Goal: Task Accomplishment & Management: Use online tool/utility

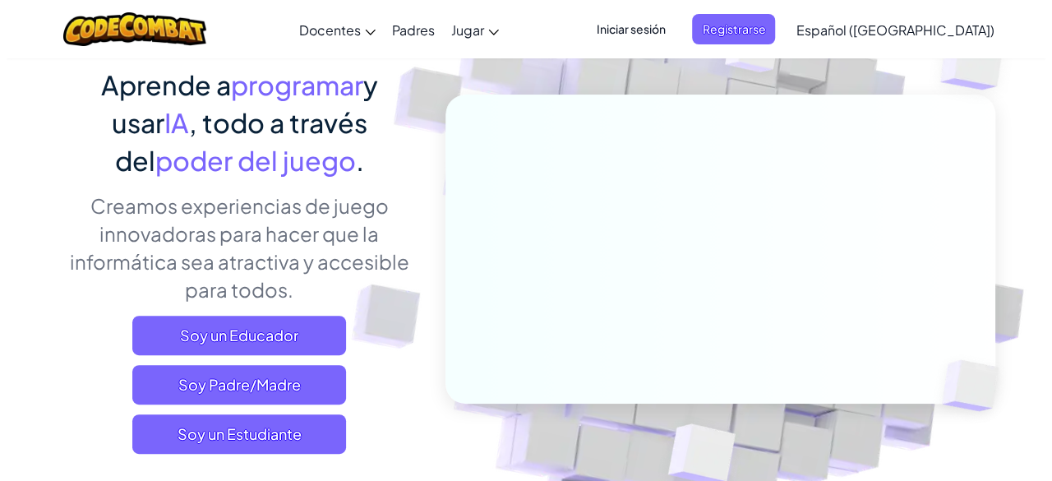
scroll to position [164, 0]
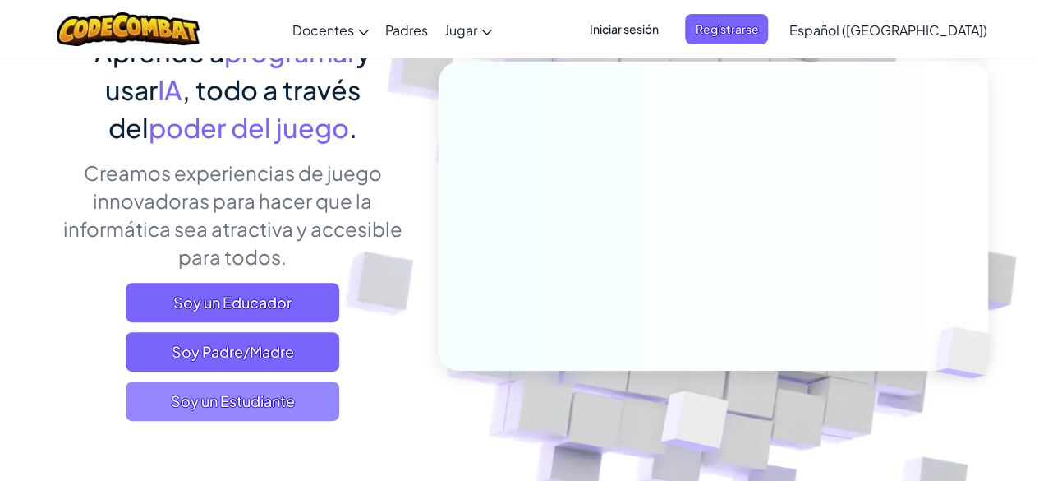
click at [240, 394] on span "Soy un Estudiante" at bounding box center [233, 400] width 214 height 39
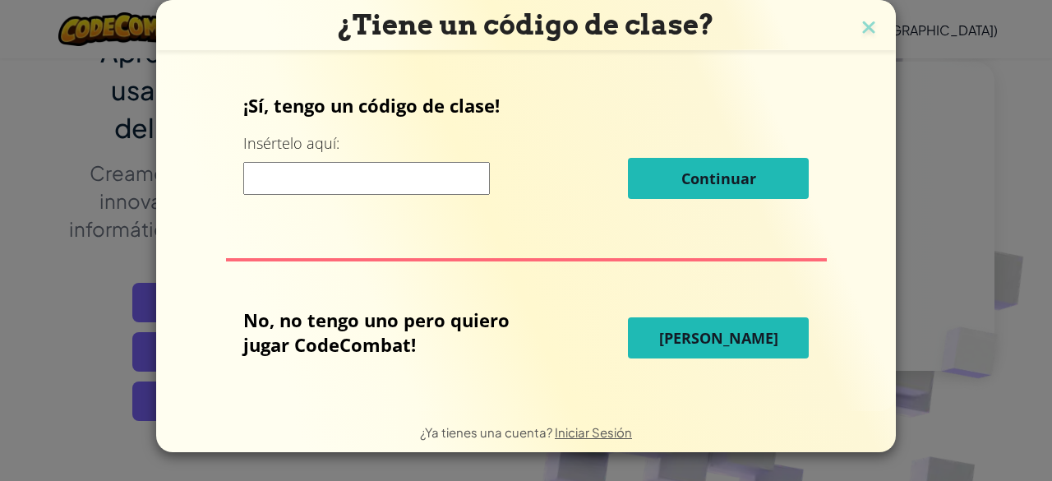
click at [382, 173] on input at bounding box center [366, 178] width 246 height 33
click at [861, 35] on img at bounding box center [868, 28] width 21 height 25
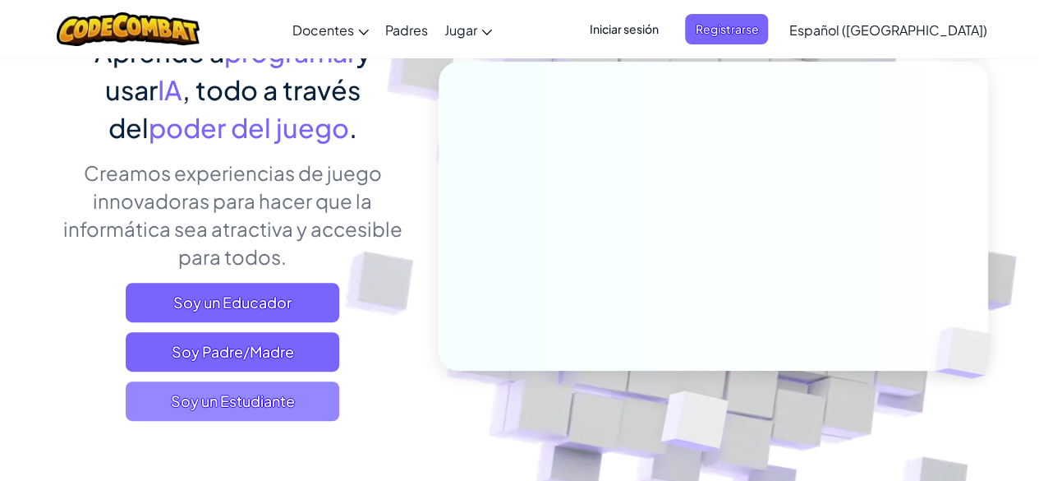
click at [220, 415] on span "Soy un Estudiante" at bounding box center [233, 400] width 214 height 39
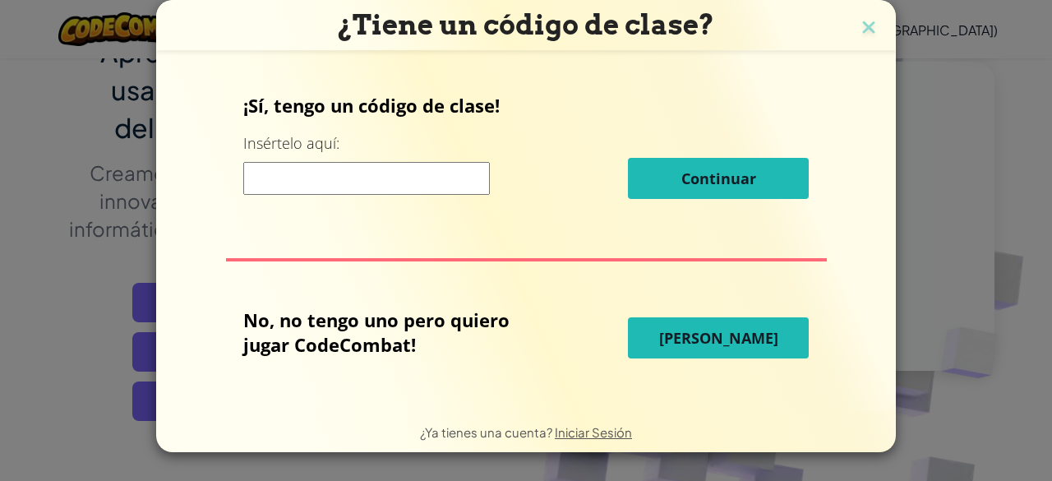
click at [382, 180] on input at bounding box center [366, 178] width 246 height 33
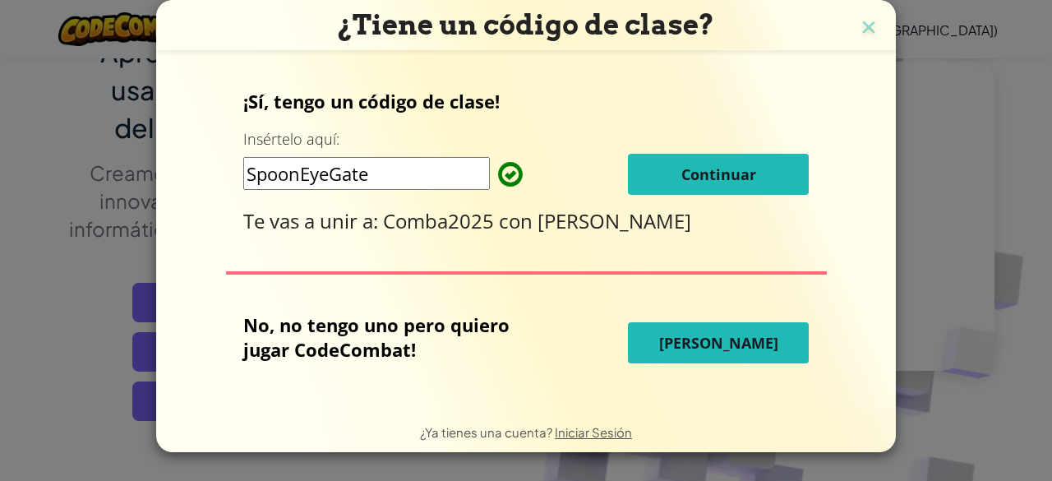
type input "SpoonEyeGate"
click at [686, 168] on span "Continuar" at bounding box center [718, 174] width 75 height 20
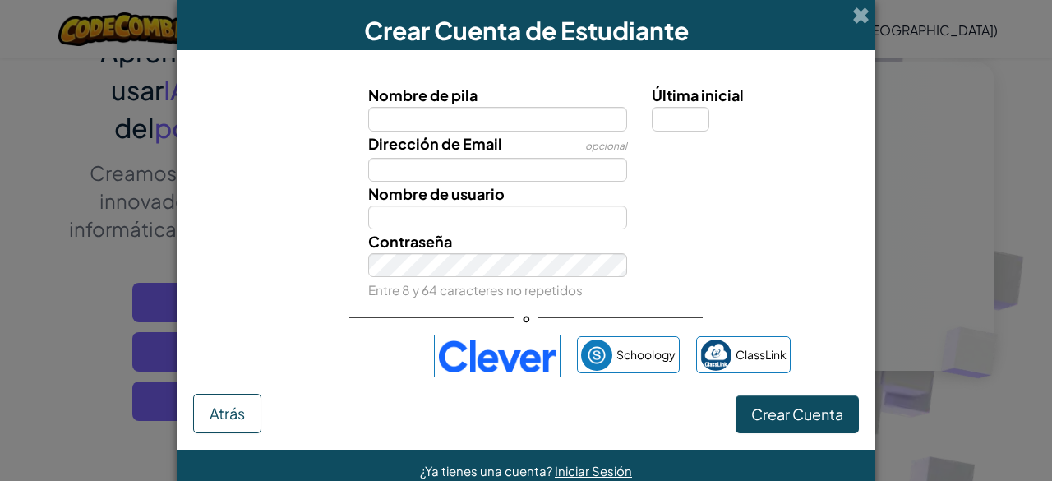
click at [464, 122] on input "Nombre de pila" at bounding box center [498, 119] width 260 height 24
type input "kenner"
type input "Kenner"
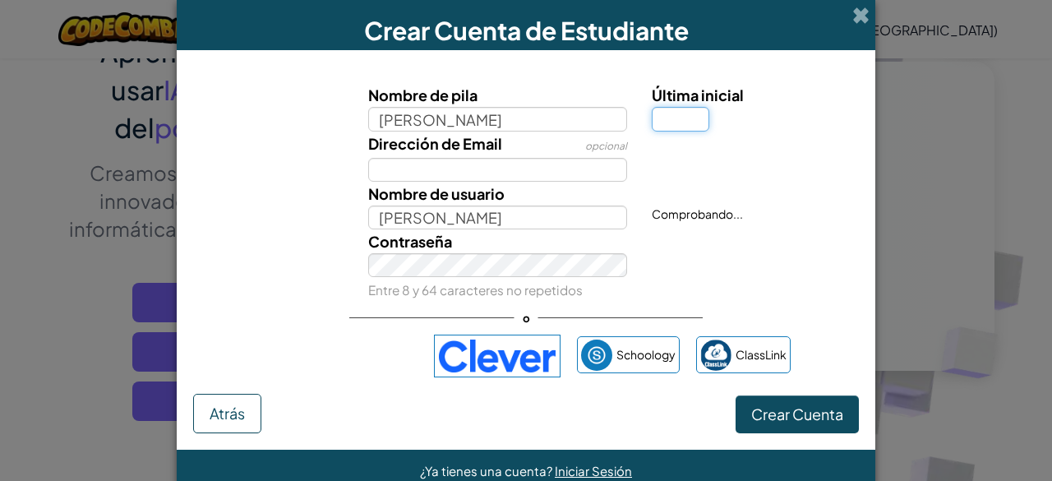
click at [679, 117] on input "Última inicial" at bounding box center [681, 119] width 58 height 24
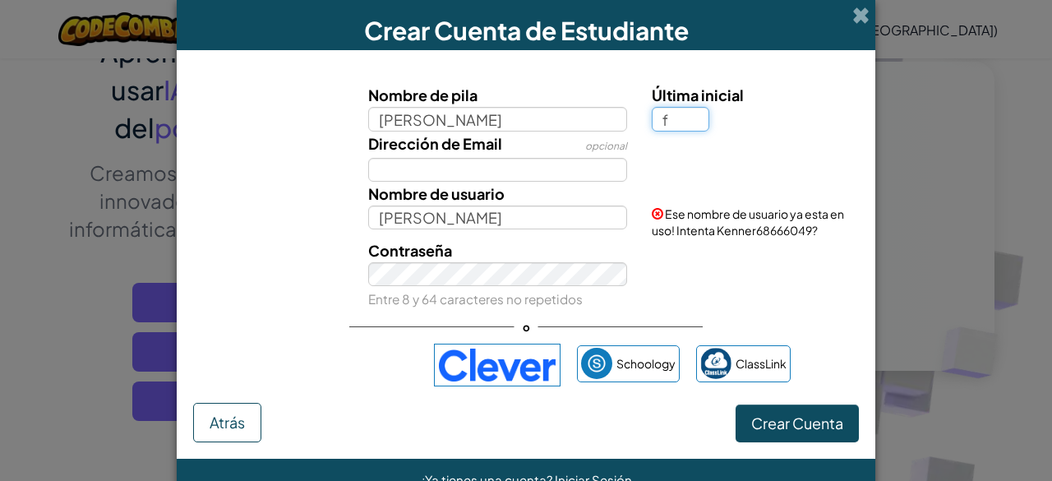
type input "f"
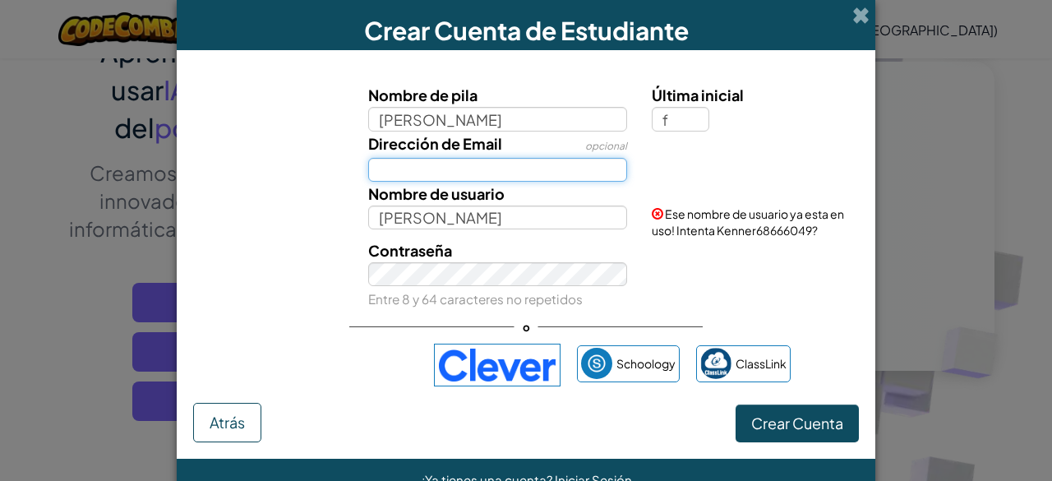
type input "KennerF"
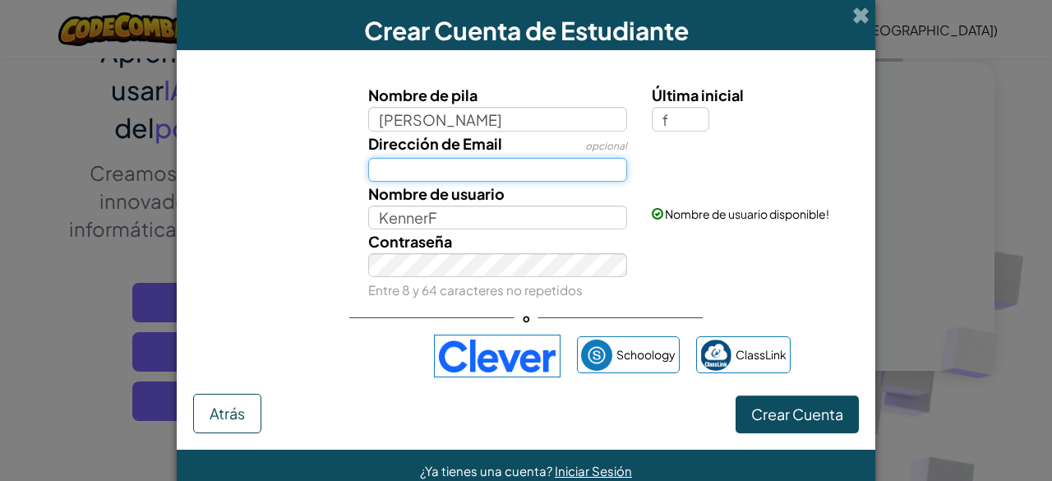
click at [570, 174] on input "Dirección de Email" at bounding box center [498, 170] width 260 height 24
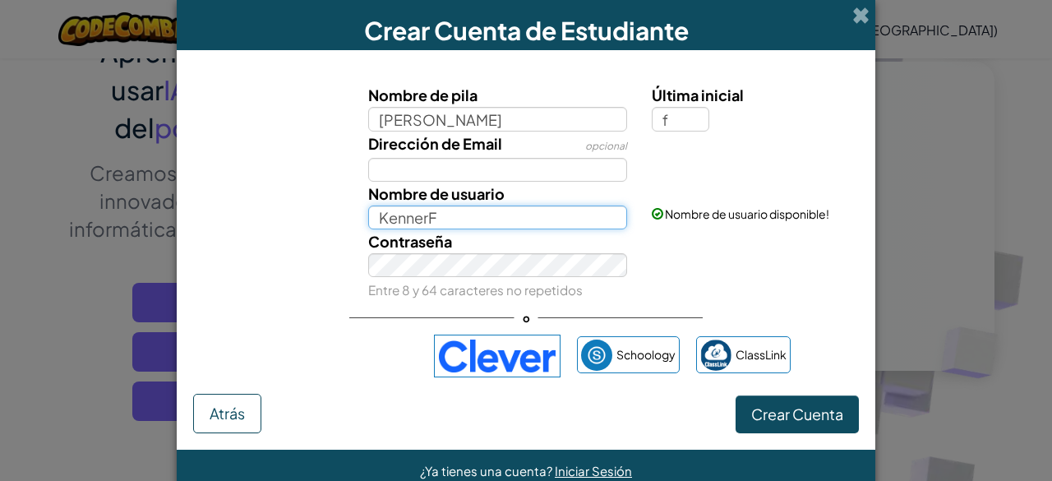
click at [481, 227] on input "KennerF" at bounding box center [498, 217] width 260 height 24
click at [717, 276] on div "Contraseña Entre 8 y 64 caracteres no repetidos" at bounding box center [526, 265] width 682 height 72
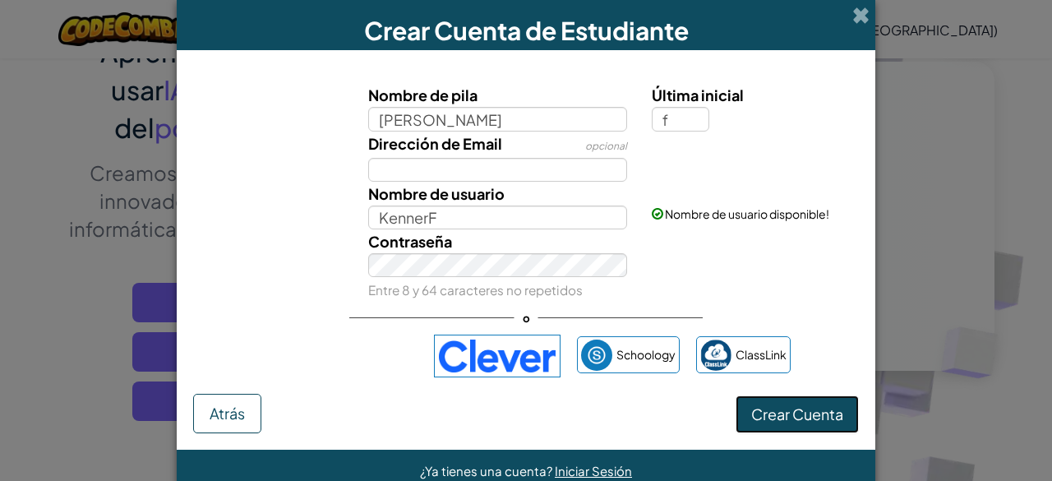
click at [787, 429] on button "Crear Cuenta" at bounding box center [796, 414] width 123 height 38
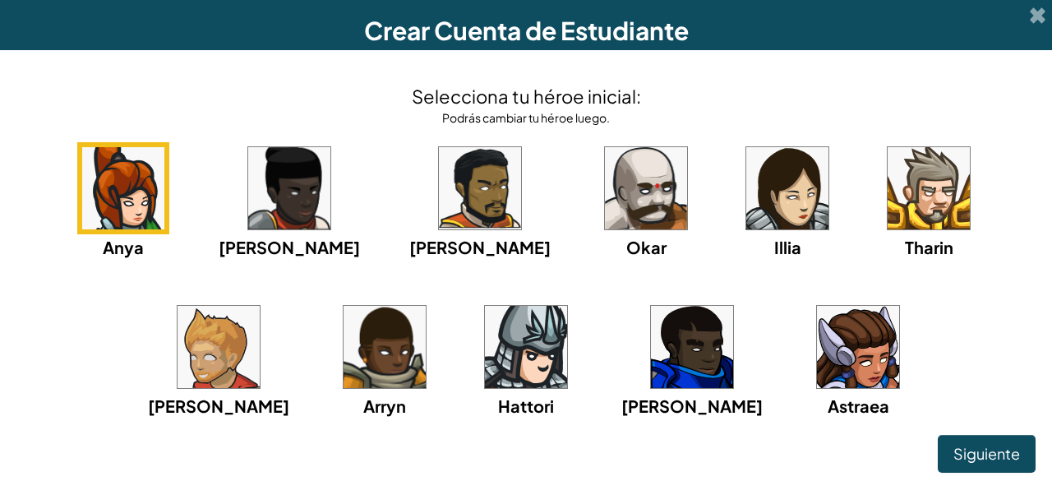
click at [145, 369] on div "Anya Dama Ida Alejandro Okar Illia Tharin Ned Arryn Hattori Gordon Astraea" at bounding box center [525, 300] width 1019 height 317
click at [932, 396] on div "Anya Dama Ida Alejandro Okar Illia Tharin Ned Arryn Hattori Gordon Astraea" at bounding box center [525, 300] width 1019 height 317
drag, startPoint x: 762, startPoint y: 283, endPoint x: 552, endPoint y: 259, distance: 210.9
click at [552, 259] on div "Anya Dama Ida Alejandro Okar Illia Tharin Ned Arryn Hattori Gordon Astraea" at bounding box center [525, 300] width 1019 height 317
click at [899, 346] on div "Anya Dama Ida Alejandro Okar Illia Tharin Ned Arryn Hattori Gordon Astraea" at bounding box center [525, 300] width 1019 height 317
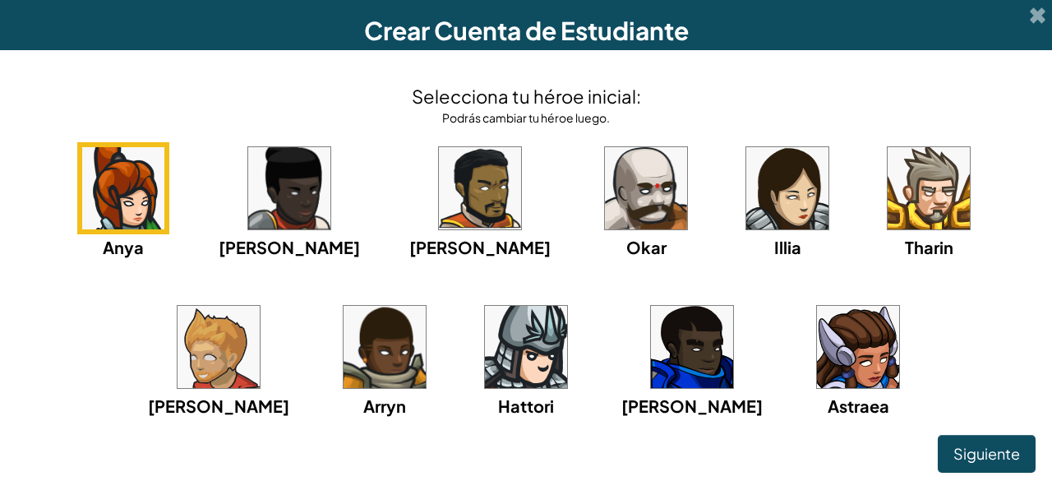
click at [260, 306] on img at bounding box center [218, 347] width 82 height 82
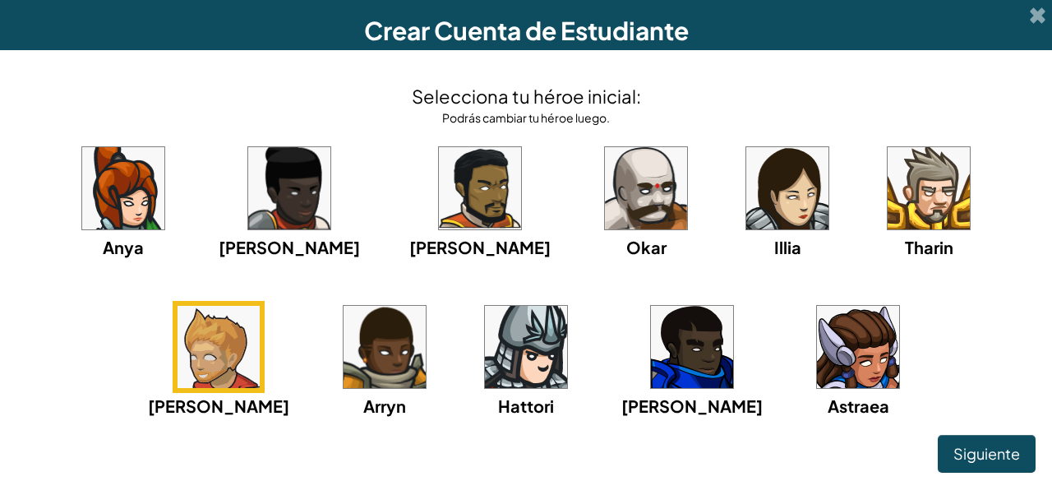
click at [260, 306] on img at bounding box center [218, 347] width 82 height 82
drag, startPoint x: 943, startPoint y: 197, endPoint x: 998, endPoint y: 485, distance: 292.8
click at [991, 449] on span "Siguiente" at bounding box center [986, 453] width 67 height 19
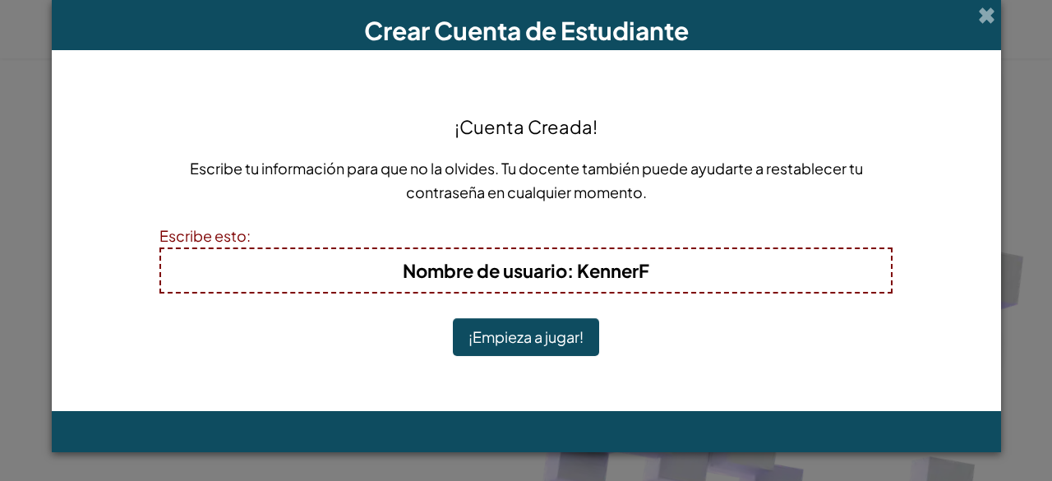
click at [656, 270] on h4 "Nombre de usuario : KennerF" at bounding box center [525, 270] width 697 height 26
click at [559, 335] on button "¡Empieza a jugar!" at bounding box center [526, 337] width 146 height 38
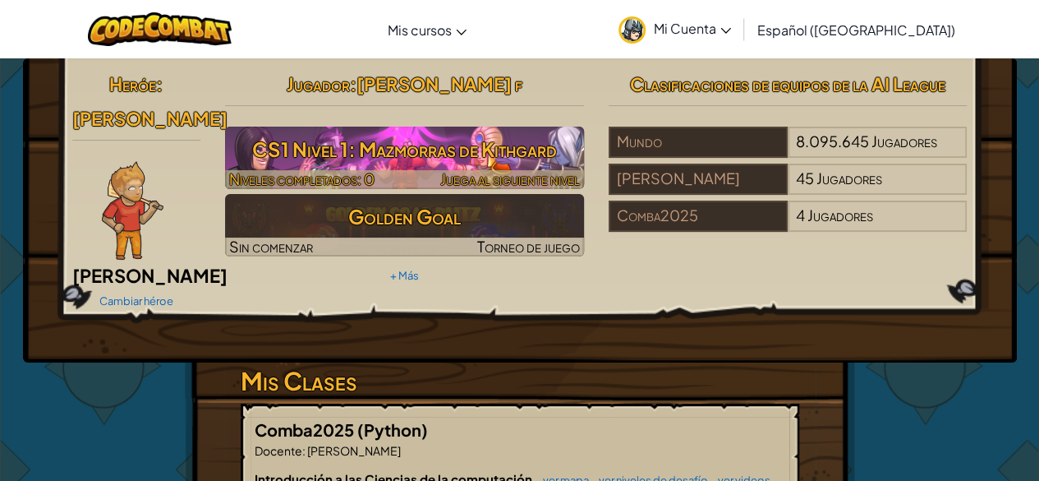
click at [457, 157] on h3 "CS1 Nivel 1: Mazmorras de Kithgard" at bounding box center [404, 149] width 359 height 37
select select "es-419"
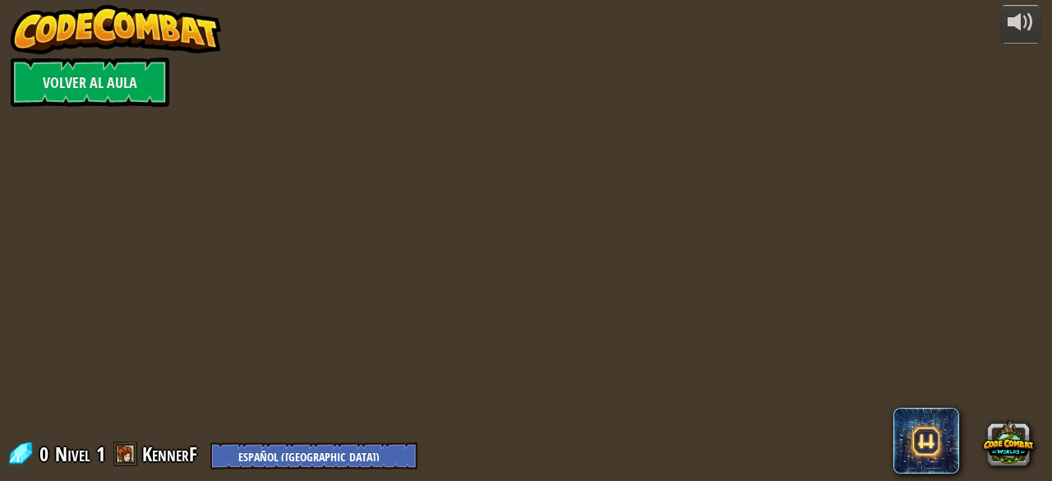
select select "es-419"
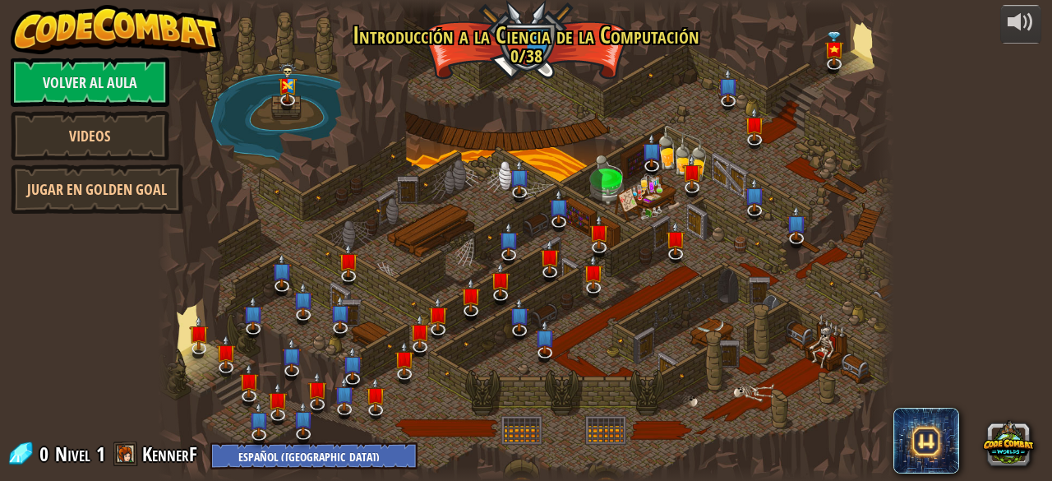
select select "es-419"
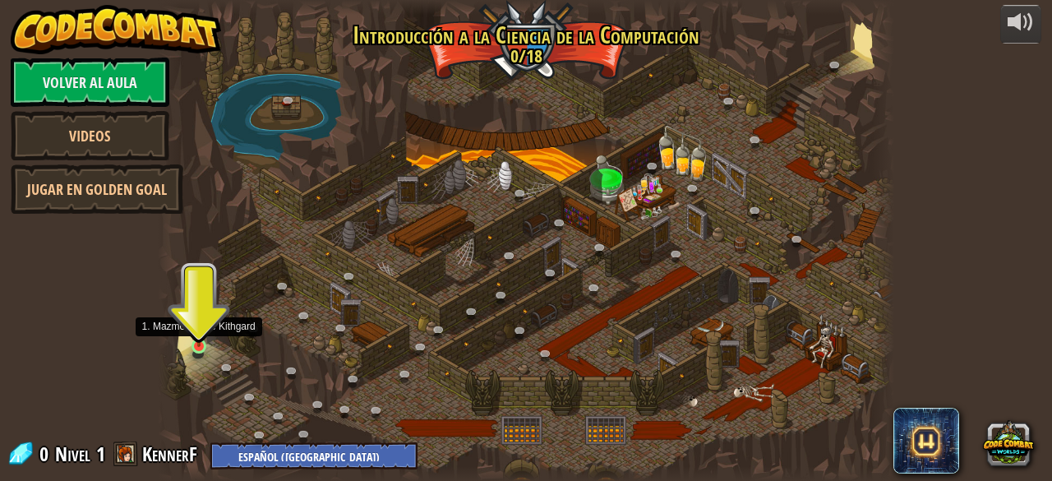
click at [197, 344] on img at bounding box center [199, 328] width 16 height 38
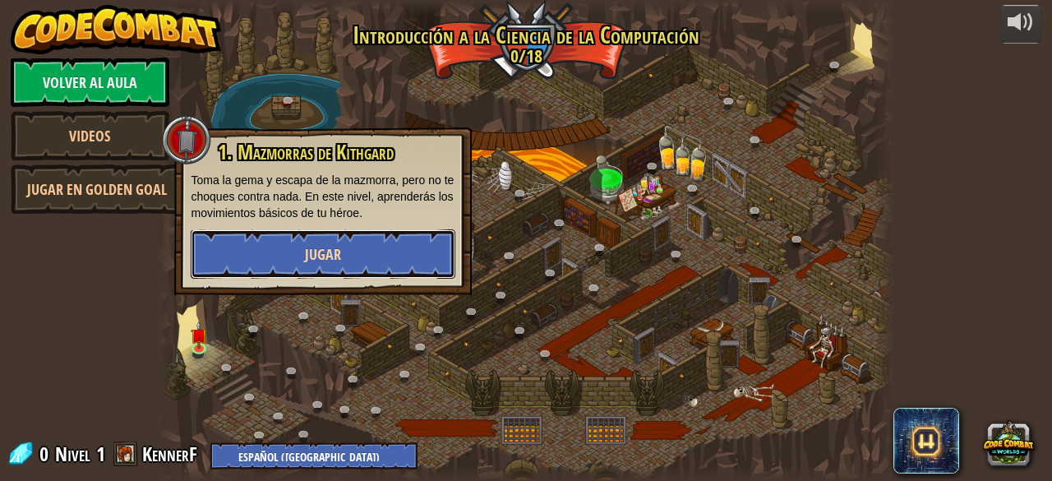
click at [304, 251] on button "Jugar" at bounding box center [323, 253] width 265 height 49
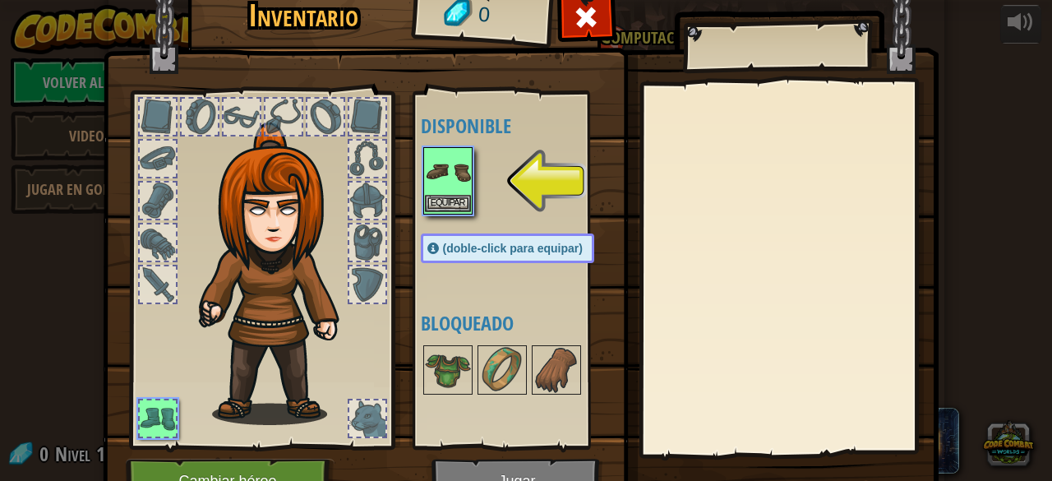
click at [456, 151] on img at bounding box center [448, 172] width 46 height 46
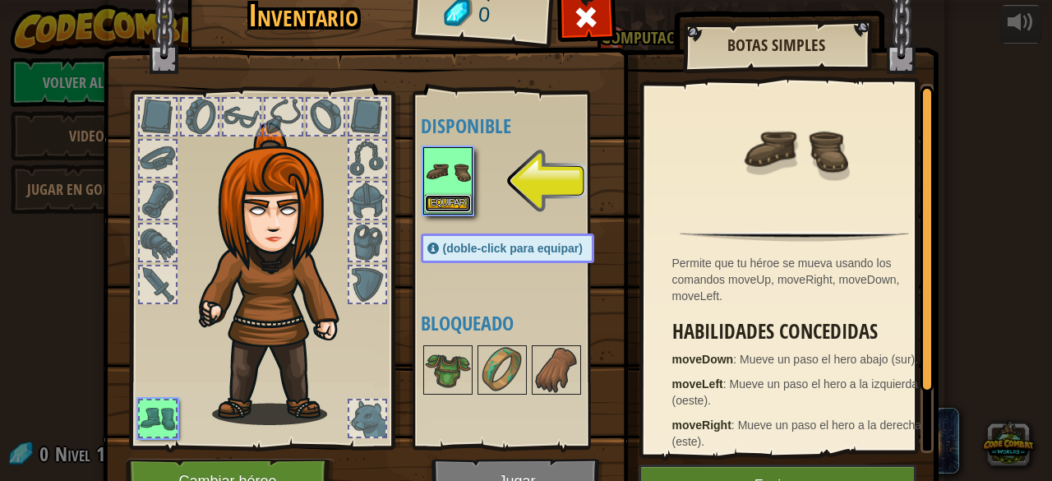
click at [441, 195] on button "Equipar" at bounding box center [448, 203] width 46 height 17
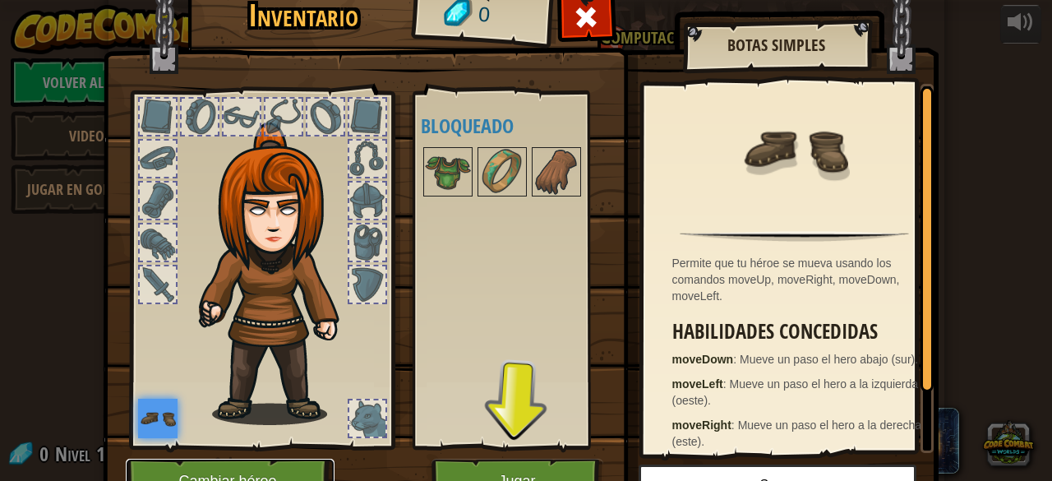
click at [243, 459] on button "Cambiar héroe" at bounding box center [230, 480] width 209 height 45
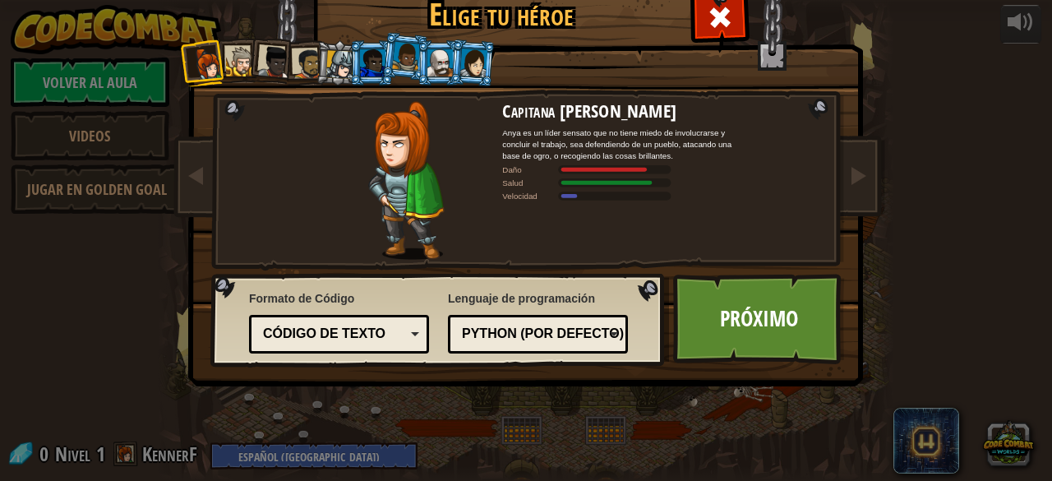
click at [326, 62] on div at bounding box center [340, 64] width 28 height 28
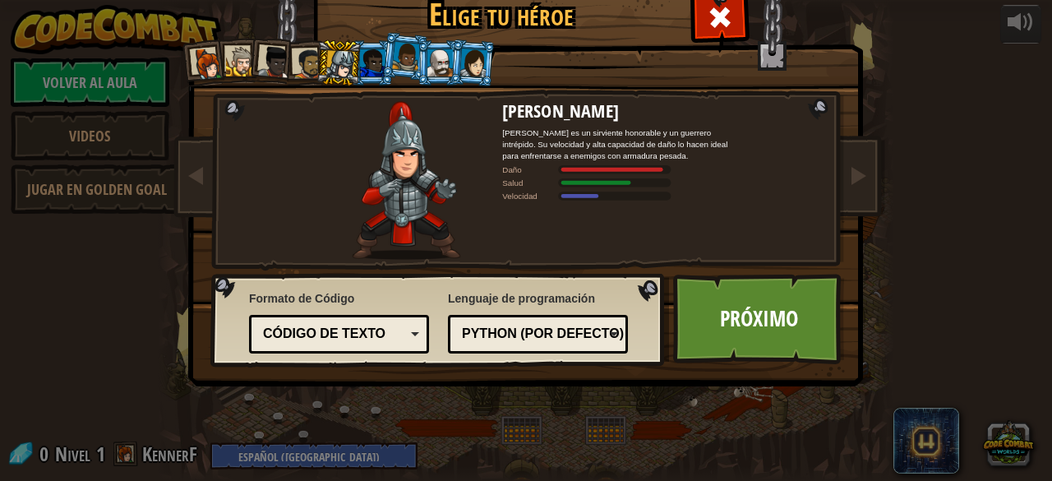
click at [394, 53] on div at bounding box center [406, 56] width 28 height 29
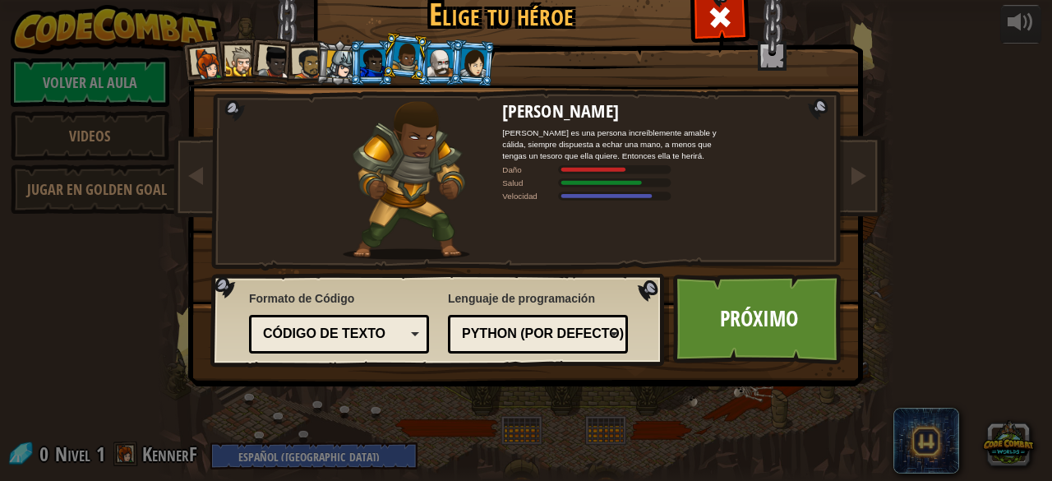
click at [449, 53] on li at bounding box center [473, 63] width 48 height 48
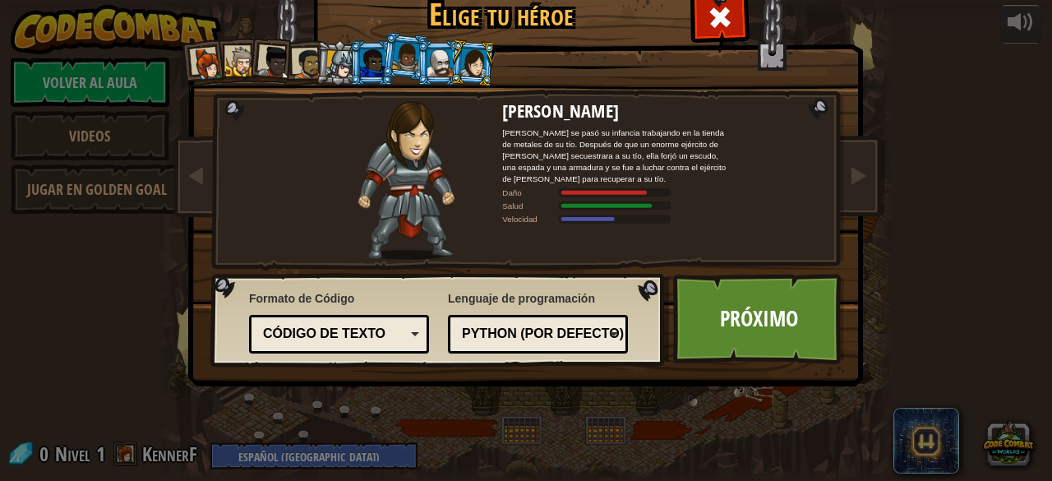
click at [417, 46] on li at bounding box center [439, 62] width 44 height 45
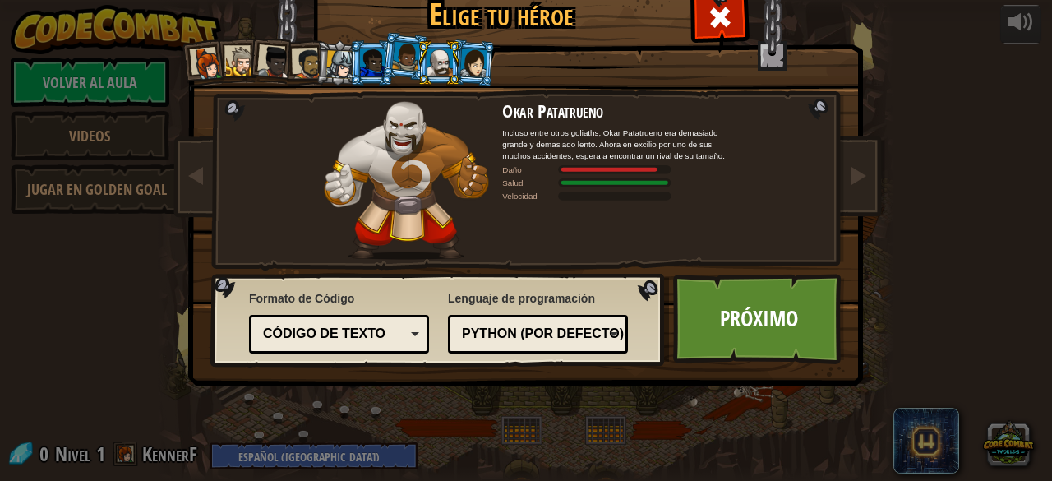
click at [234, 55] on div at bounding box center [241, 62] width 30 height 30
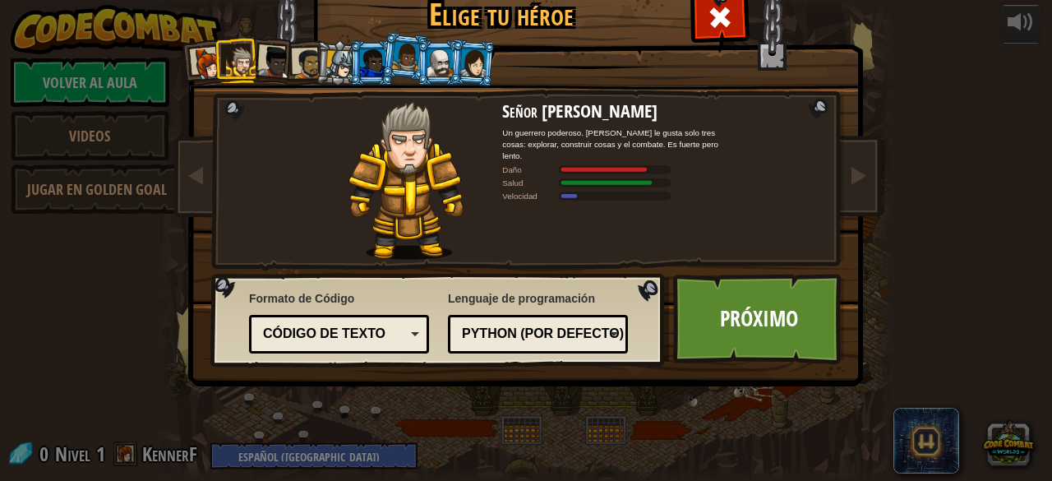
click at [182, 49] on li at bounding box center [204, 63] width 48 height 48
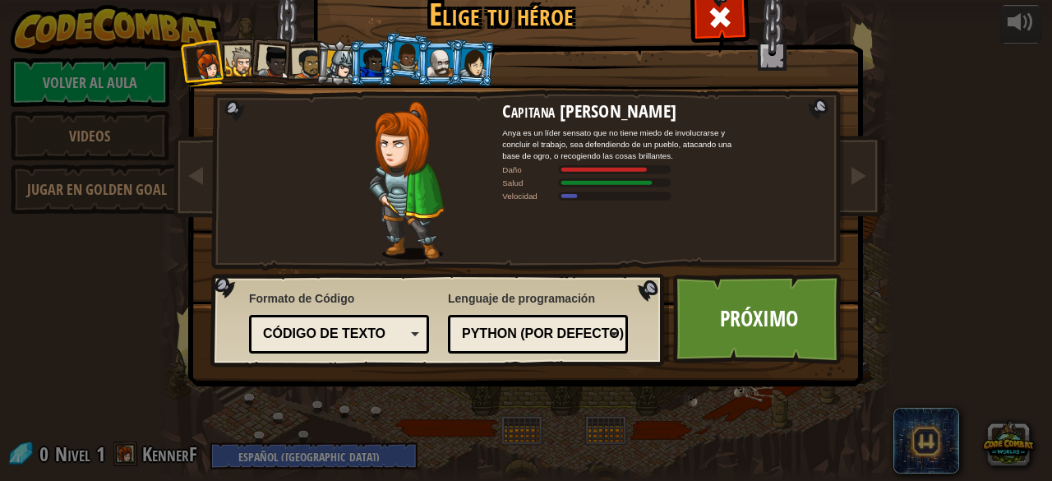
click at [326, 58] on div at bounding box center [340, 64] width 28 height 28
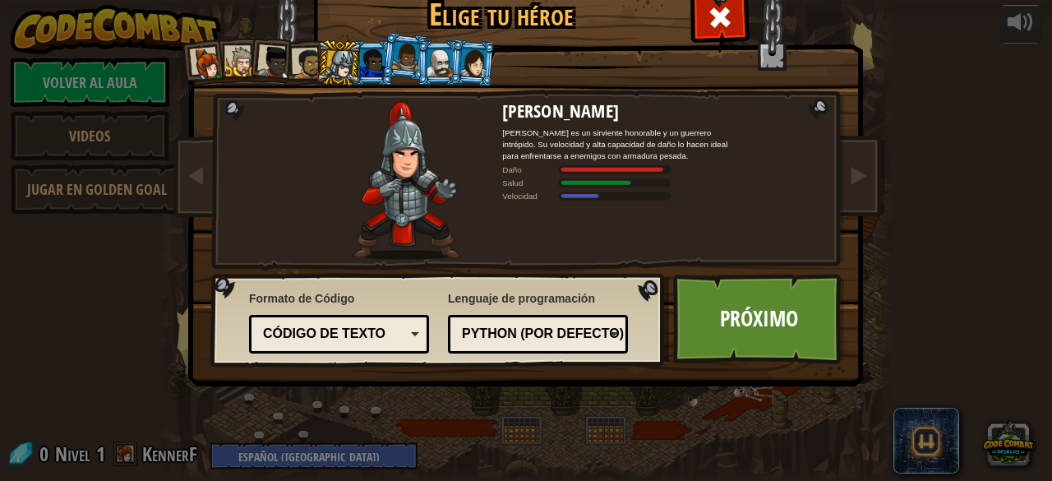
click at [427, 67] on div at bounding box center [439, 62] width 25 height 26
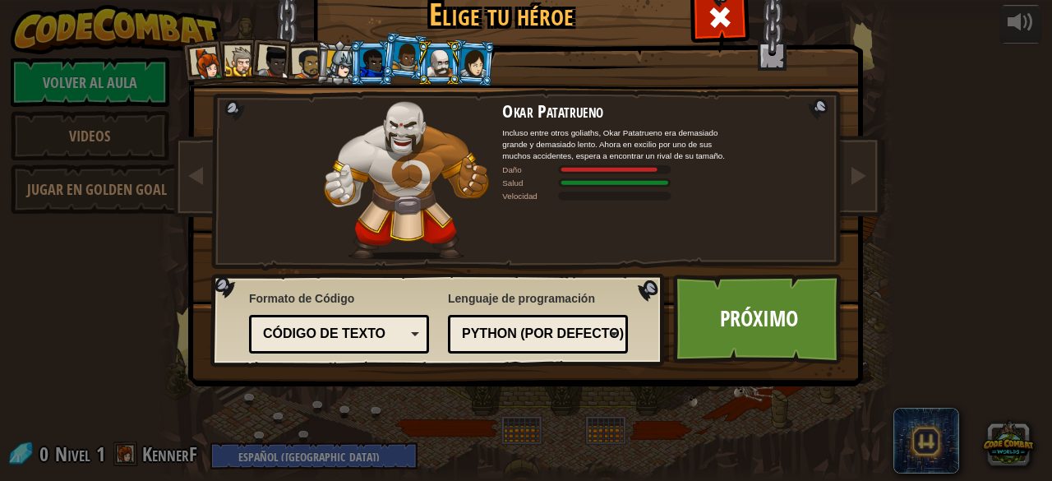
click at [460, 60] on div at bounding box center [472, 62] width 27 height 28
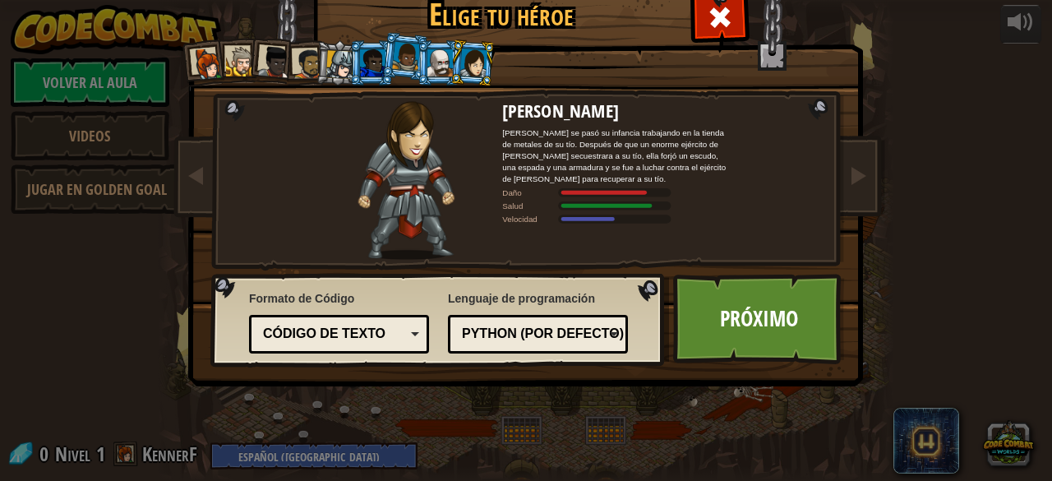
click at [406, 53] on div at bounding box center [406, 56] width 28 height 29
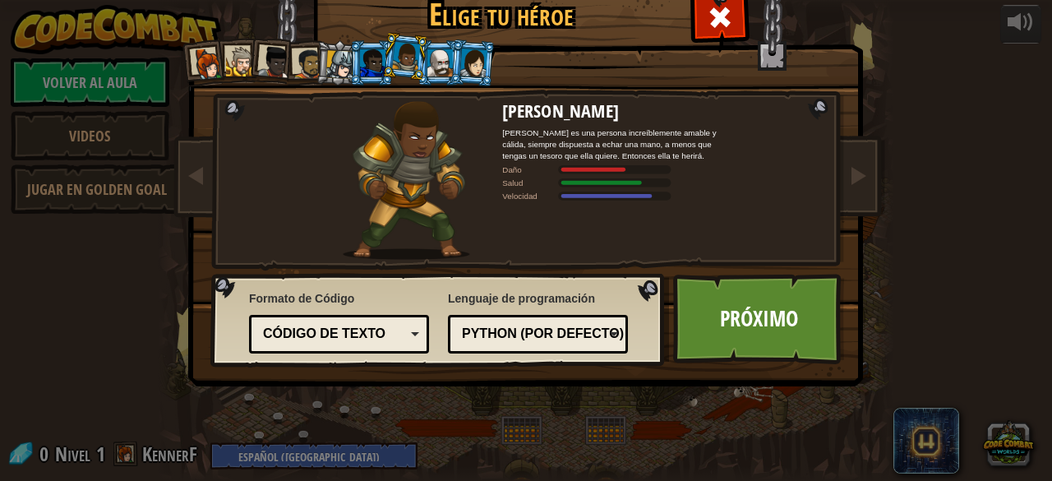
click at [365, 50] on div at bounding box center [372, 62] width 25 height 26
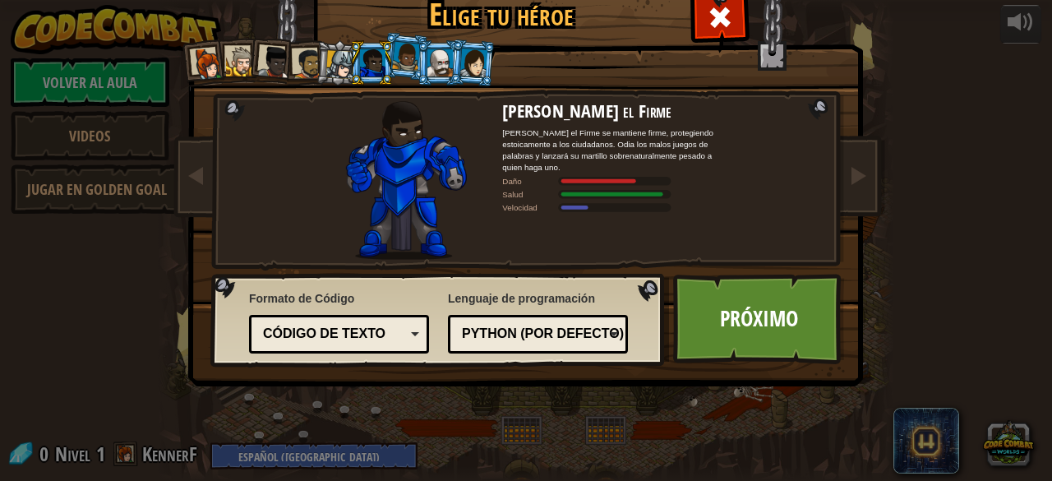
click at [327, 72] on div at bounding box center [340, 64] width 28 height 28
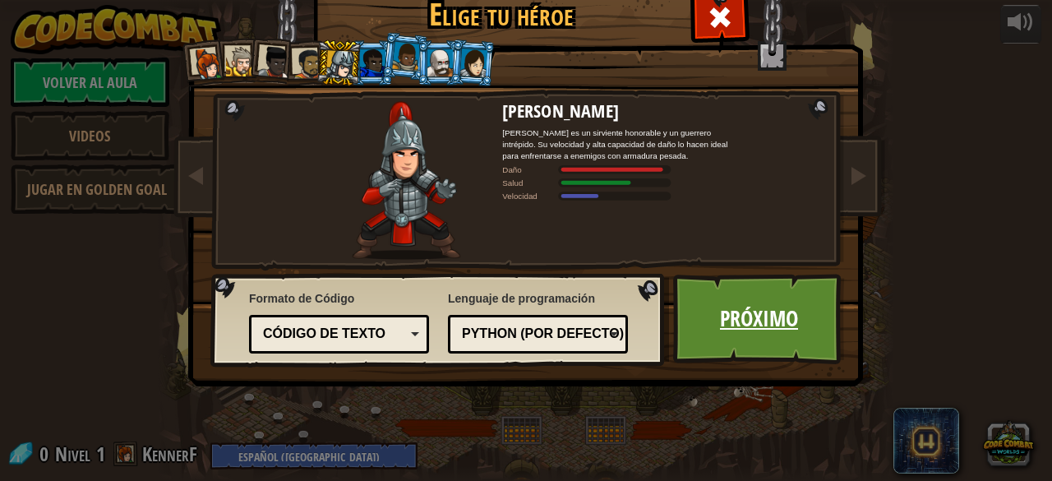
click at [726, 308] on link "Próximo" at bounding box center [759, 319] width 172 height 90
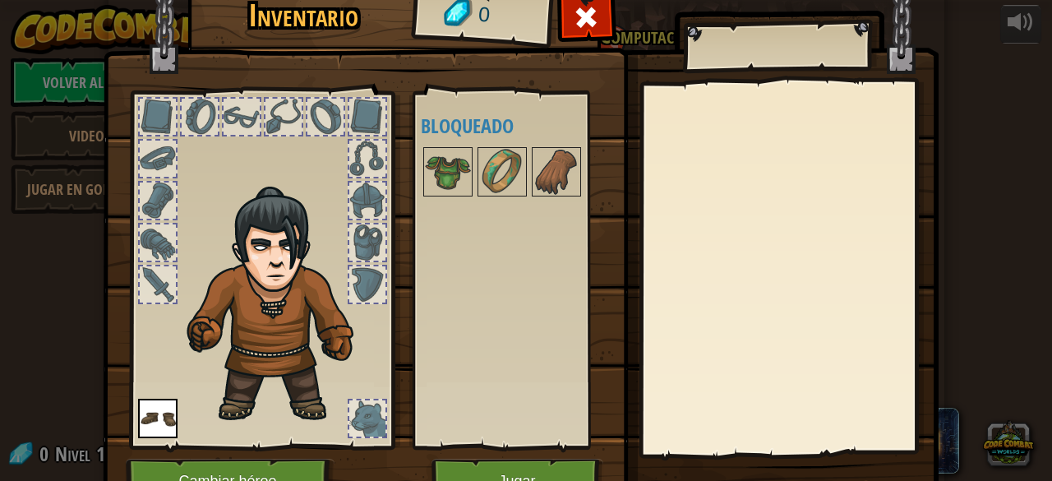
click at [423, 145] on div at bounding box center [524, 172] width 206 height 54
click at [437, 160] on img at bounding box center [448, 172] width 46 height 46
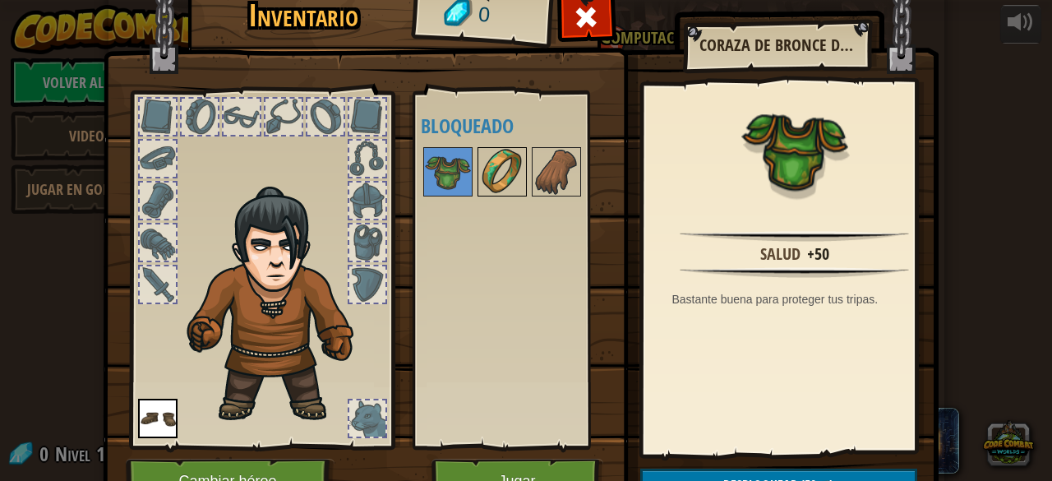
click at [480, 168] on img at bounding box center [502, 172] width 46 height 46
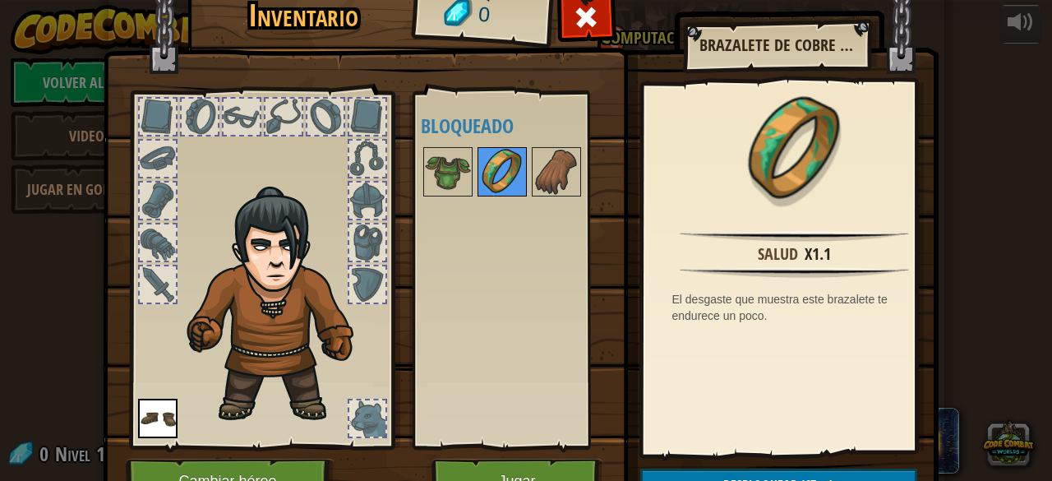
click at [480, 168] on img at bounding box center [502, 172] width 46 height 46
drag, startPoint x: 480, startPoint y: 168, endPoint x: 442, endPoint y: 171, distance: 37.9
click at [442, 171] on div "Disponible Equipar (doble-click para equipar) Bloqueado" at bounding box center [524, 270] width 206 height 343
click at [442, 171] on img at bounding box center [448, 172] width 46 height 46
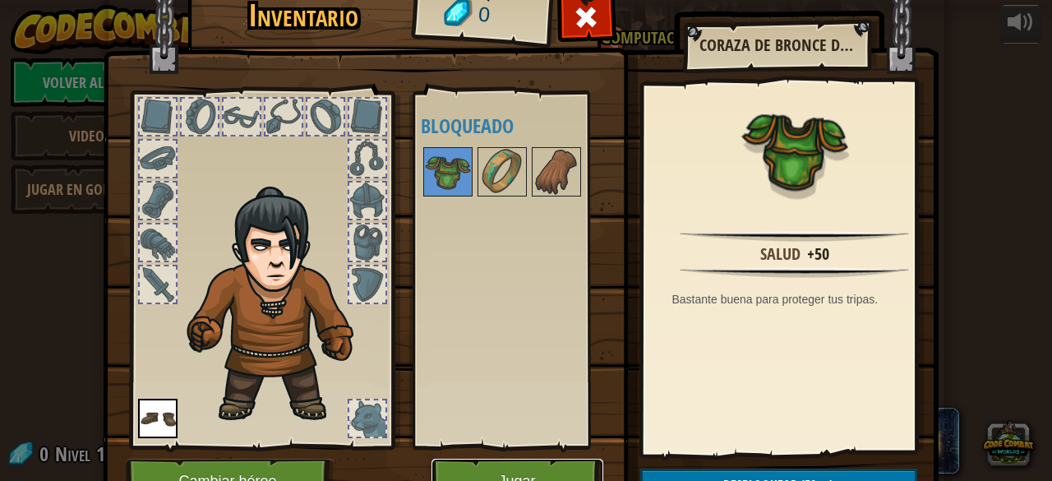
click at [517, 469] on button "Jugar" at bounding box center [517, 480] width 172 height 45
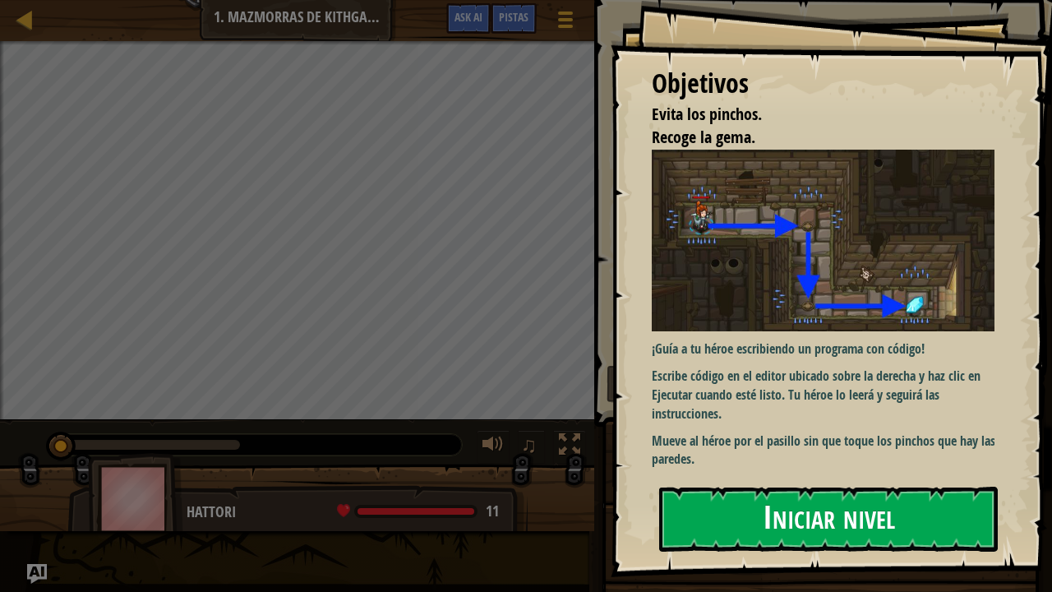
click at [858, 480] on button "Iniciar nivel" at bounding box center [828, 518] width 338 height 65
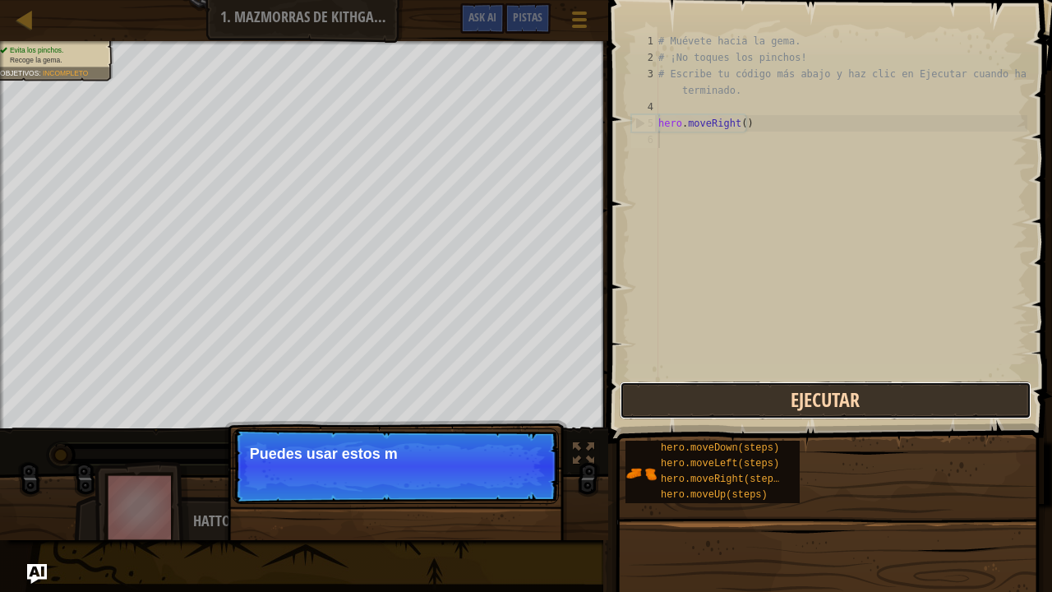
click at [802, 399] on button "Ejecutar" at bounding box center [825, 400] width 412 height 38
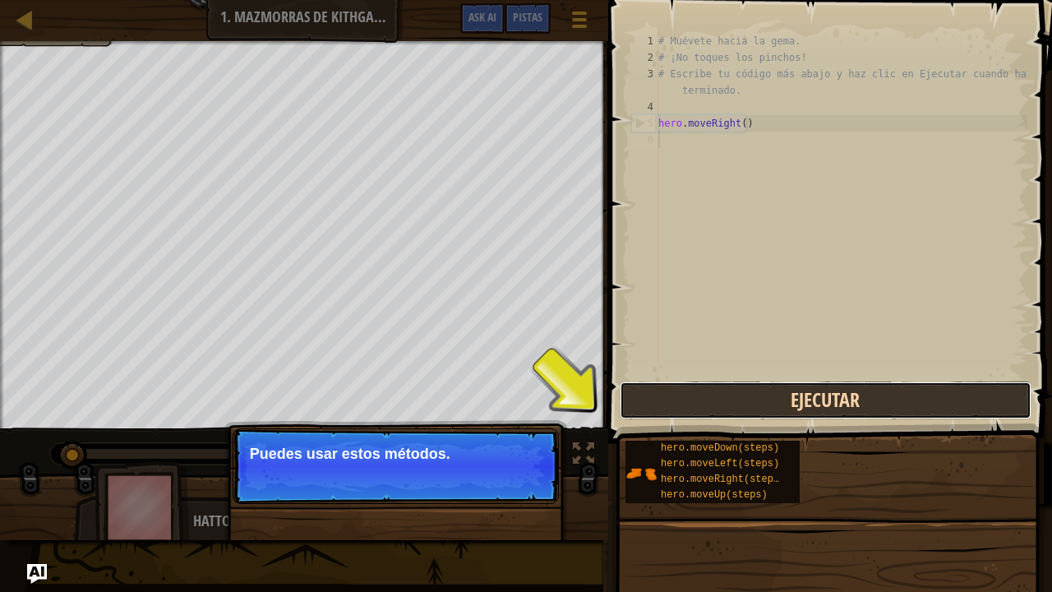
click at [802, 399] on button "Ejecutar" at bounding box center [825, 400] width 412 height 38
click at [802, 399] on button "Ejecutando" at bounding box center [825, 400] width 412 height 38
click at [802, 399] on button "Ejecutar" at bounding box center [825, 400] width 412 height 38
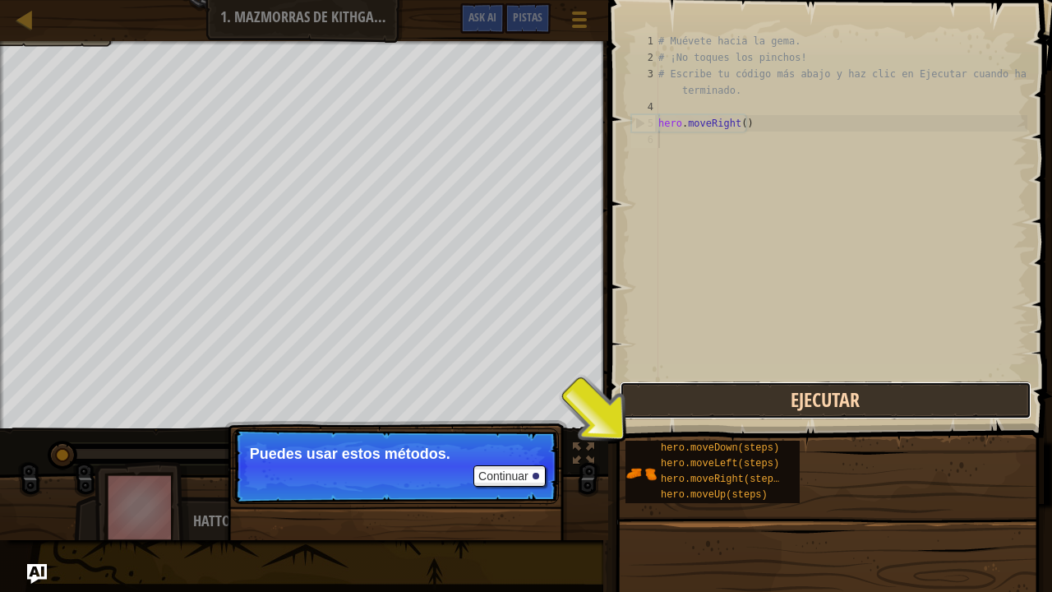
click at [802, 399] on button "Ejecutar" at bounding box center [825, 400] width 412 height 38
click at [802, 399] on button "Ejecutando" at bounding box center [825, 400] width 412 height 38
click at [802, 399] on button "Ejecutar" at bounding box center [825, 400] width 412 height 38
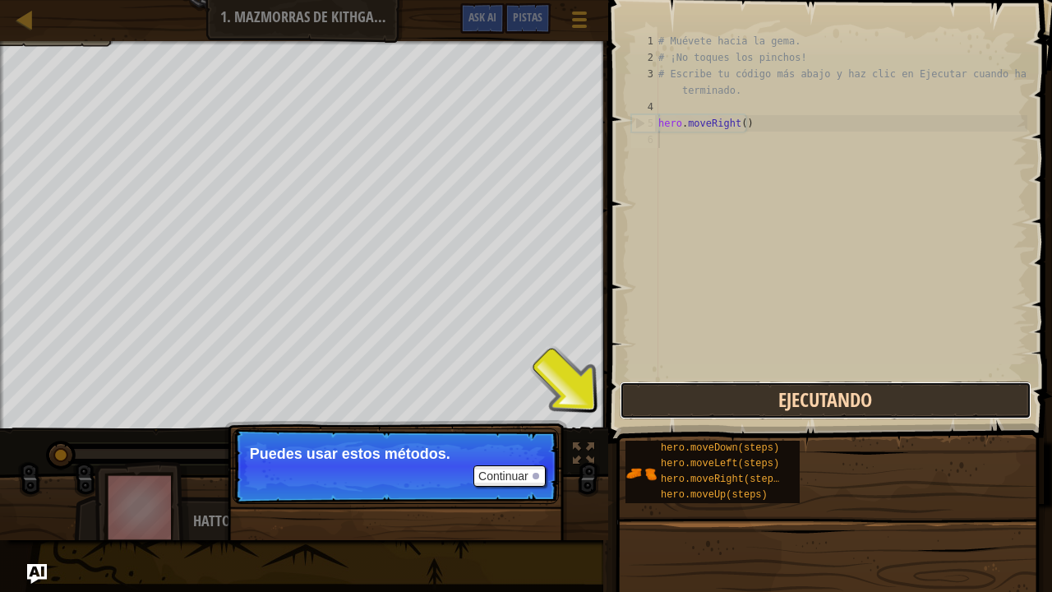
click at [802, 399] on button "Ejecutando" at bounding box center [825, 400] width 412 height 38
click at [802, 399] on button "Ejecutar" at bounding box center [825, 400] width 412 height 38
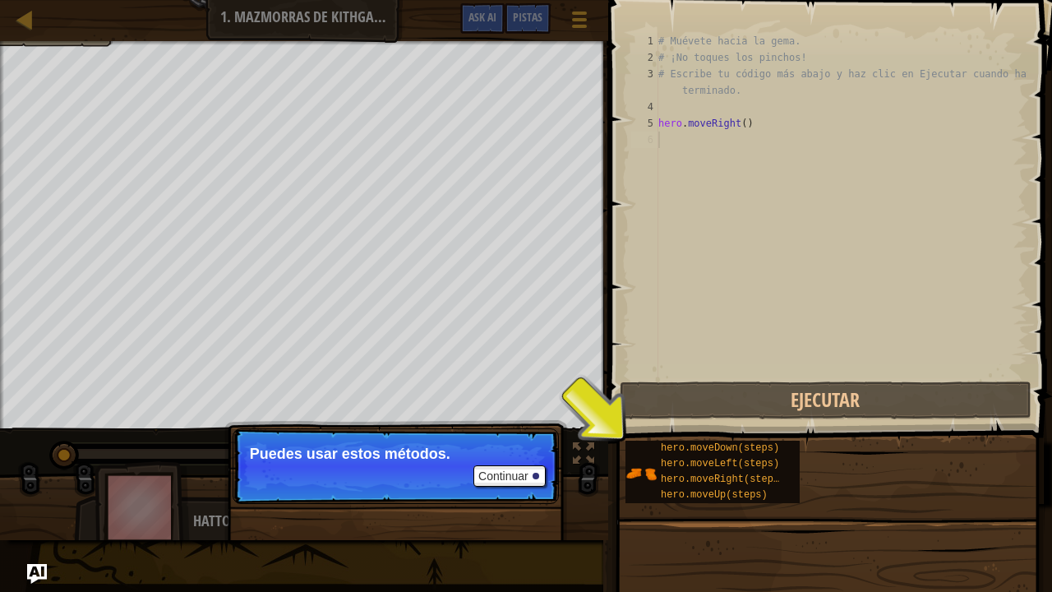
scroll to position [7, 0]
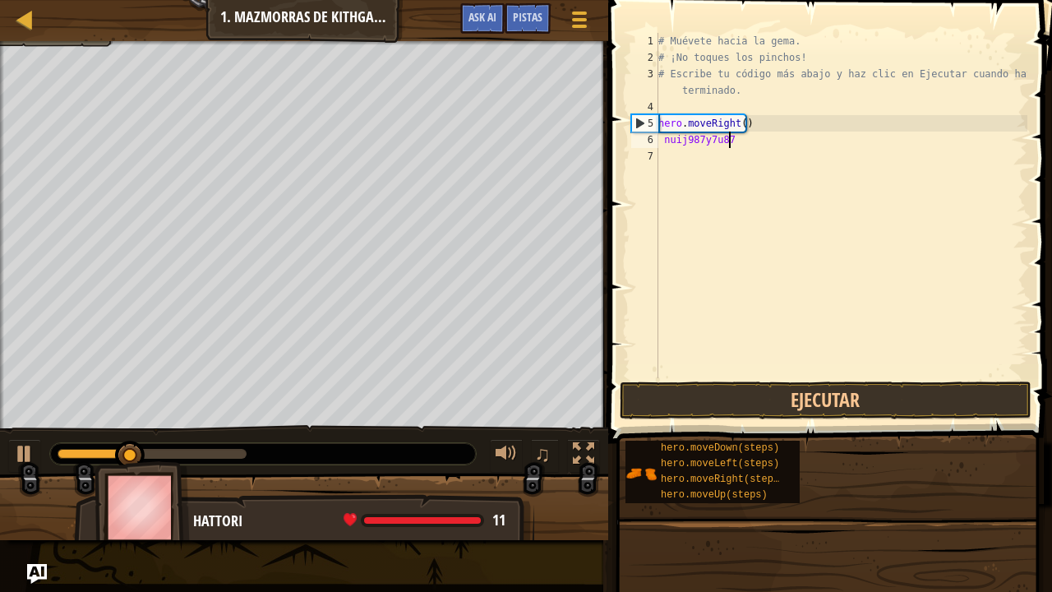
type textarea "nuij987y7u87u8i"
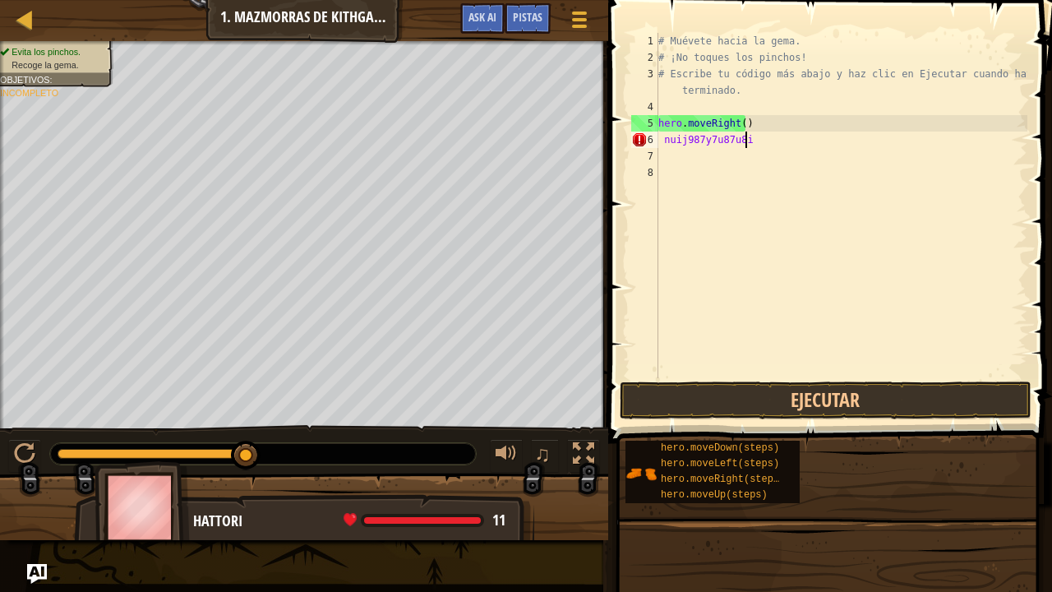
click at [753, 143] on div "# Muévete hacia la gema. # ¡No toques los pinchos! # Escribe tu código más abaj…" at bounding box center [841, 222] width 372 height 378
type textarea "n"
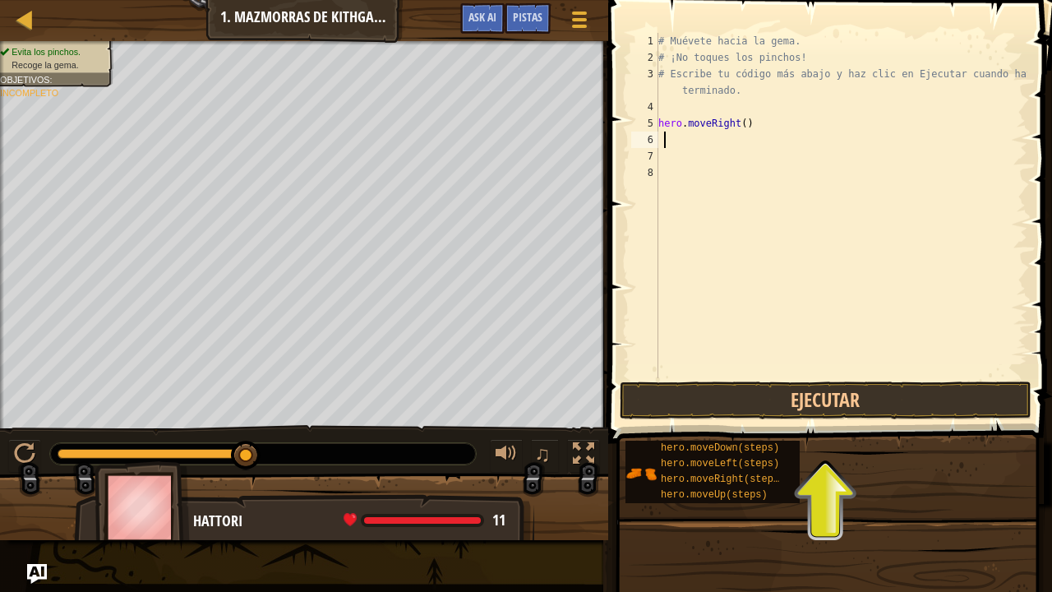
type textarea "h"
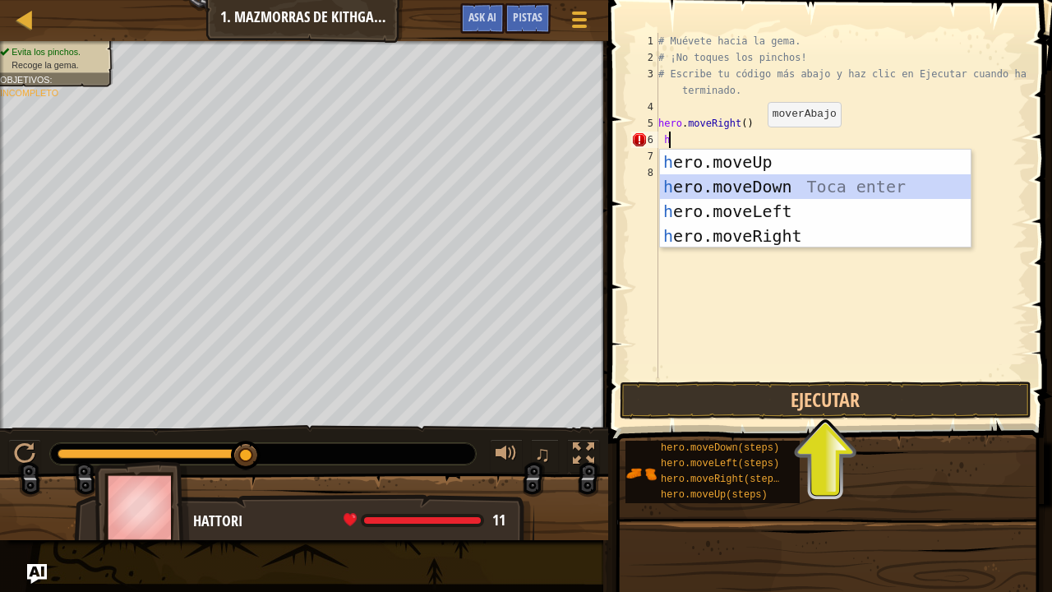
click at [733, 182] on div "h ero.moveUp Toca enter h ero.moveDown Toca enter h ero.moveLeft Toca enter h e…" at bounding box center [815, 224] width 311 height 148
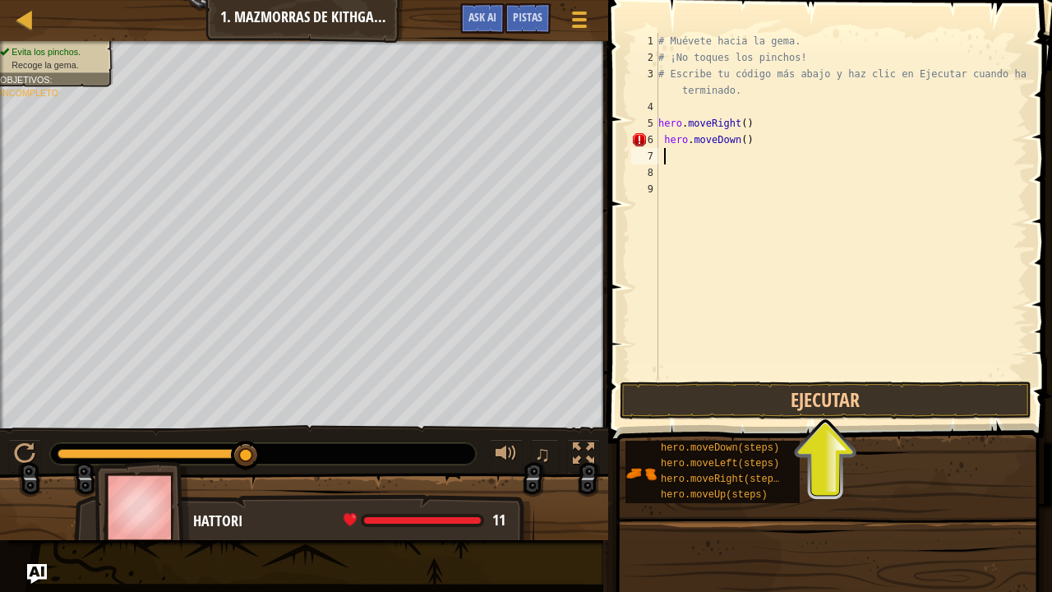
type textarea "h"
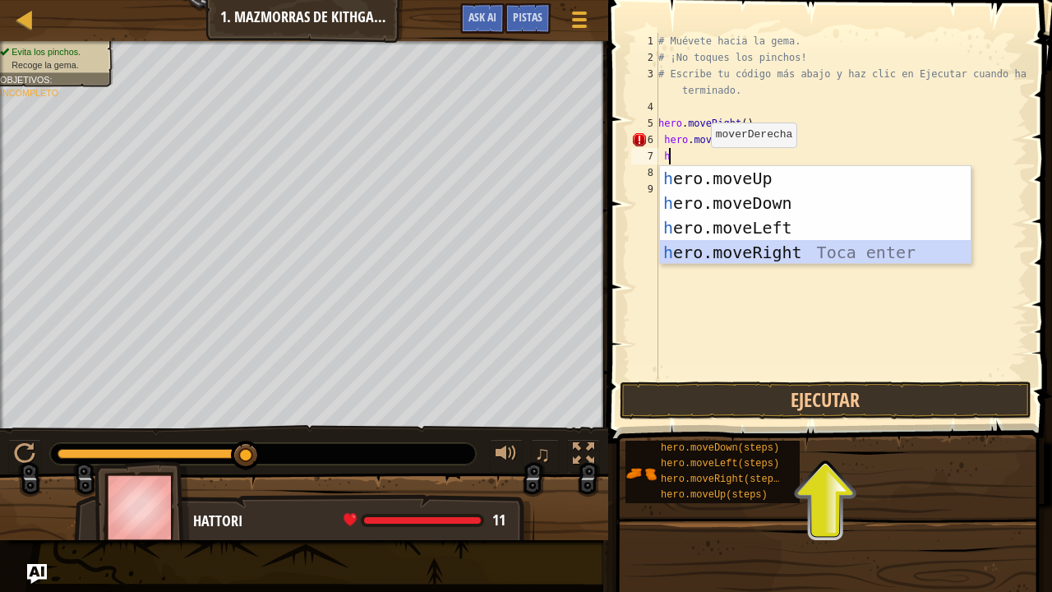
click at [774, 249] on div "h ero.moveUp Toca enter h ero.moveDown Toca enter h ero.moveLeft Toca enter h e…" at bounding box center [815, 240] width 311 height 148
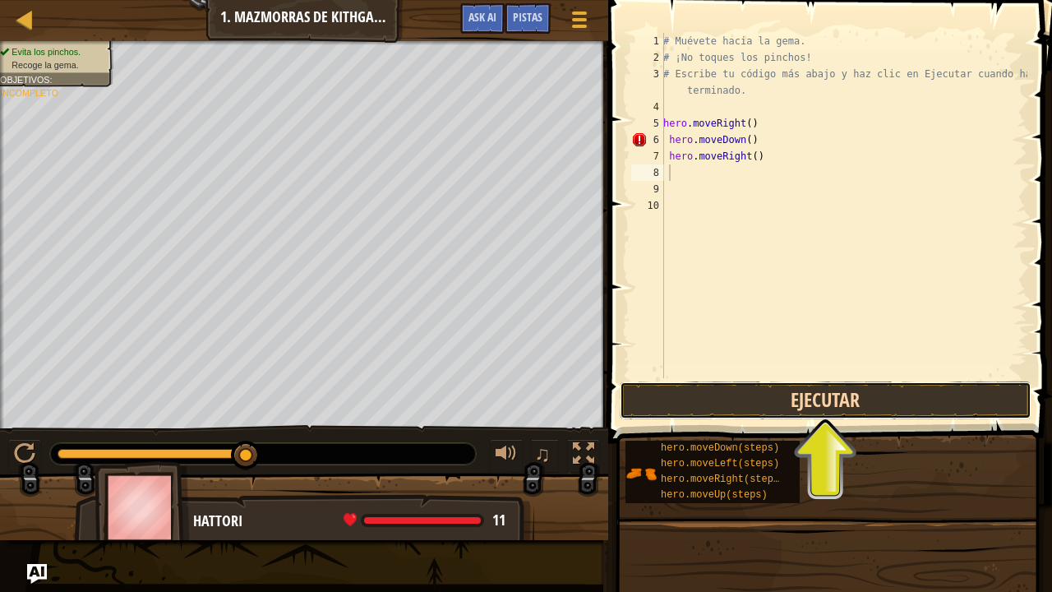
click at [826, 386] on button "Ejecutar" at bounding box center [825, 400] width 412 height 38
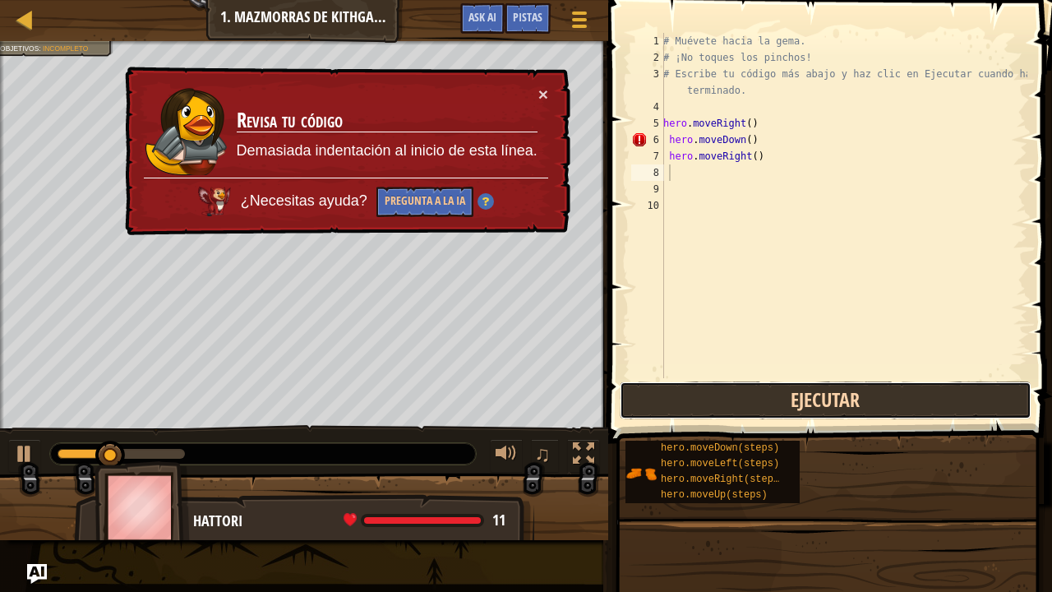
click at [826, 386] on button "Ejecutar" at bounding box center [825, 400] width 412 height 38
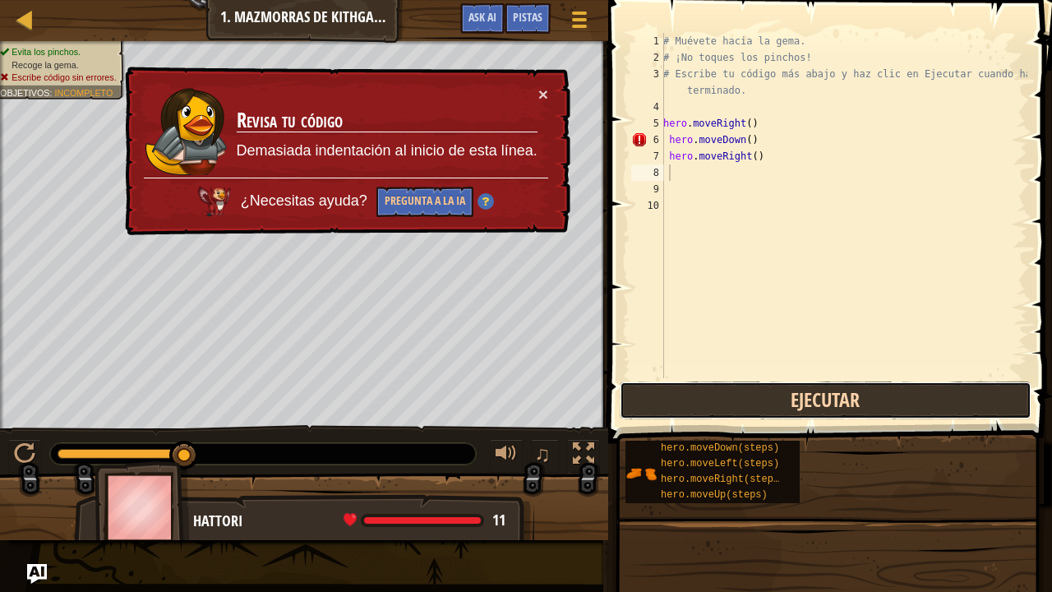
click at [775, 396] on button "Ejecutar" at bounding box center [825, 400] width 412 height 38
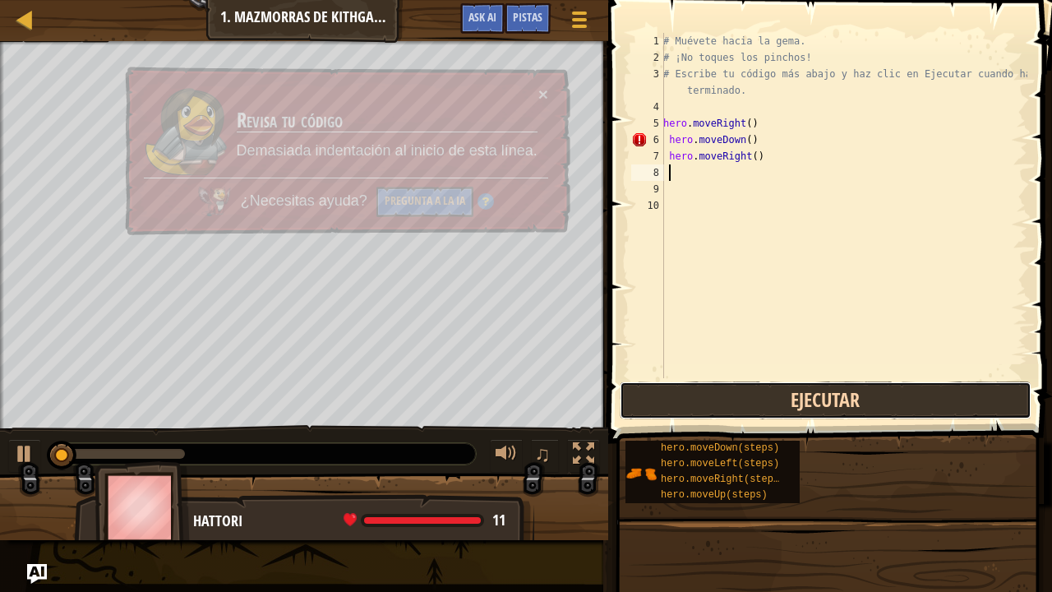
click at [775, 396] on button "Ejecutar" at bounding box center [825, 400] width 412 height 38
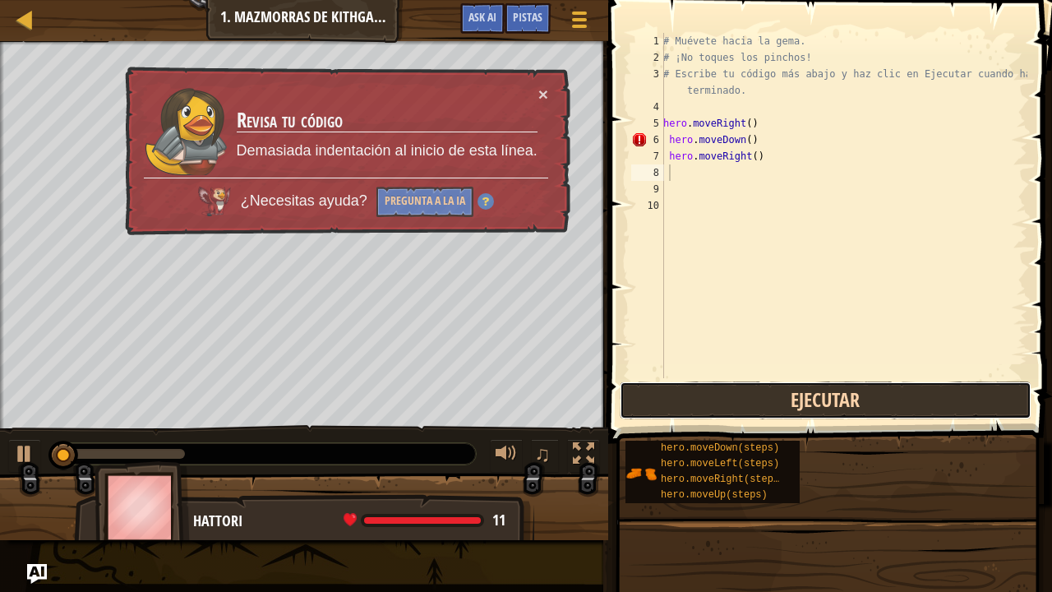
click at [775, 396] on button "Ejecutar" at bounding box center [825, 400] width 412 height 38
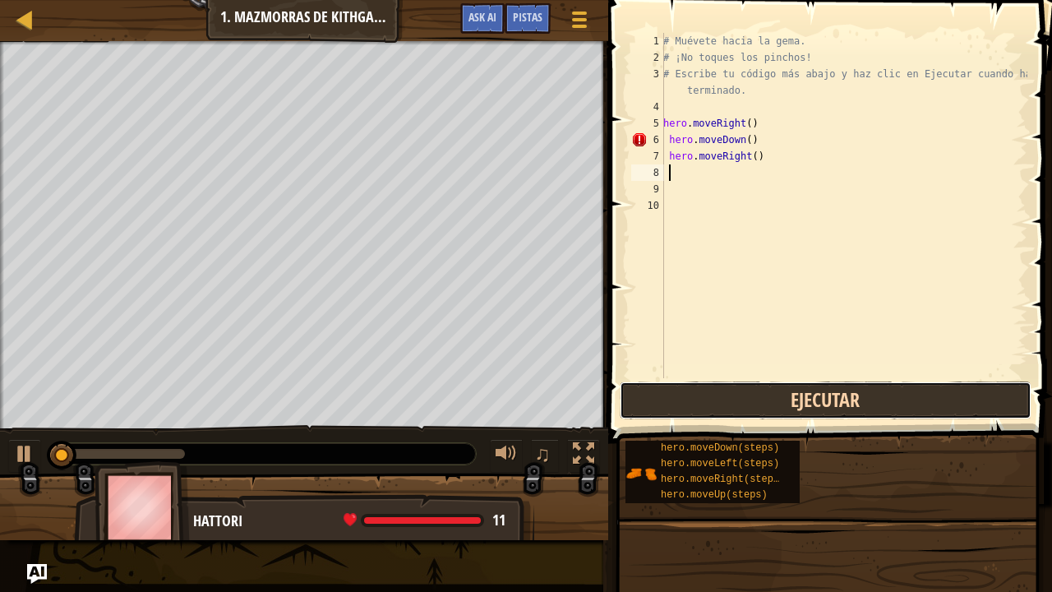
click at [775, 396] on button "Ejecutar" at bounding box center [825, 400] width 412 height 38
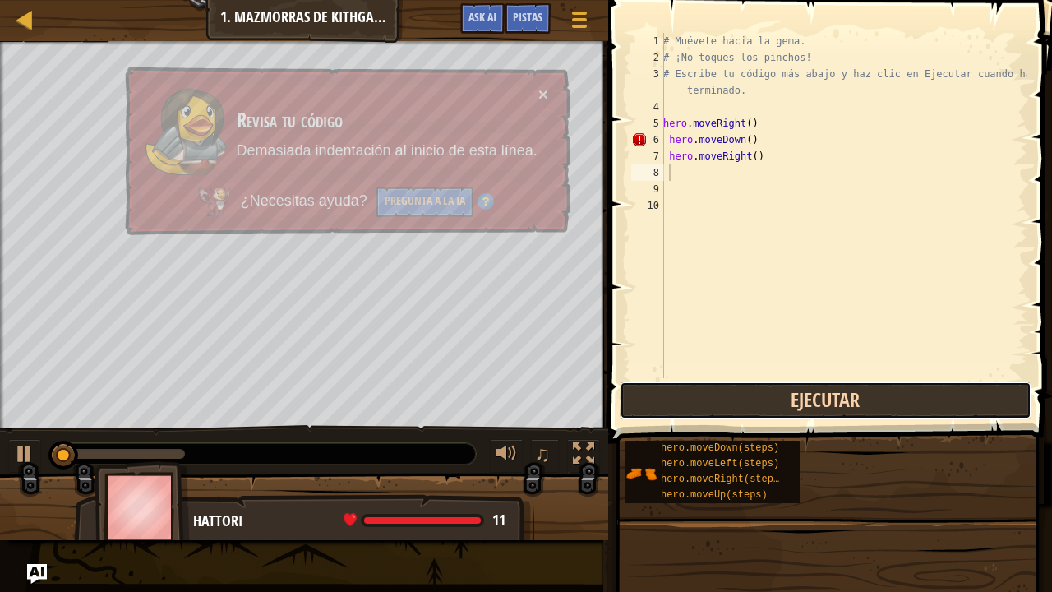
click at [775, 396] on button "Ejecutar" at bounding box center [825, 400] width 412 height 38
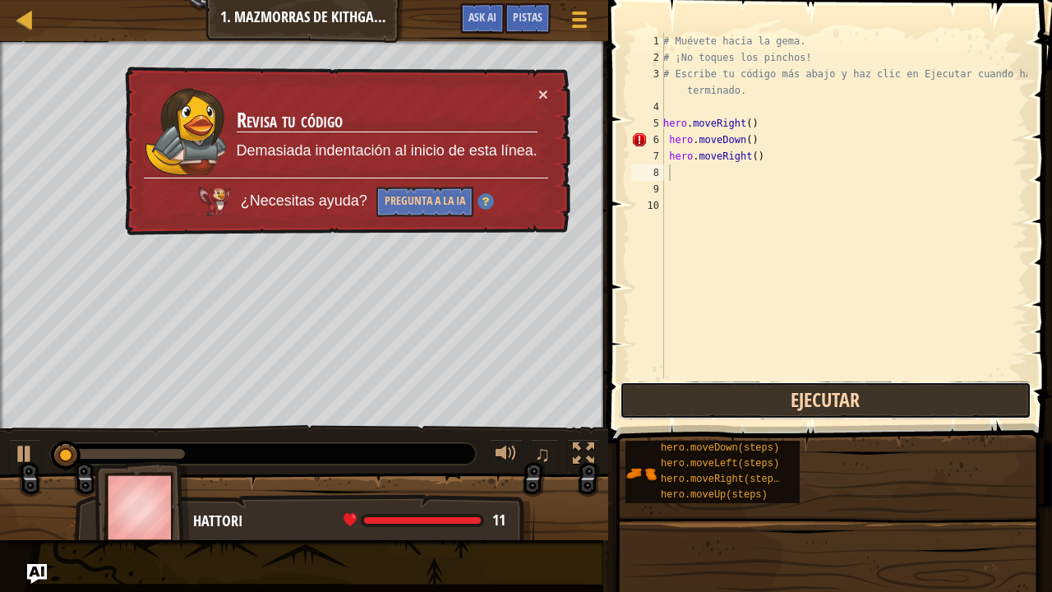
click at [775, 396] on button "Ejecutar" at bounding box center [825, 400] width 412 height 38
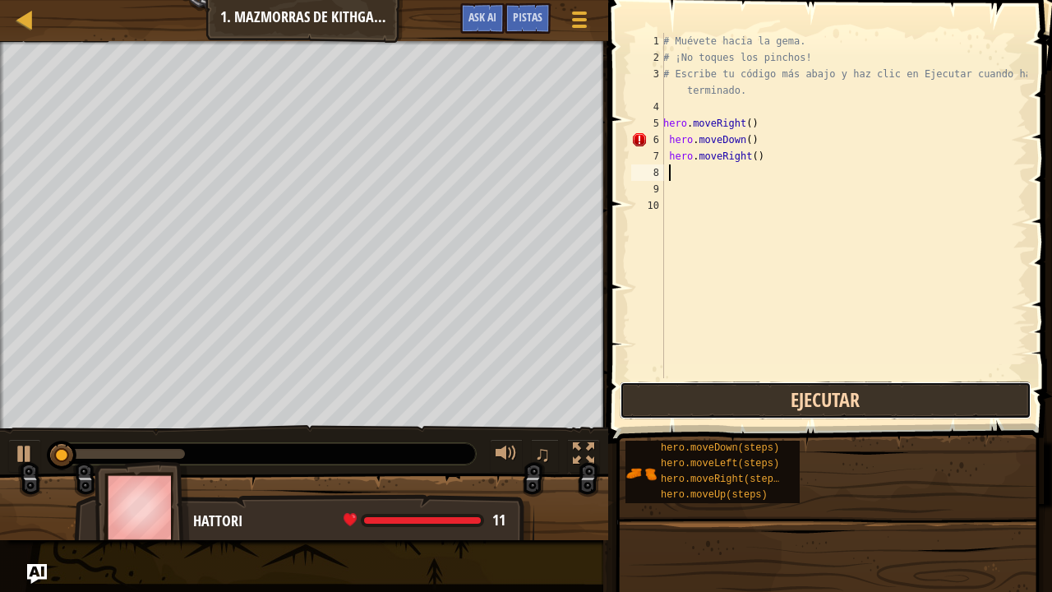
click at [775, 396] on button "Ejecutar" at bounding box center [825, 400] width 412 height 38
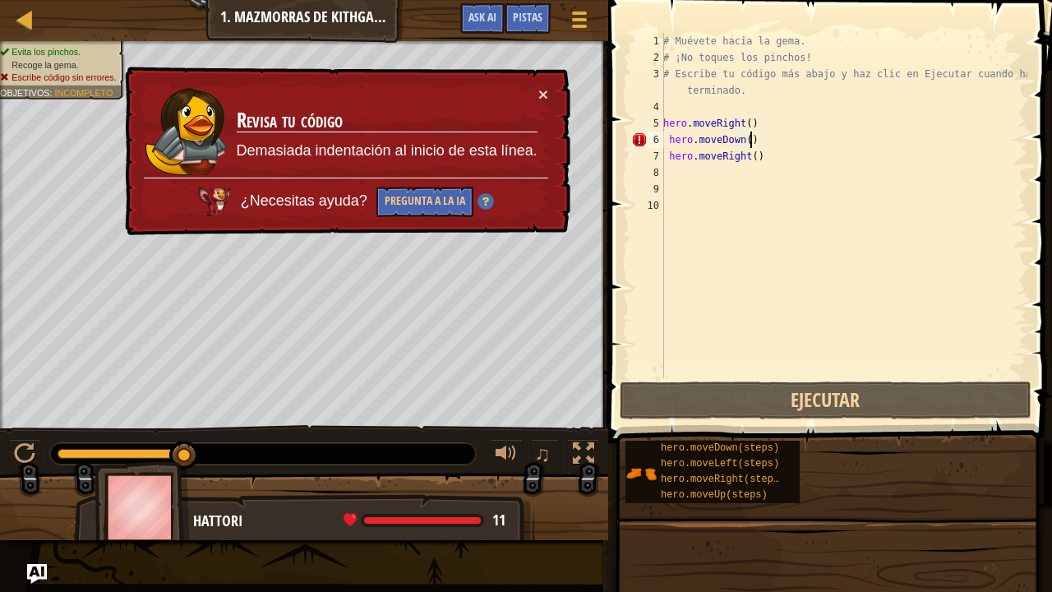
click at [752, 140] on div "# Muévete hacia la gema. # ¡No toques los pinchos! # Escribe tu código más abaj…" at bounding box center [843, 222] width 367 height 378
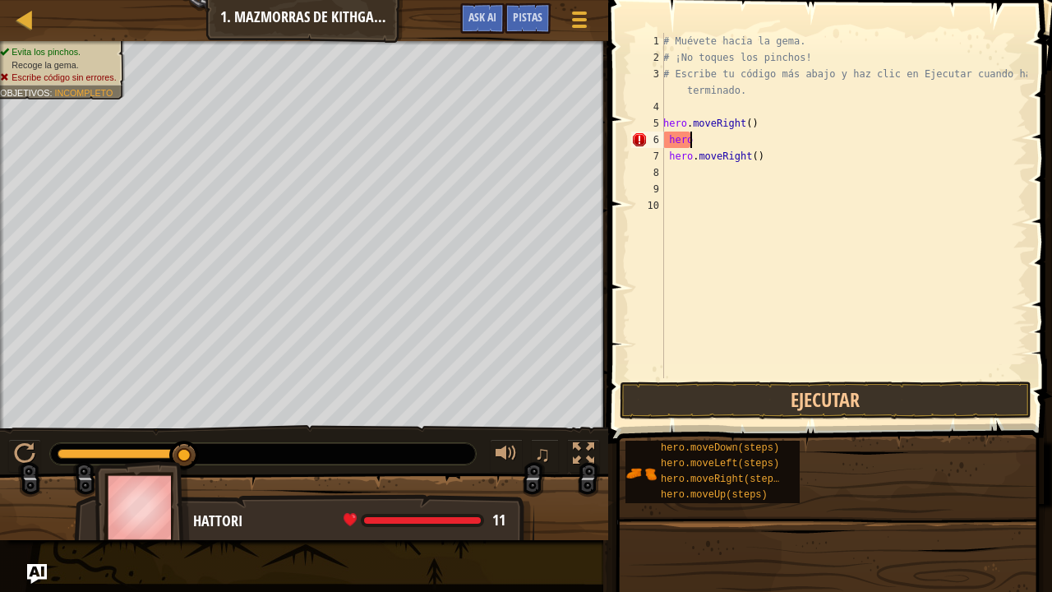
type textarea "h"
click at [777, 381] on button "Ejecutar" at bounding box center [825, 400] width 412 height 38
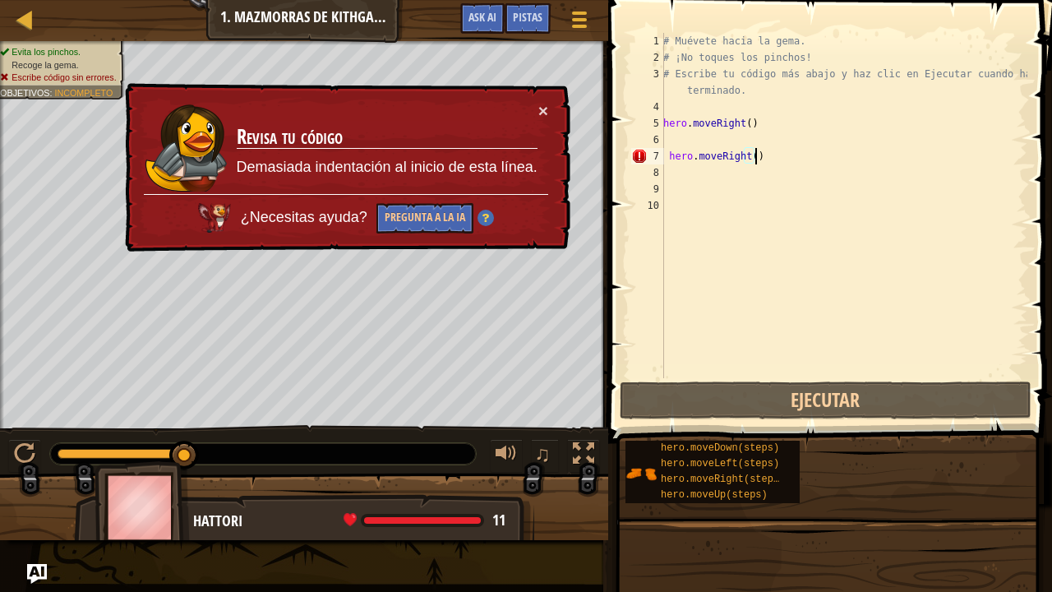
click at [762, 156] on div "# Muévete hacia la gema. # ¡No toques los pinchos! # Escribe tu código más abaj…" at bounding box center [843, 222] width 367 height 378
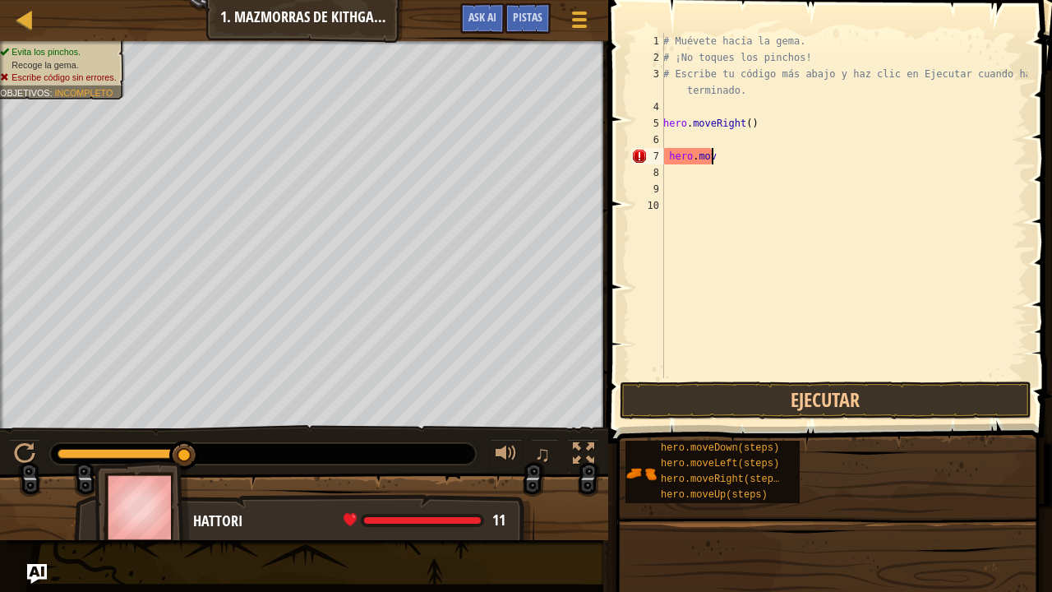
type textarea "h"
click at [777, 387] on button "Ejecutar" at bounding box center [825, 400] width 412 height 38
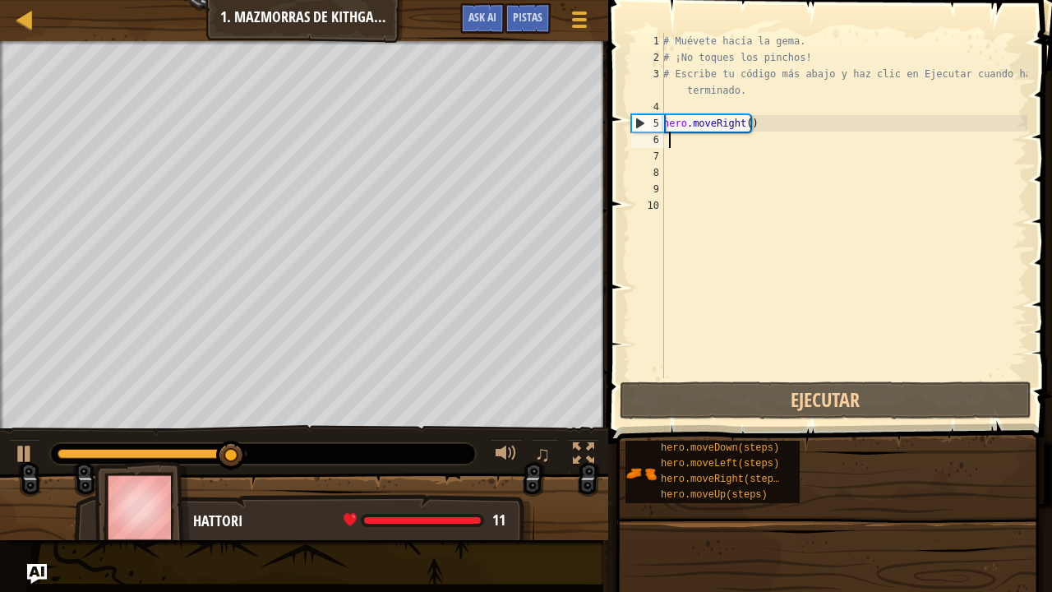
click at [675, 132] on div "# Muévete hacia la gema. # ¡No toques los pinchos! # Escribe tu código más abaj…" at bounding box center [843, 222] width 367 height 378
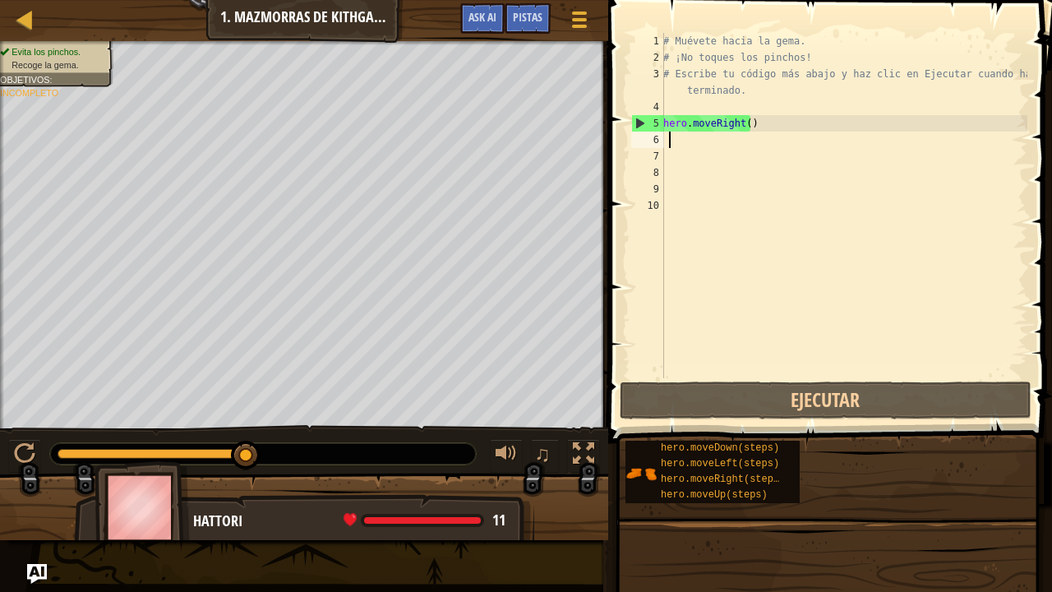
type textarea "h"
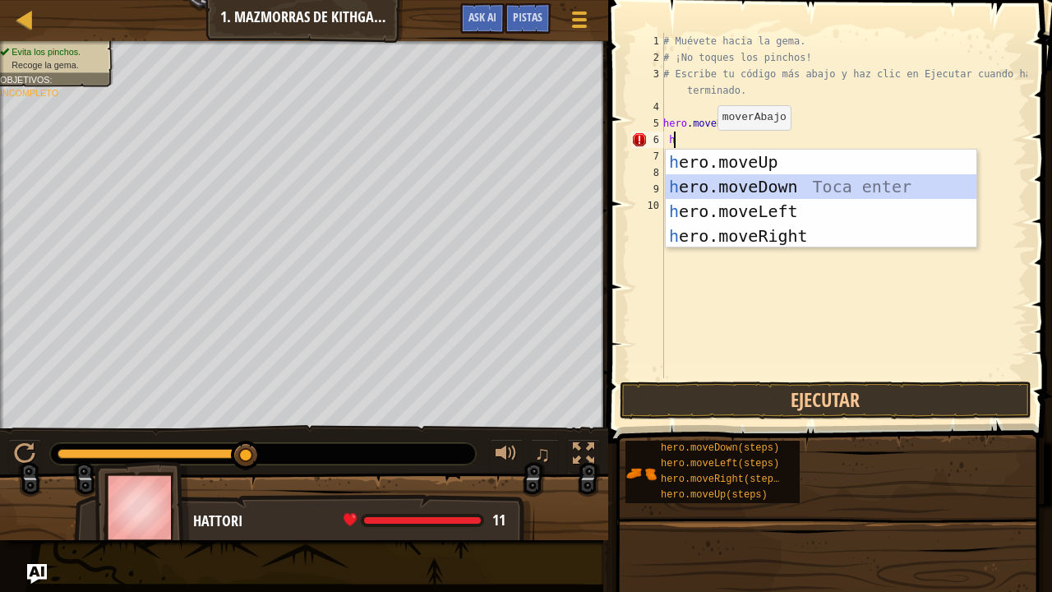
click at [739, 181] on div "h ero.moveUp Toca enter h ero.moveDown Toca enter h ero.moveLeft Toca enter h e…" at bounding box center [820, 224] width 311 height 148
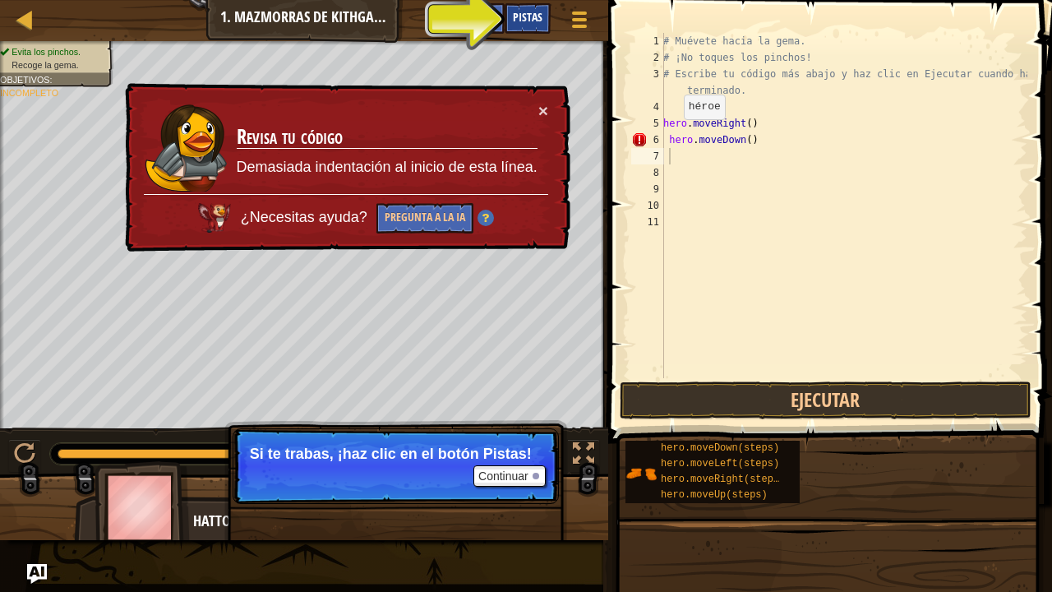
click at [534, 7] on div "Pistas" at bounding box center [527, 18] width 46 height 30
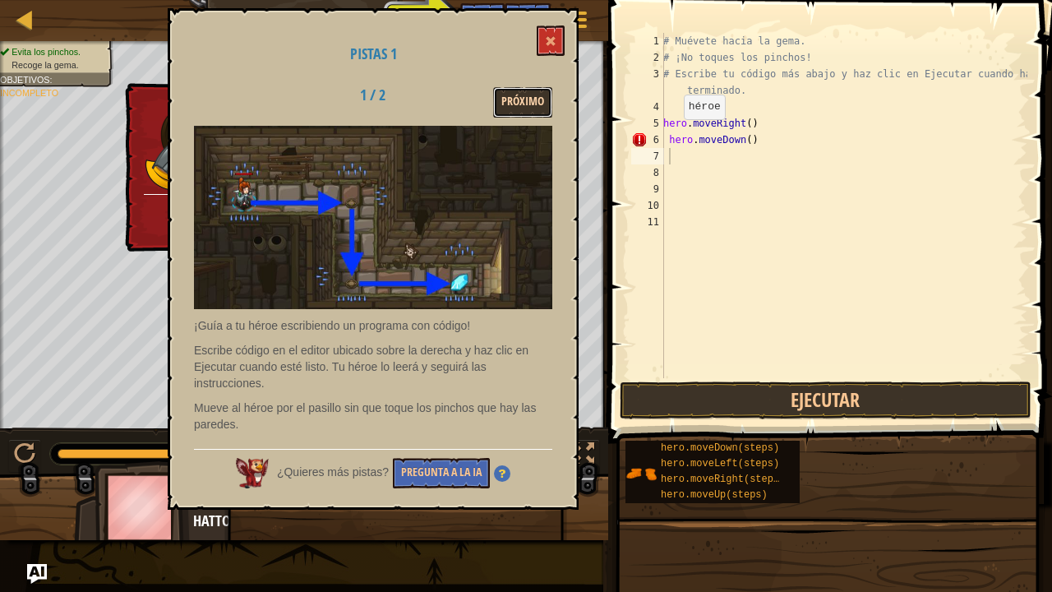
click at [506, 90] on button "Próximo" at bounding box center [522, 102] width 59 height 30
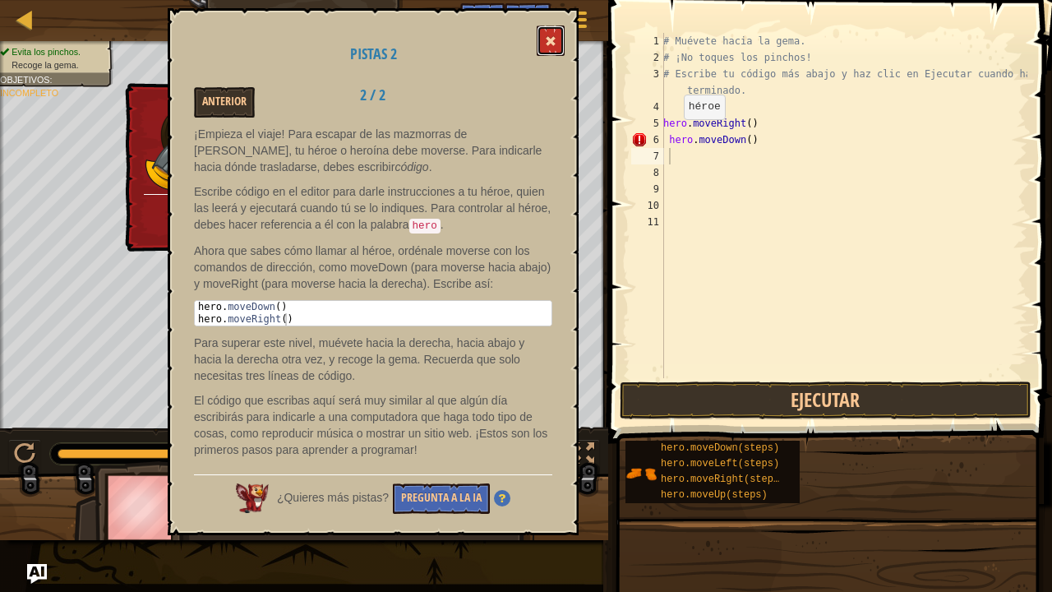
click at [557, 30] on button at bounding box center [550, 40] width 28 height 30
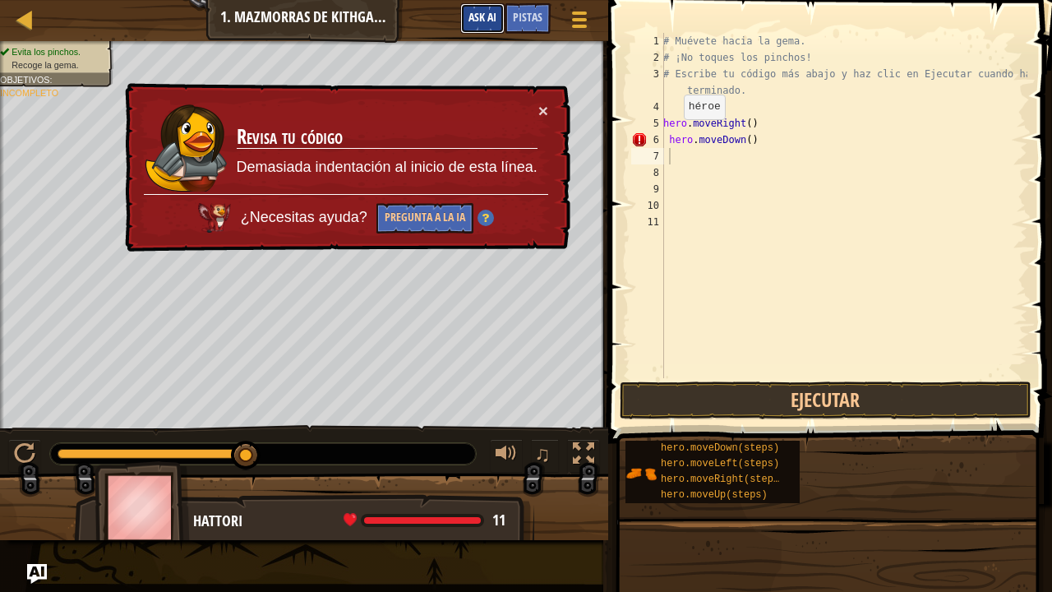
click at [473, 10] on button "Ask AI" at bounding box center [482, 18] width 44 height 30
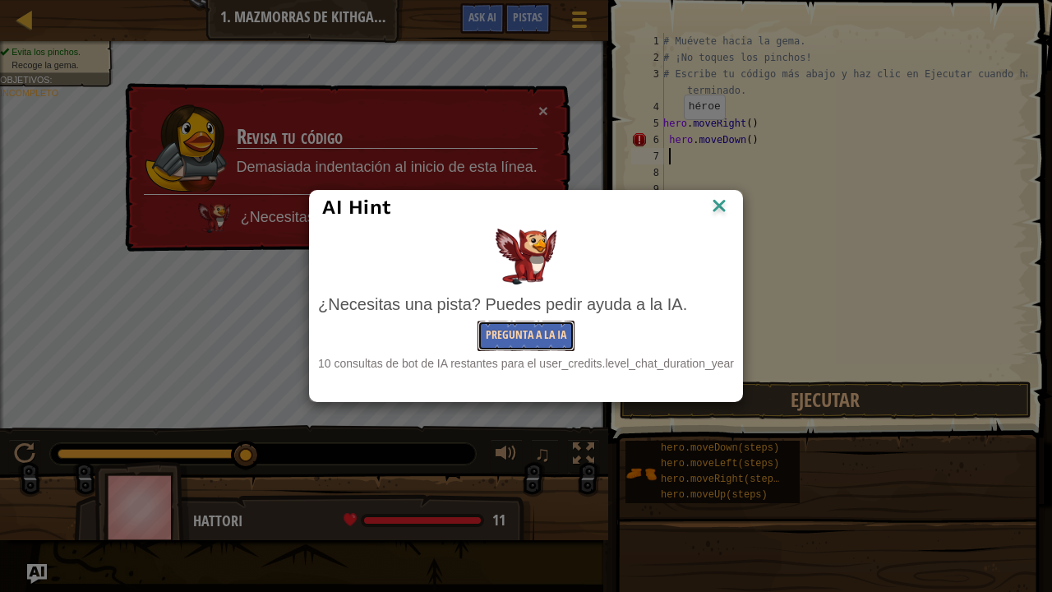
click at [556, 334] on button "Pregunta a la IA" at bounding box center [525, 335] width 97 height 30
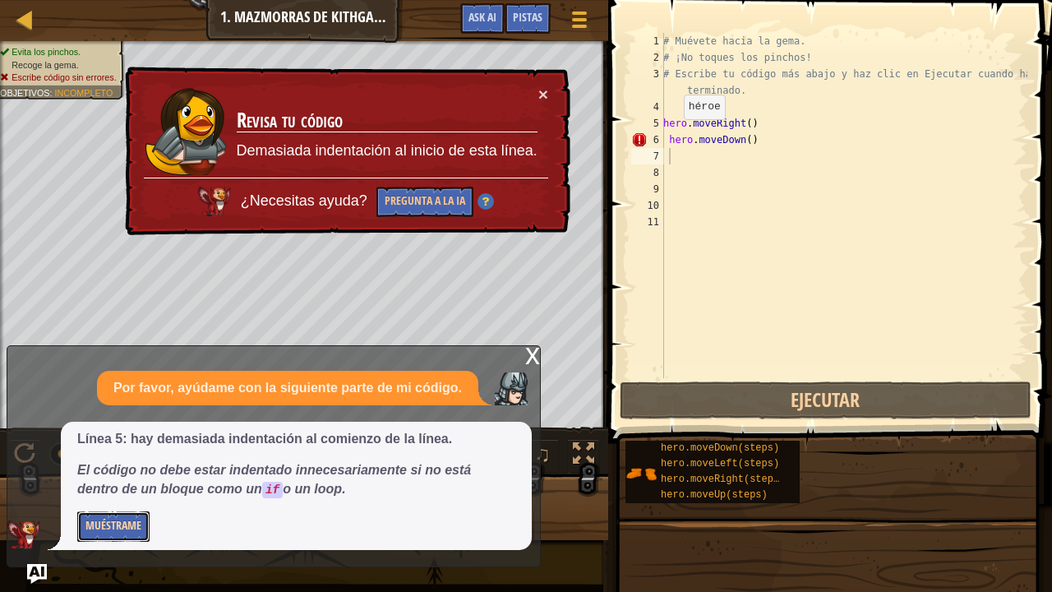
click at [95, 480] on button "Muéstrame" at bounding box center [113, 526] width 72 height 30
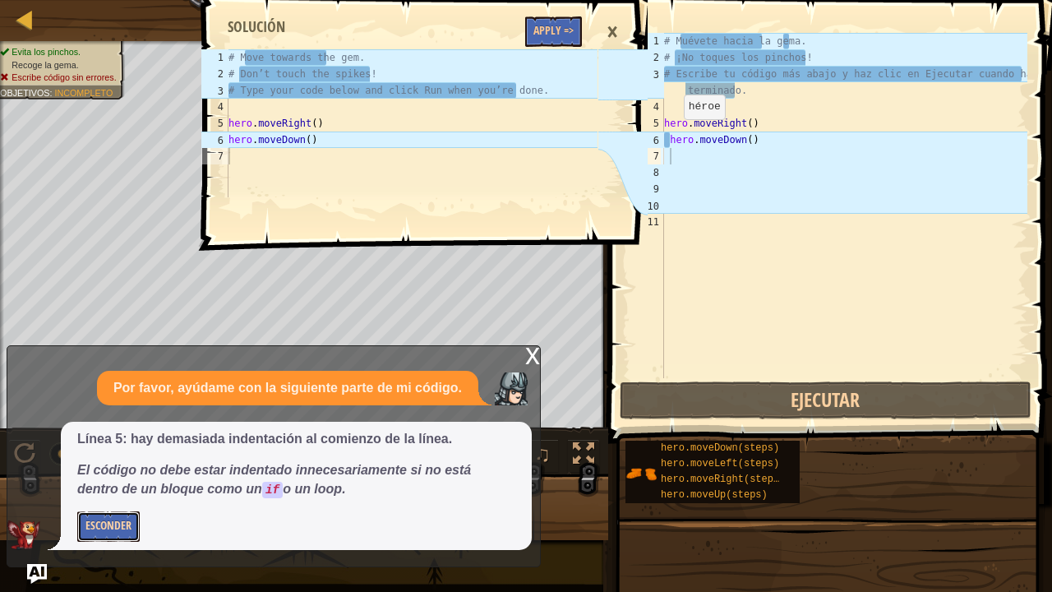
click at [108, 480] on button "Esconder" at bounding box center [108, 526] width 62 height 30
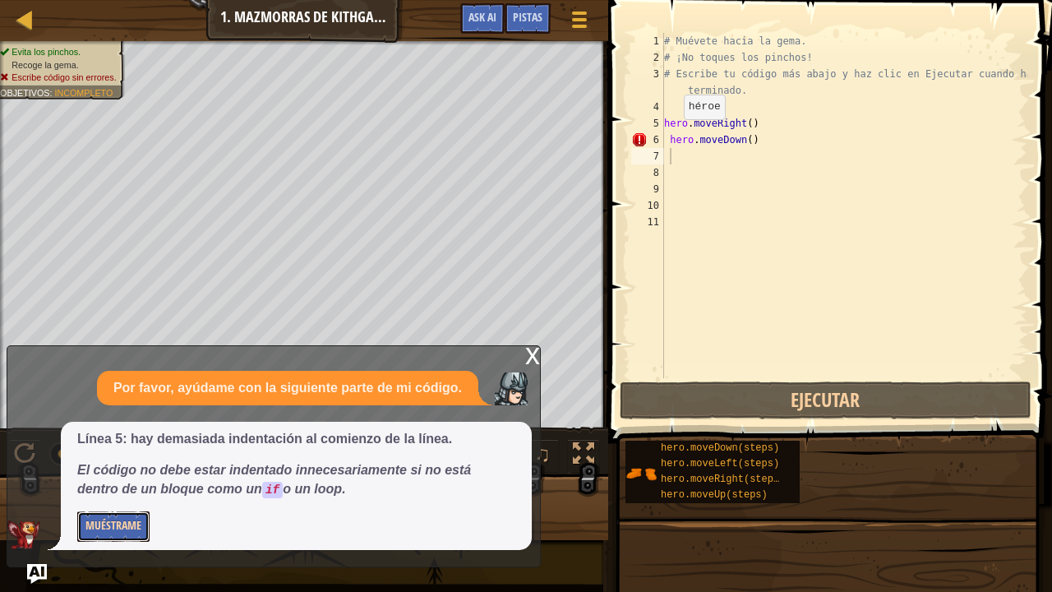
click at [108, 480] on button "Muéstrame" at bounding box center [113, 526] width 72 height 30
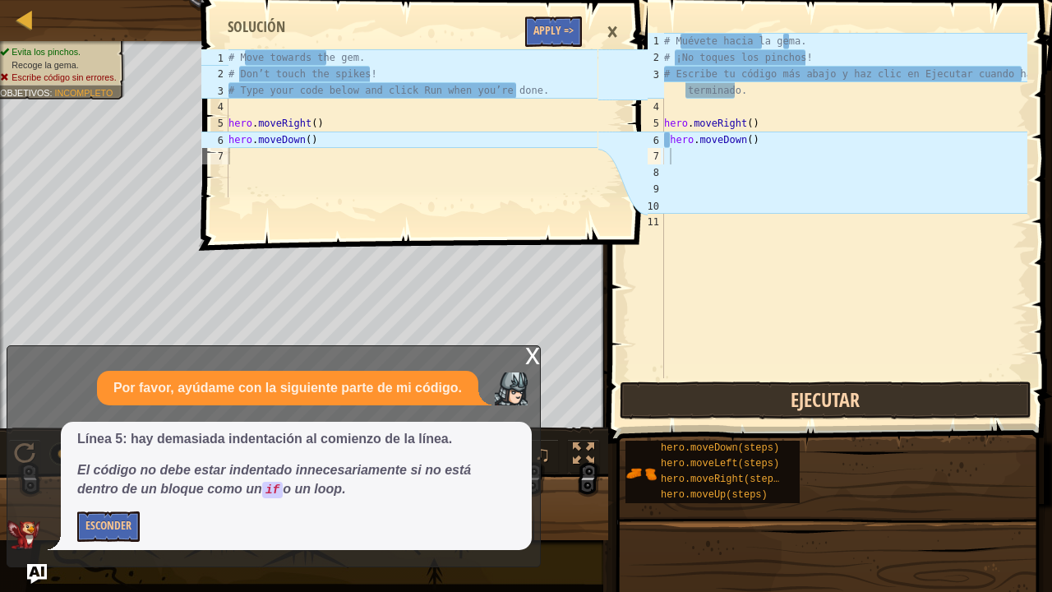
drag, startPoint x: 780, startPoint y: 421, endPoint x: 778, endPoint y: 395, distance: 25.5
click at [778, 395] on div "1 2 3 4 5 6 7 8 9 10 11 # Muévete hacia la gema. # ¡No toques los pinchos! # Es…" at bounding box center [827, 253] width 449 height 491
click at [778, 395] on button "Ejecutar" at bounding box center [825, 400] width 412 height 38
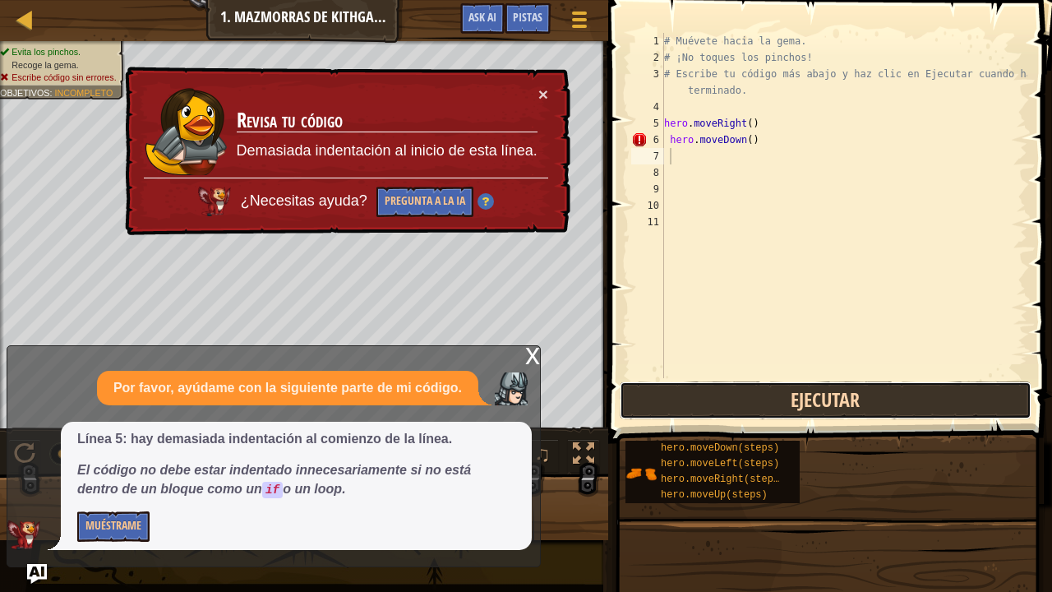
click at [778, 395] on button "Ejecutar" at bounding box center [825, 400] width 412 height 38
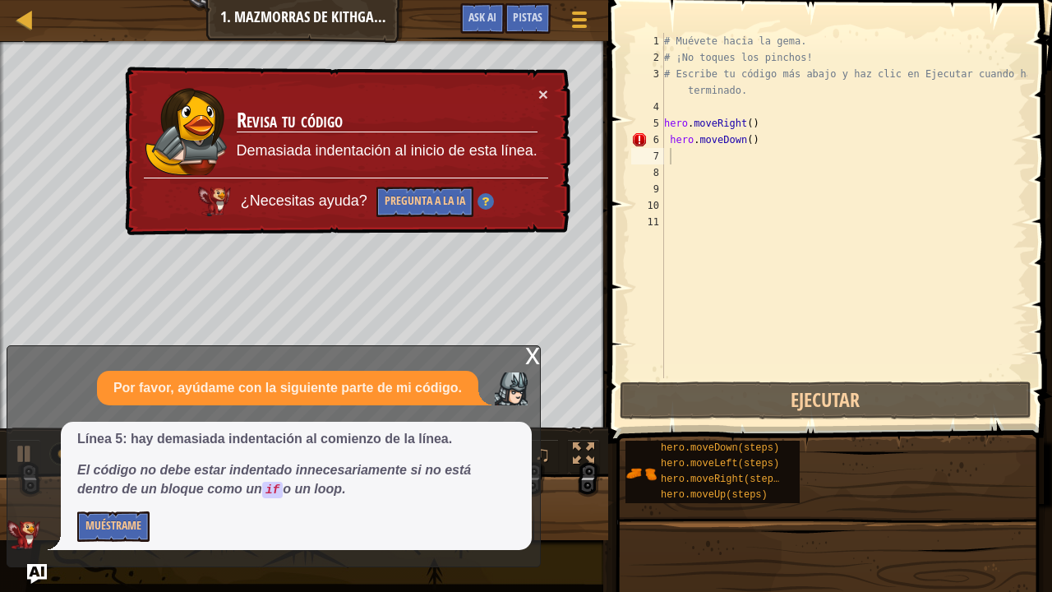
click at [542, 80] on div "× Revisa tu código Demasiada indentación al inicio de esta línea. ¿Necesitas ay…" at bounding box center [346, 151] width 450 height 172
drag, startPoint x: 532, startPoint y: 373, endPoint x: 532, endPoint y: 358, distance: 14.8
click at [532, 358] on div "x Por favor, ayúdame con la siguiente parte de mi código. Línea 5: hay demasiad…" at bounding box center [274, 456] width 534 height 222
click at [528, 346] on div "x" at bounding box center [532, 354] width 15 height 16
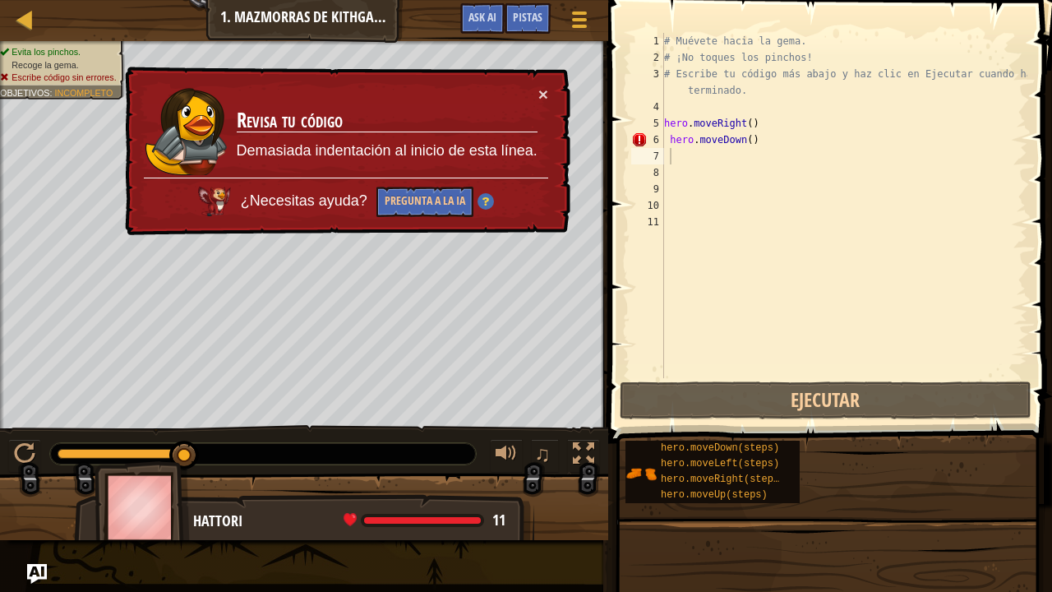
click at [534, 79] on div "× Revisa tu código Demasiada indentación al inicio de esta línea. ¿Necesitas ay…" at bounding box center [345, 150] width 451 height 175
drag, startPoint x: 534, startPoint y: 79, endPoint x: 541, endPoint y: 85, distance: 9.9
click at [541, 85] on div "× Revisa tu código Demasiada indentación al inicio de esta línea. ¿Necesitas ay…" at bounding box center [345, 151] width 449 height 170
click at [541, 85] on button "×" at bounding box center [542, 92] width 10 height 17
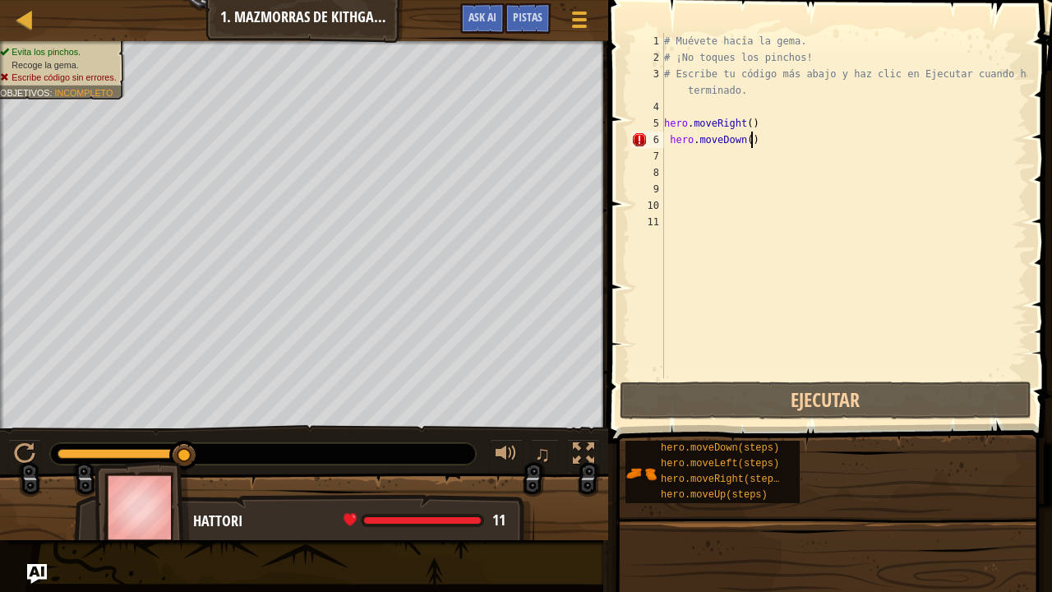
click at [753, 142] on div "# Muévete hacia la gema. # ¡No toques los pinchos! # Escribe tu código más abaj…" at bounding box center [844, 222] width 366 height 378
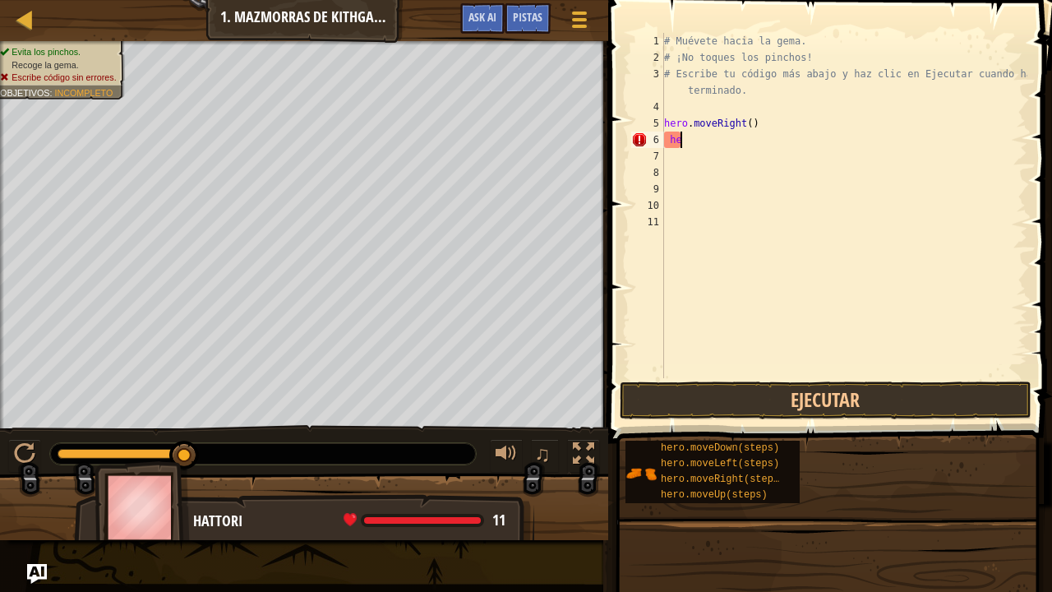
type textarea "h"
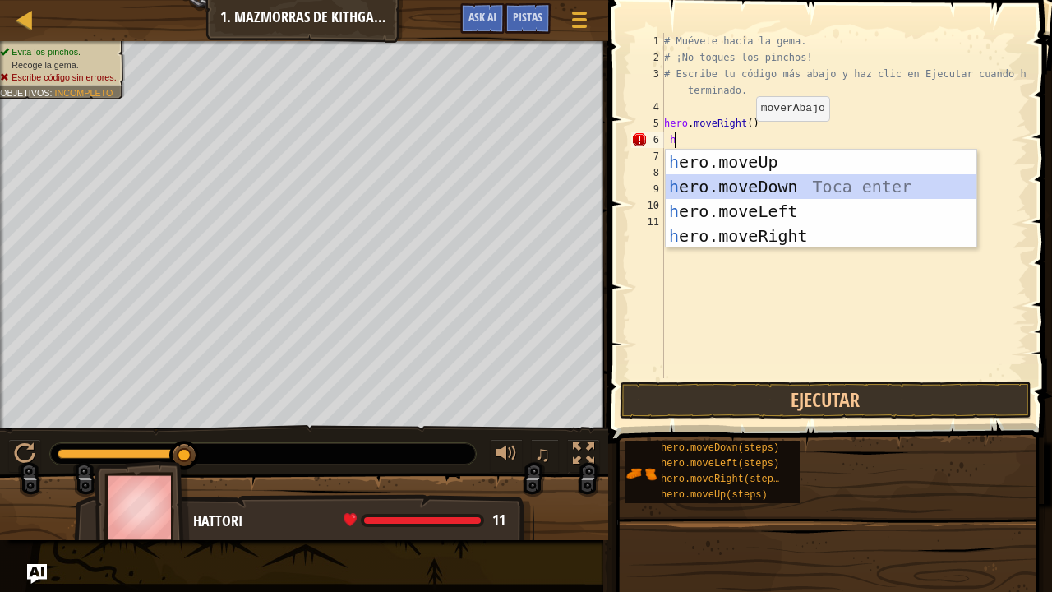
click at [770, 186] on div "h ero.moveUp Toca enter h ero.moveDown Toca enter h ero.moveLeft Toca enter h e…" at bounding box center [820, 224] width 311 height 148
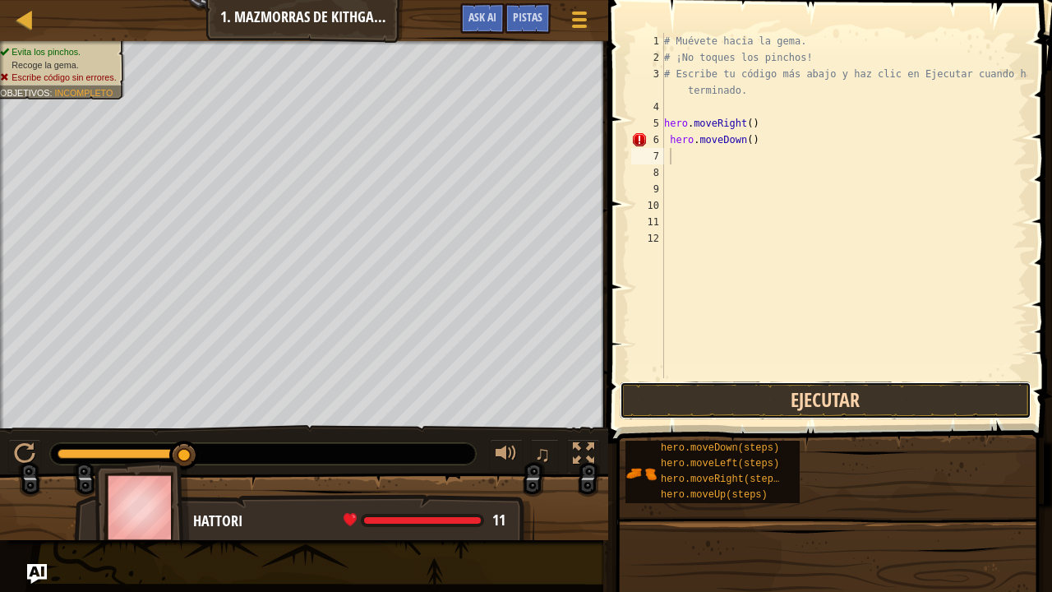
click at [831, 403] on button "Ejecutar" at bounding box center [825, 400] width 412 height 38
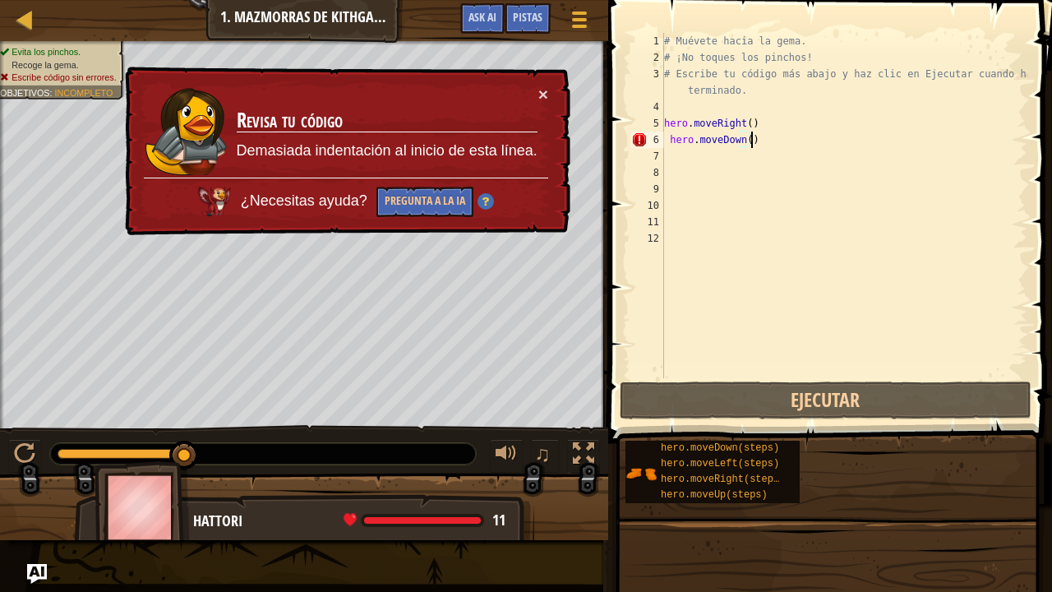
click at [756, 138] on div "# Muévete hacia la gema. # ¡No toques los pinchos! # Escribe tu código más abaj…" at bounding box center [844, 222] width 366 height 378
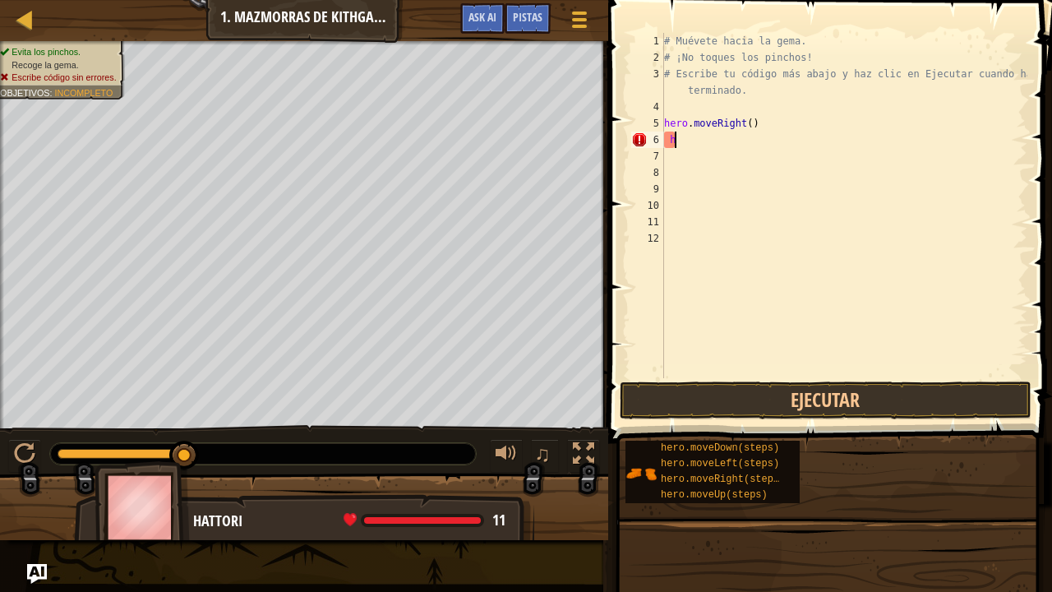
type textarea "h"
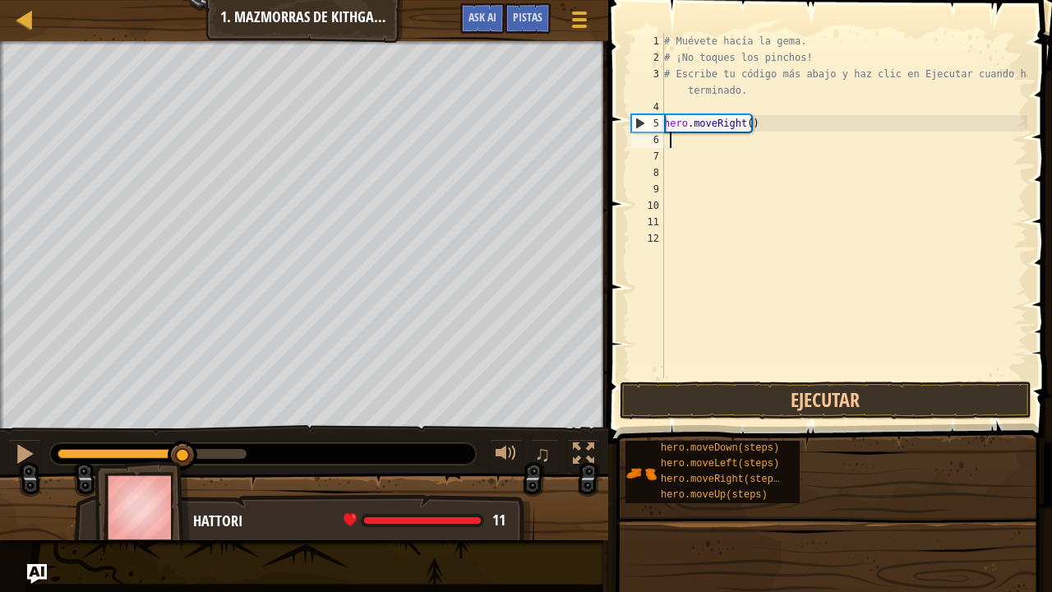
click at [672, 141] on div "# Muévete hacia la gema. # ¡No toques los pinchos! # Escribe tu código más abaj…" at bounding box center [844, 222] width 366 height 378
type textarea "h"
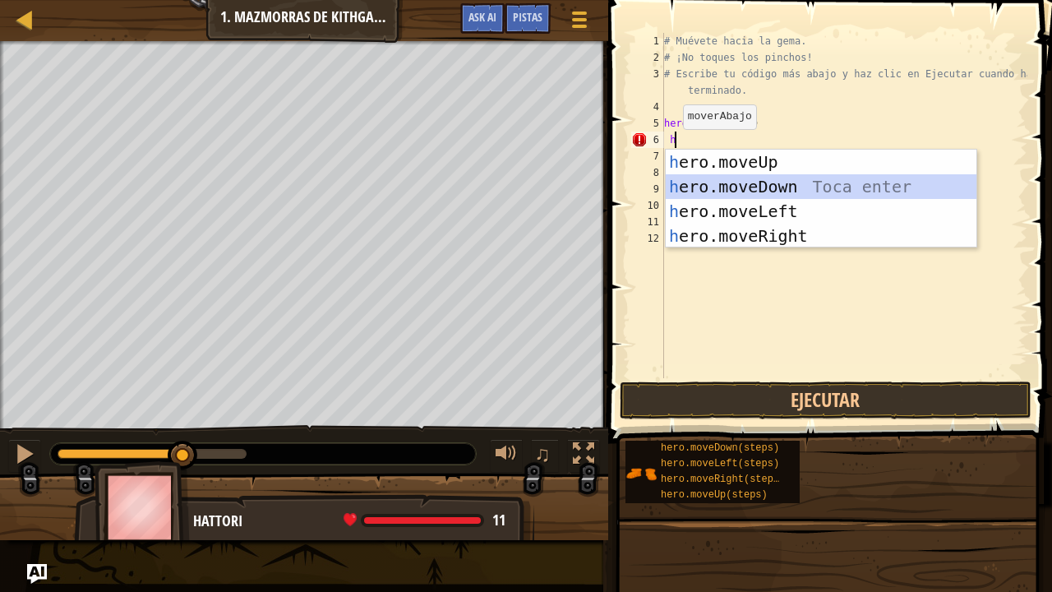
click at [689, 182] on div "h ero.moveUp Toca enter h ero.moveDown Toca enter h ero.moveLeft Toca enter h e…" at bounding box center [820, 224] width 311 height 148
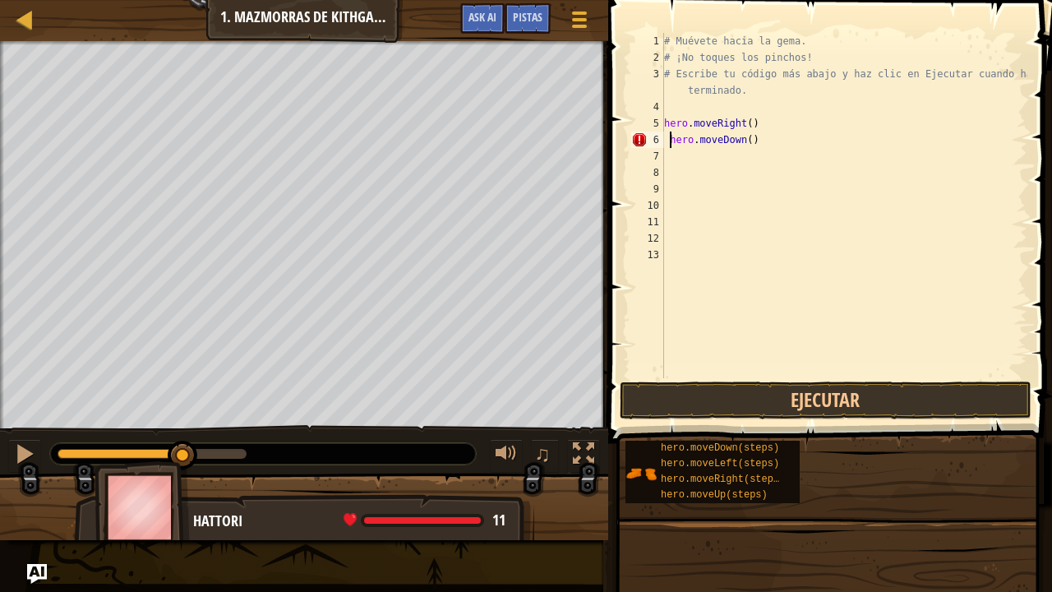
click at [668, 136] on div "# Muévete hacia la gema. # ¡No toques los pinchos! # Escribe tu código más abaj…" at bounding box center [844, 222] width 366 height 378
type textarea "hero.moveDown()"
click at [683, 154] on div "# Muévete hacia la gema. # ¡No toques los pinchos! # Escribe tu código más abaj…" at bounding box center [844, 222] width 366 height 378
type textarea "k"
type textarea "h"
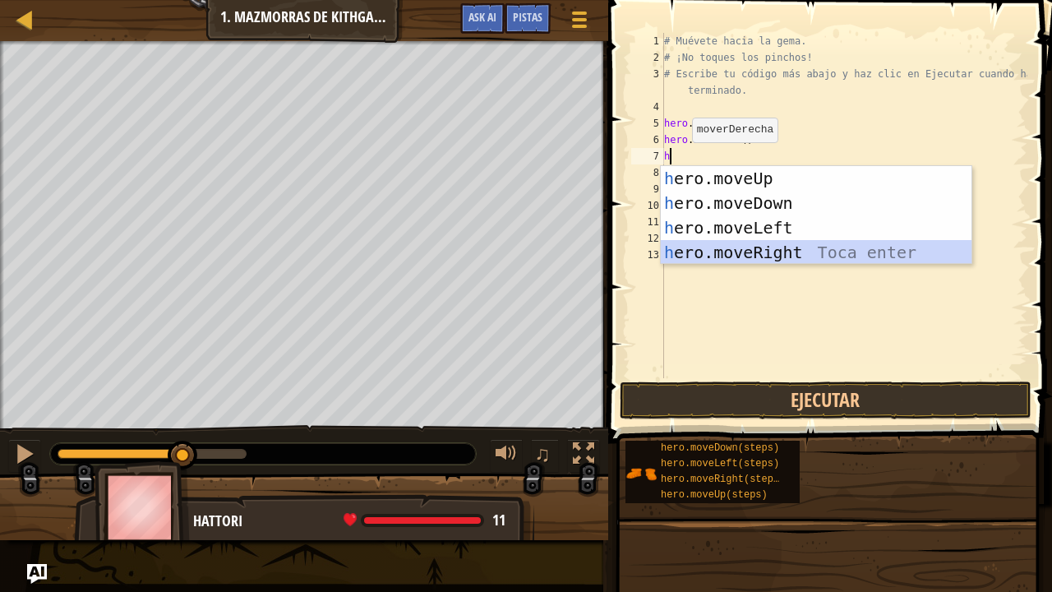
click at [774, 248] on div "h ero.moveUp Toca enter h ero.moveDown Toca enter h ero.moveLeft Toca enter h e…" at bounding box center [816, 240] width 311 height 148
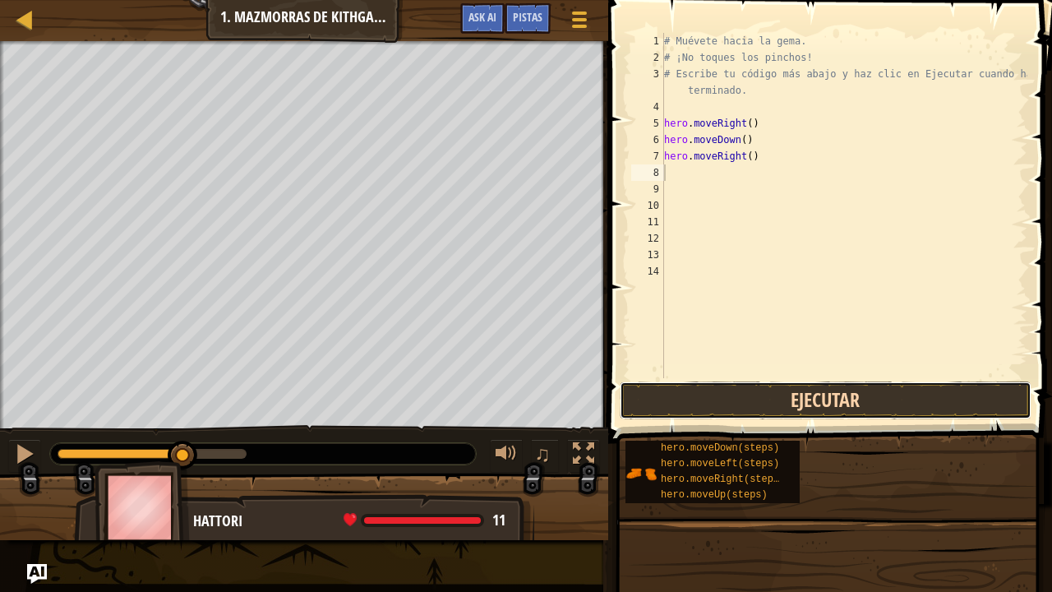
click at [772, 394] on button "Ejecutar" at bounding box center [825, 400] width 412 height 38
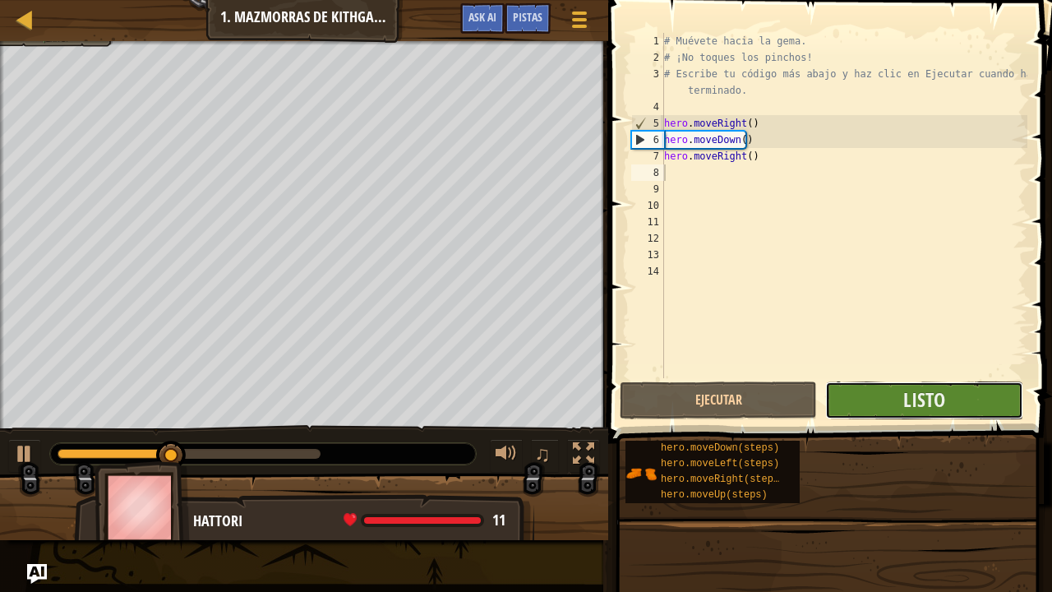
click at [881, 401] on button "Listo" at bounding box center [923, 400] width 197 height 38
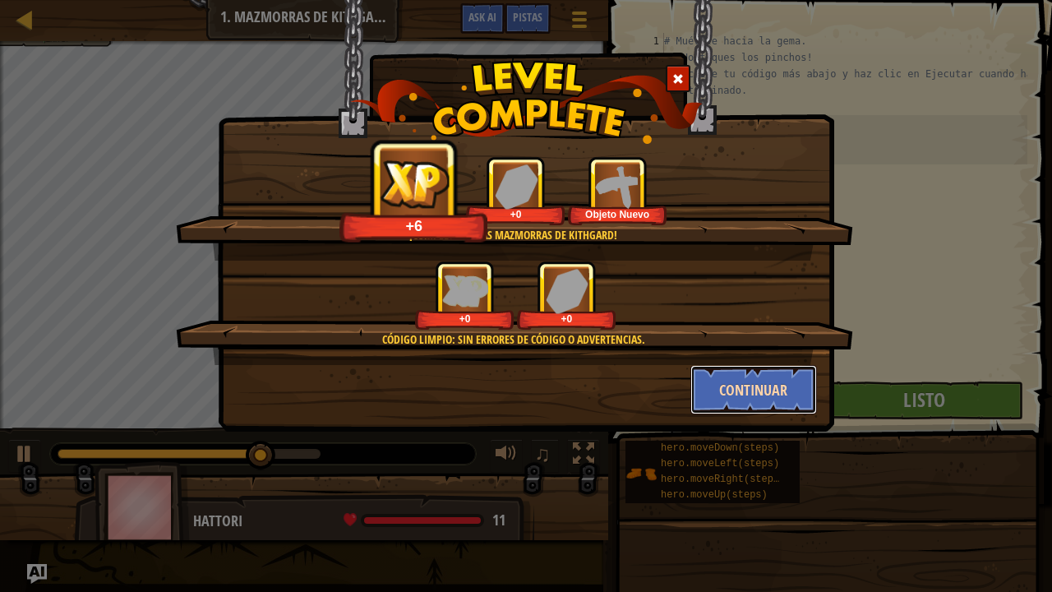
click at [789, 375] on button "Continuar" at bounding box center [753, 389] width 127 height 49
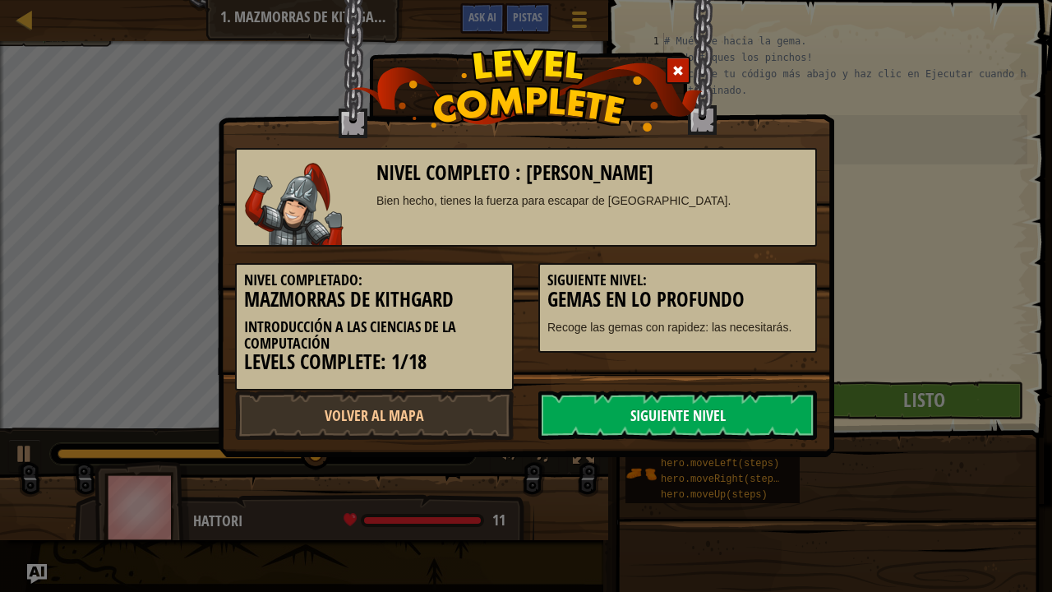
click at [760, 424] on link "Siguiente Nivel" at bounding box center [677, 414] width 279 height 49
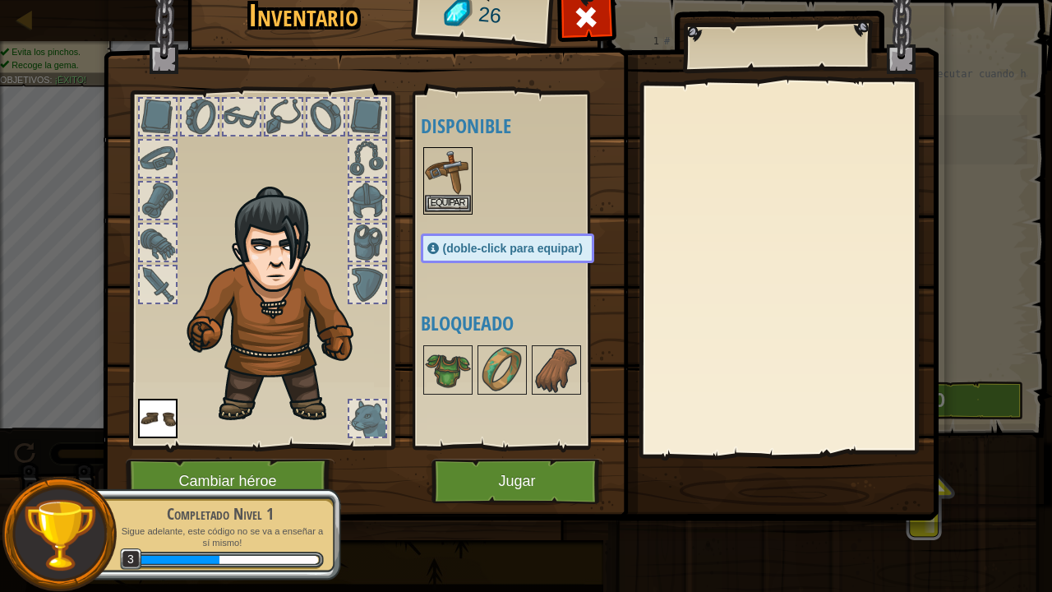
click at [449, 191] on img at bounding box center [448, 172] width 46 height 46
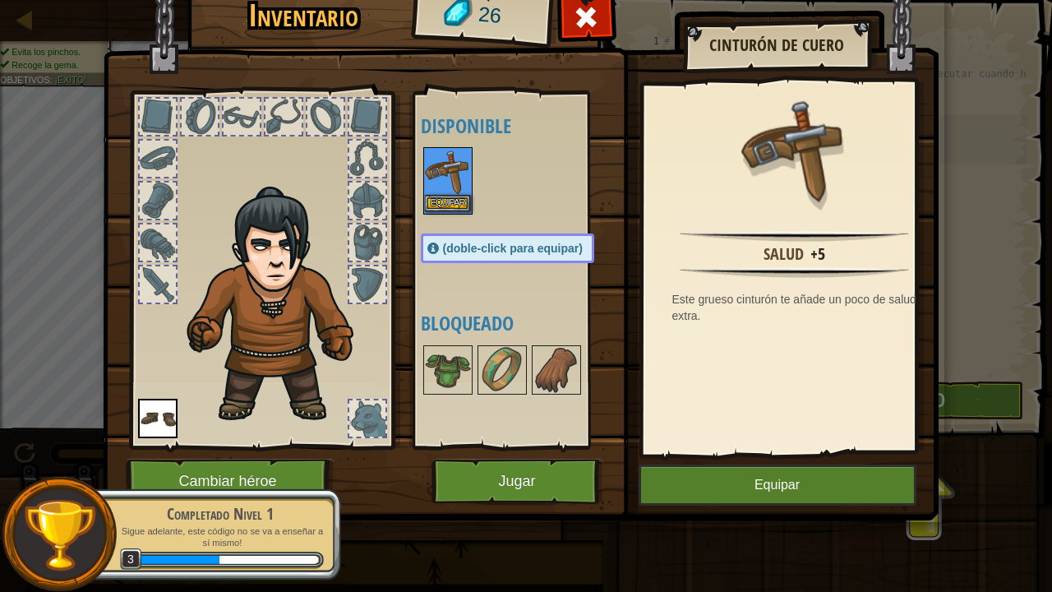
click at [449, 191] on img at bounding box center [448, 172] width 46 height 46
click at [444, 192] on img at bounding box center [448, 172] width 46 height 46
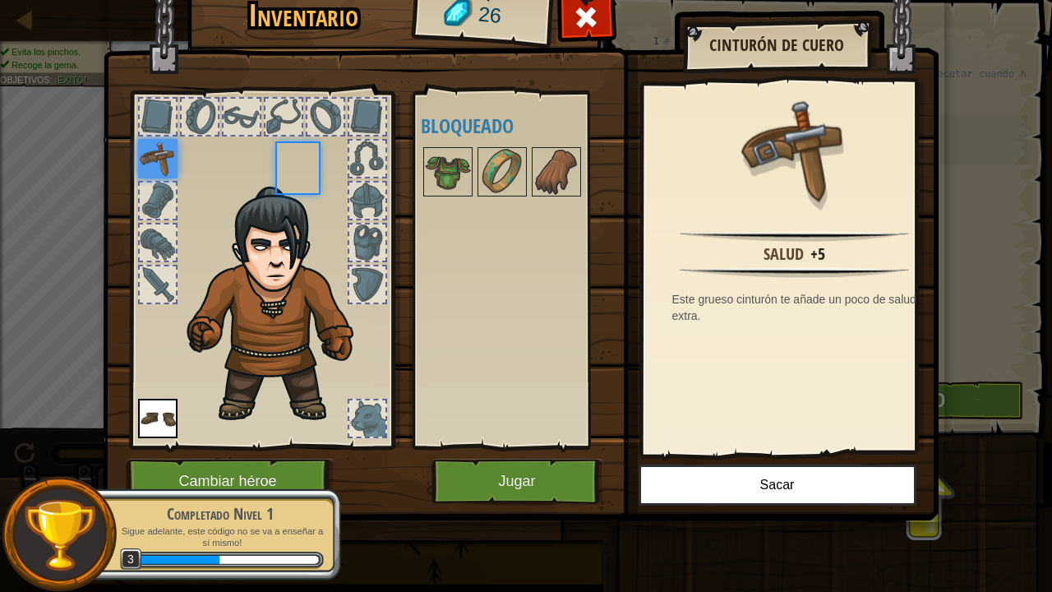
click at [444, 192] on img at bounding box center [448, 172] width 46 height 46
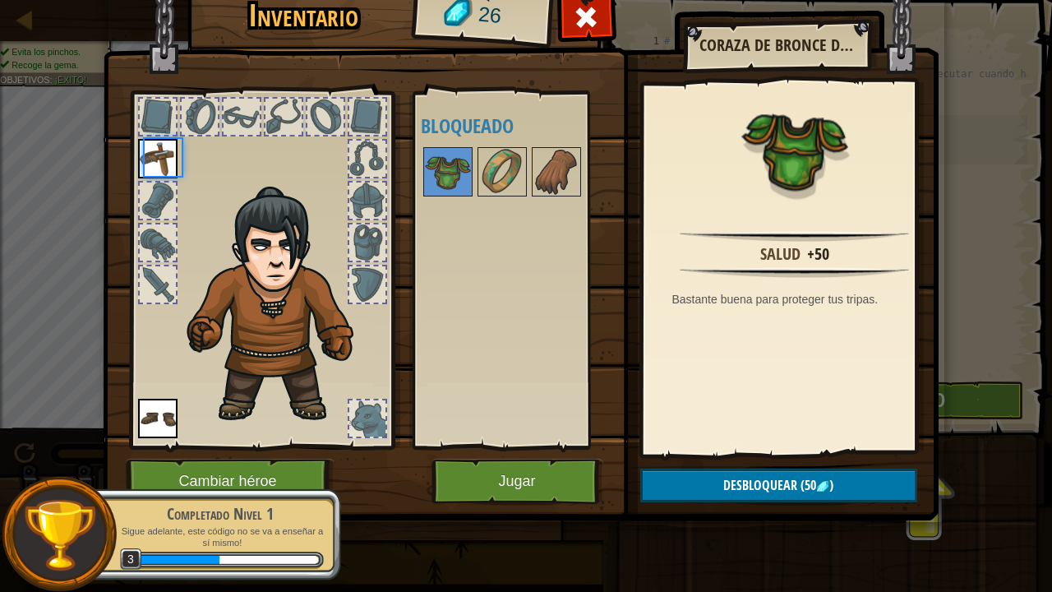
click at [444, 192] on img at bounding box center [448, 172] width 46 height 46
click at [559, 480] on button "Jugar" at bounding box center [517, 480] width 172 height 45
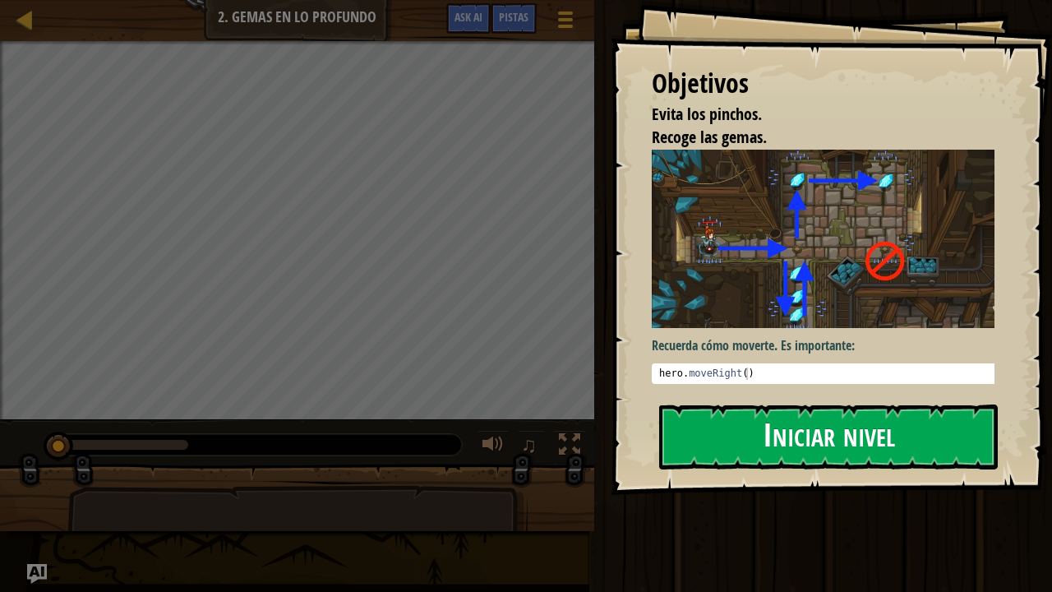
click at [834, 451] on button "Iniciar nivel" at bounding box center [828, 436] width 338 height 65
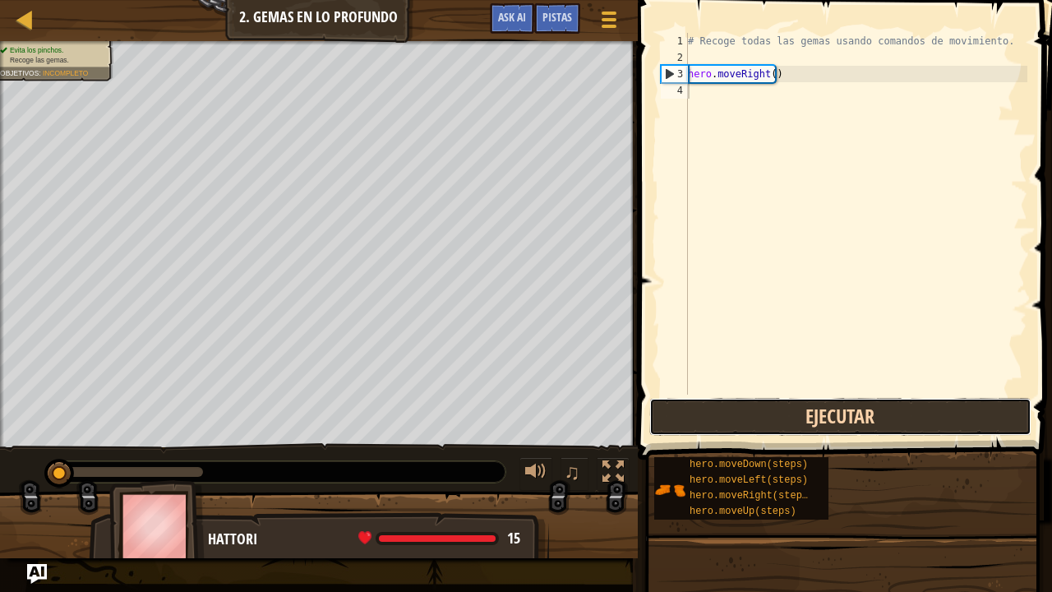
click at [803, 427] on button "Ejecutar" at bounding box center [840, 417] width 383 height 38
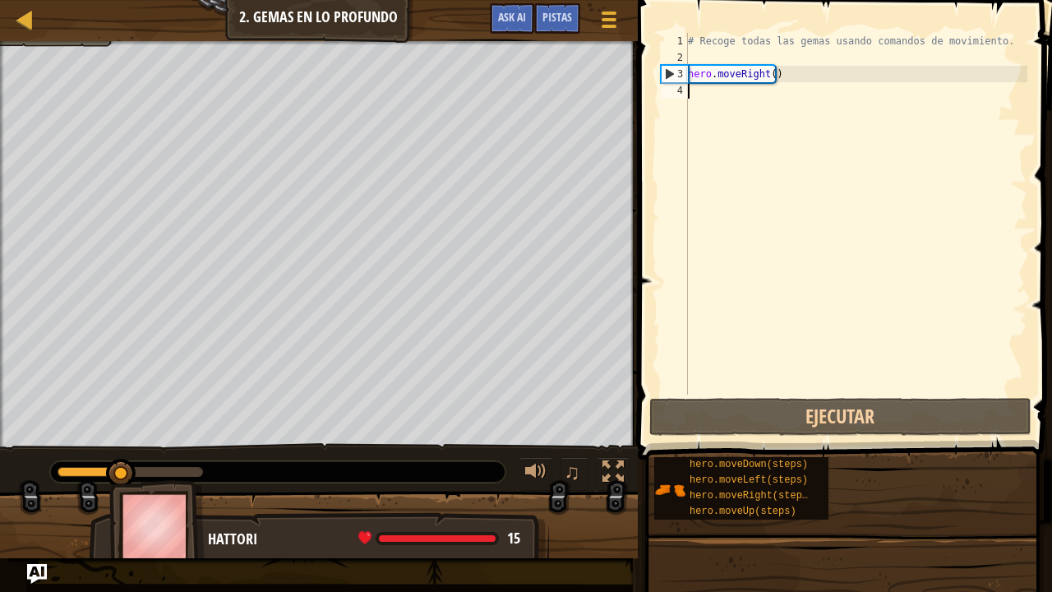
drag, startPoint x: 726, startPoint y: 99, endPoint x: 716, endPoint y: 90, distance: 12.8
click at [716, 90] on div "# Recoge todas las gemas usando comandos de movimiento. hero . moveRight ( )" at bounding box center [855, 230] width 343 height 394
type textarea "h"
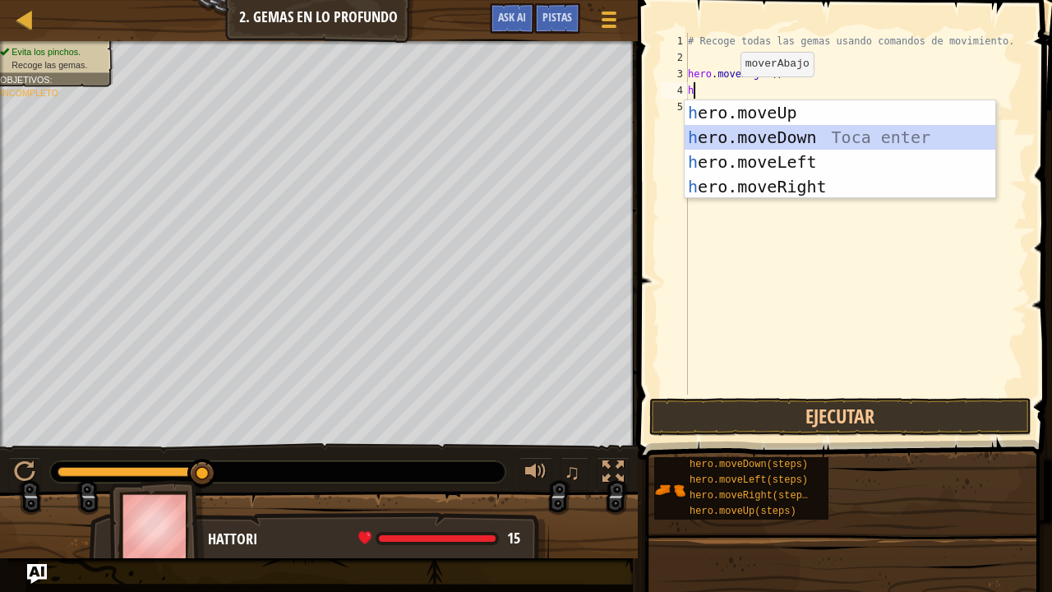
click at [757, 138] on div "h ero.moveUp Toca enter h ero.moveDown Toca enter h ero.moveLeft Toca enter h e…" at bounding box center [839, 174] width 311 height 148
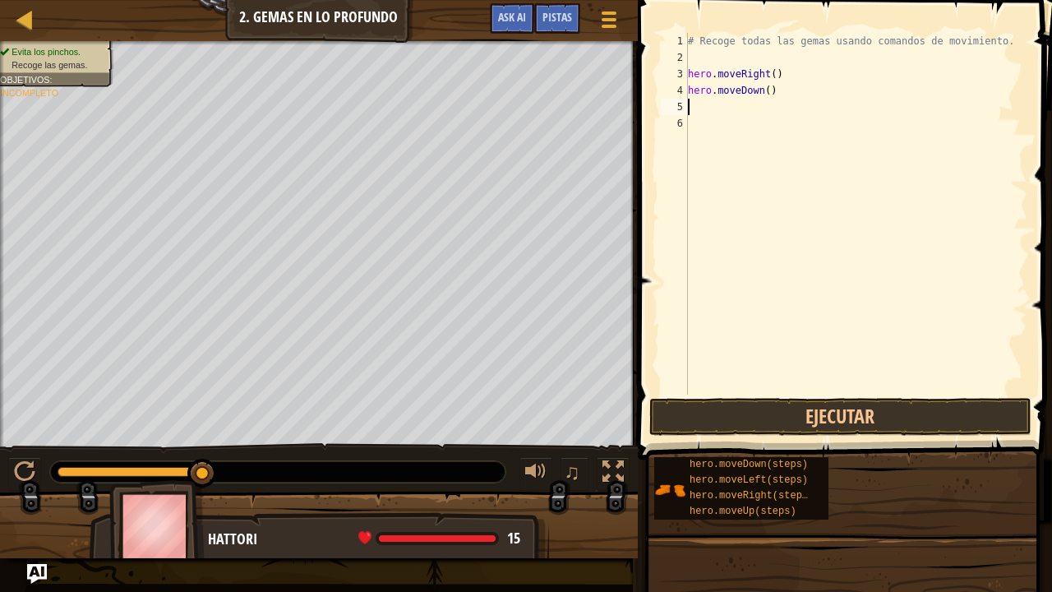
type textarea "h"
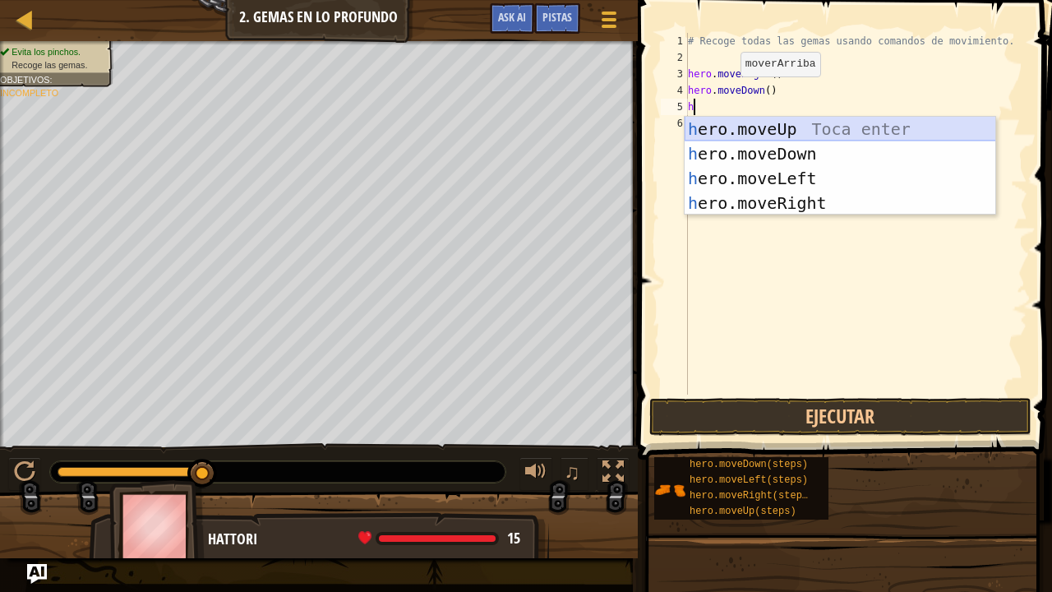
click at [723, 127] on div "h ero.moveUp Toca enter h ero.moveDown Toca enter h ero.moveLeft Toca enter h e…" at bounding box center [839, 191] width 311 height 148
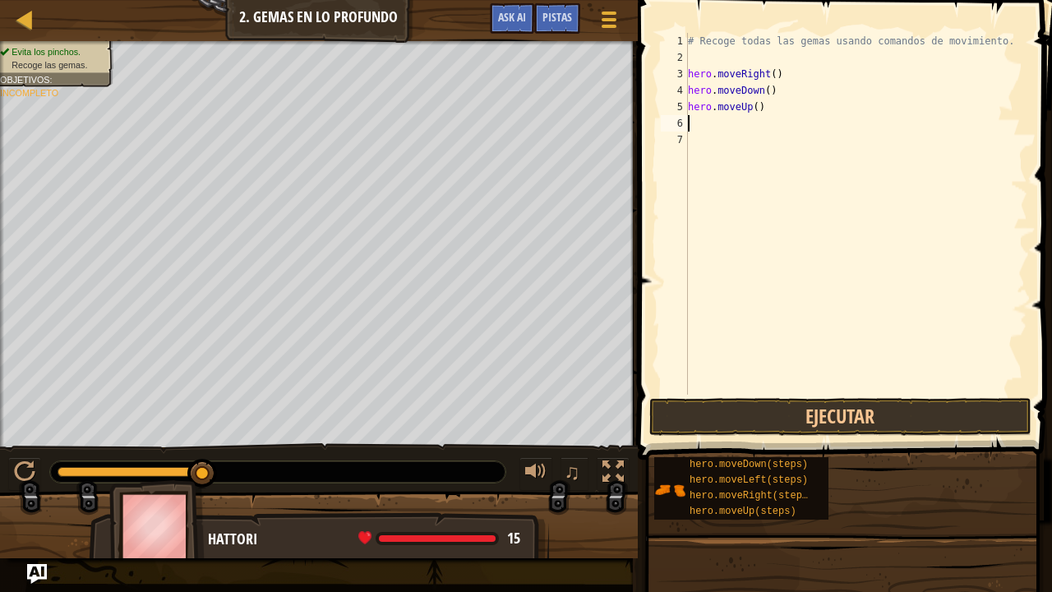
type textarea "h"
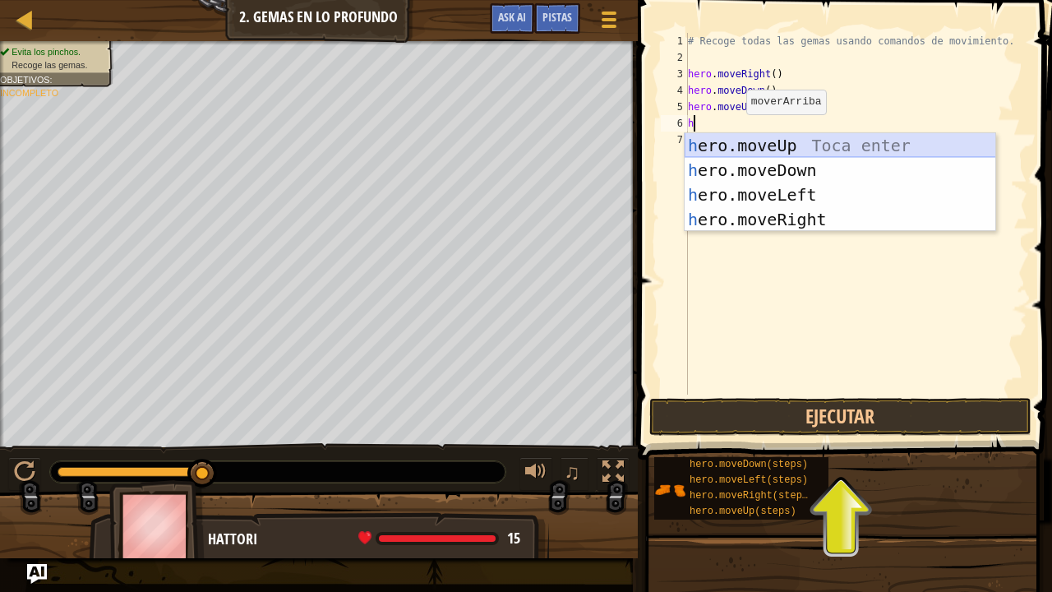
click at [739, 138] on div "h ero.moveUp Toca enter h ero.moveDown Toca enter h ero.moveLeft Toca enter h e…" at bounding box center [839, 207] width 311 height 148
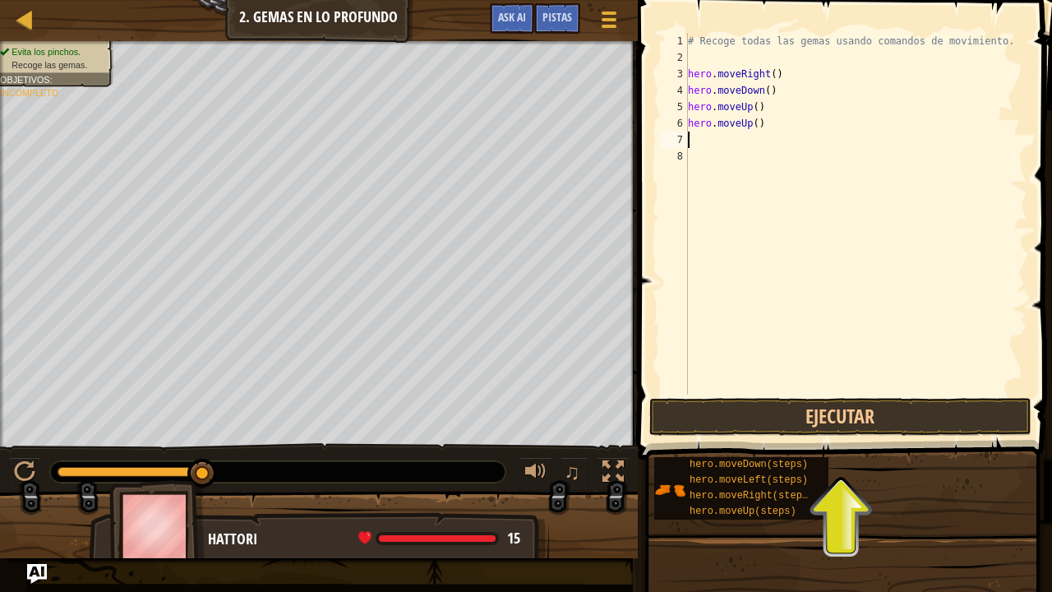
type textarea "h"
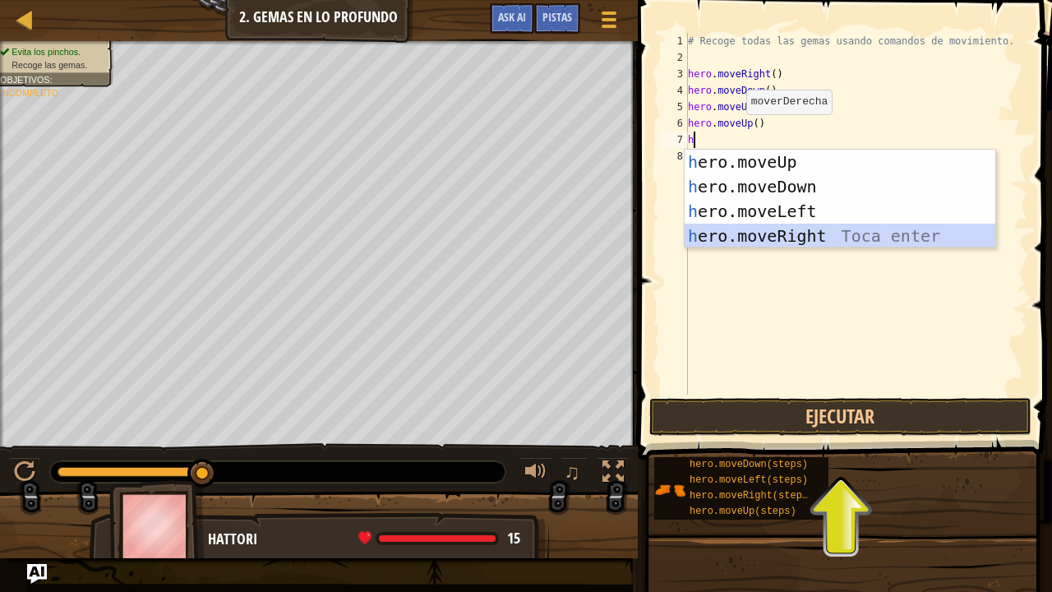
click at [777, 228] on div "h ero.moveUp Toca enter h ero.moveDown Toca enter h ero.moveLeft Toca enter h e…" at bounding box center [839, 224] width 311 height 148
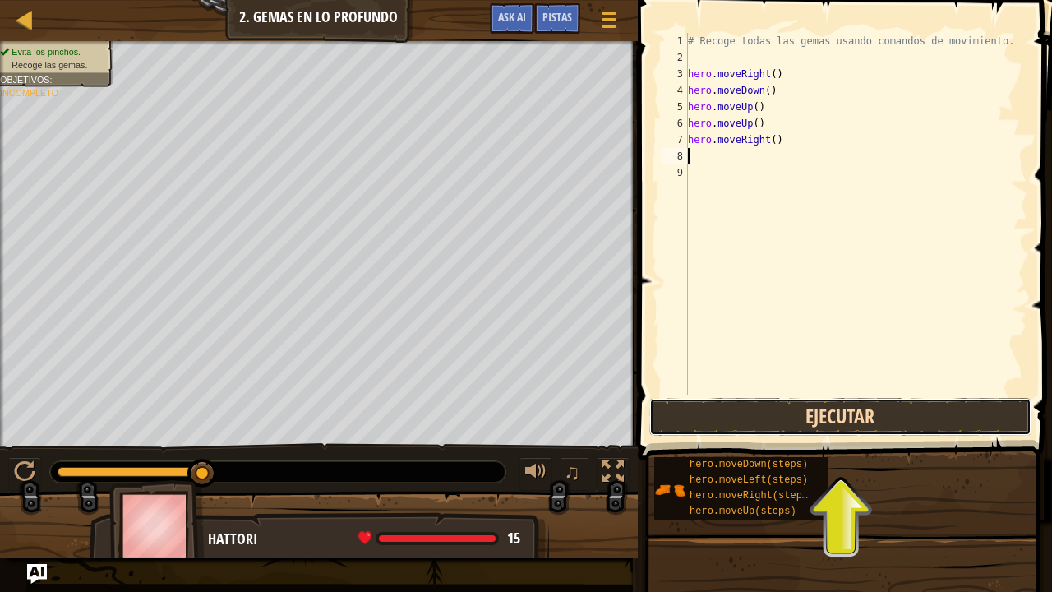
click at [792, 406] on button "Ejecutar" at bounding box center [840, 417] width 383 height 38
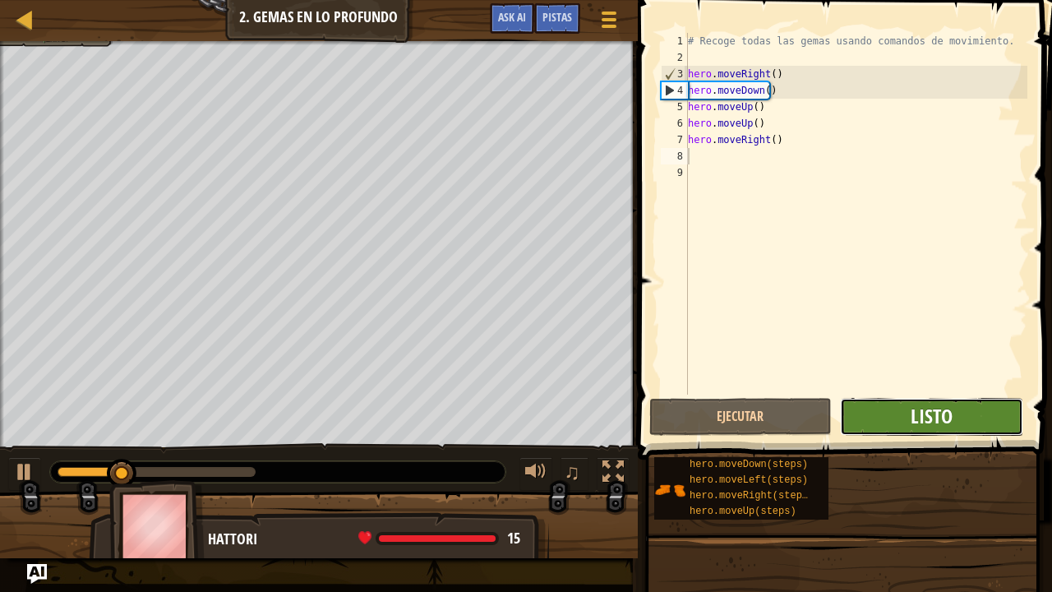
click at [940, 419] on span "Listo" at bounding box center [931, 416] width 42 height 26
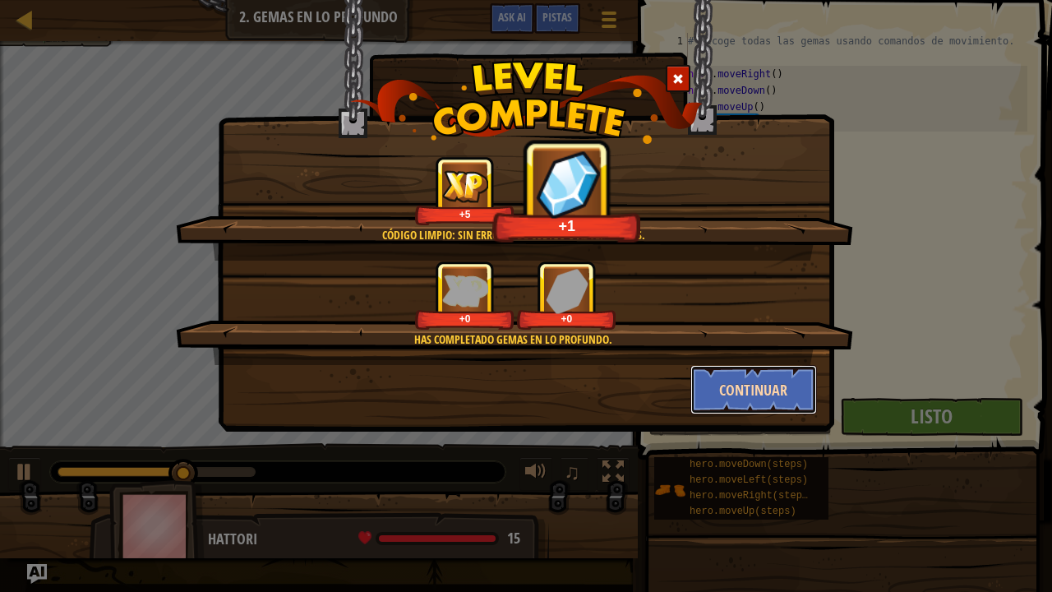
click at [762, 388] on button "Continuar" at bounding box center [753, 389] width 127 height 49
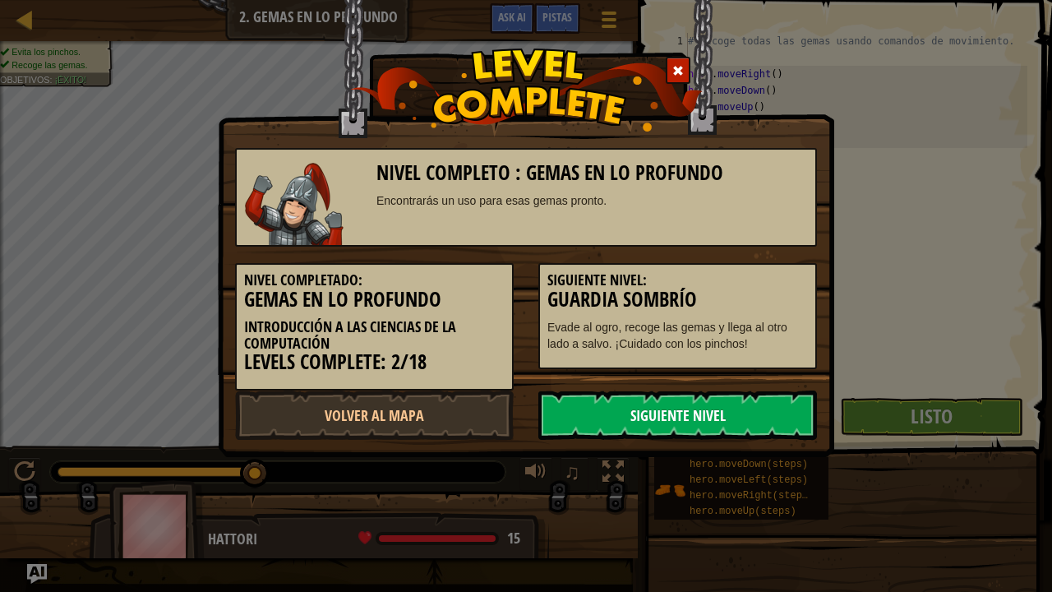
click at [660, 403] on link "Siguiente Nivel" at bounding box center [677, 414] width 279 height 49
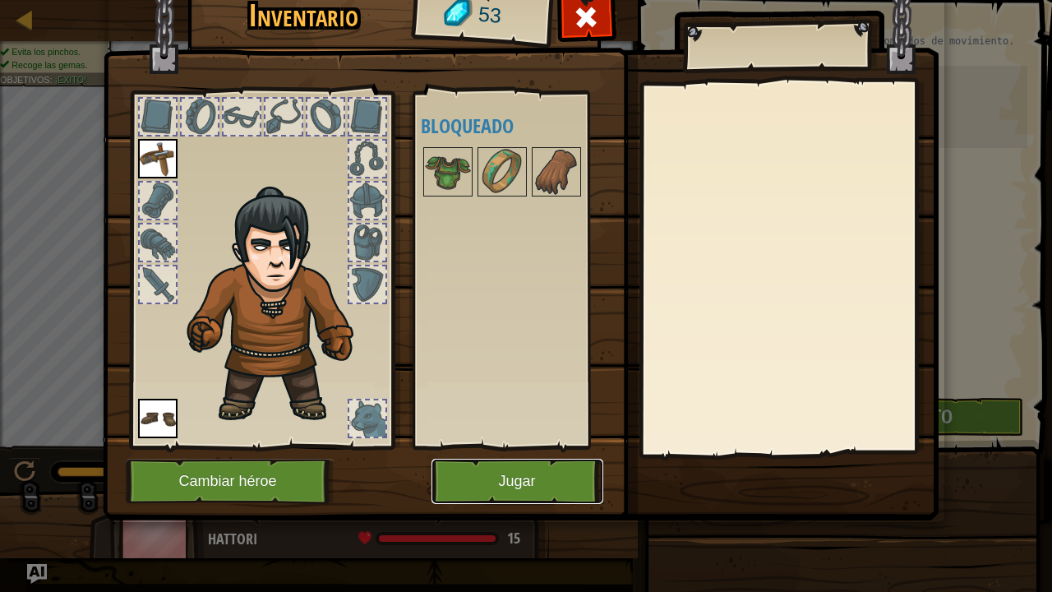
click at [526, 474] on button "Jugar" at bounding box center [517, 480] width 172 height 45
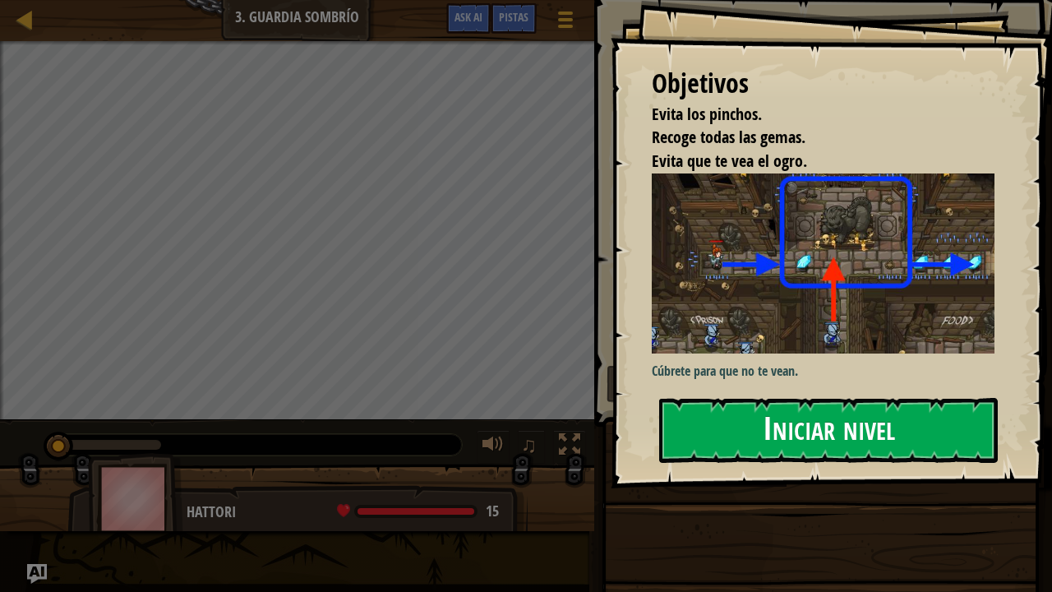
click at [797, 426] on button "Iniciar nivel" at bounding box center [828, 430] width 338 height 65
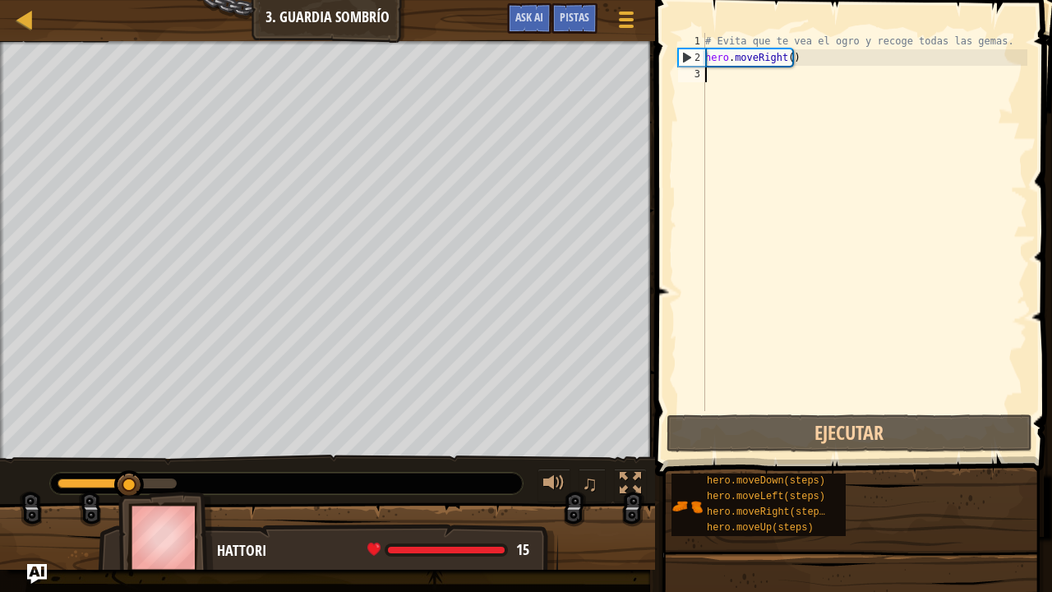
click at [726, 73] on div "# Evita que te vea el ogro y recoge todas las gemas. hero . moveRight ( )" at bounding box center [864, 238] width 325 height 411
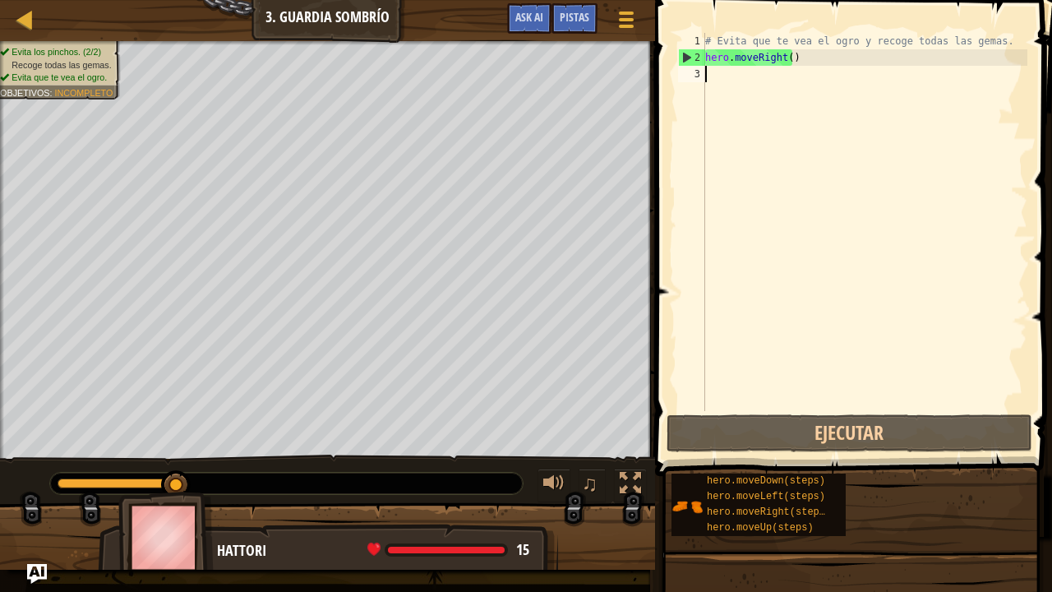
type textarea "h"
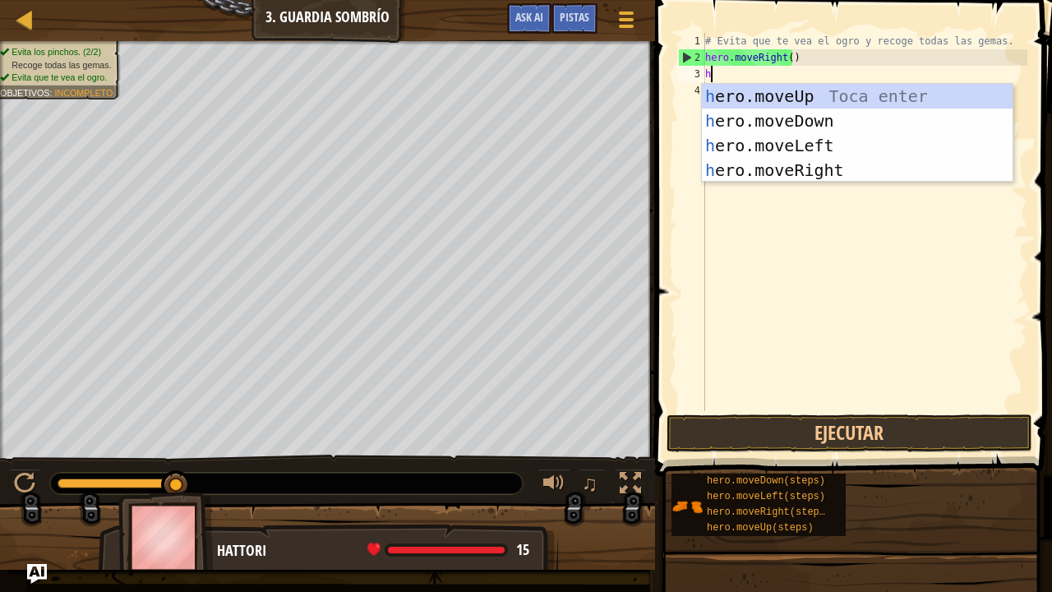
scroll to position [7, 0]
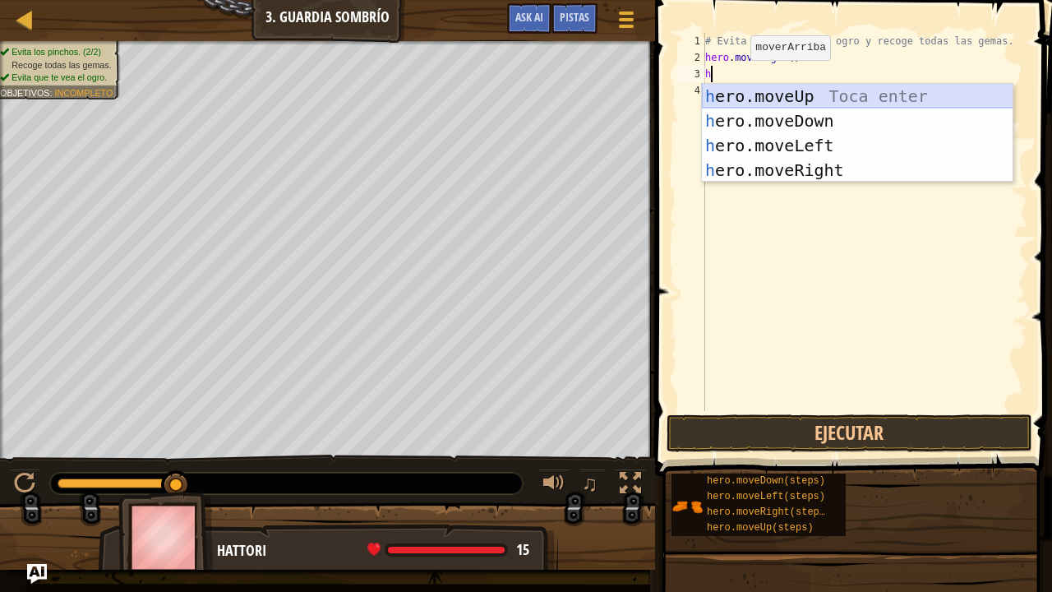
click at [784, 92] on div "h ero.moveUp Toca enter h ero.moveDown Toca enter h ero.moveLeft Toca enter h e…" at bounding box center [857, 158] width 311 height 148
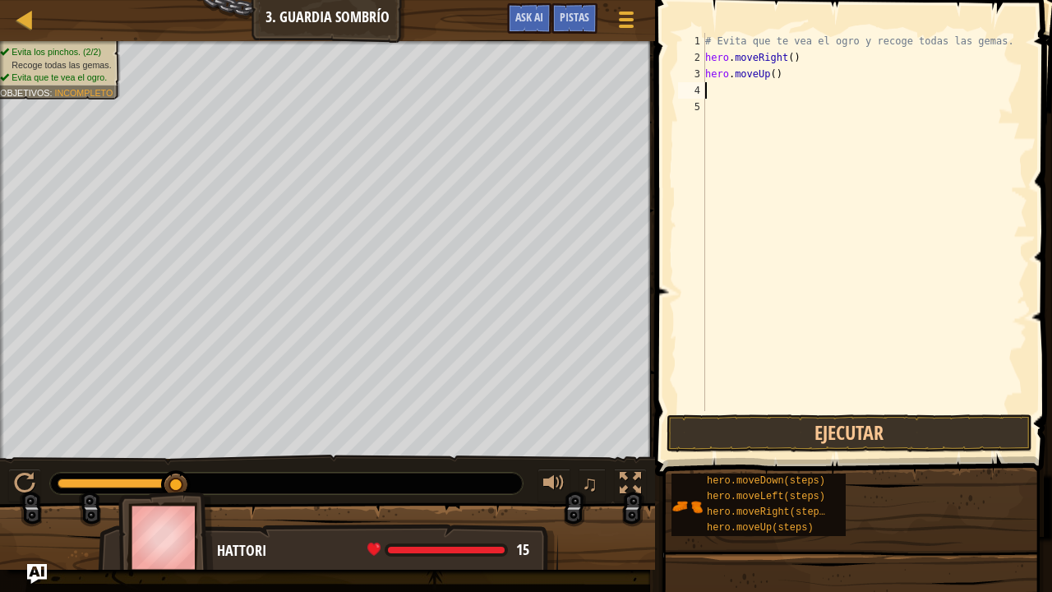
type textarea "h"
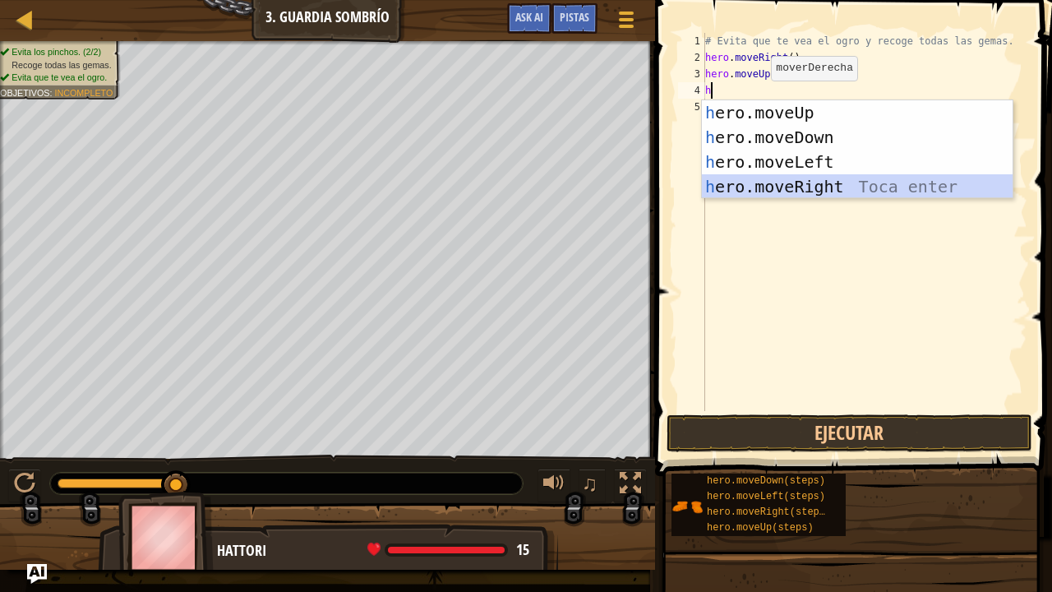
click at [790, 176] on div "h ero.moveUp Toca enter h ero.moveDown Toca enter h ero.moveLeft Toca enter h e…" at bounding box center [857, 174] width 311 height 148
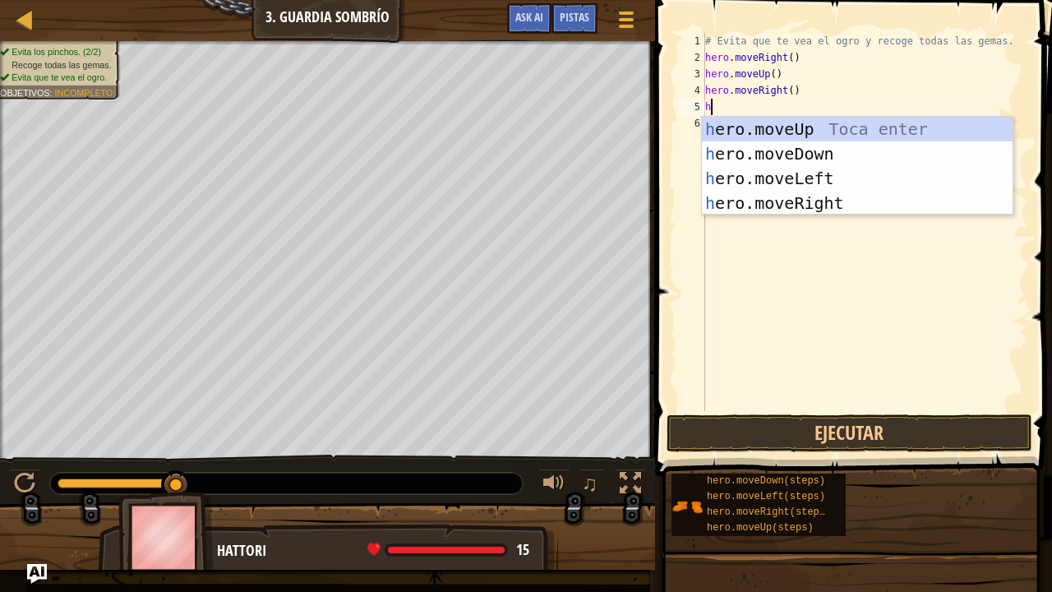
type textarea "h"
click at [775, 149] on div "h ero.moveUp Toca enter h ero.moveDown Toca enter h ero.moveLeft Toca enter h e…" at bounding box center [857, 191] width 311 height 148
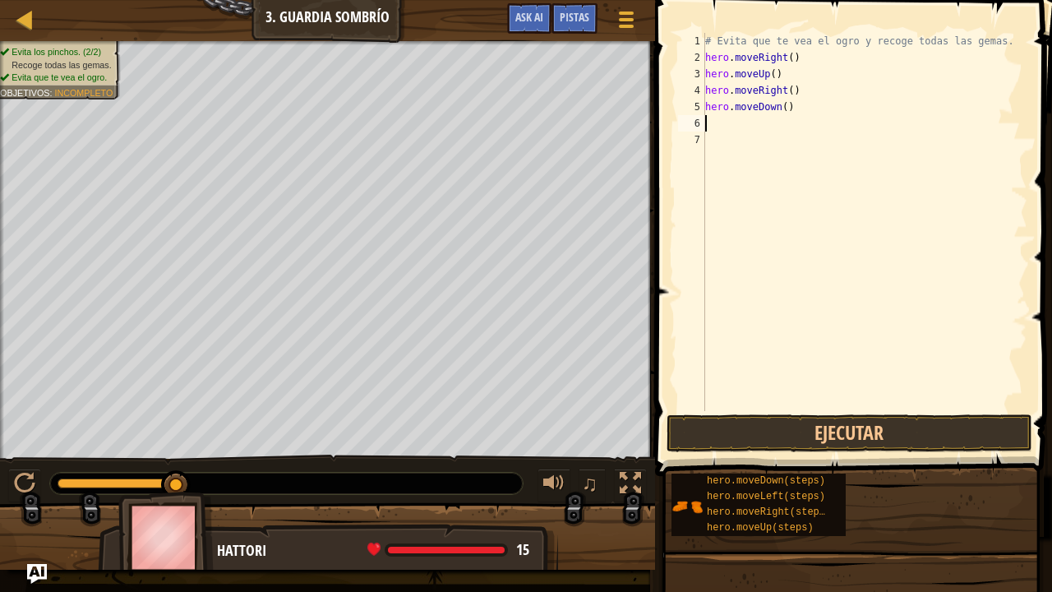
type textarea "h"
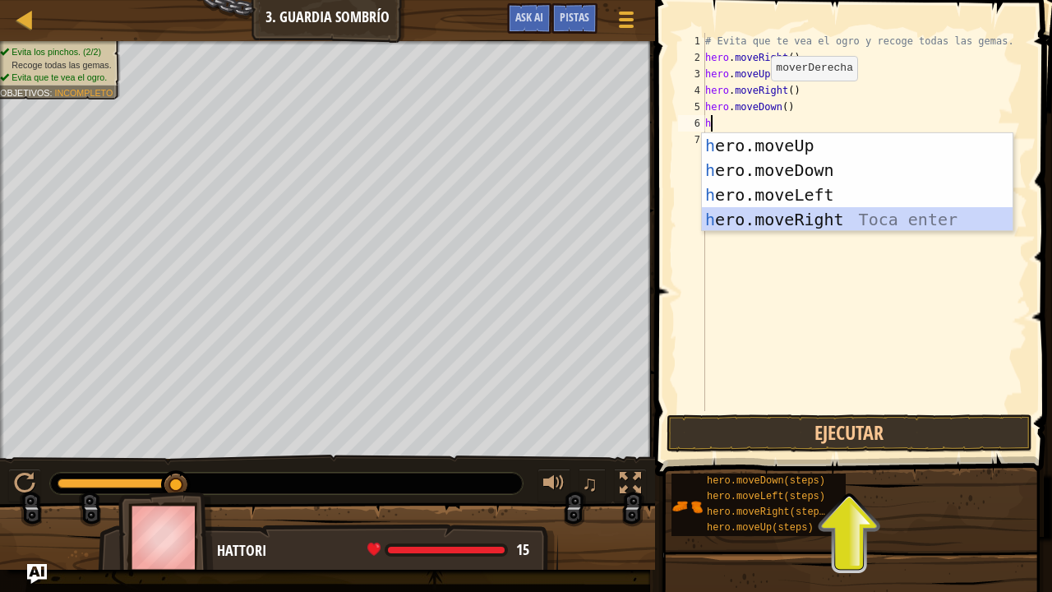
click at [794, 223] on div "h ero.moveUp Toca enter h ero.moveDown Toca enter h ero.moveLeft Toca enter h e…" at bounding box center [857, 207] width 311 height 148
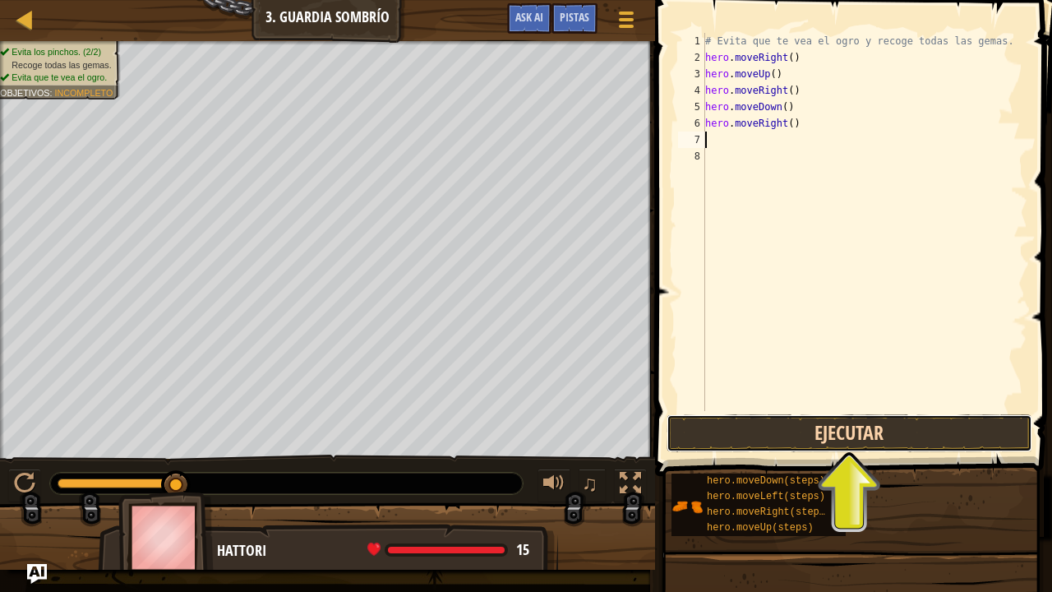
click at [838, 435] on button "Ejecutar" at bounding box center [849, 433] width 366 height 38
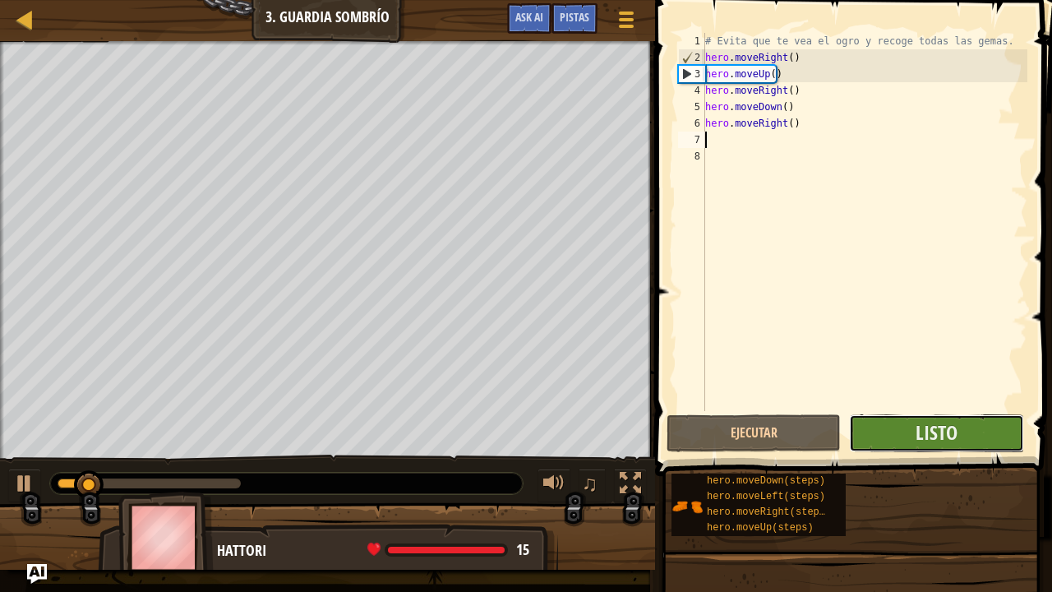
click at [913, 420] on button "Listo" at bounding box center [936, 433] width 174 height 38
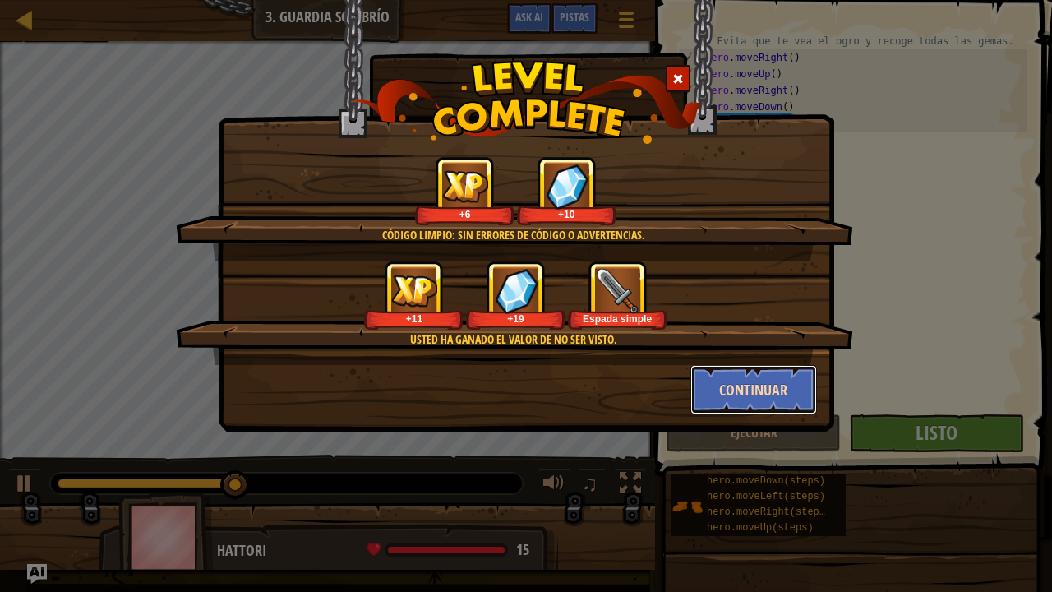
click at [793, 389] on button "Continuar" at bounding box center [753, 389] width 127 height 49
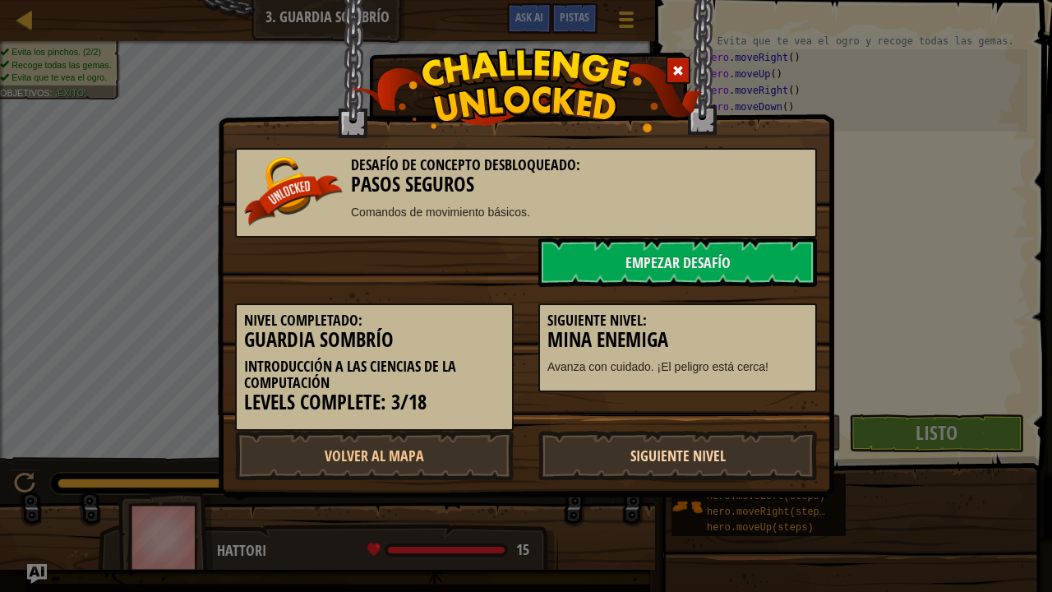
click at [679, 464] on link "Siguiente Nivel" at bounding box center [677, 455] width 279 height 49
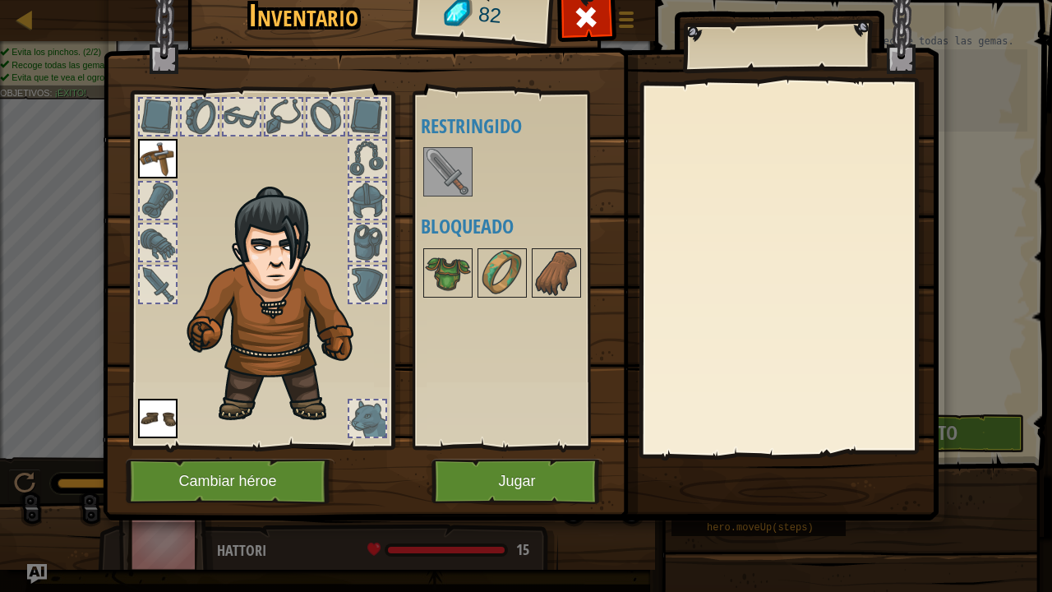
click at [436, 179] on img at bounding box center [448, 172] width 46 height 46
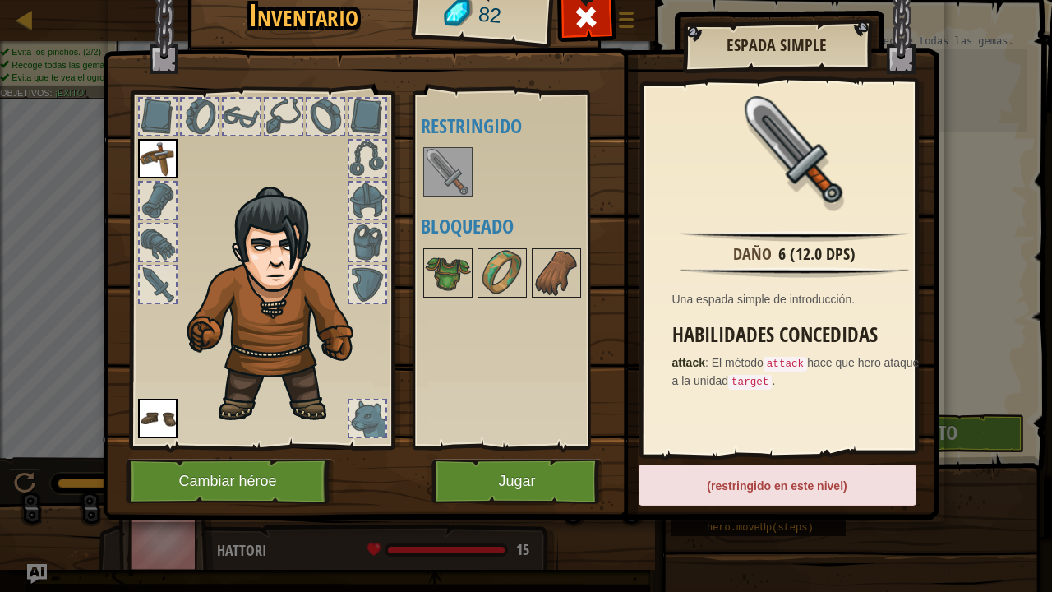
click at [436, 179] on img at bounding box center [448, 172] width 46 height 46
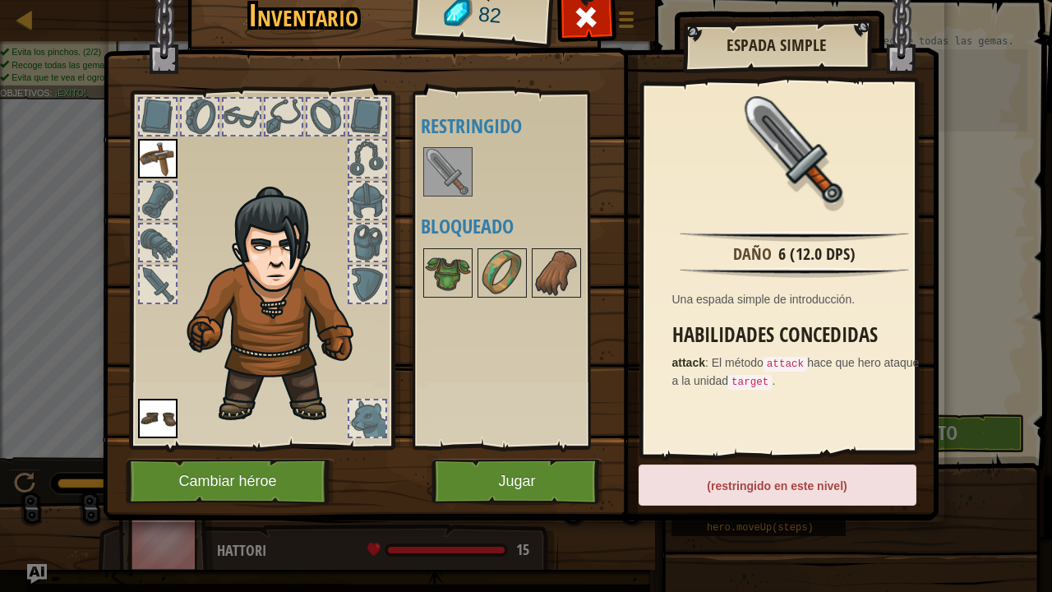
click at [436, 179] on img at bounding box center [448, 172] width 46 height 46
drag, startPoint x: 436, startPoint y: 179, endPoint x: 548, endPoint y: 470, distance: 311.6
click at [548, 470] on div "Inventario 82 Disponible Equipar Equipar (doble-click para equipar) Restringido…" at bounding box center [526, 250] width 836 height 542
click at [548, 470] on button "Jugar" at bounding box center [517, 480] width 172 height 45
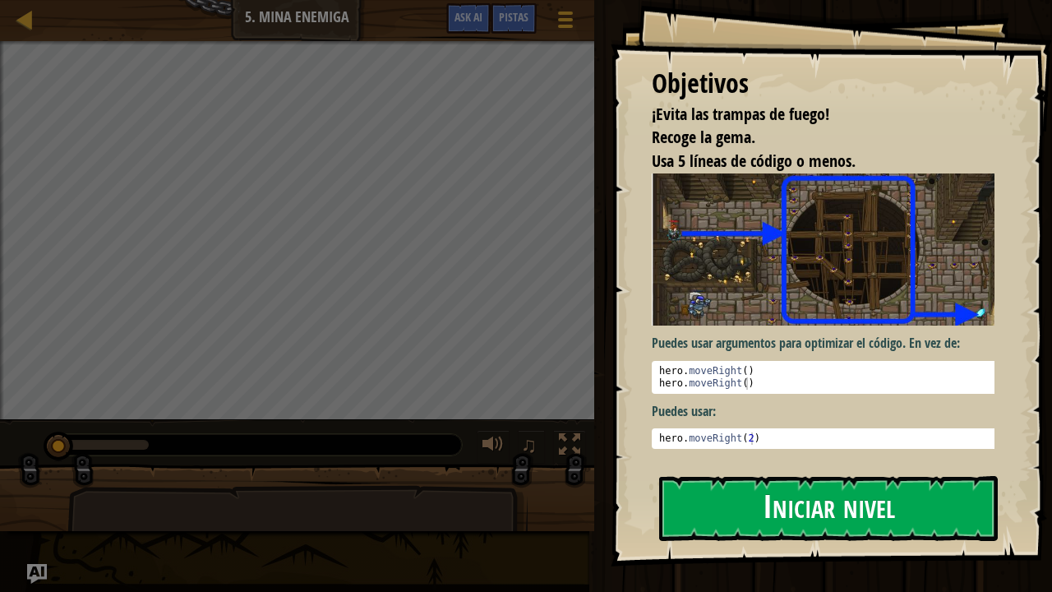
click at [725, 480] on button "Iniciar nivel" at bounding box center [828, 508] width 338 height 65
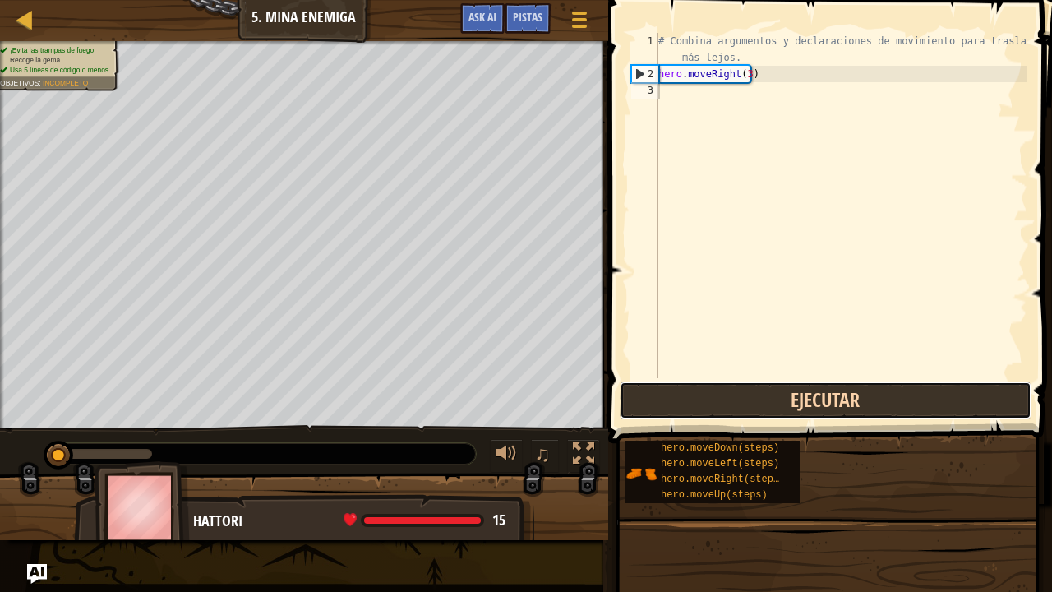
click at [736, 402] on button "Ejecutar" at bounding box center [825, 400] width 412 height 38
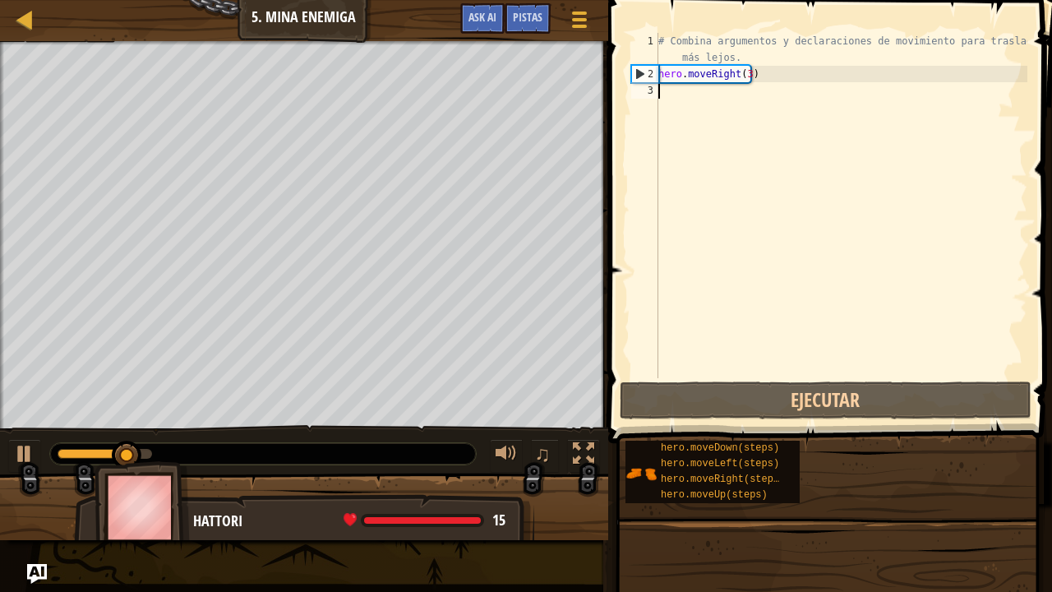
click at [693, 94] on div "# Combina argumentos y declaraciones de movimiento para trasladarte más lejos. …" at bounding box center [841, 230] width 372 height 394
type textarea "h"
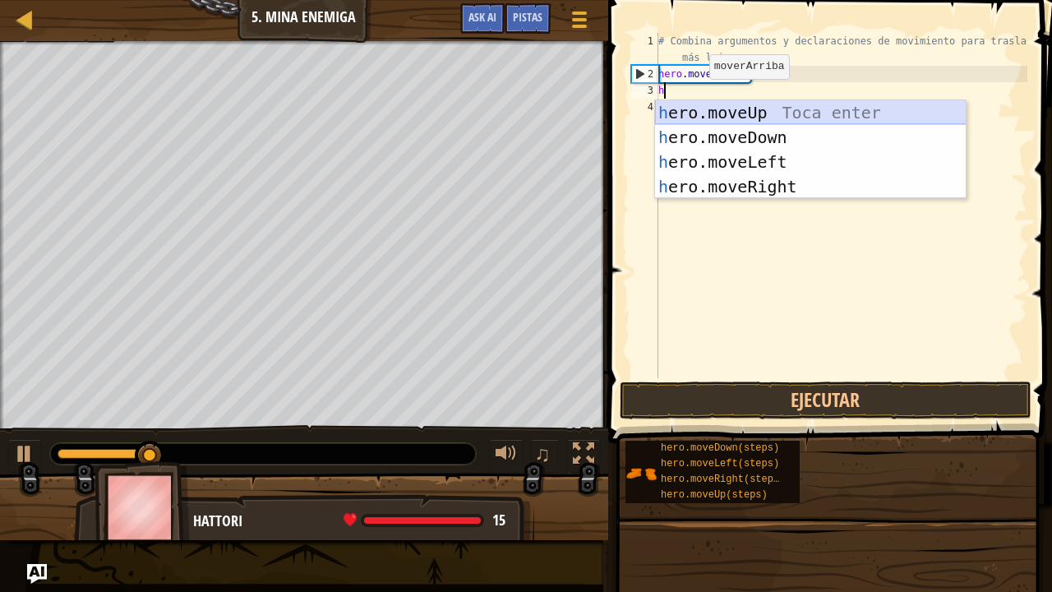
click at [707, 107] on div "h ero.moveUp Toca enter h ero.moveDown Toca enter h ero.moveLeft Toca enter h e…" at bounding box center [810, 174] width 311 height 148
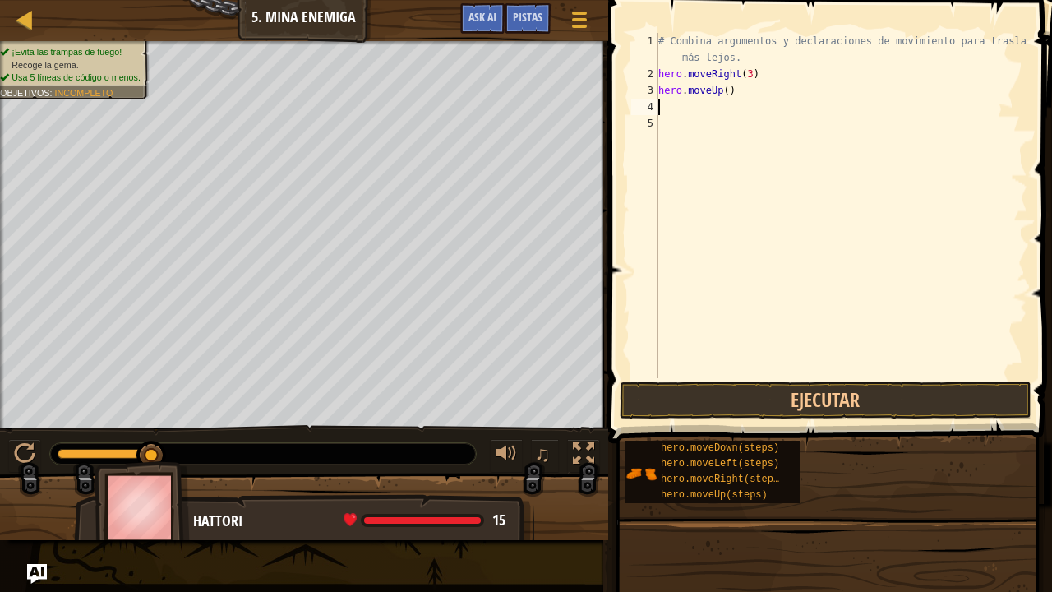
click at [670, 100] on div "# Combina argumentos y declaraciones de movimiento para trasladarte más lejos. …" at bounding box center [841, 230] width 372 height 394
type textarea "h"
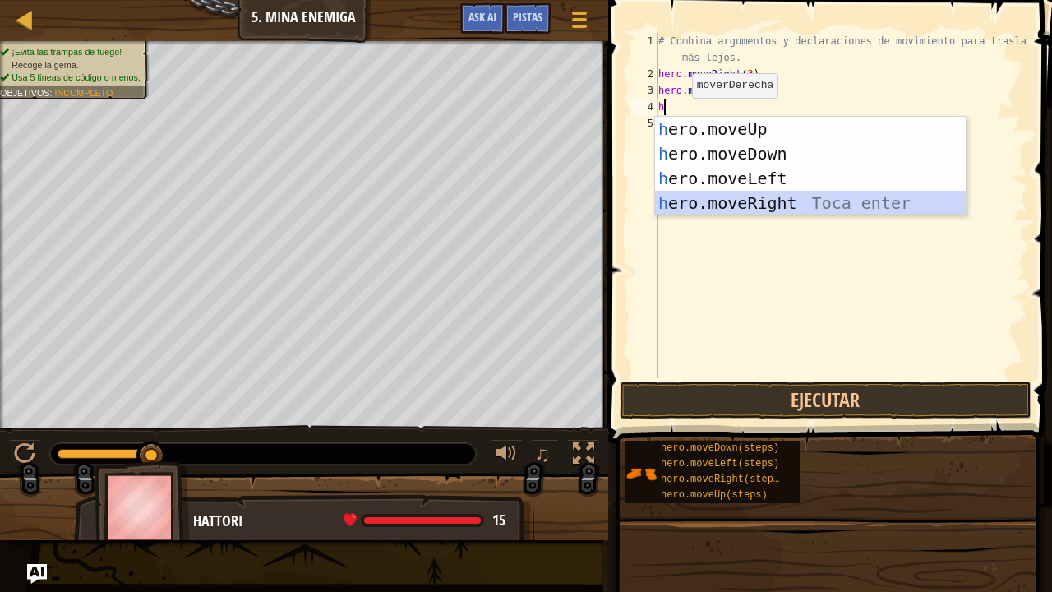
click at [739, 197] on div "h ero.moveUp Toca enter h ero.moveDown Toca enter h ero.moveLeft Toca enter h e…" at bounding box center [810, 191] width 311 height 148
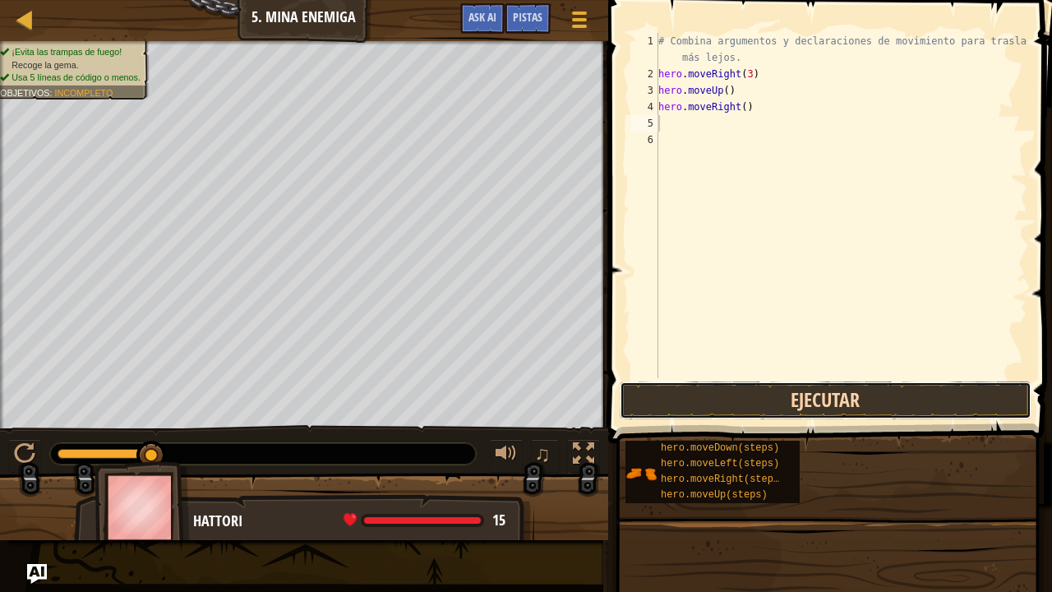
click at [777, 391] on button "Ejecutar" at bounding box center [825, 400] width 412 height 38
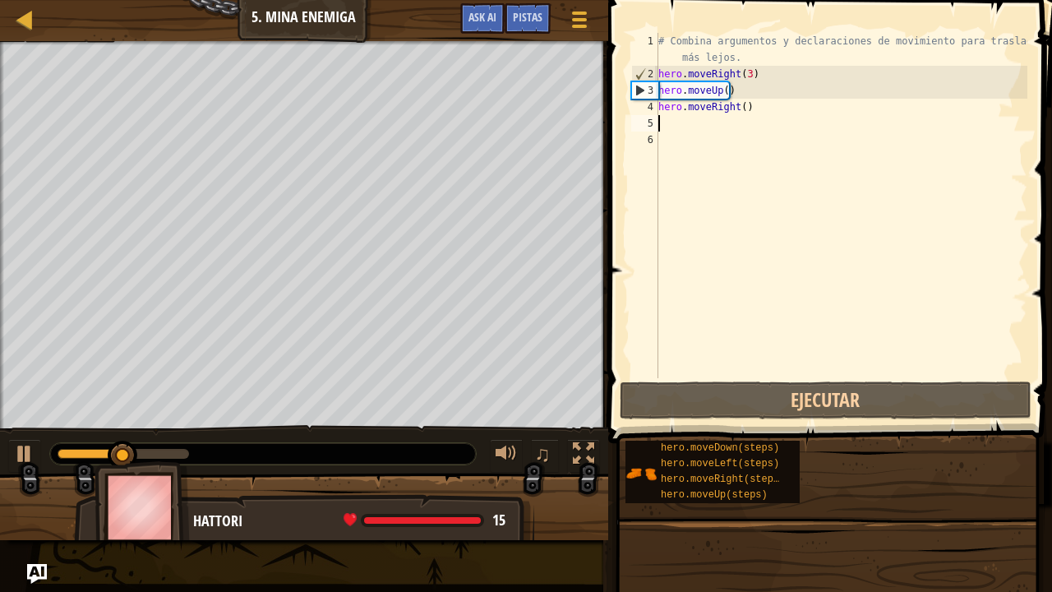
type textarea "h"
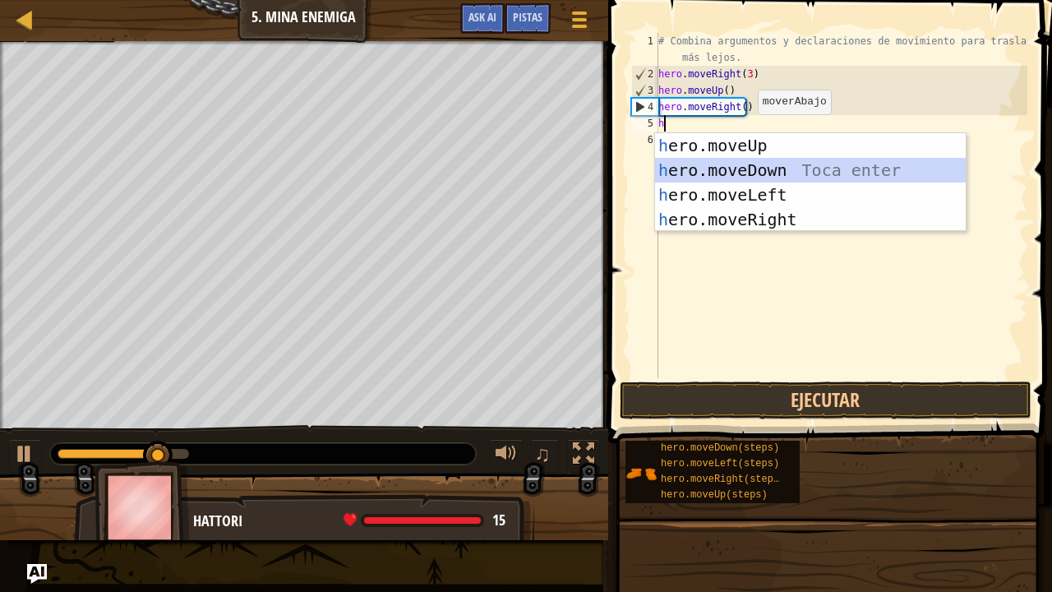
click at [738, 171] on div "h ero.moveUp Toca enter h ero.moveDown Toca enter h ero.moveLeft Toca enter h e…" at bounding box center [810, 207] width 311 height 148
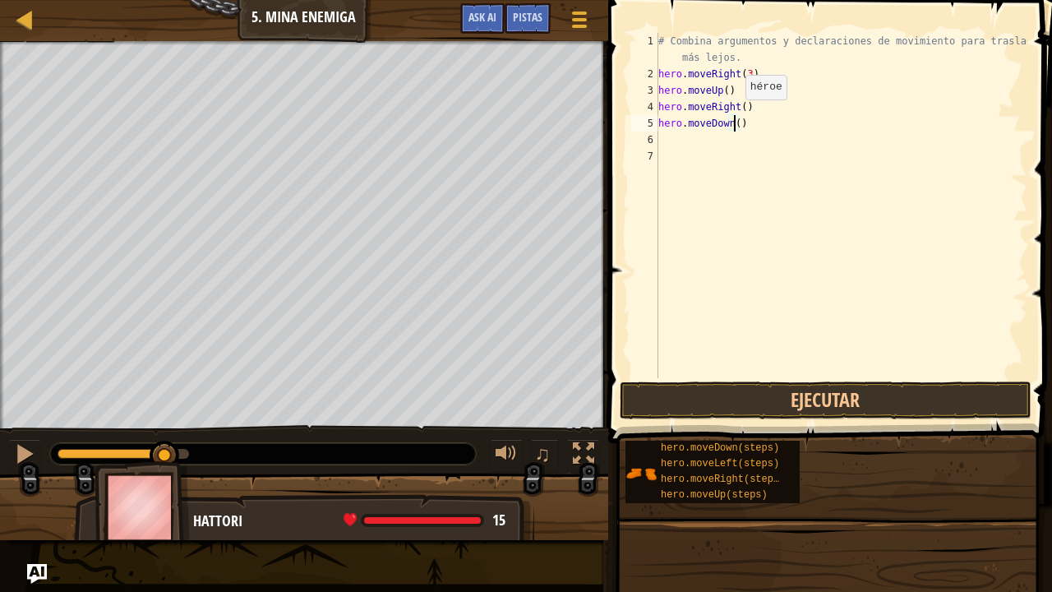
click at [731, 116] on div "# Combina argumentos y declaraciones de movimiento para trasladarte más lejos. …" at bounding box center [841, 230] width 372 height 394
type textarea "hero.moveDown(4)"
click at [845, 403] on button "Ejecutar" at bounding box center [825, 400] width 412 height 38
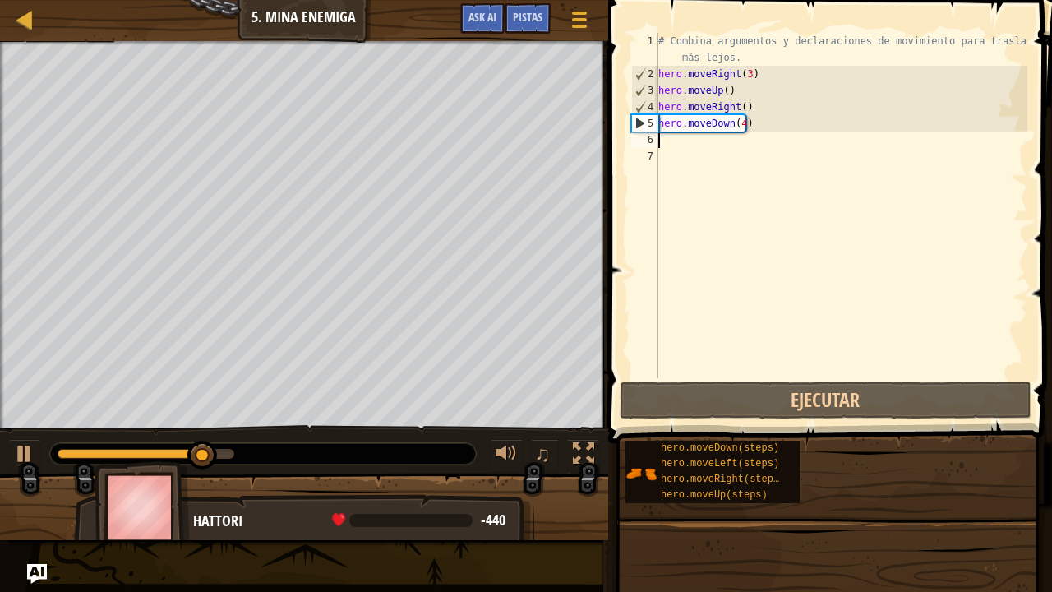
click at [668, 137] on div "# Combina argumentos y declaraciones de movimiento para trasladarte más lejos. …" at bounding box center [841, 230] width 372 height 394
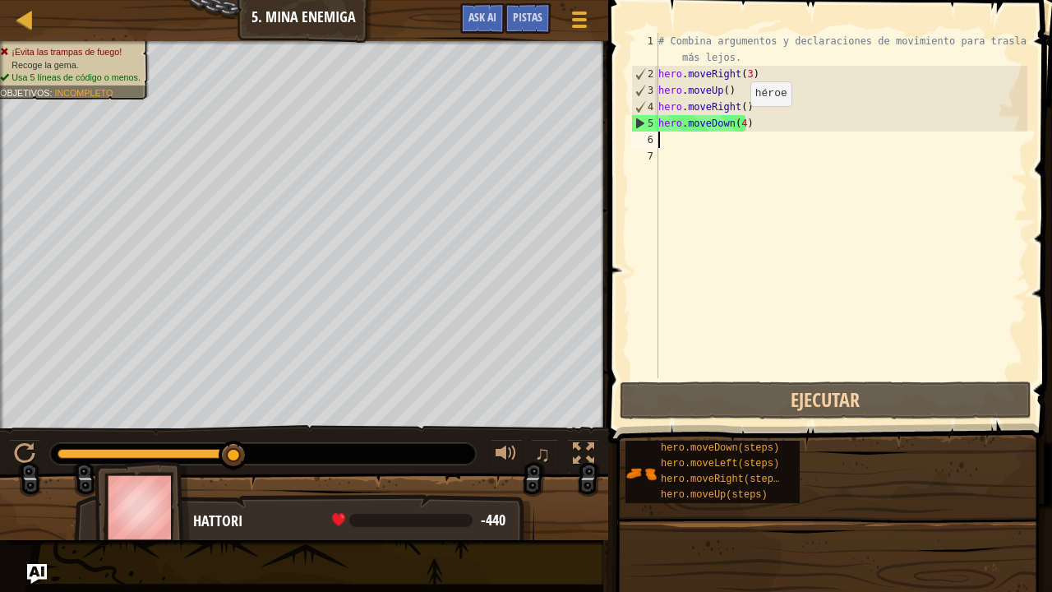
click at [736, 122] on div "# Combina argumentos y declaraciones de movimiento para trasladarte más lejos. …" at bounding box center [841, 230] width 372 height 394
click at [739, 122] on div "# Combina argumentos y declaraciones de movimiento para trasladarte más lejos. …" at bounding box center [841, 230] width 372 height 394
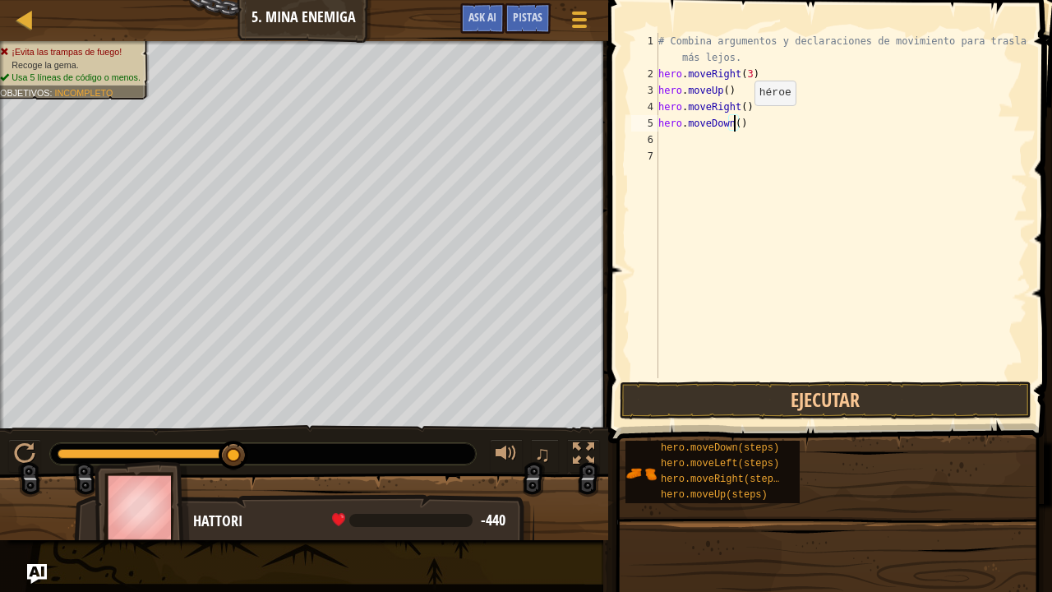
scroll to position [7, 6]
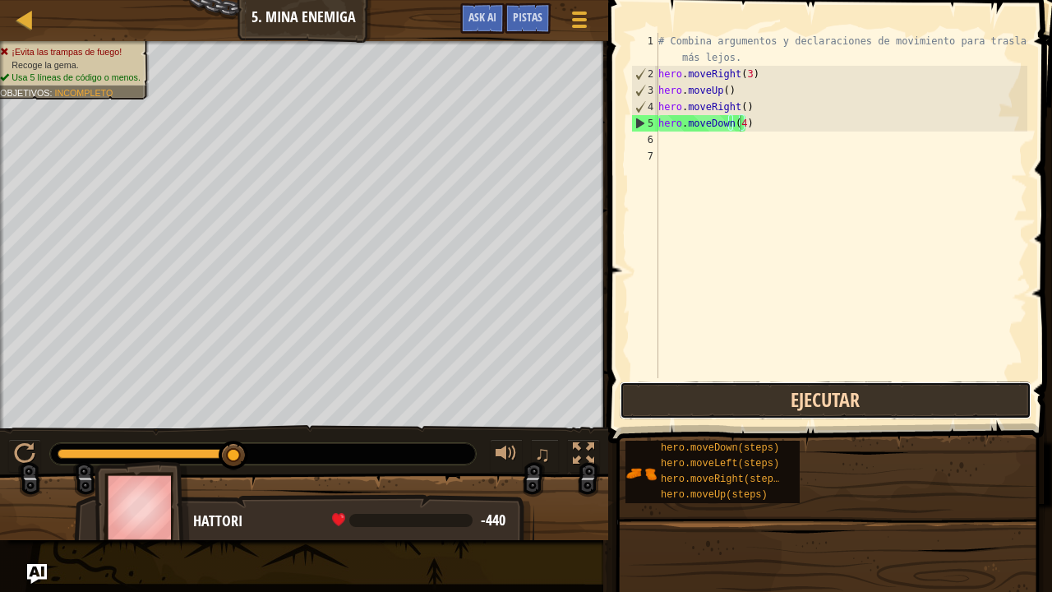
click at [799, 392] on button "Ejecutar" at bounding box center [825, 400] width 412 height 38
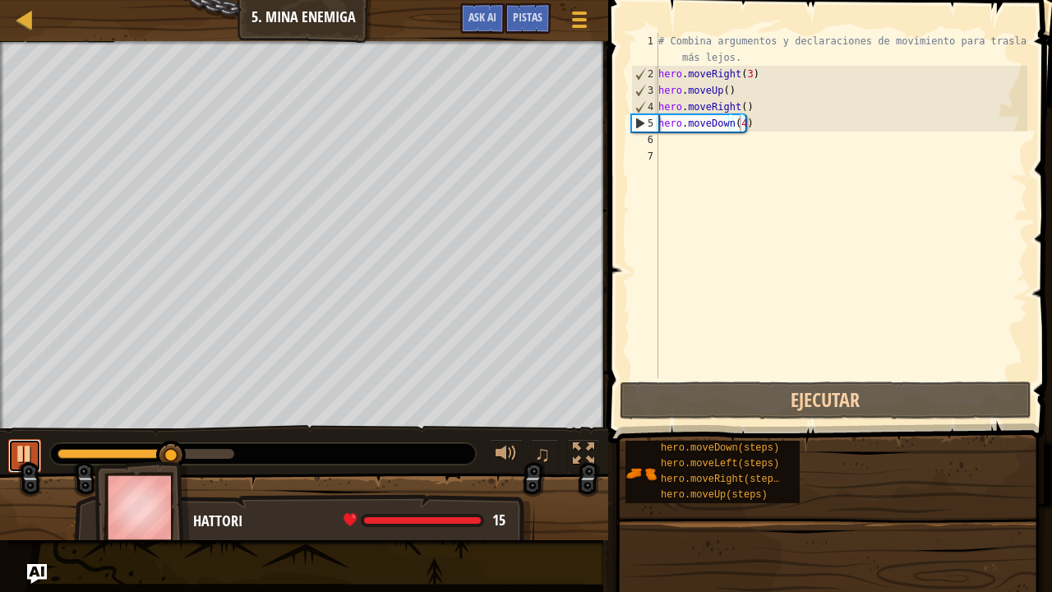
click at [20, 453] on div at bounding box center [24, 453] width 21 height 21
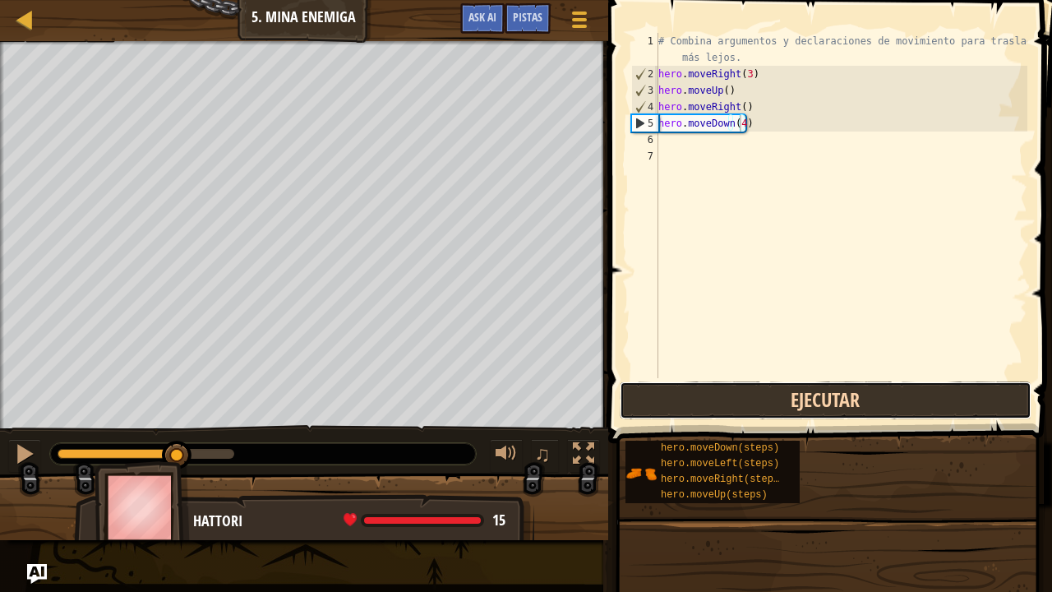
click at [659, 391] on button "Ejecutar" at bounding box center [825, 400] width 412 height 38
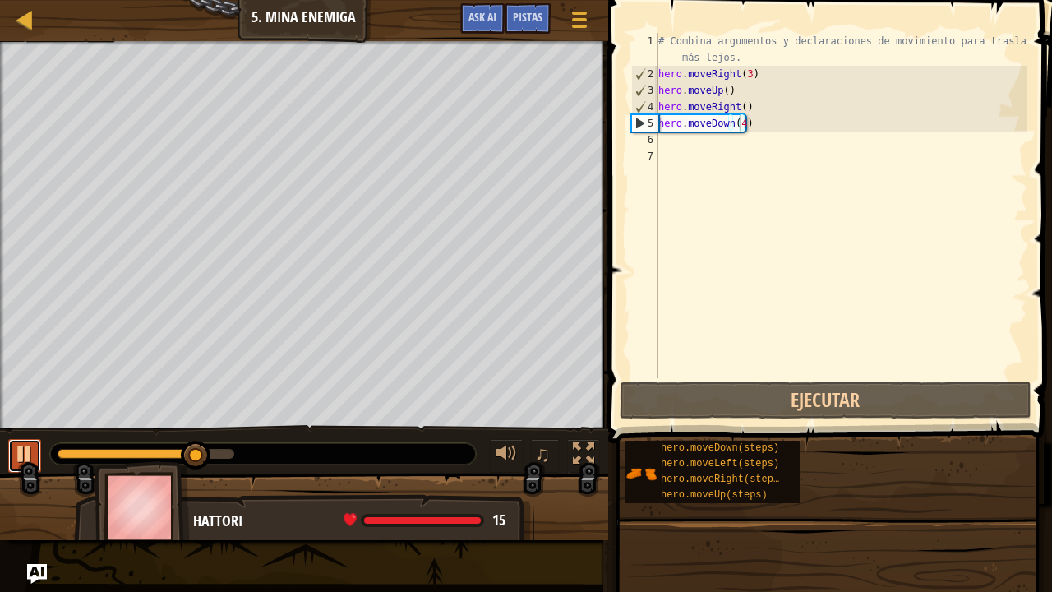
click at [31, 446] on div at bounding box center [24, 453] width 21 height 21
click at [28, 450] on div at bounding box center [24, 453] width 21 height 21
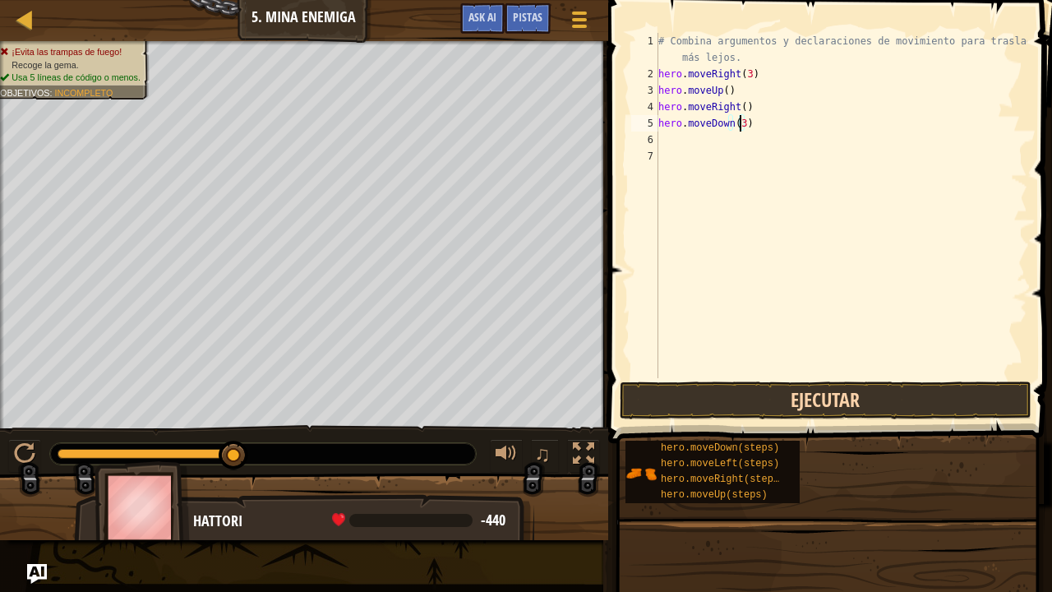
type textarea "hero.moveDown(3)"
click at [698, 394] on button "Ejecutar" at bounding box center [825, 400] width 412 height 38
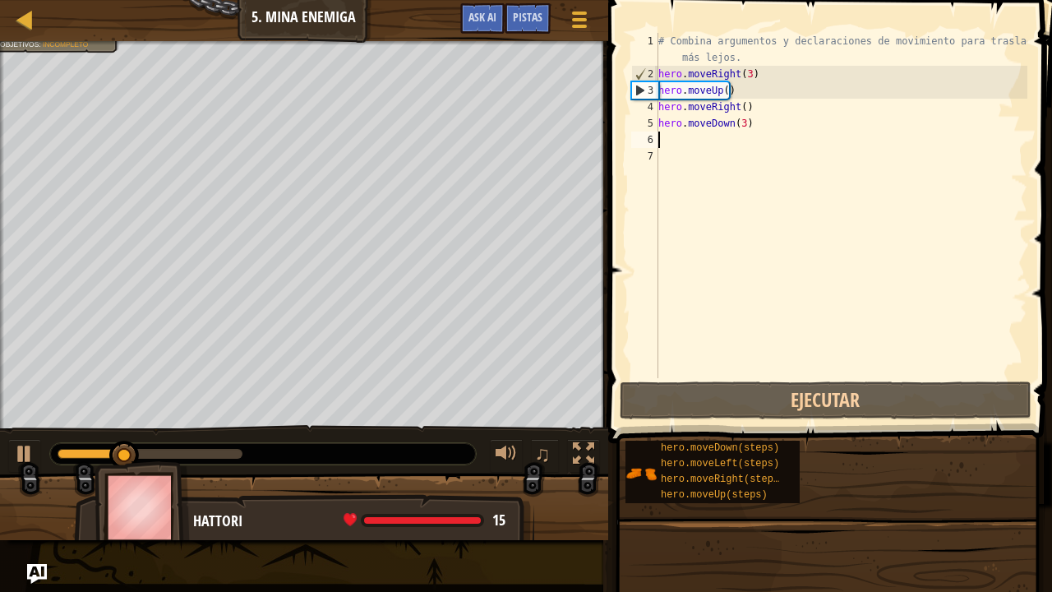
click at [667, 133] on div "# Combina argumentos y declaraciones de movimiento para trasladarte más lejos. …" at bounding box center [841, 230] width 372 height 394
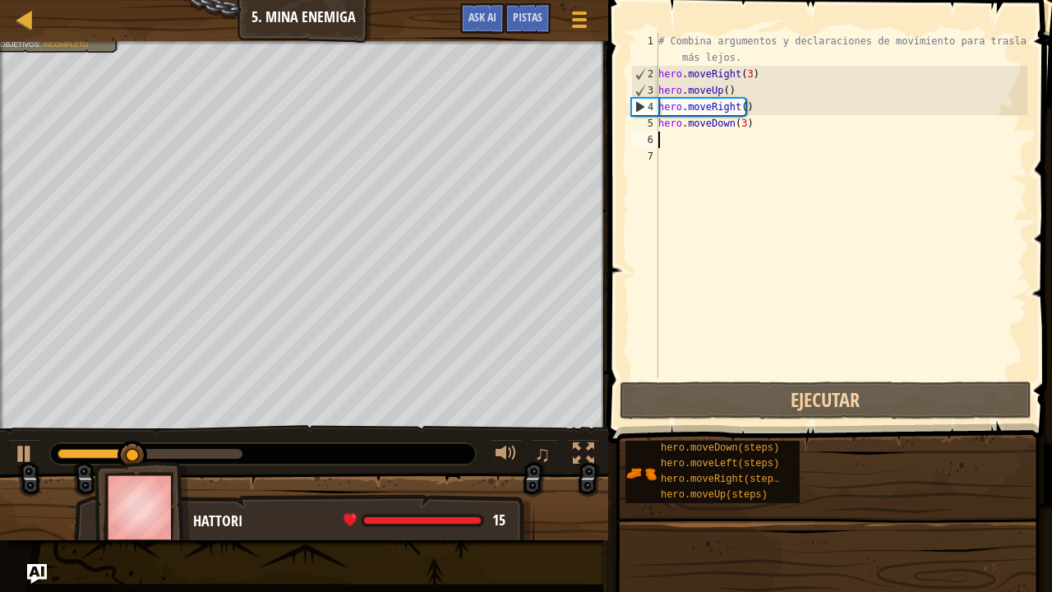
type textarea "h"
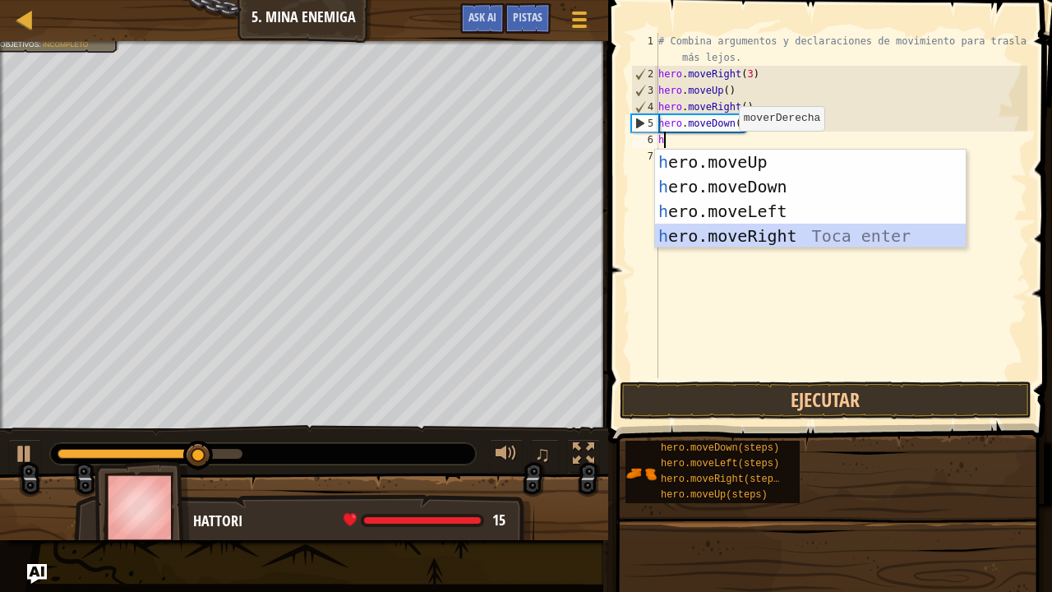
click at [741, 232] on div "h ero.moveUp Toca enter h ero.moveDown Toca enter h ero.moveLeft Toca enter h e…" at bounding box center [810, 224] width 311 height 148
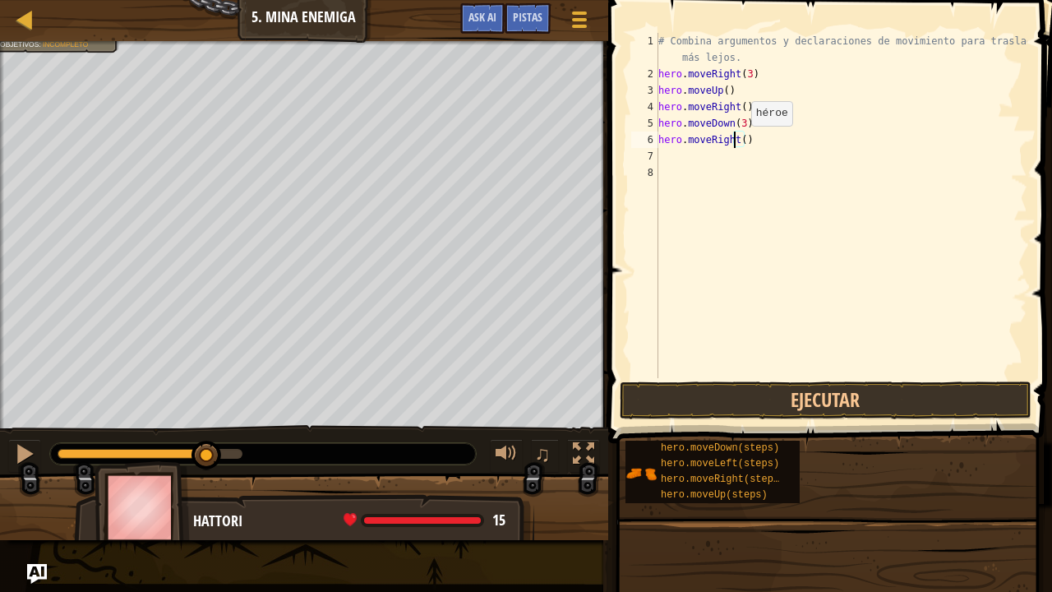
click at [736, 142] on div "# Combina argumentos y declaraciones de movimiento para trasladarte más lejos. …" at bounding box center [841, 230] width 372 height 394
click at [737, 134] on div "# Combina argumentos y declaraciones de movimiento para trasladarte más lejos. …" at bounding box center [841, 230] width 372 height 394
type textarea "hero.moveRight(2)"
click at [795, 388] on button "Ejecutar" at bounding box center [825, 400] width 412 height 38
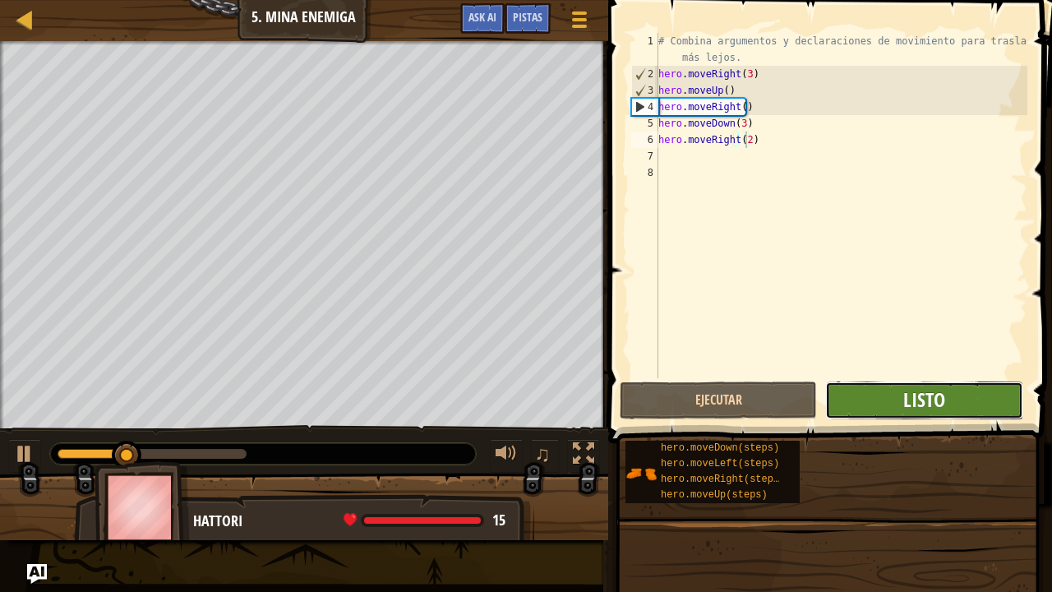
click at [909, 401] on span "Listo" at bounding box center [924, 399] width 42 height 26
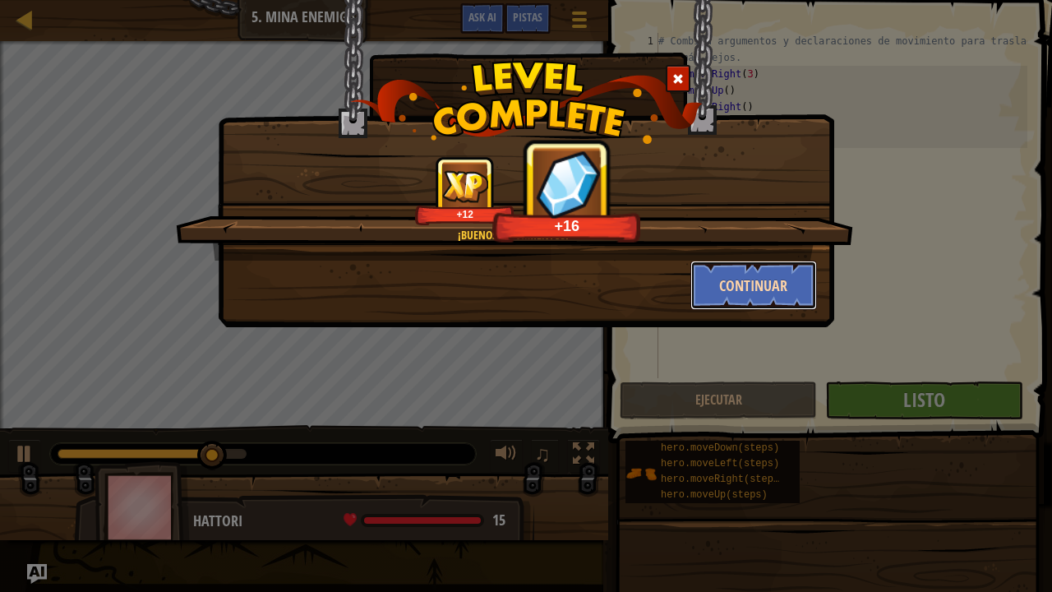
click at [770, 269] on button "Continuar" at bounding box center [753, 284] width 127 height 49
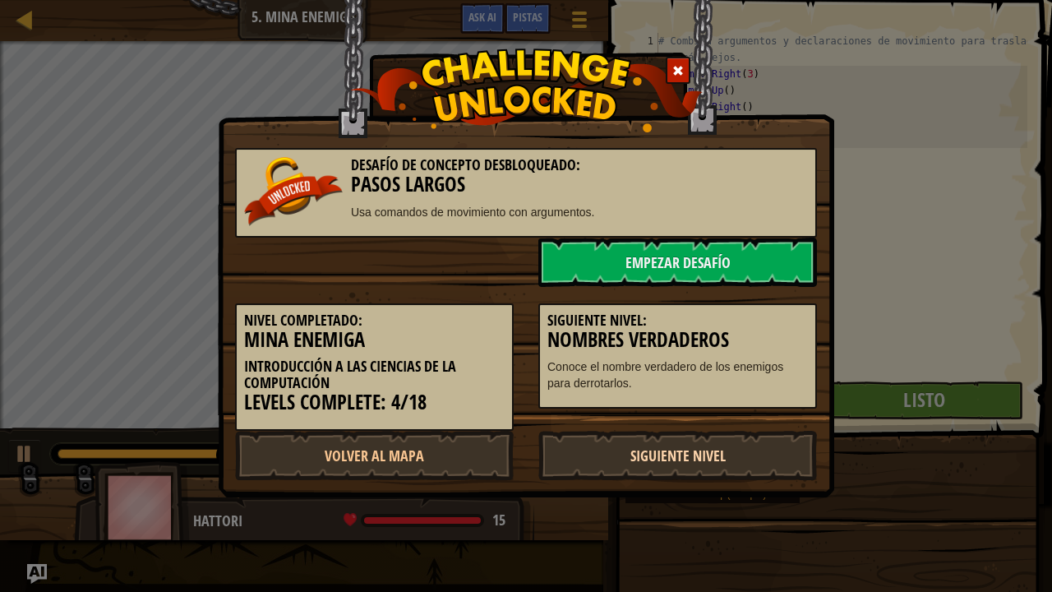
click at [688, 460] on link "Siguiente Nivel" at bounding box center [677, 455] width 279 height 49
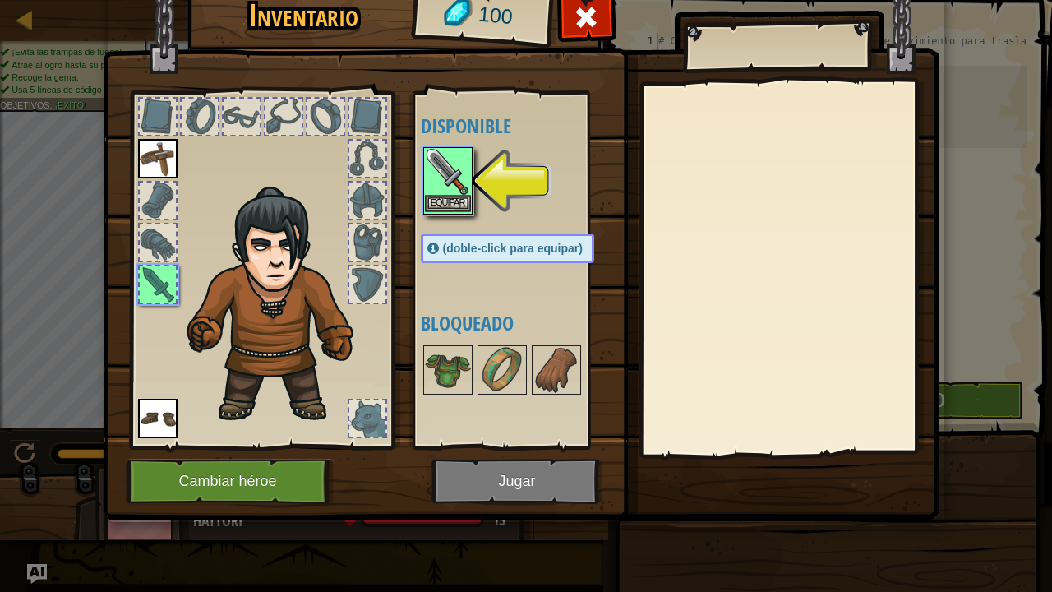
click at [453, 193] on img at bounding box center [448, 172] width 46 height 46
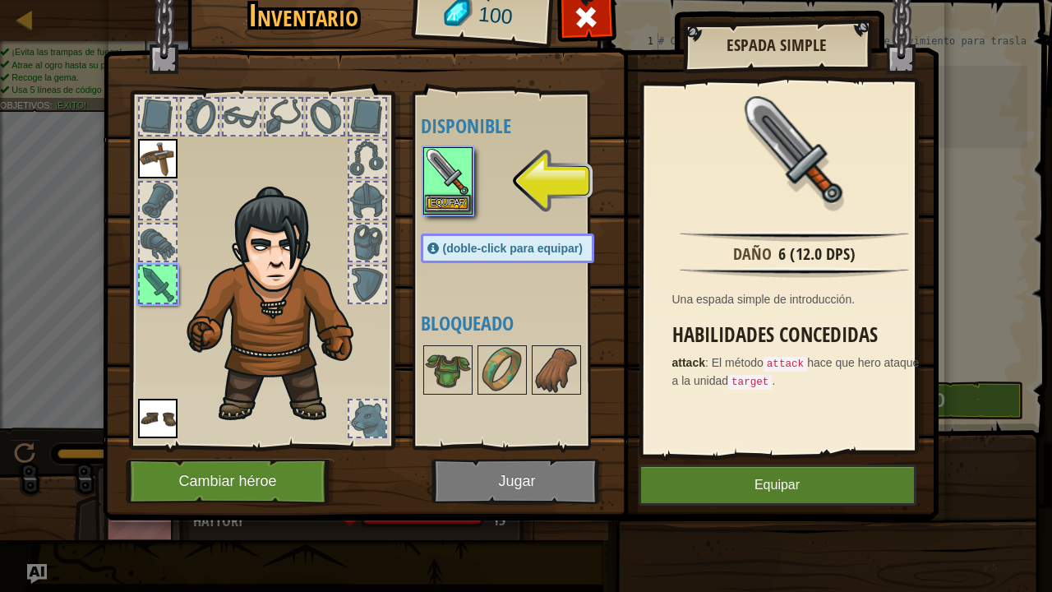
click at [453, 193] on img at bounding box center [448, 172] width 46 height 46
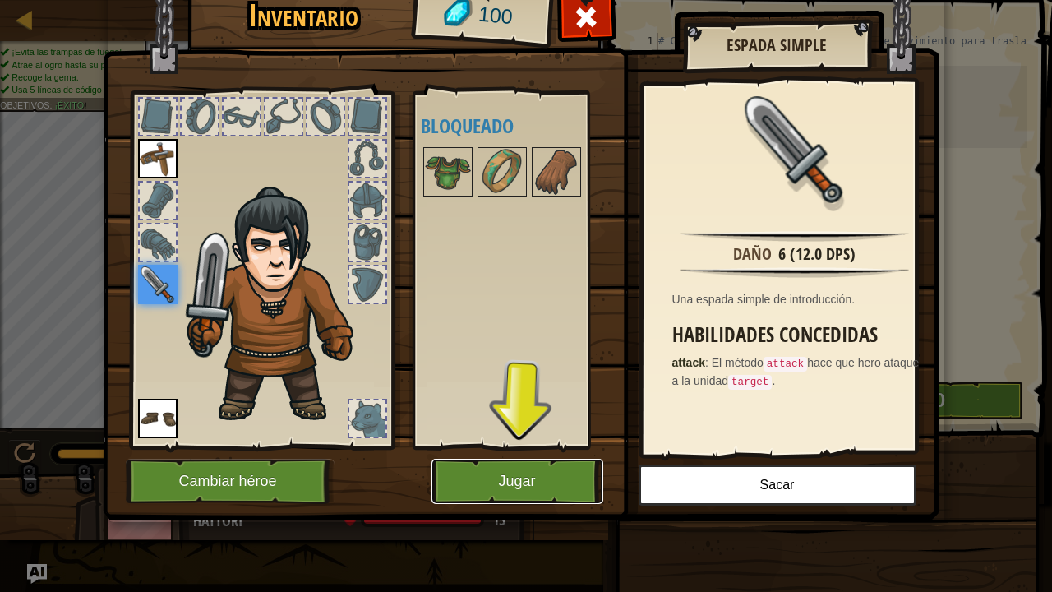
click at [527, 480] on button "Jugar" at bounding box center [517, 480] width 172 height 45
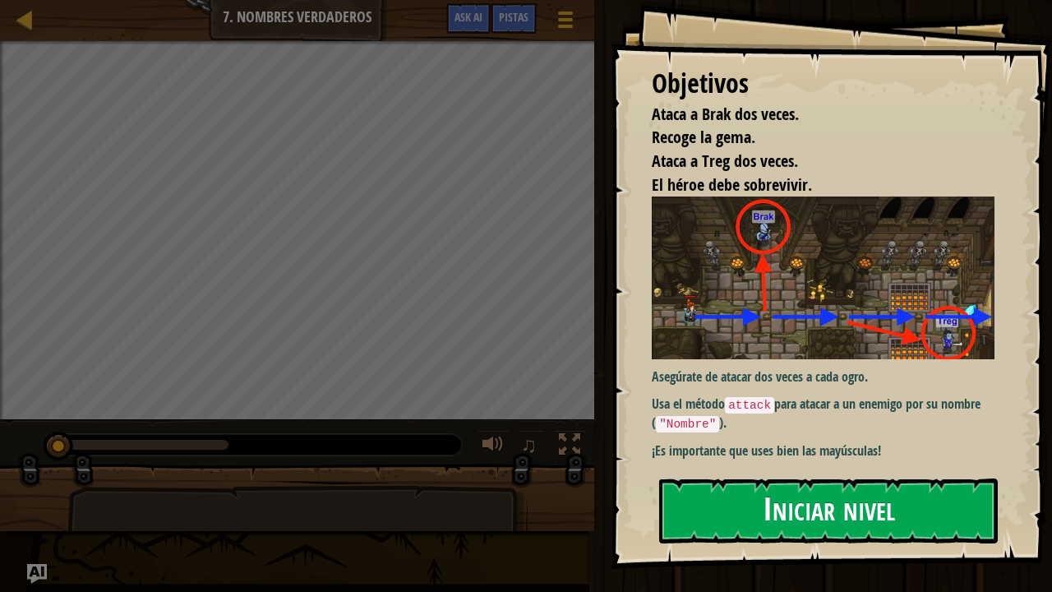
click at [756, 480] on button "Iniciar nivel" at bounding box center [828, 510] width 338 height 65
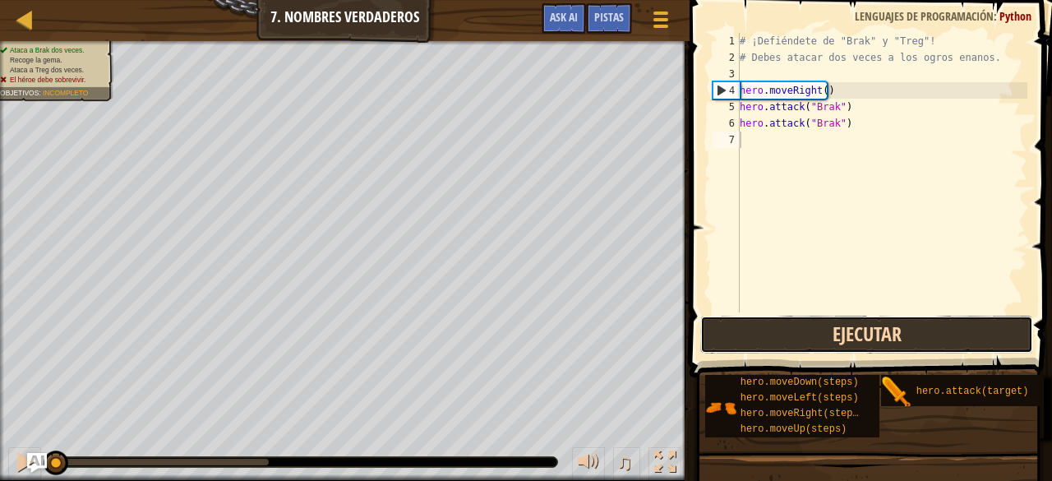
click at [771, 318] on button "Ejecutar" at bounding box center [866, 334] width 332 height 38
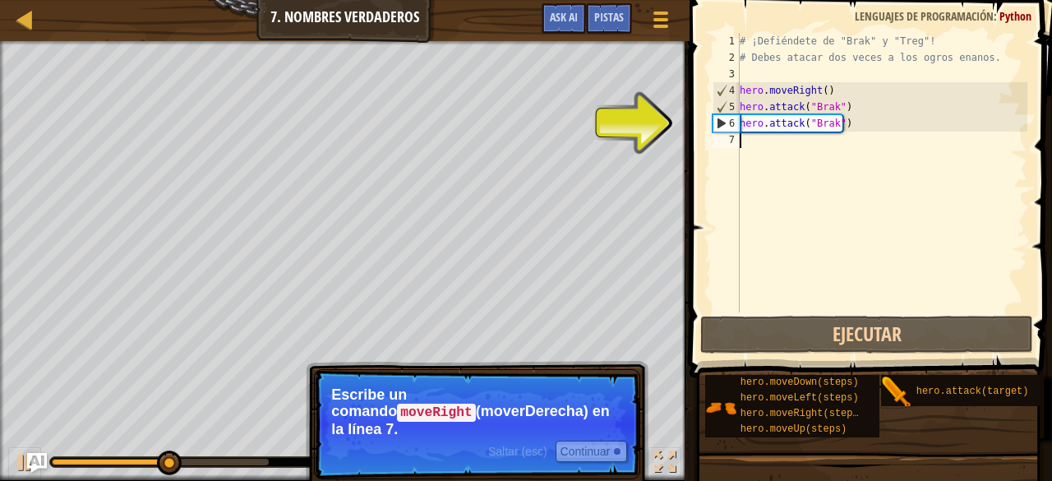
click at [757, 140] on div "# ¡Defiéndete de "Brak" y "Treg"! # Debes atacar dos veces a los ogros enanos. …" at bounding box center [881, 189] width 291 height 312
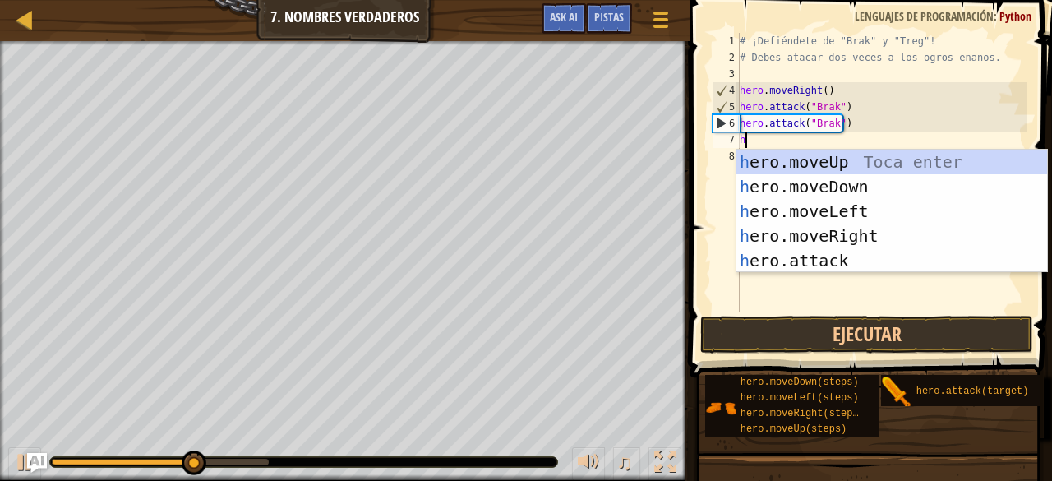
scroll to position [7, 0]
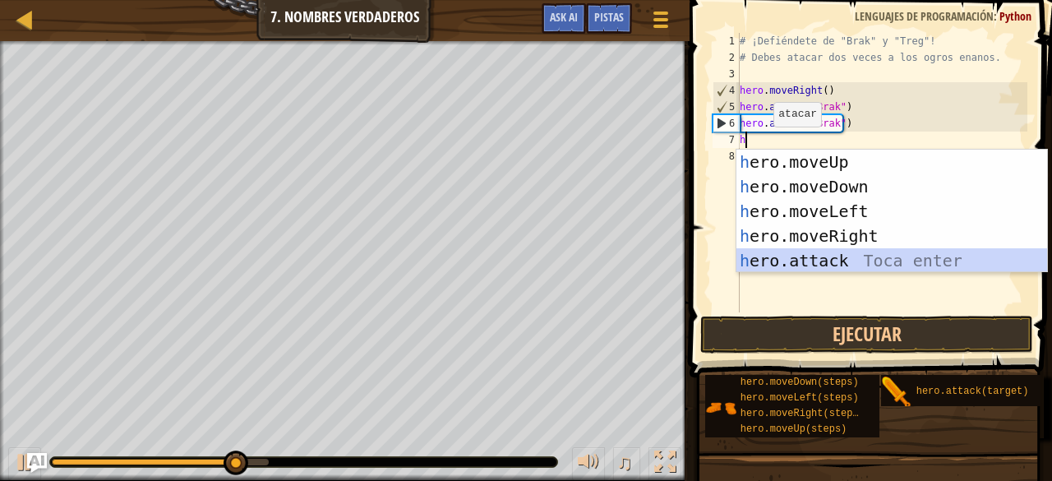
click at [822, 255] on div "h ero.moveUp Toca enter h ero.moveDown Toca enter h ero.moveLeft Toca enter h e…" at bounding box center [891, 236] width 311 height 173
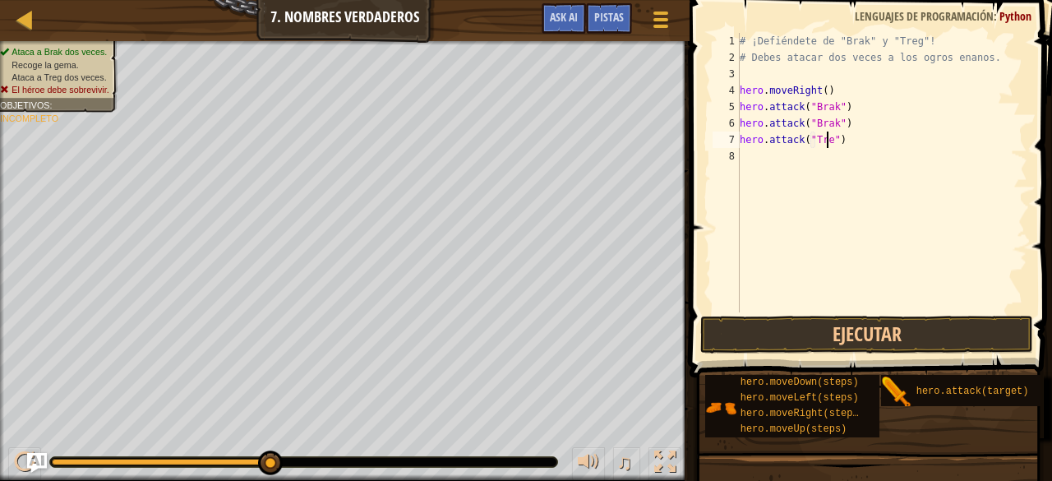
scroll to position [7, 7]
click at [841, 139] on div "# ¡Defiéndete de "Brak" y "Treg"! # Debes atacar dos veces a los ogros enanos. …" at bounding box center [881, 189] width 291 height 312
drag, startPoint x: 841, startPoint y: 139, endPoint x: 739, endPoint y: 140, distance: 101.9
click at [739, 140] on div "hero.attack("Treg") [PHONE_NUMBER] ¡Defiéndete de "Brak" y "Treg"! # Debes atac…" at bounding box center [868, 172] width 318 height 279
type textarea "hero.attack("Treg")"
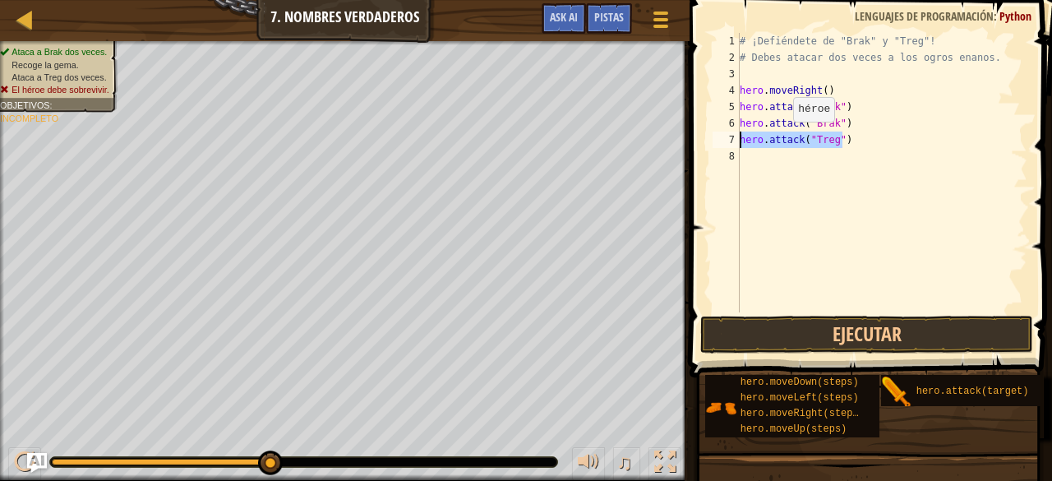
click at [779, 138] on div "# ¡Defiéndete de "Brak" y "Treg"! # Debes atacar dos veces a los ogros enanos. …" at bounding box center [881, 172] width 291 height 279
click at [744, 154] on div "# ¡Defiéndete de "Brak" y "Treg"! # Debes atacar dos veces a los ogros enanos. …" at bounding box center [881, 189] width 291 height 312
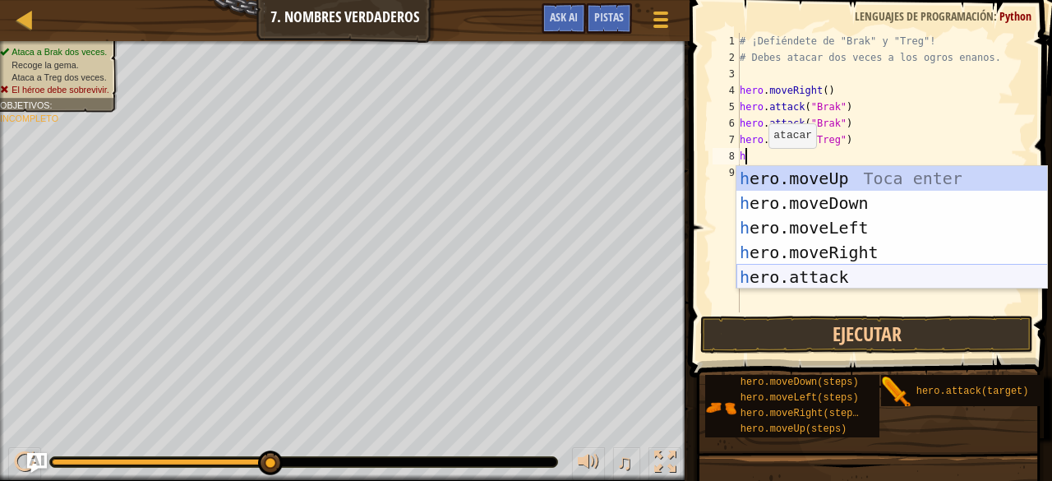
click at [828, 280] on div "h ero.moveUp Toca enter h ero.moveDown Toca enter h ero.moveLeft Toca enter h e…" at bounding box center [891, 252] width 311 height 173
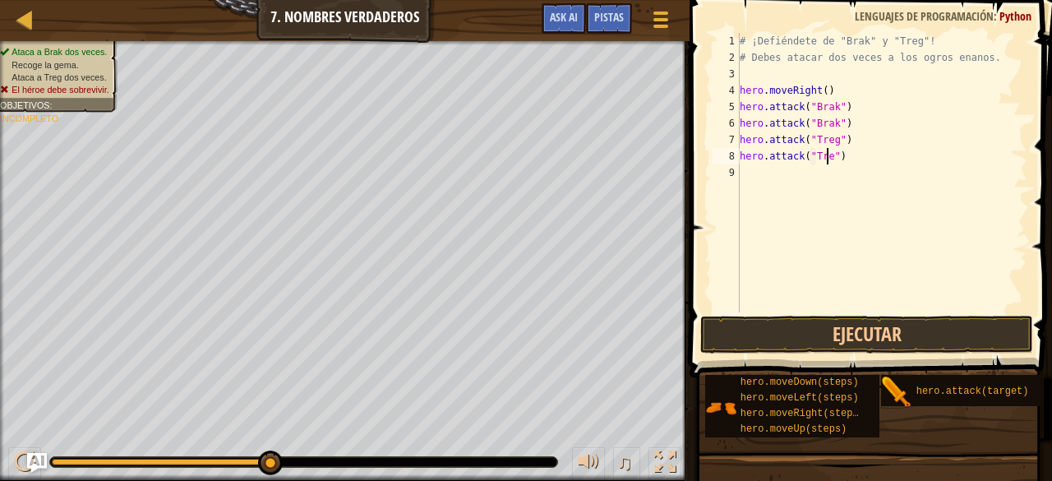
scroll to position [7, 7]
type textarea "hero.attack("Treg")"
click at [886, 320] on button "Ejecutar" at bounding box center [866, 334] width 332 height 38
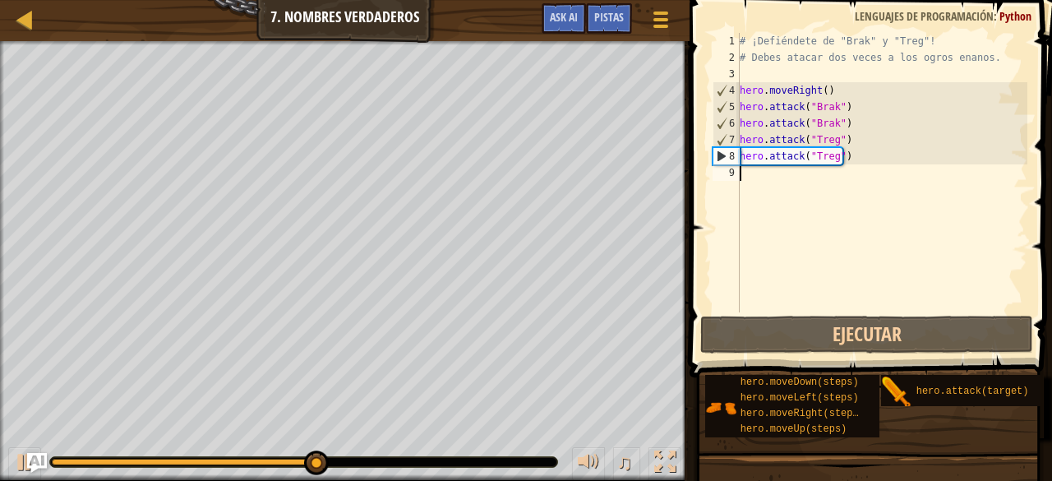
click at [786, 177] on div "# ¡Defiéndete de "Brak" y "Treg"! # Debes atacar dos veces a los ogros enanos. …" at bounding box center [881, 189] width 291 height 312
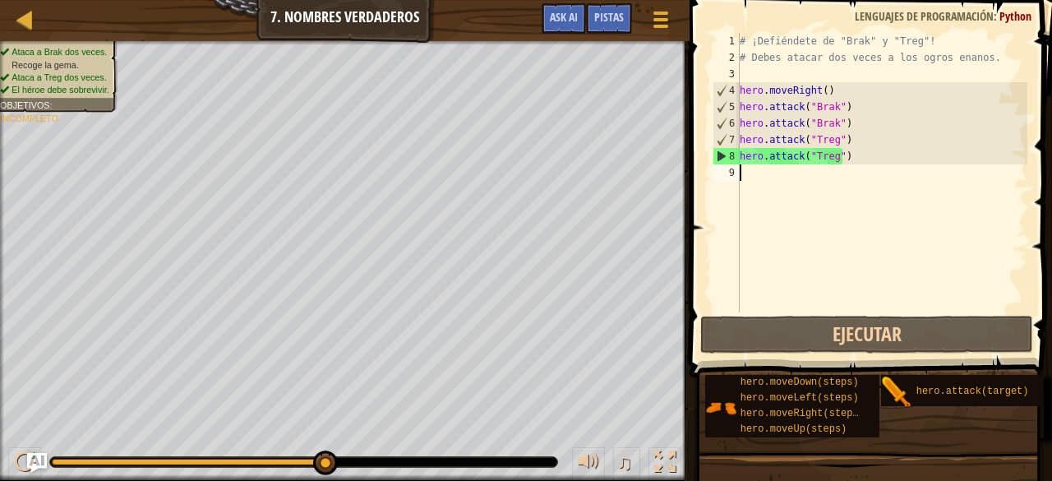
type textarea "g"
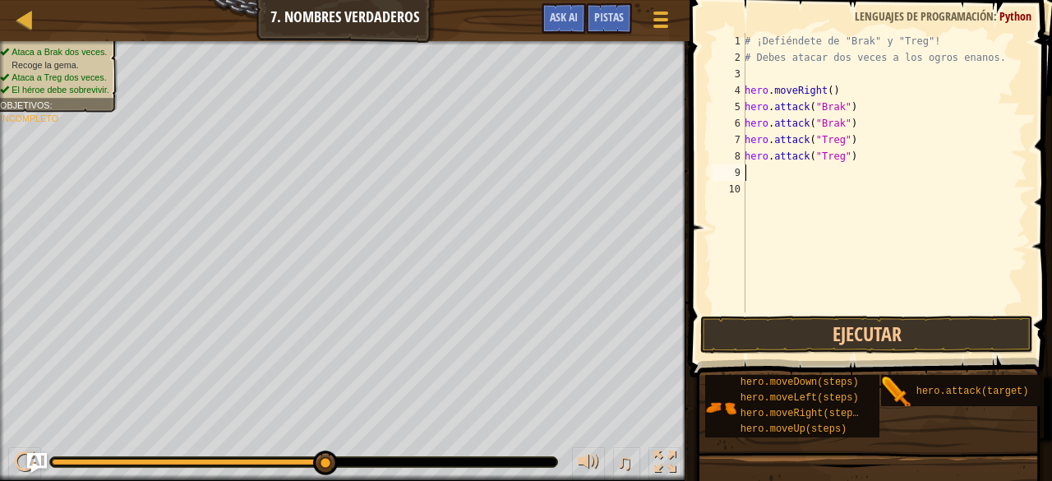
type textarea "h"
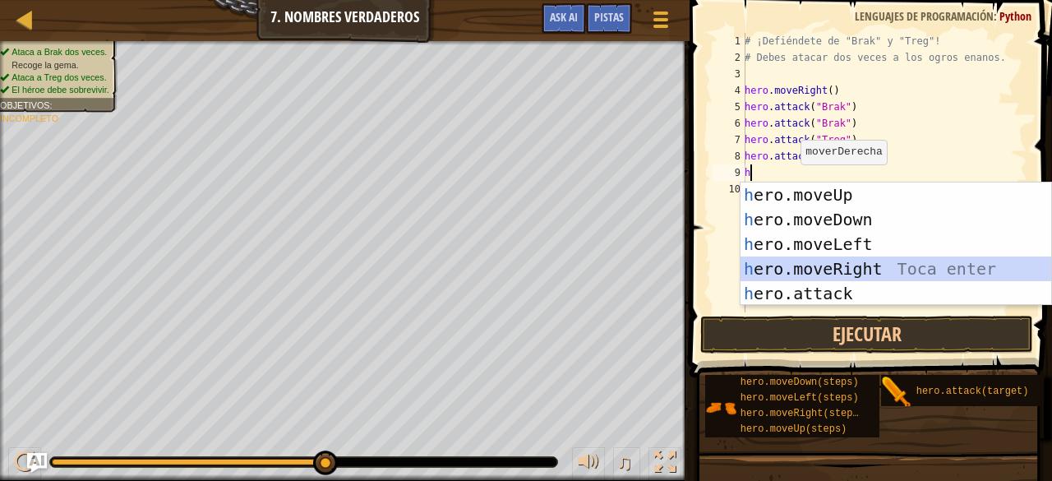
click at [826, 260] on div "h ero.moveUp Toca enter h ero.moveDown Toca enter h ero.moveLeft Toca enter h e…" at bounding box center [895, 268] width 311 height 173
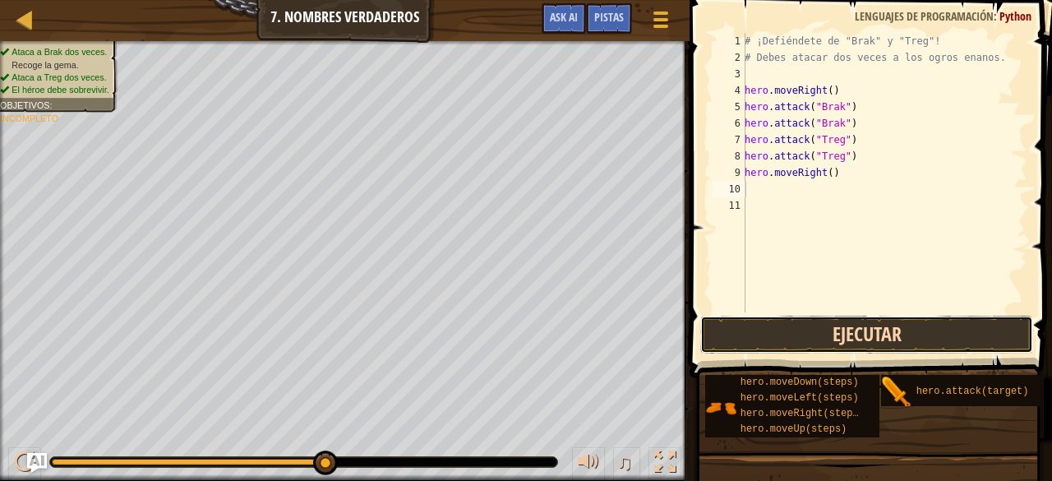
click at [826, 339] on button "Ejecutar" at bounding box center [866, 334] width 332 height 38
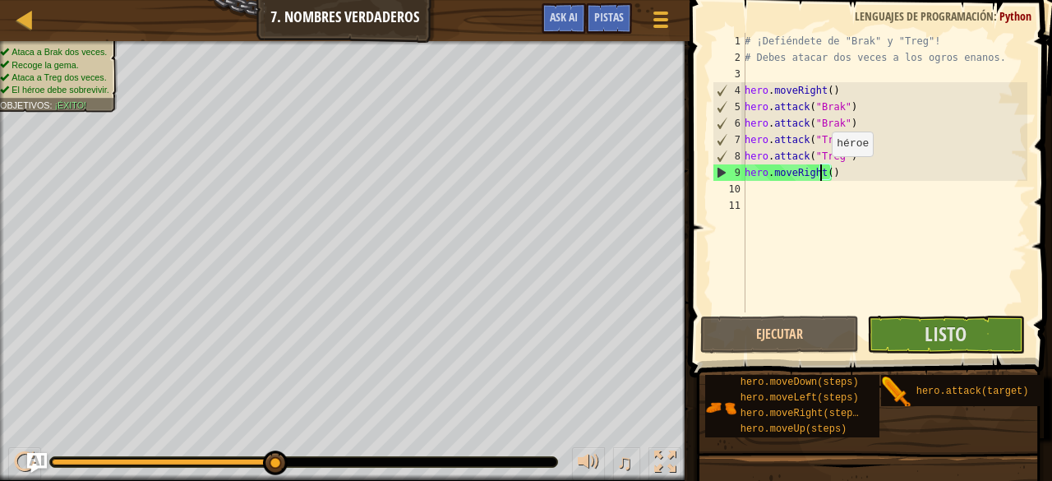
click at [822, 172] on div "# ¡Defiéndete de "Brak" y "Treg"! # Debes atacar dos veces a los ogros enanos. …" at bounding box center [884, 189] width 286 height 312
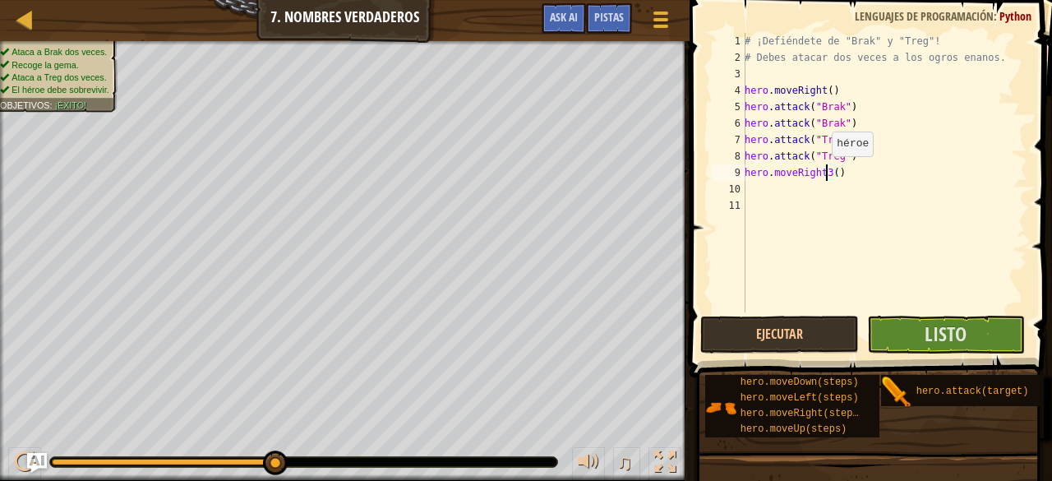
type textarea "hero.moveRight()"
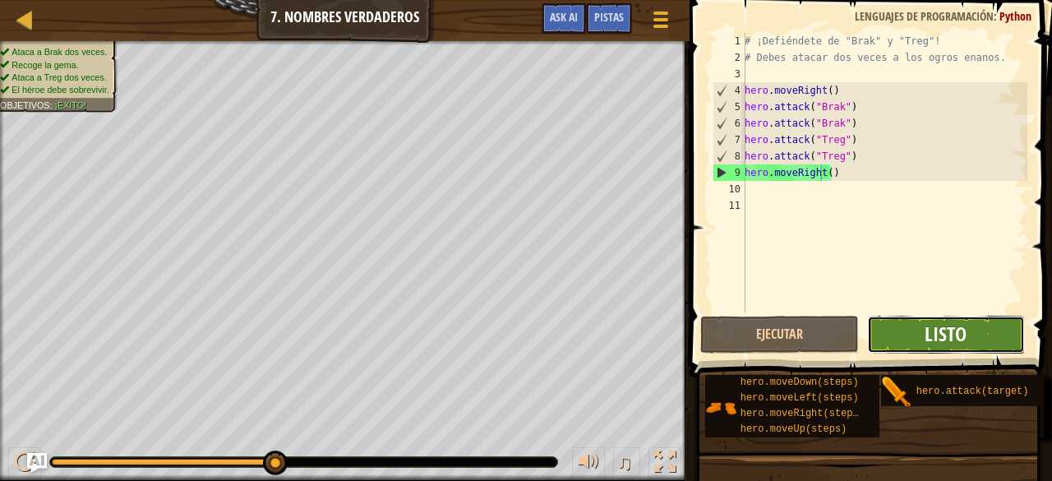
click at [940, 336] on span "Listo" at bounding box center [945, 333] width 42 height 26
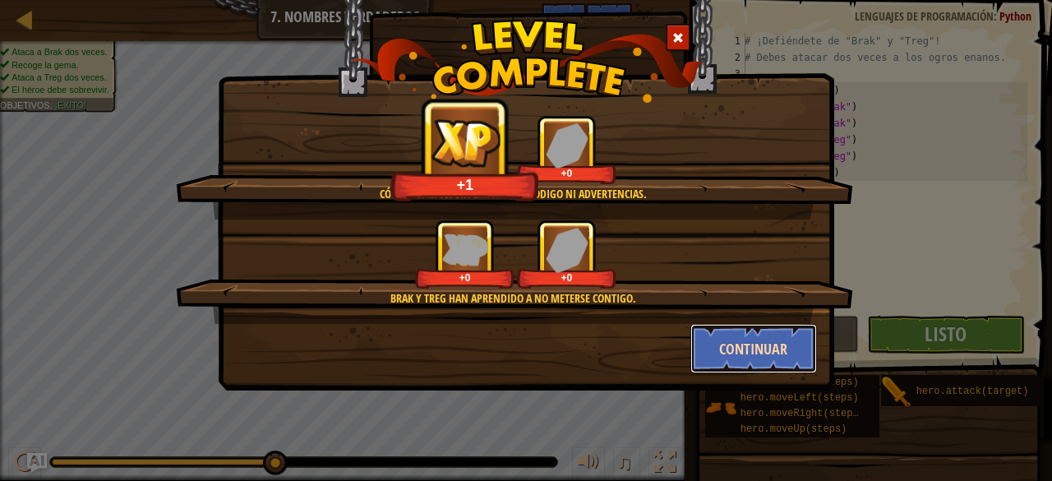
click at [787, 345] on button "Continuar" at bounding box center [753, 348] width 127 height 49
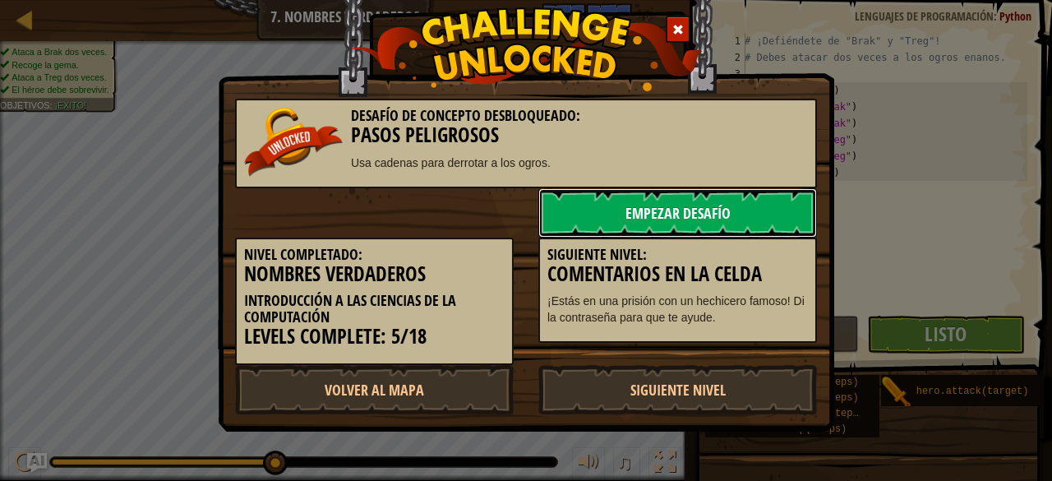
click at [754, 208] on link "Empezar Desafío" at bounding box center [677, 212] width 279 height 49
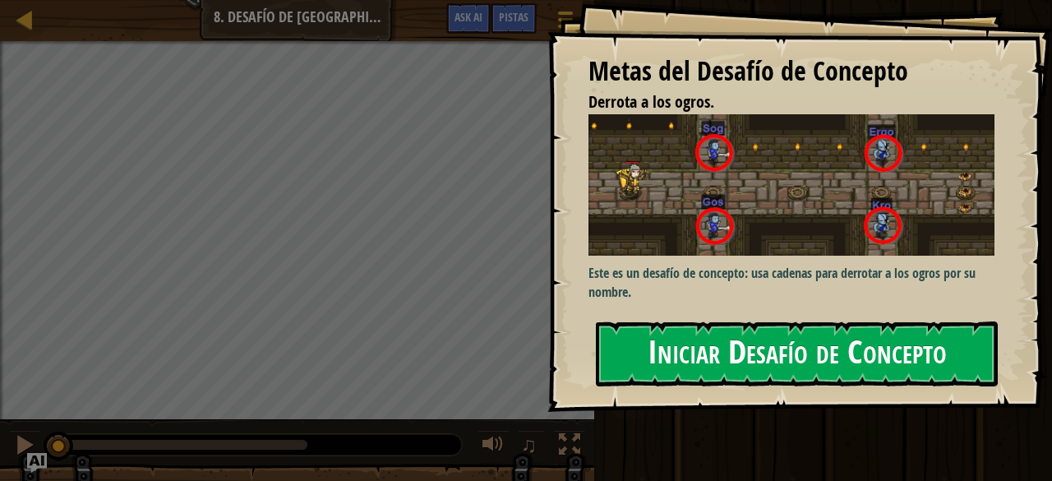
drag, startPoint x: 722, startPoint y: 394, endPoint x: 759, endPoint y: 364, distance: 47.3
click at [759, 364] on div "Metas del Desafío de Concepto Derrota a los ogros. Este es un desafío de concep…" at bounding box center [799, 206] width 504 height 412
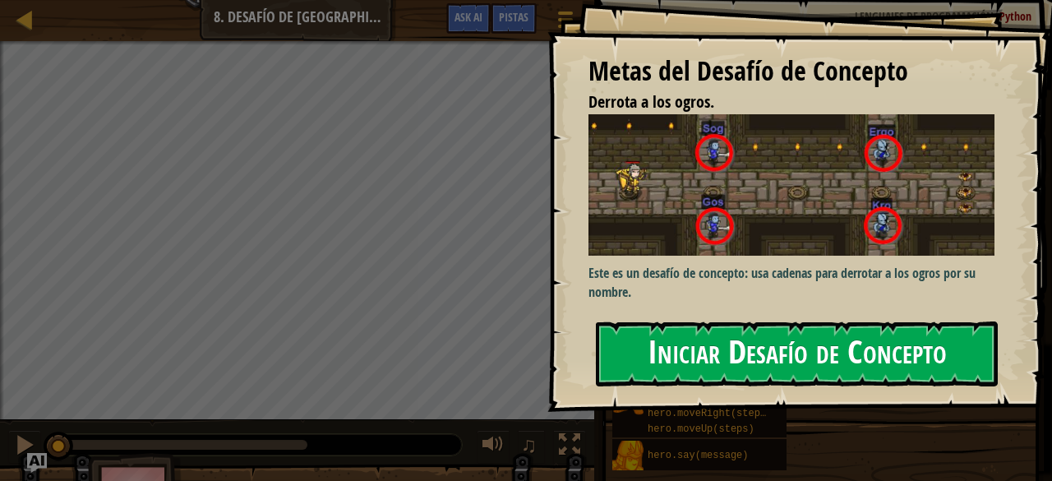
click at [759, 364] on button "Iniciar Desafío de Concepto" at bounding box center [797, 353] width 402 height 65
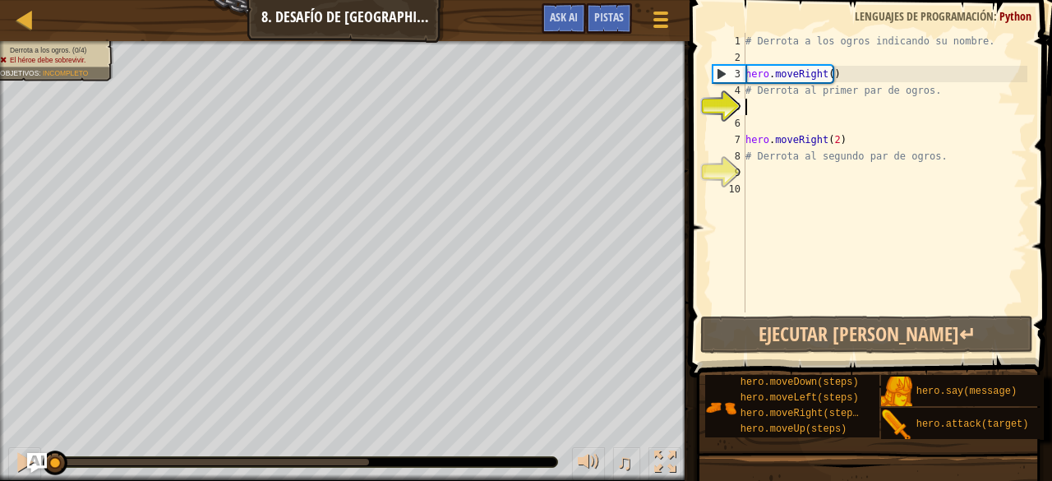
click at [754, 101] on div "# Derrota a los ogros indicando su nombre. hero . moveRight ( ) # Derrota al pr…" at bounding box center [884, 189] width 285 height 312
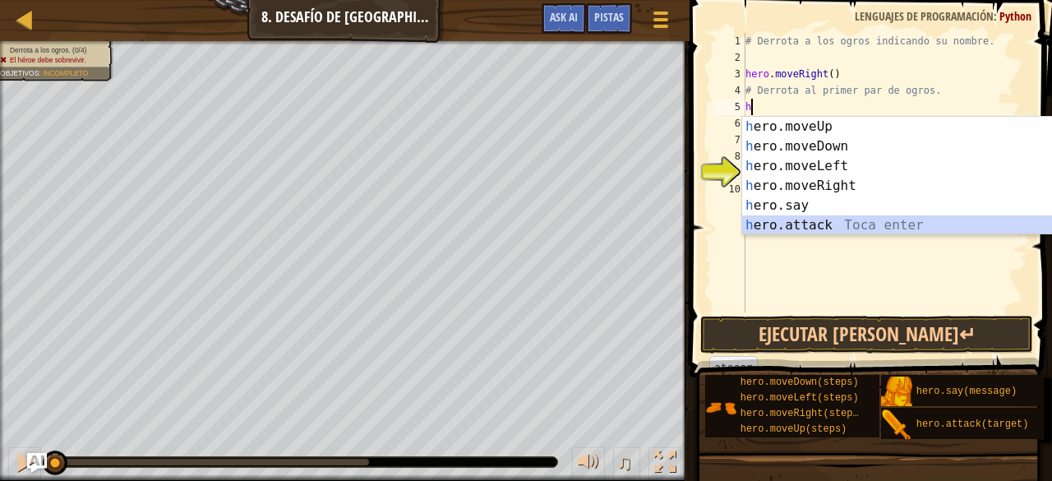
click at [826, 219] on div "h ero.moveUp Toca enter h ero.moveDown Toca enter h ero.moveLeft Toca enter h e…" at bounding box center [897, 196] width 311 height 158
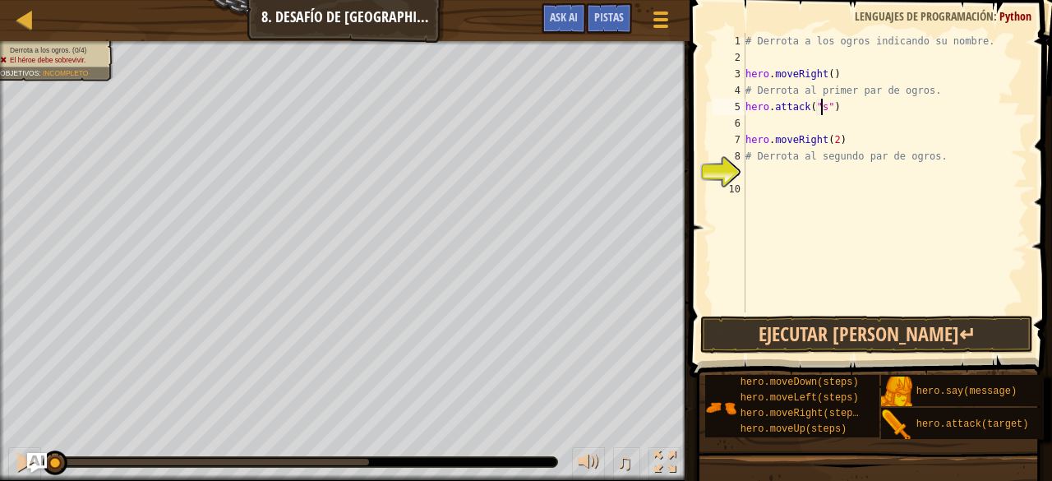
scroll to position [7, 7]
type textarea "hero.attack("sog")"
click at [776, 126] on div "# Derrota a los ogros indicando su nombre. hero . moveRight ( ) # Derrota al pr…" at bounding box center [884, 189] width 285 height 312
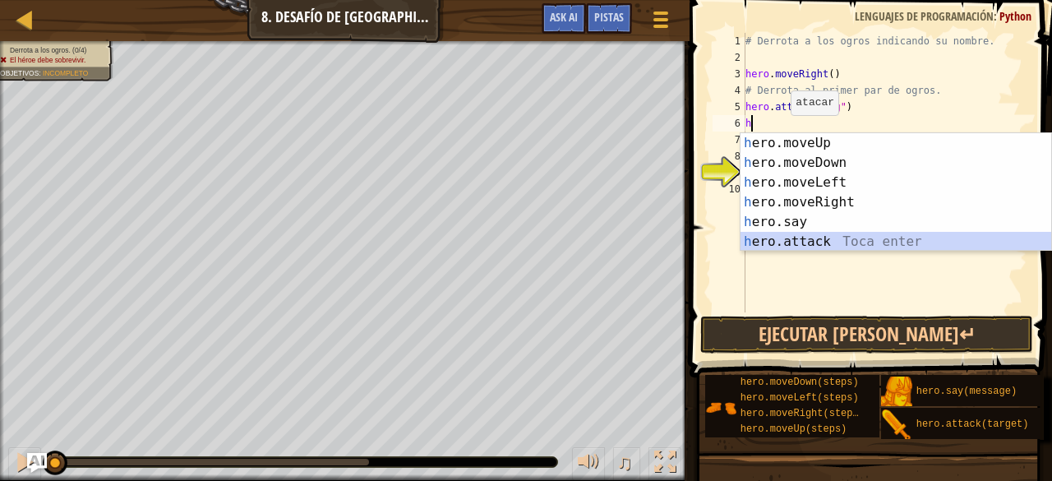
click at [814, 235] on div "h ero.moveUp Toca enter h ero.moveDown Toca enter h ero.moveLeft Toca enter h e…" at bounding box center [895, 212] width 311 height 158
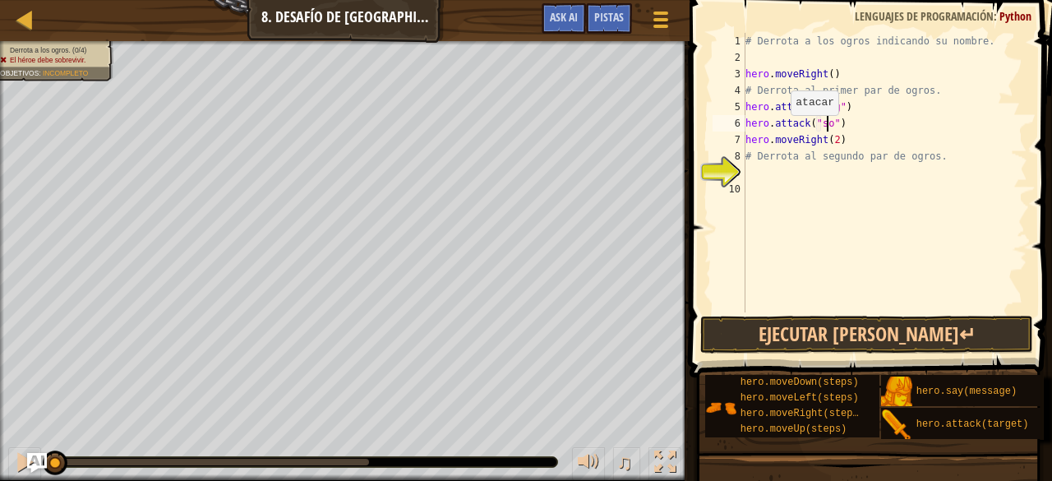
scroll to position [7, 7]
type textarea "hero.attack("sog")"
click at [759, 171] on div "# Derrota a los ogros indicando su nombre. hero . moveRight ( ) # Derrota al pr…" at bounding box center [884, 189] width 285 height 312
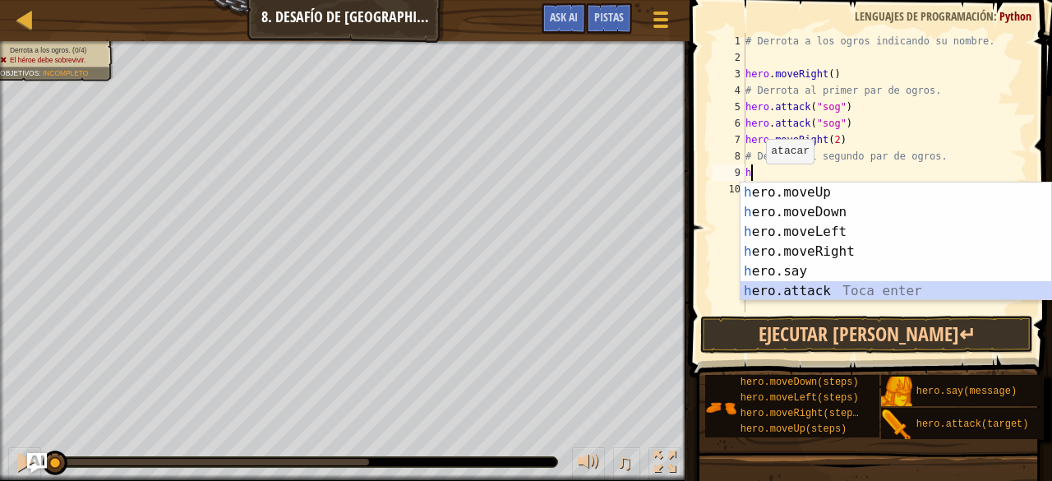
click at [806, 283] on div "h ero.moveUp Toca enter h ero.moveDown Toca enter h ero.moveLeft Toca enter h e…" at bounding box center [895, 261] width 311 height 158
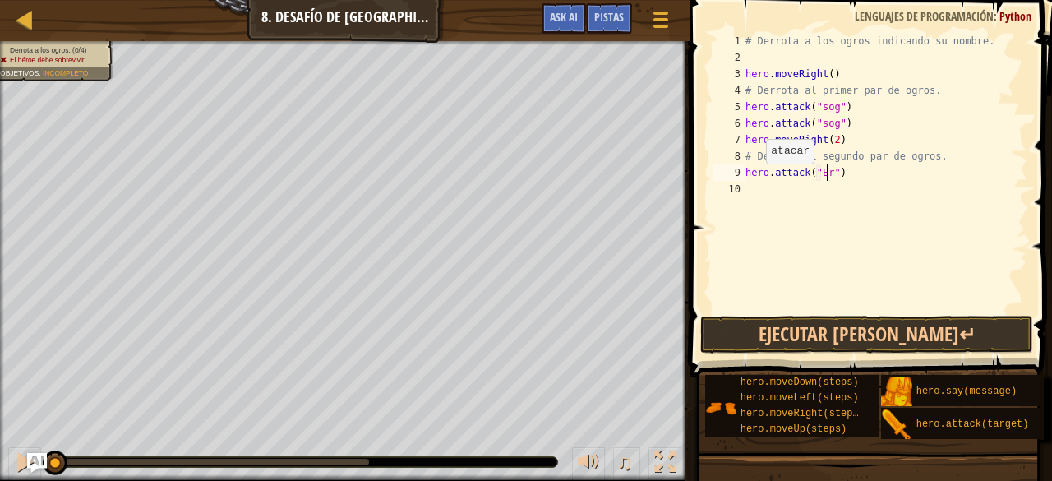
scroll to position [7, 7]
type textarea "hero.attack("Ergo")"
click at [753, 190] on div "# Derrota a los ogros indicando su nombre. hero . moveRight ( ) # Derrota al pr…" at bounding box center [884, 189] width 285 height 312
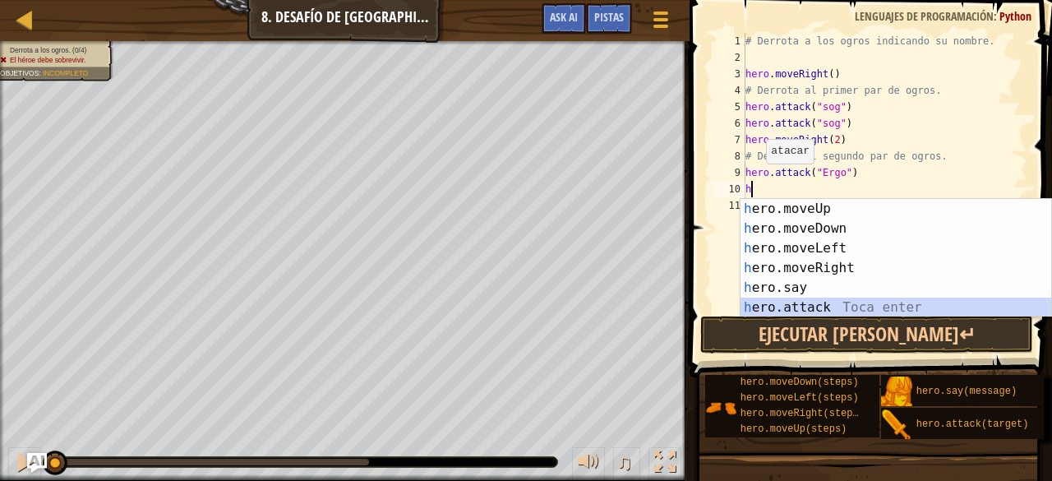
click at [833, 301] on div "h ero.moveUp Toca enter h ero.moveDown Toca enter h ero.moveLeft Toca enter h e…" at bounding box center [895, 278] width 311 height 158
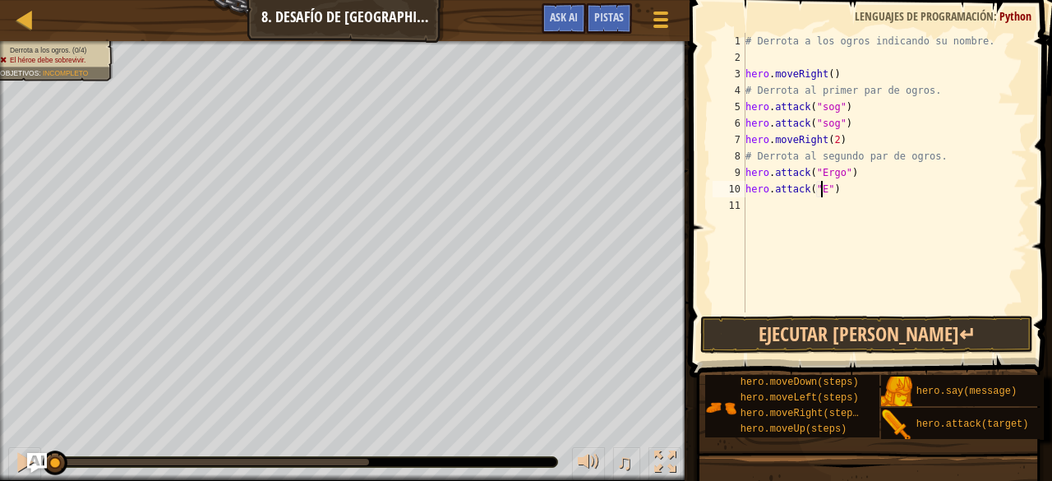
scroll to position [7, 7]
type textarea "hero.attack("Ergo")"
click at [751, 209] on div "# Derrota a los ogros indicando su nombre. hero . moveRight ( ) # Derrota al pr…" at bounding box center [884, 189] width 285 height 312
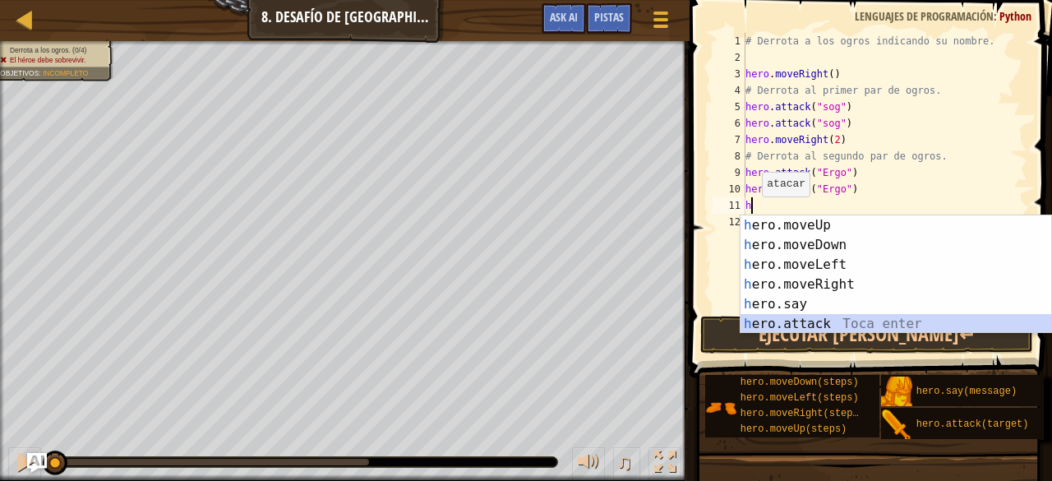
click at [823, 326] on div "h ero.moveUp Toca enter h ero.moveDown Toca enter h ero.moveLeft Toca enter h e…" at bounding box center [895, 294] width 311 height 158
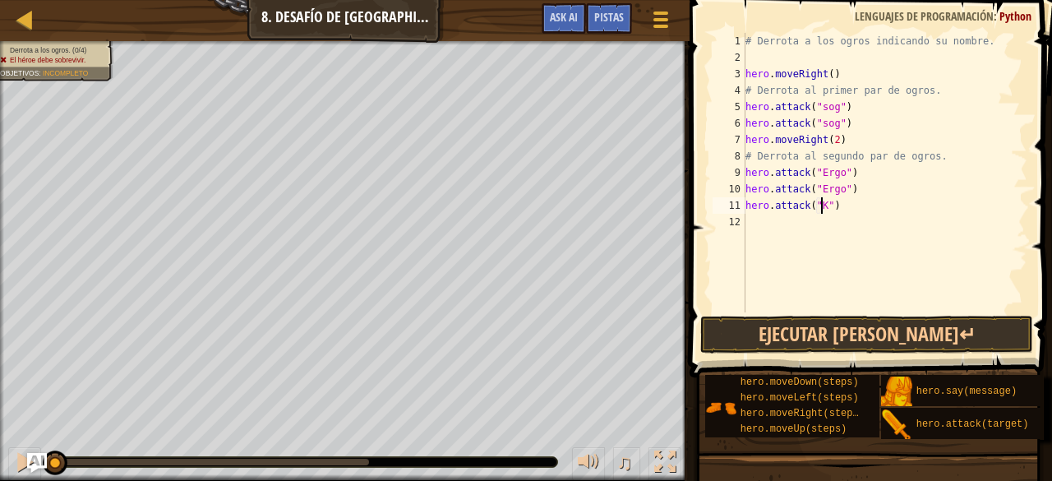
scroll to position [7, 7]
type textarea "hero.attack("Kro")"
click at [764, 223] on div "# Derrota a los ogros indicando su nombre. hero . moveRight ( ) # Derrota al pr…" at bounding box center [884, 189] width 285 height 312
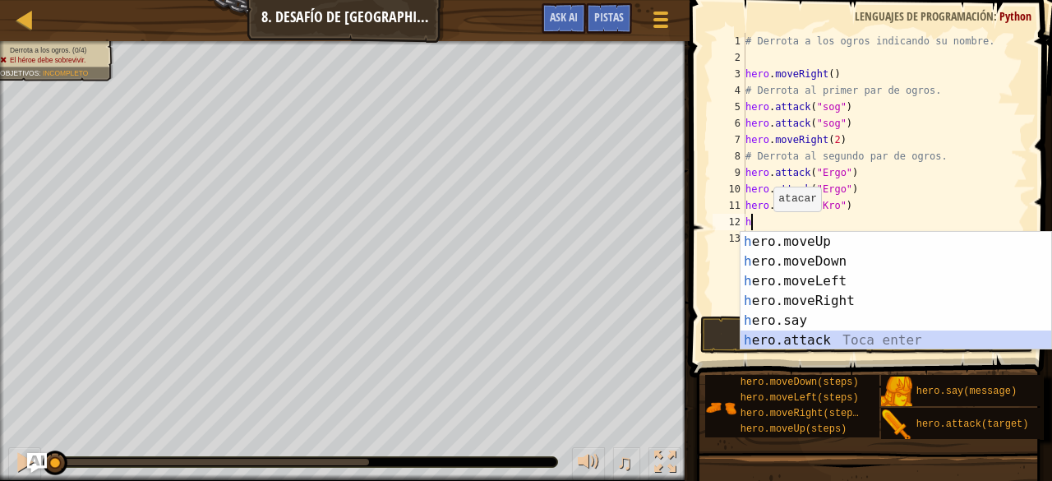
click at [811, 333] on div "h ero.moveUp Toca enter h ero.moveDown Toca enter h ero.moveLeft Toca enter h e…" at bounding box center [895, 311] width 311 height 158
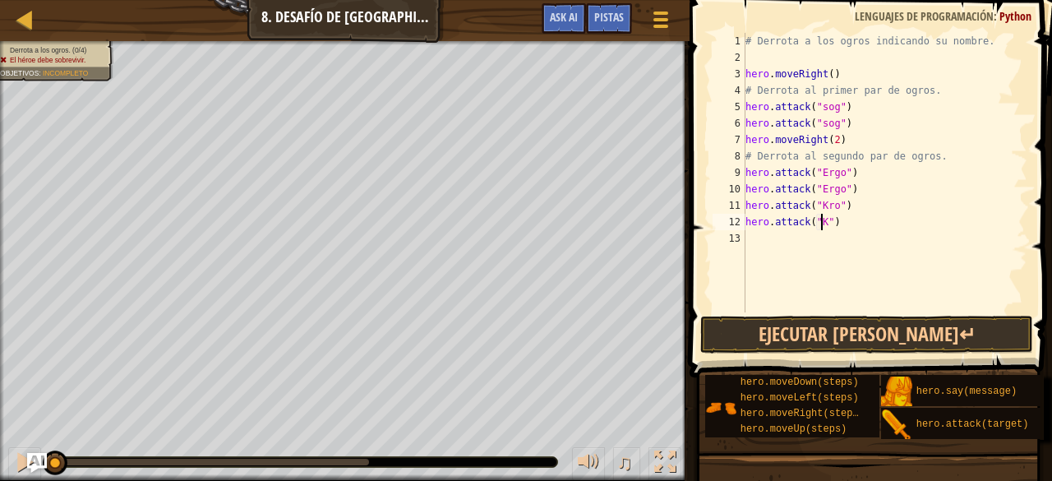
scroll to position [7, 7]
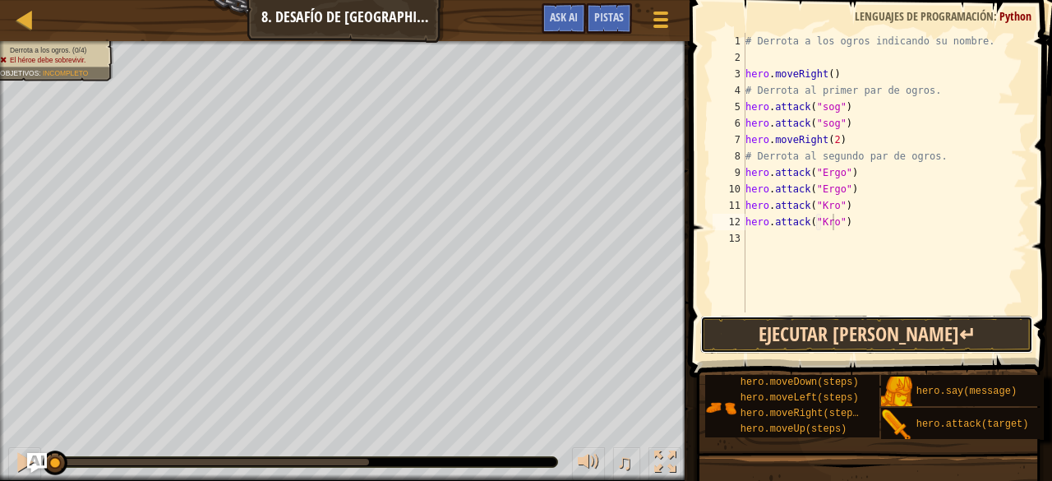
click at [848, 320] on button "Ejecutar [PERSON_NAME]↵" at bounding box center [866, 334] width 332 height 38
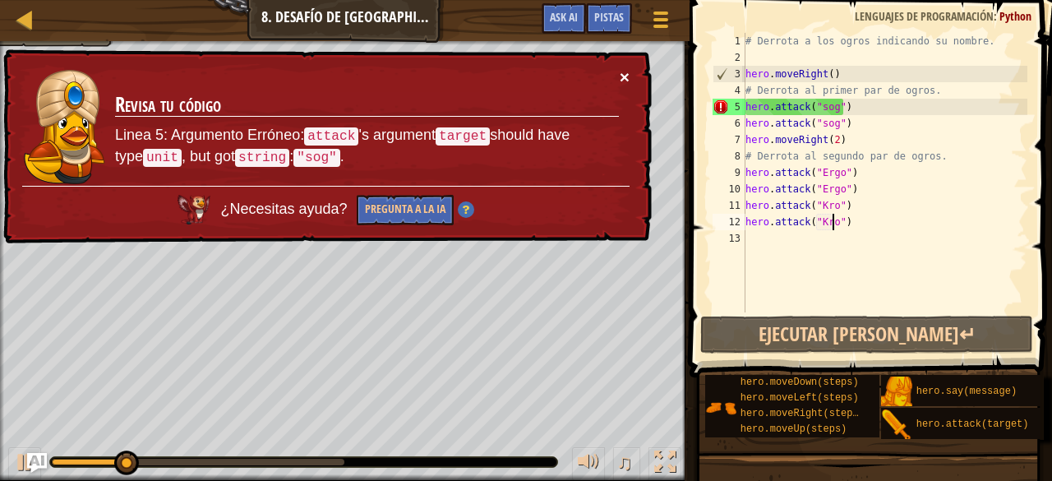
click at [621, 70] on button "×" at bounding box center [624, 76] width 10 height 17
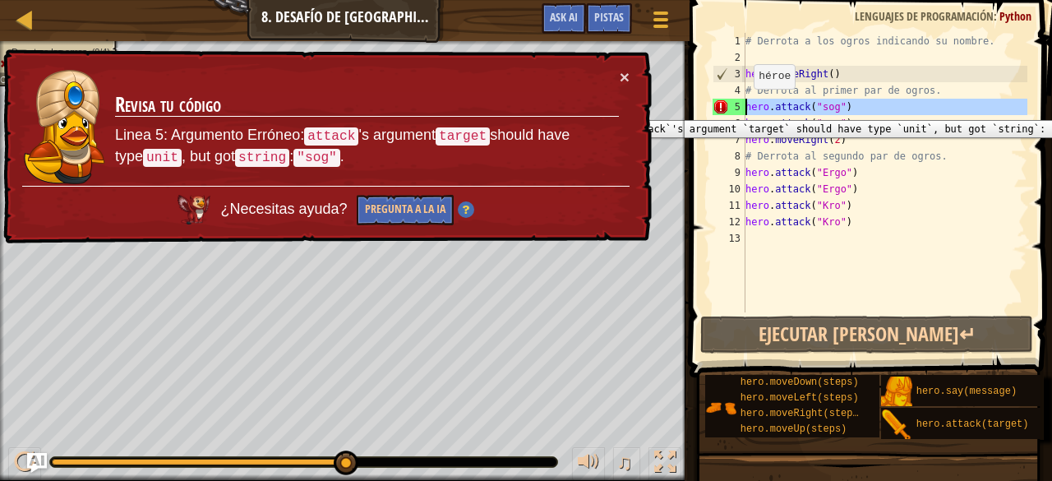
click at [743, 108] on div "5" at bounding box center [728, 107] width 33 height 16
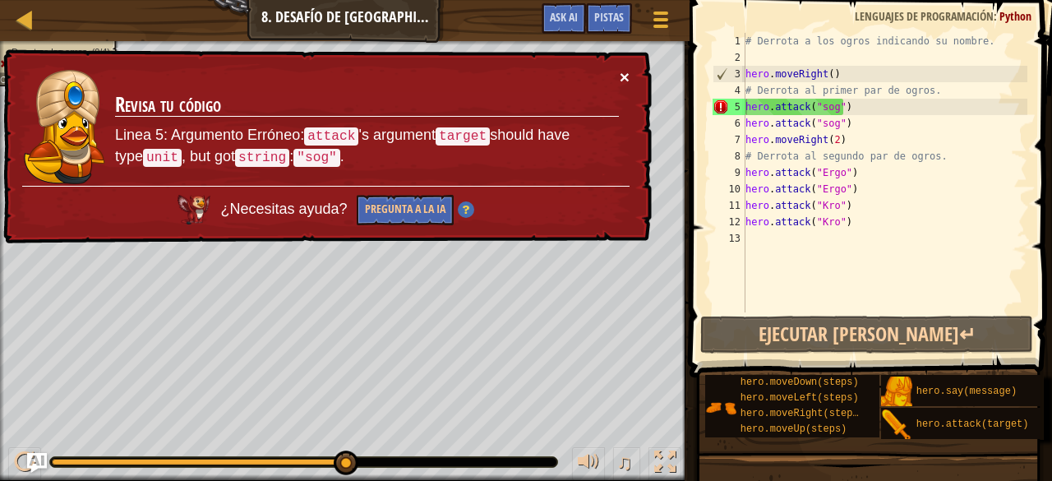
click at [627, 70] on button "×" at bounding box center [624, 76] width 10 height 17
click at [844, 107] on div "# Derrota a los ogros indicando su nombre. hero . moveRight ( ) # Derrota al pr…" at bounding box center [884, 189] width 285 height 312
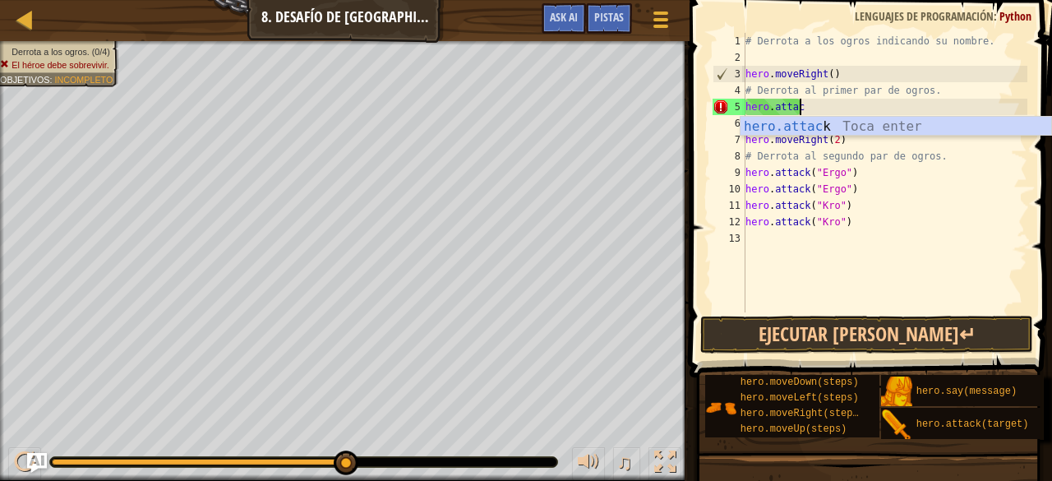
scroll to position [7, 3]
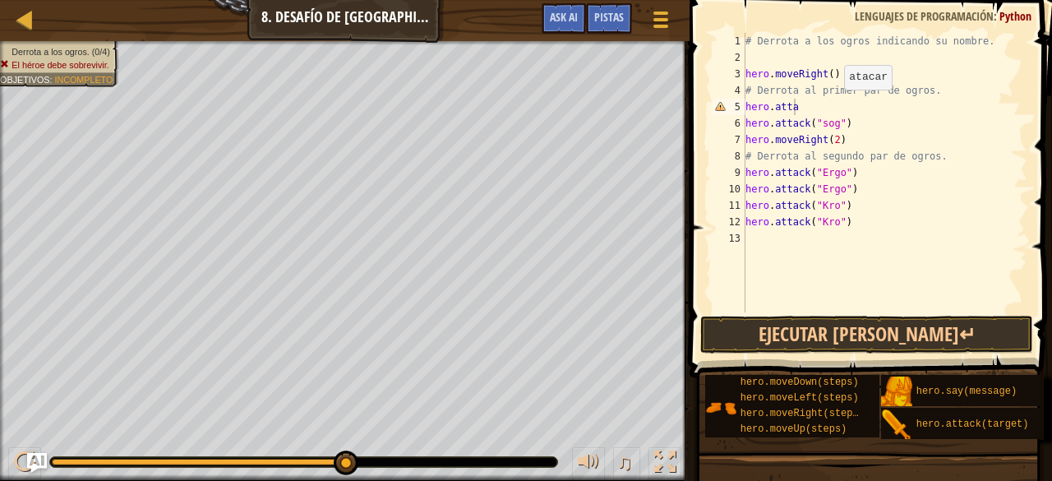
click at [849, 0] on body "Mapa Introducción a las Ciencias de la computación 8. Desafío de [GEOGRAPHIC_DA…" at bounding box center [526, 0] width 1052 height 0
click at [795, 106] on div "# Derrota a los ogros indicando su nombre. hero . moveRight ( ) # Derrota al pr…" at bounding box center [884, 189] width 285 height 312
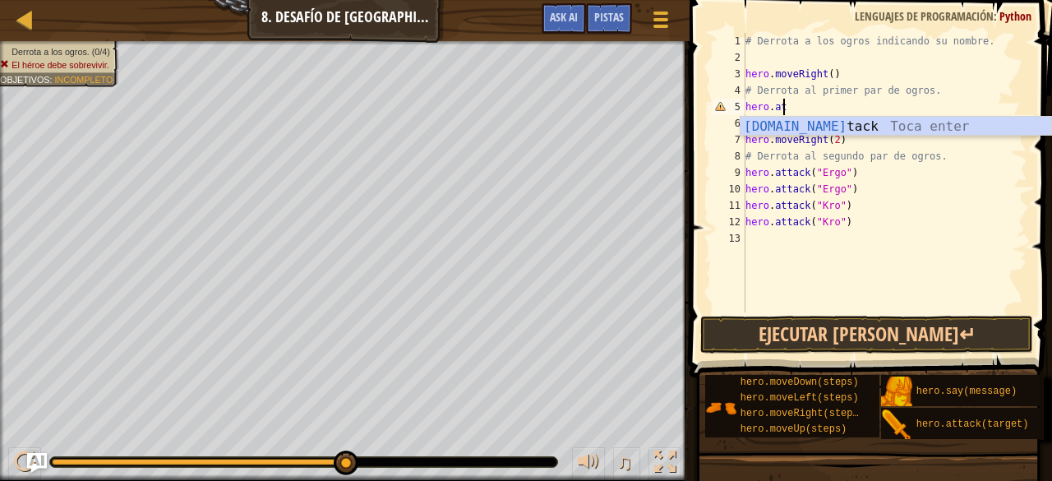
scroll to position [7, 2]
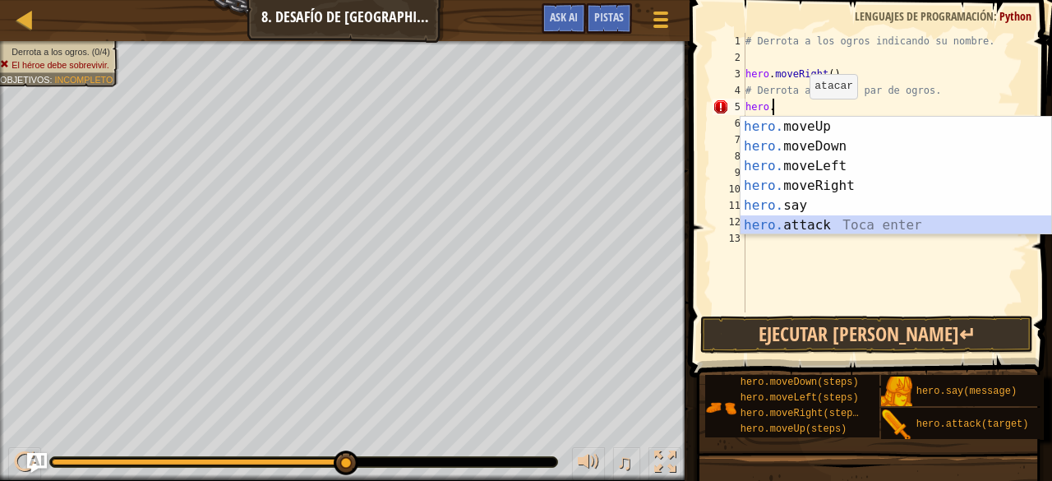
click at [792, 221] on div "hero. moveUp Toca enter hero. moveDown Toca enter hero. moveLeft Toca enter her…" at bounding box center [895, 196] width 311 height 158
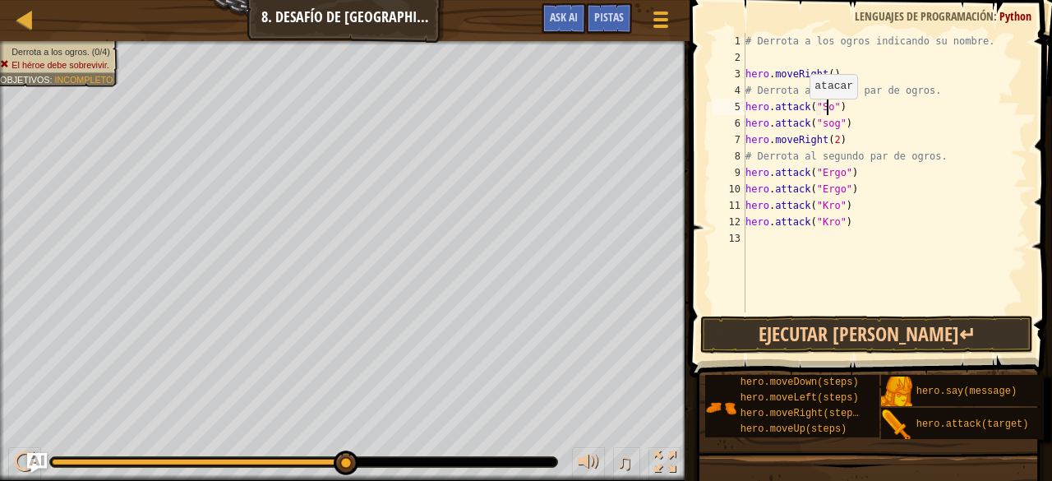
scroll to position [7, 7]
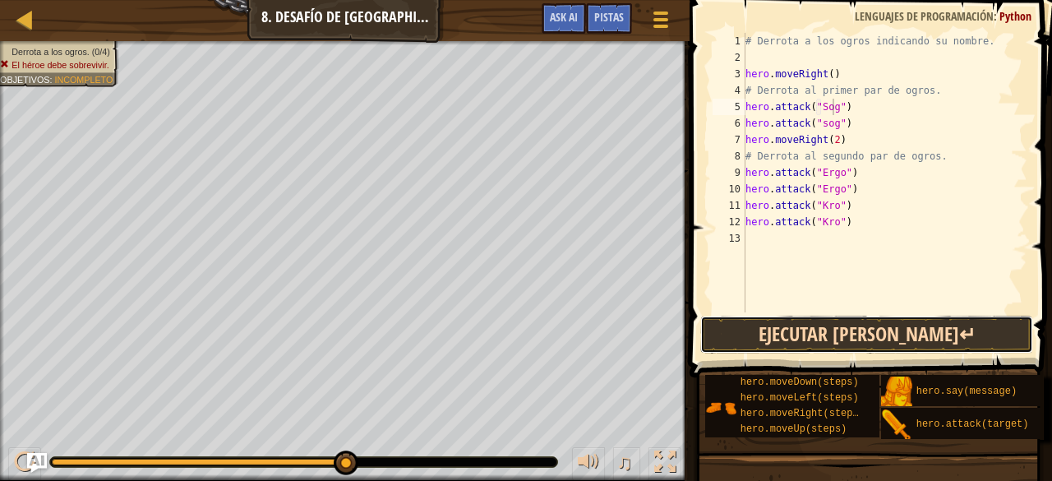
click at [815, 328] on button "Ejecutar [PERSON_NAME]↵" at bounding box center [866, 334] width 332 height 38
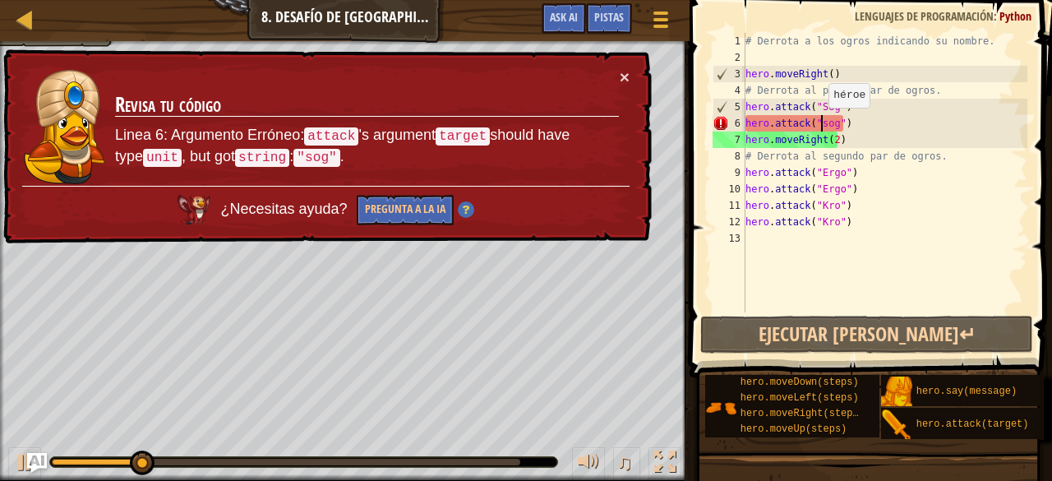
click at [820, 124] on div "# Derrota a los ogros indicando su nombre. hero . moveRight ( ) # Derrota al pr…" at bounding box center [884, 189] width 285 height 312
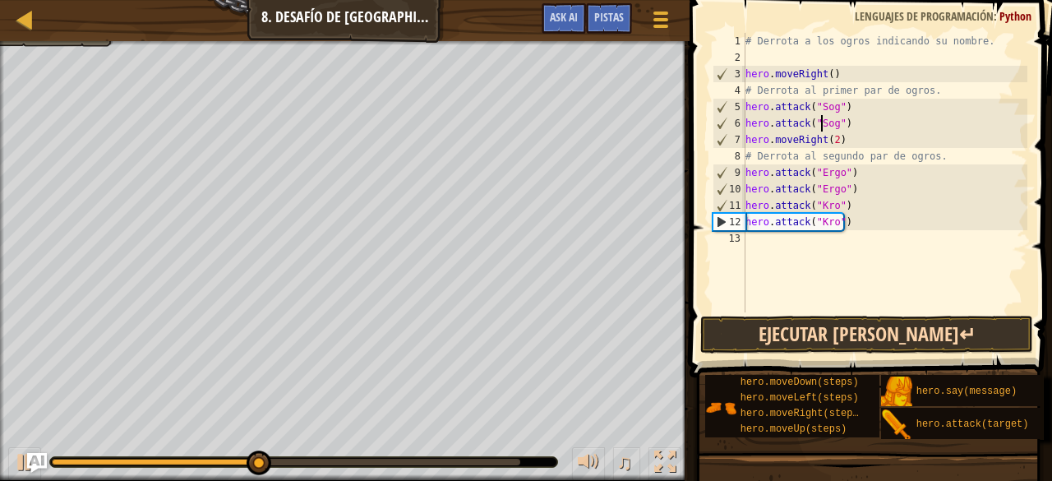
type textarea "hero.attack("Sog")"
click at [876, 335] on button "Ejecutar [PERSON_NAME]↵" at bounding box center [866, 334] width 332 height 38
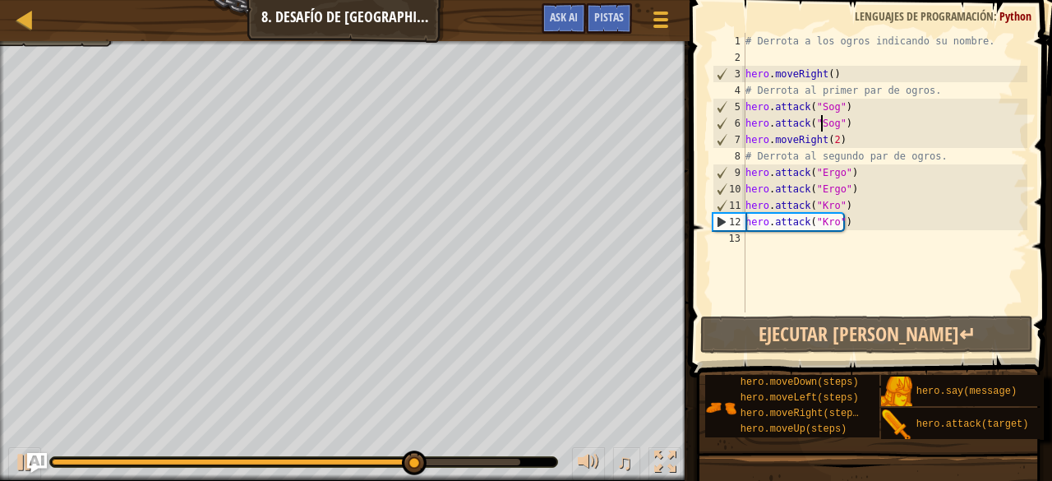
click at [767, 241] on div "# Derrota a los ogros indicando su nombre. hero . moveRight ( ) # Derrota al pr…" at bounding box center [884, 189] width 285 height 312
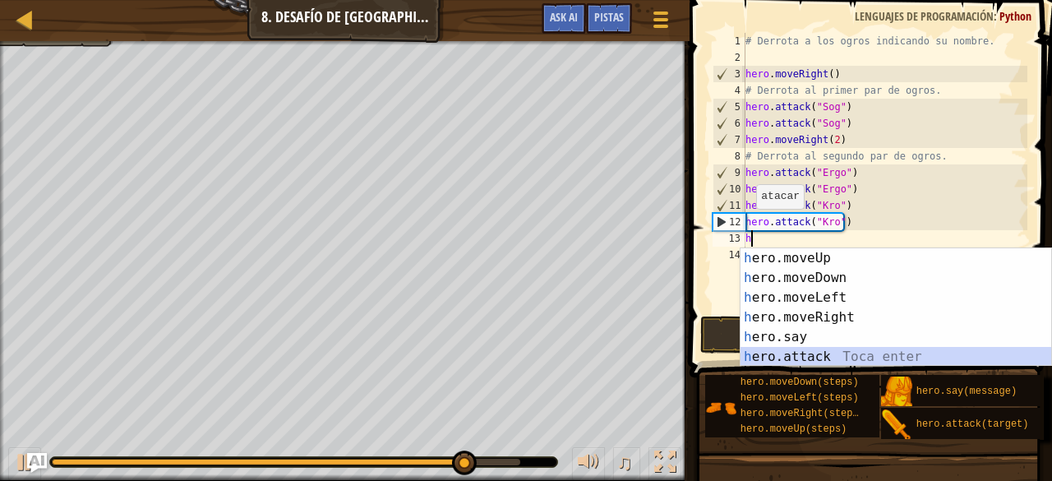
click at [822, 349] on div "h ero.moveUp Toca enter h ero.moveDown Toca enter h ero.moveLeft Toca enter h e…" at bounding box center [895, 327] width 311 height 158
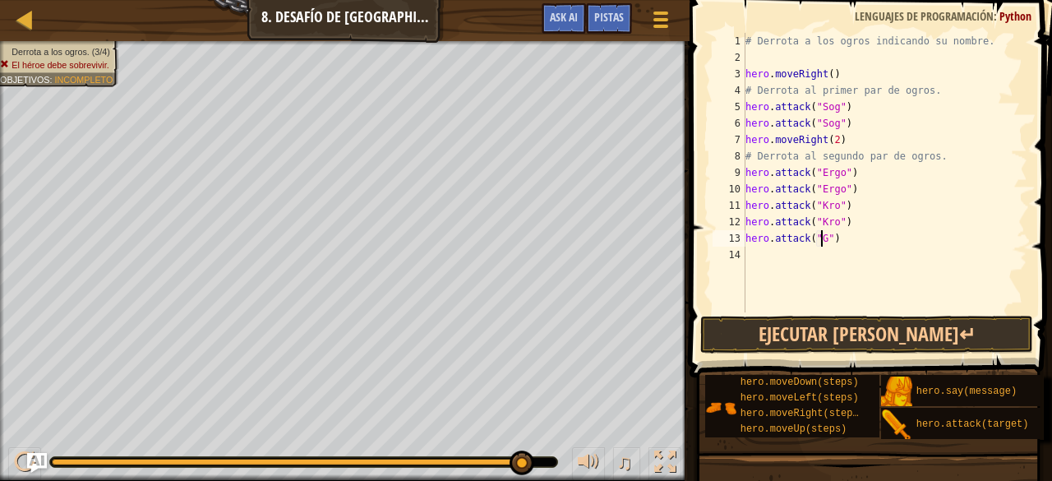
scroll to position [7, 7]
type textarea "hero.attack("Gos")"
click at [753, 252] on div "# Derrota a los ogros indicando su nombre. hero . moveRight ( ) # Derrota al pr…" at bounding box center [884, 189] width 285 height 312
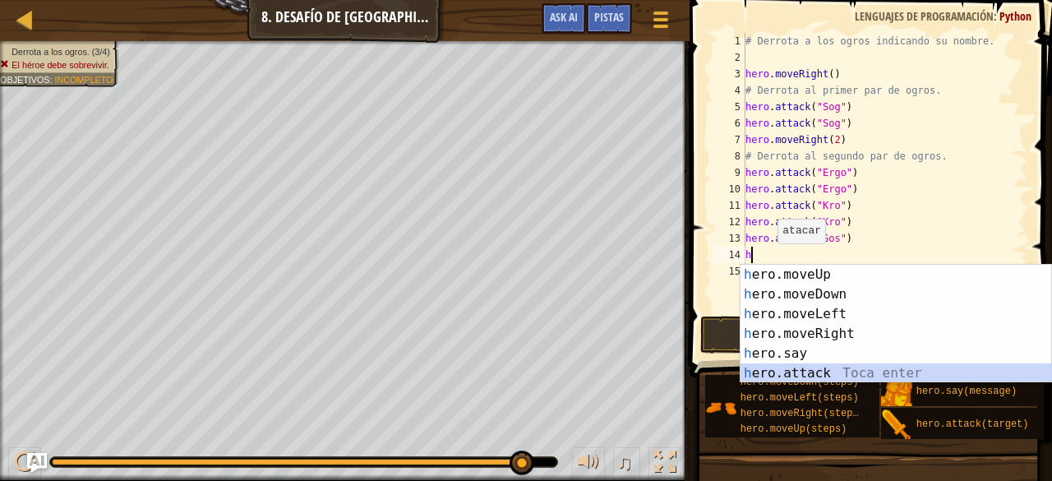
click at [842, 366] on div "h ero.moveUp Toca enter h ero.moveDown Toca enter h ero.moveLeft Toca enter h e…" at bounding box center [895, 344] width 311 height 158
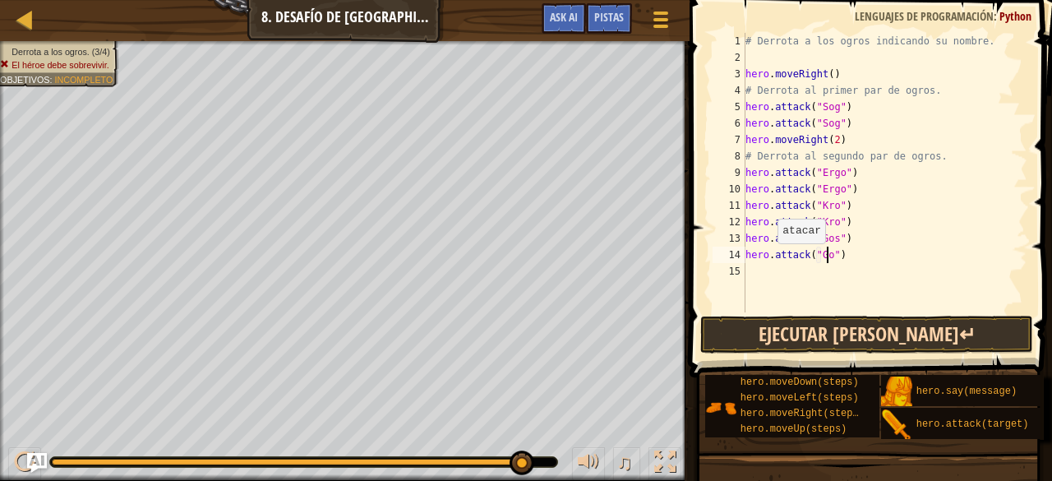
scroll to position [7, 7]
type textarea "hero.attack("Gos")"
click at [911, 325] on button "Ejecutar [PERSON_NAME]↵" at bounding box center [866, 334] width 332 height 38
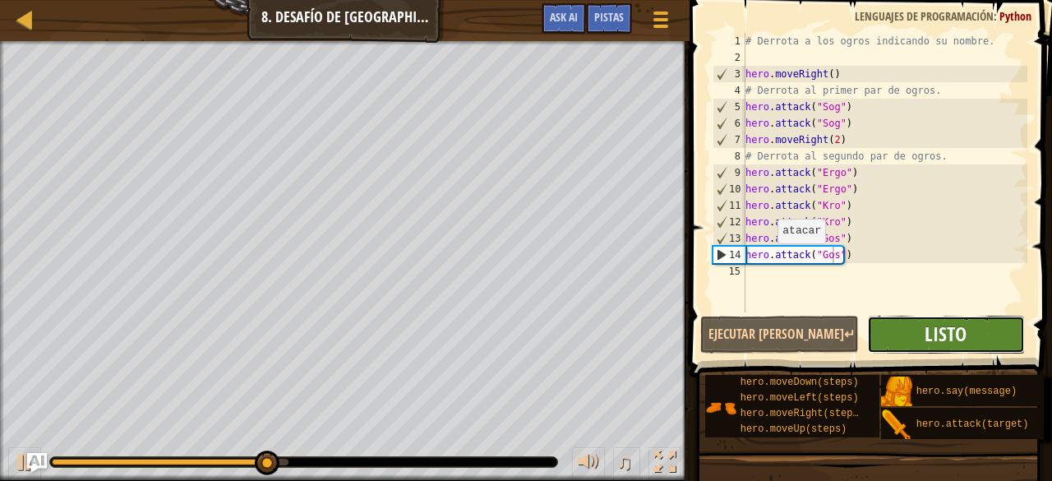
click at [951, 334] on span "Listo" at bounding box center [945, 333] width 42 height 26
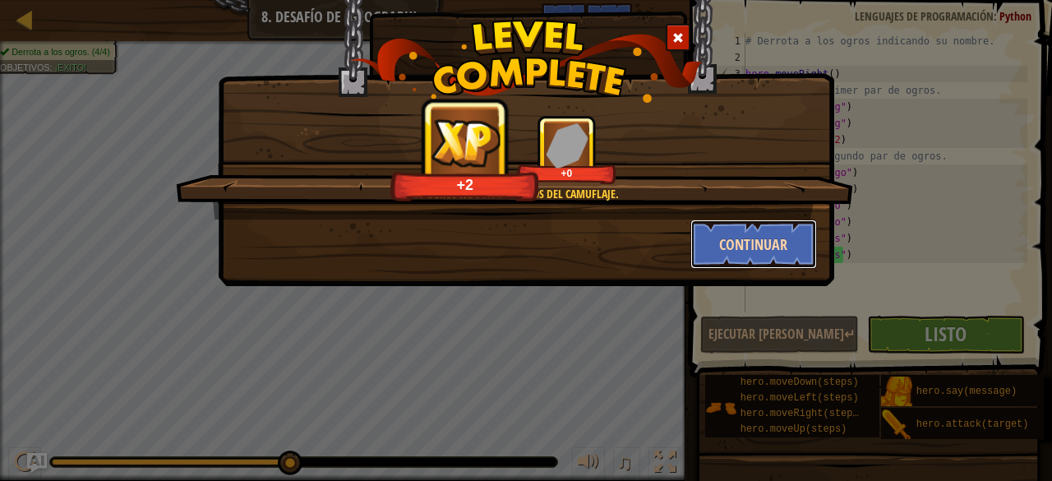
click at [779, 237] on button "Continuar" at bounding box center [753, 243] width 127 height 49
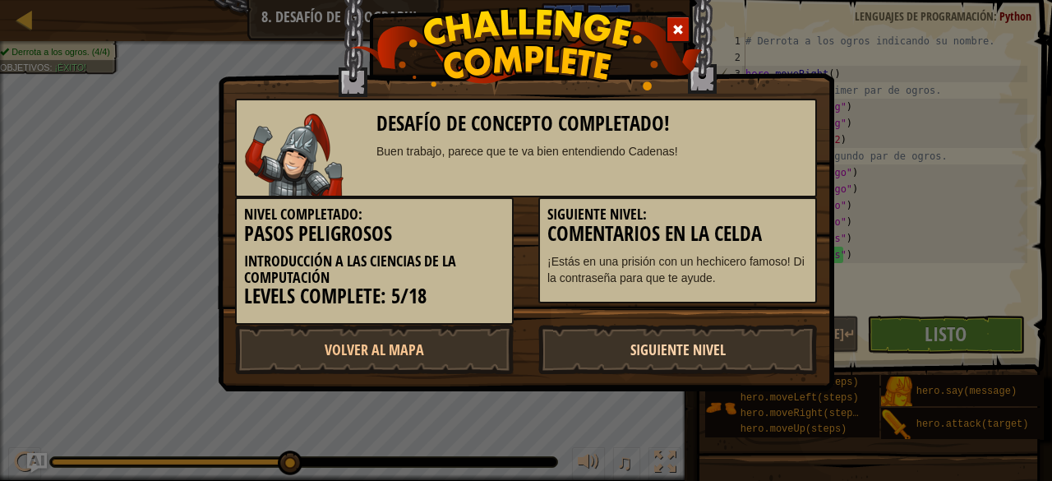
click at [708, 349] on link "Siguiente Nivel" at bounding box center [677, 349] width 279 height 49
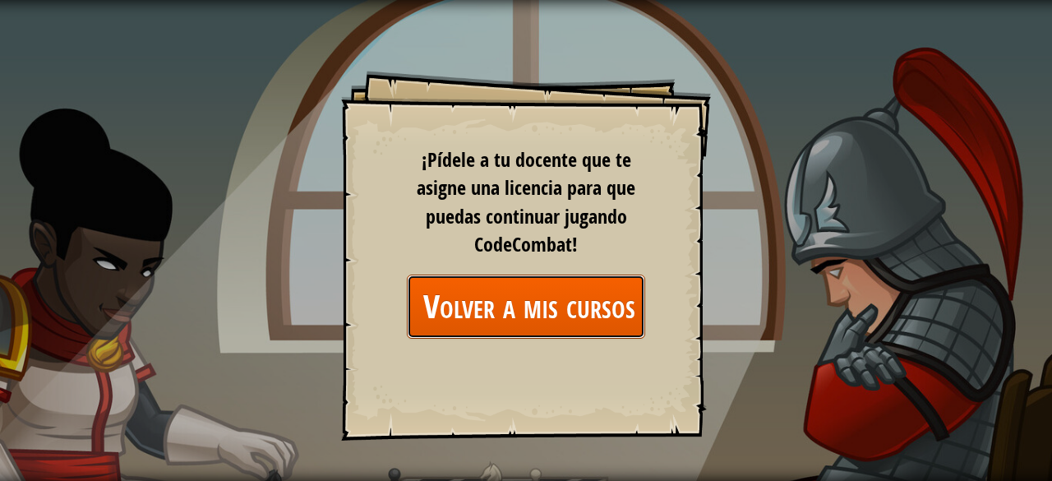
click at [559, 296] on link "Volver a mis cursos" at bounding box center [526, 305] width 238 height 63
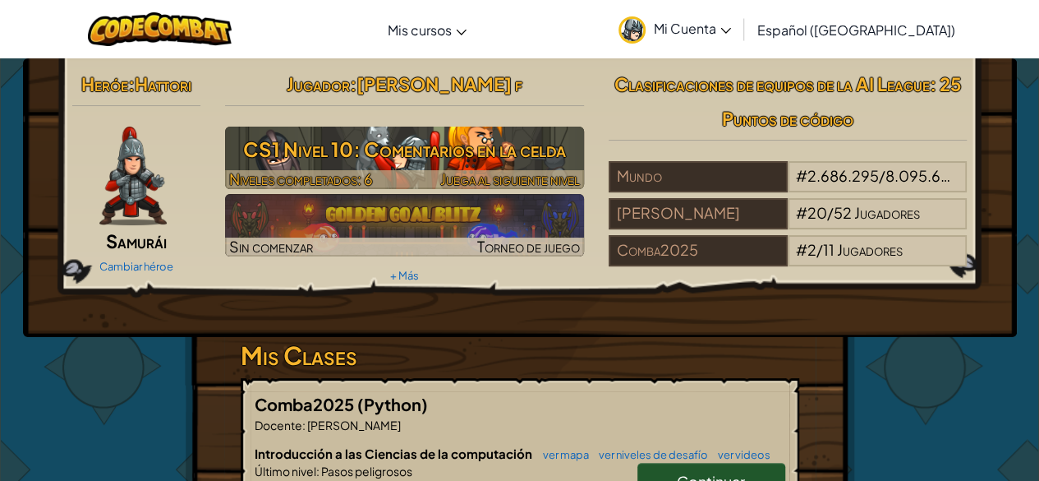
click at [362, 159] on h3 "CS1 Nivel 10: Comentarios en la celda" at bounding box center [404, 149] width 359 height 37
select select "es-419"
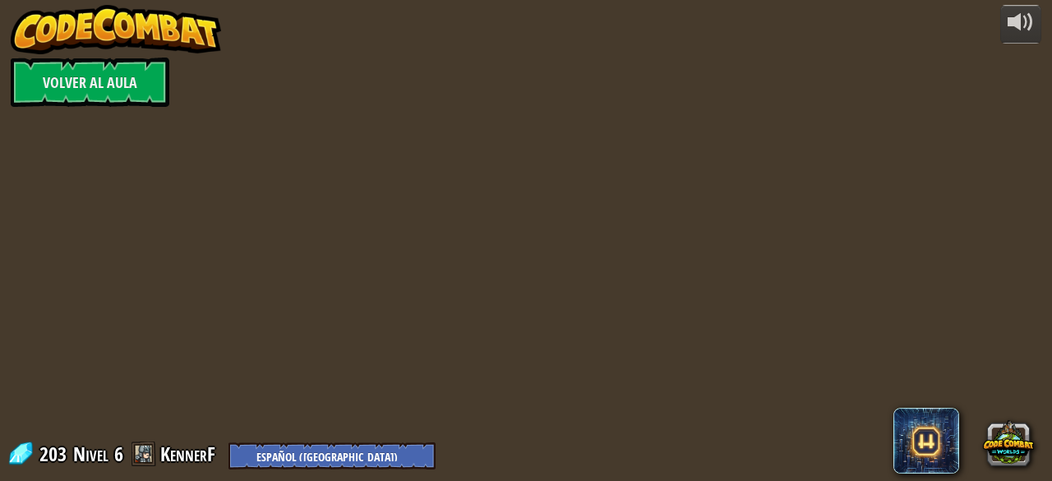
select select "es-419"
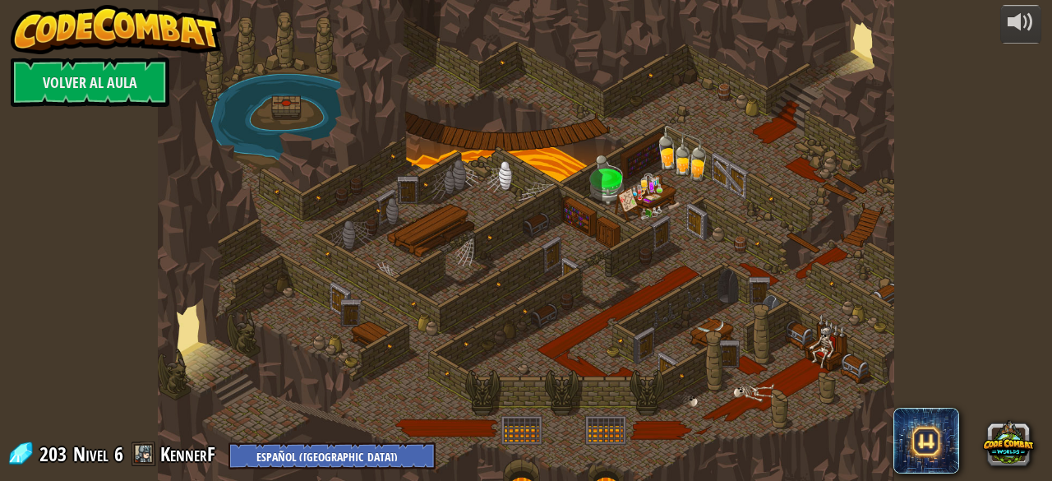
select select "es-419"
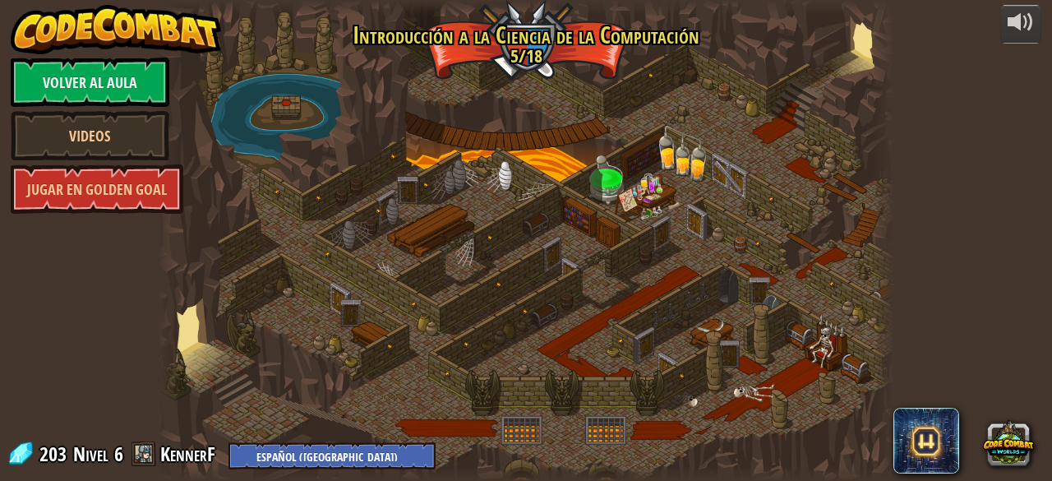
select select "es-419"
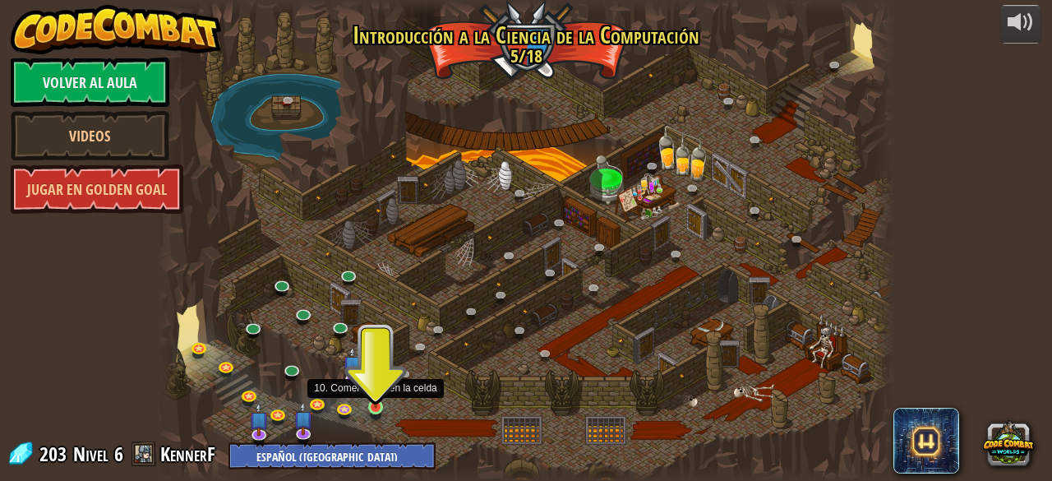
click at [375, 404] on img at bounding box center [375, 389] width 16 height 38
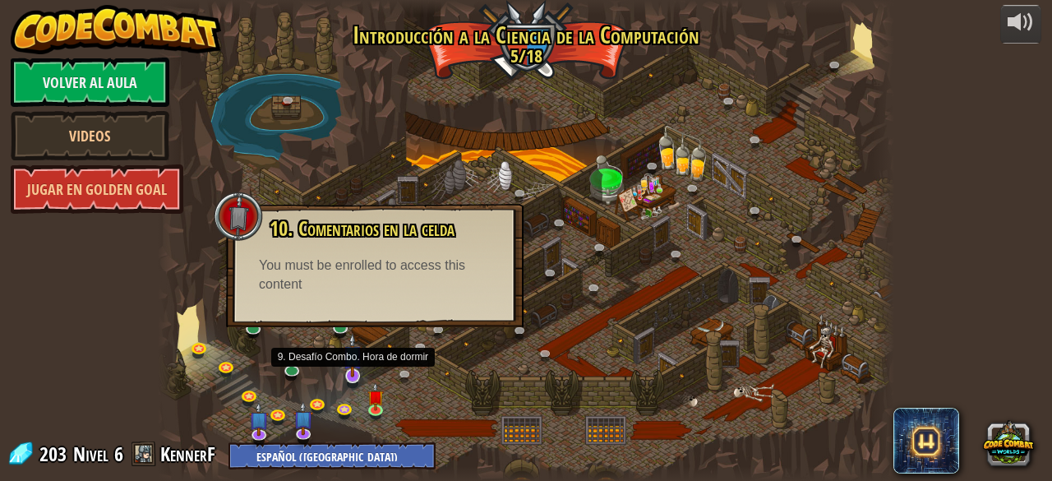
click at [345, 364] on img at bounding box center [353, 355] width 20 height 44
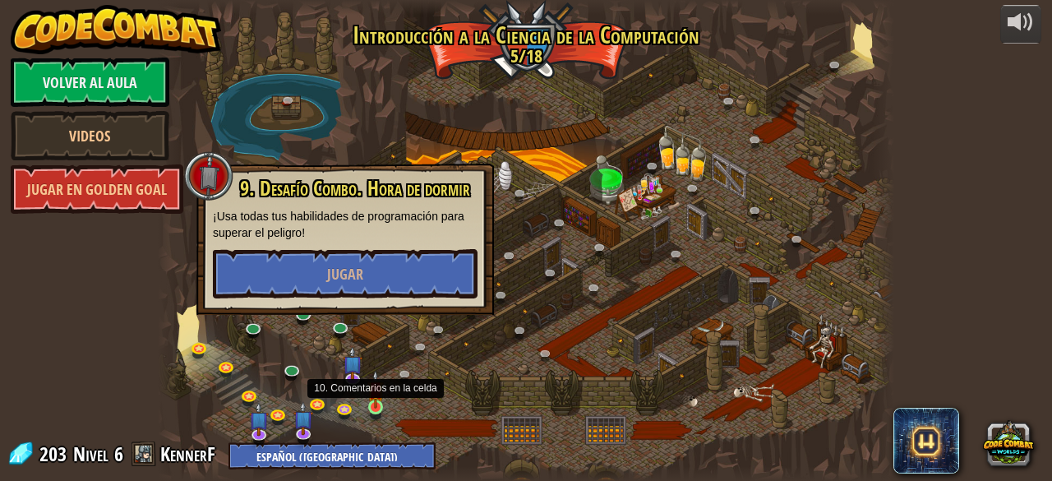
click at [371, 398] on img at bounding box center [375, 389] width 16 height 38
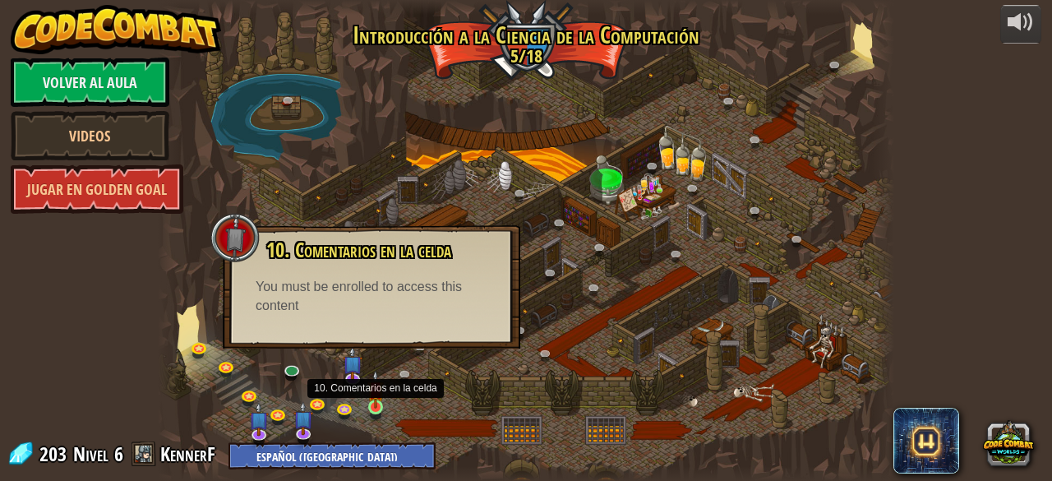
click at [371, 398] on img at bounding box center [375, 389] width 16 height 38
drag, startPoint x: 371, startPoint y: 398, endPoint x: 345, endPoint y: 360, distance: 46.0
click at [345, 360] on div "25. Puertas de Kithgard (Bloqueado) Escapa de las mazmorras de Kithgard y evita…" at bounding box center [525, 240] width 735 height 481
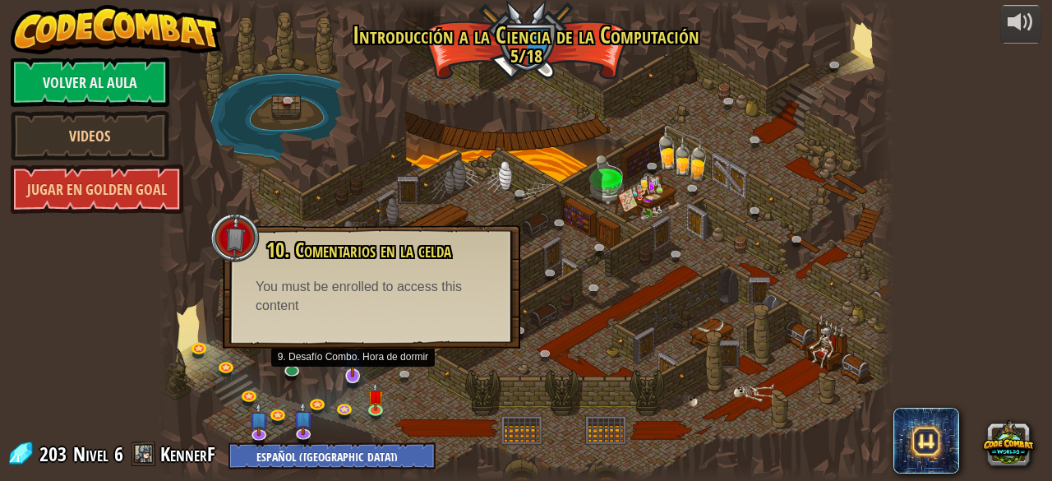
click at [345, 360] on img at bounding box center [353, 355] width 20 height 44
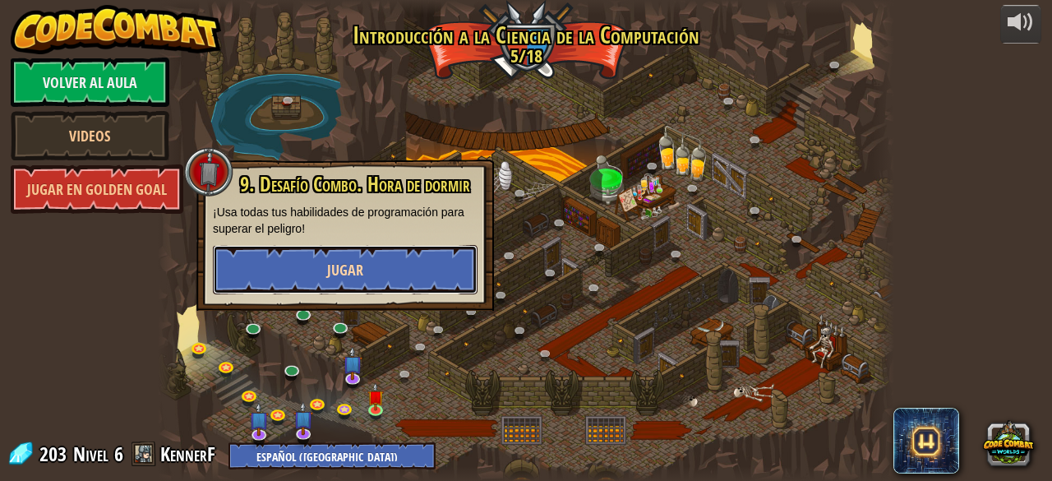
click at [361, 264] on span "Jugar" at bounding box center [345, 270] width 36 height 21
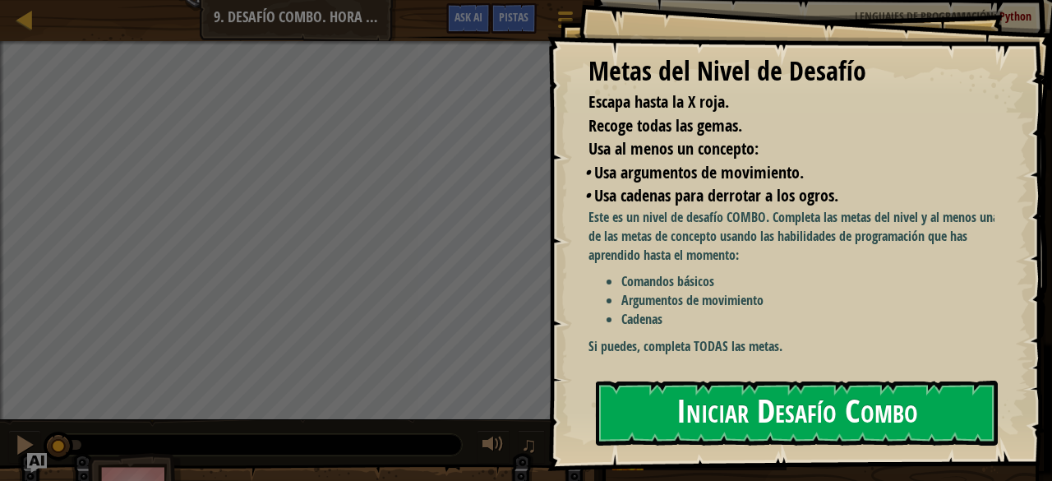
click at [670, 408] on button "Iniciar Desafío Combo" at bounding box center [797, 412] width 402 height 65
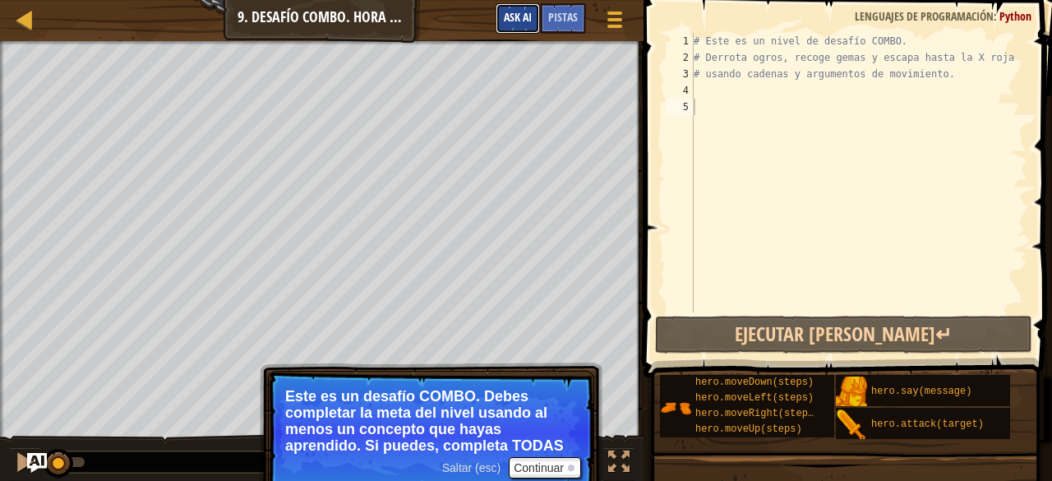
click at [504, 12] on span "Ask AI" at bounding box center [518, 17] width 28 height 16
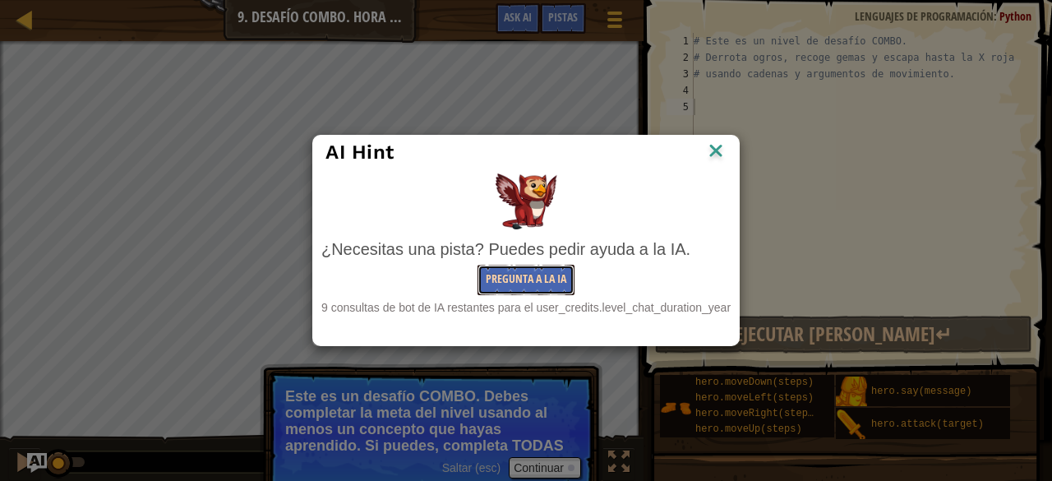
click at [490, 289] on button "Pregunta a la IA" at bounding box center [525, 280] width 97 height 30
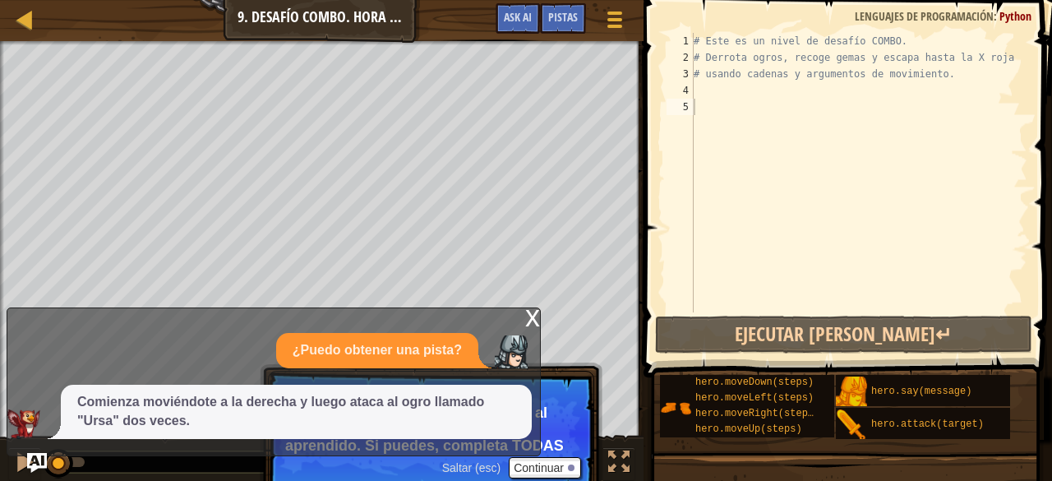
click at [411, 426] on p "Comienza moviéndote a la derecha y luego ataca al ogro llamado "Ursa" dos veces." at bounding box center [296, 412] width 438 height 38
drag, startPoint x: 601, startPoint y: 476, endPoint x: 592, endPoint y: 476, distance: 9.9
click at [561, 476] on button "Continuar" at bounding box center [545, 467] width 72 height 21
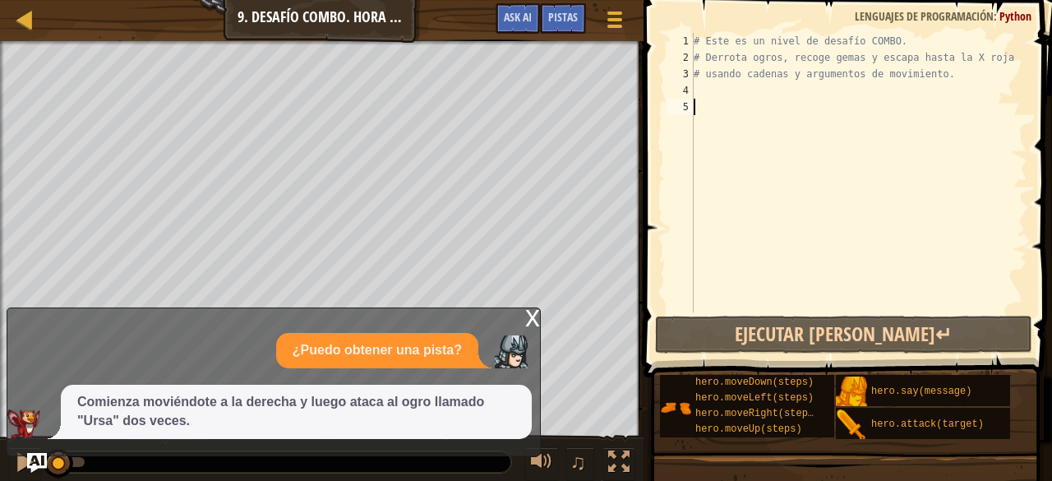
click at [329, 424] on p "Comienza moviéndote a la derecha y luego ataca al ogro llamado "Ursa" dos veces." at bounding box center [296, 412] width 438 height 38
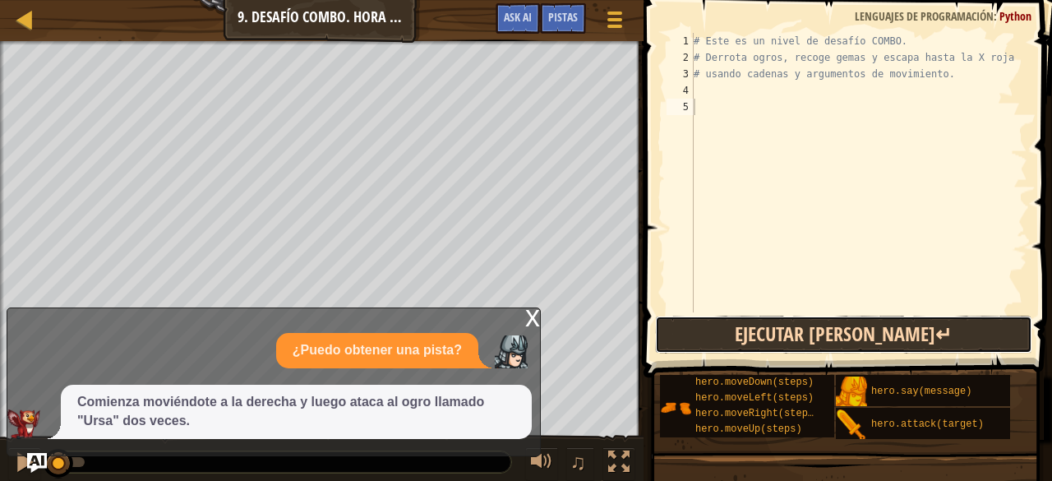
click at [768, 338] on button "Ejecutar [PERSON_NAME]↵" at bounding box center [843, 334] width 377 height 38
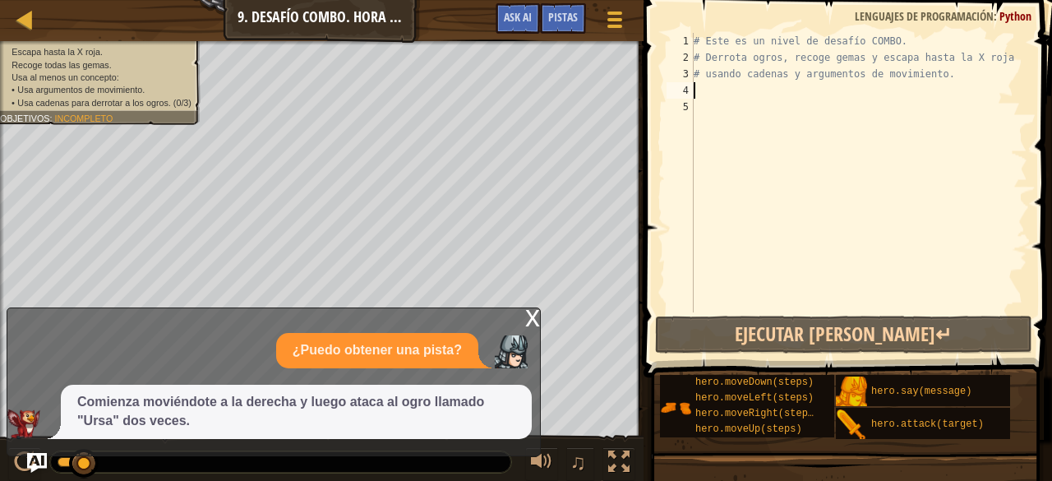
click at [747, 88] on div "# Este es un nivel de desafío COMBO. # Derrota ogros, recoge gemas y escapa has…" at bounding box center [858, 189] width 337 height 312
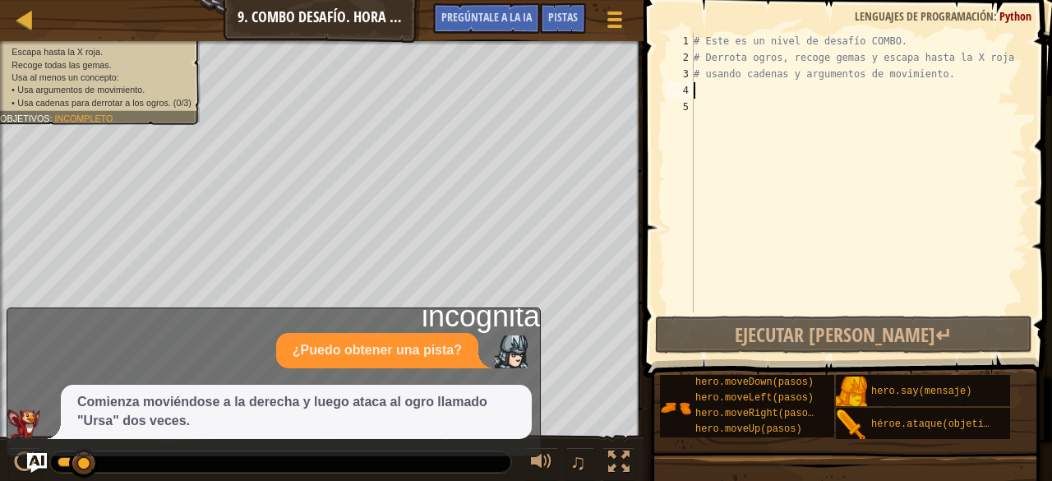
click at [734, 87] on div "# Este es un nivel de desafío COMBO. # Derrota ogros, recoge gemas y escapa has…" at bounding box center [858, 189] width 337 height 312
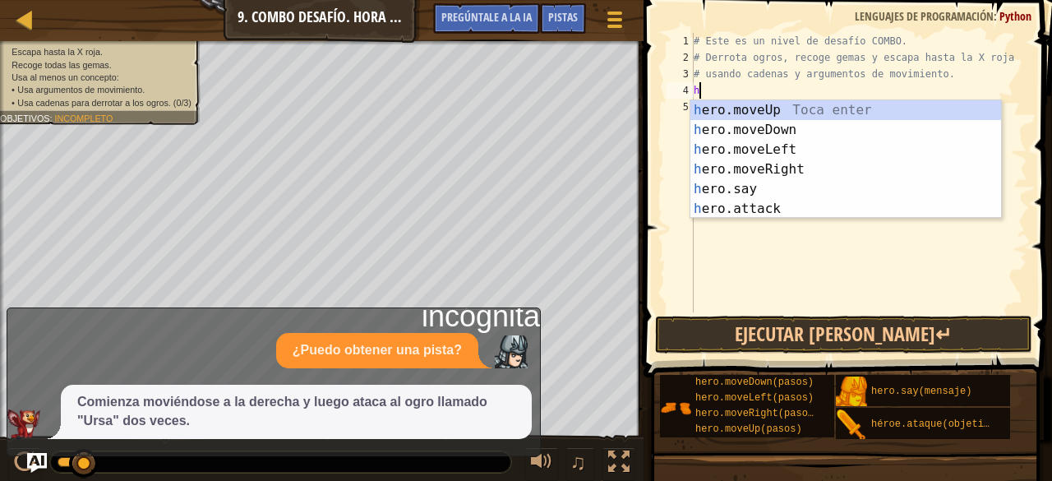
scroll to position [7, 0]
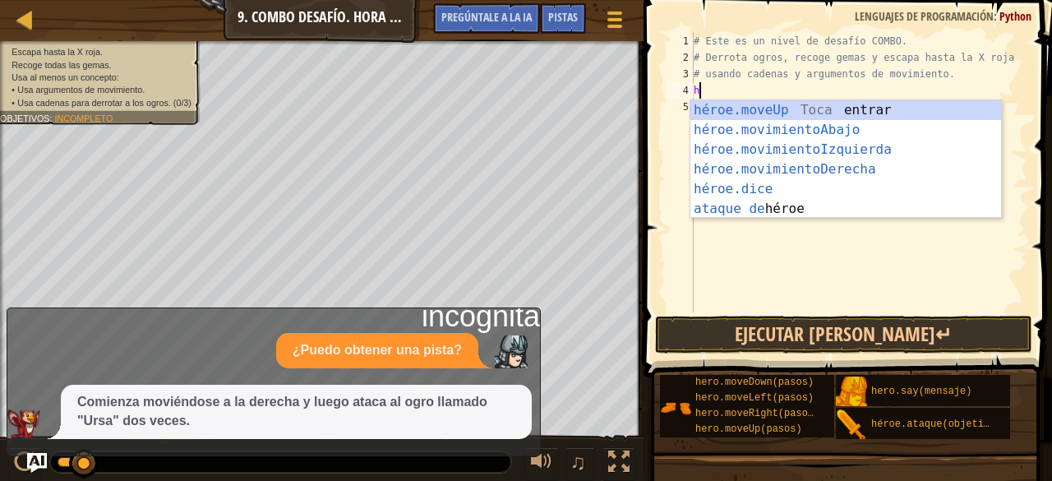
type textarea "h"
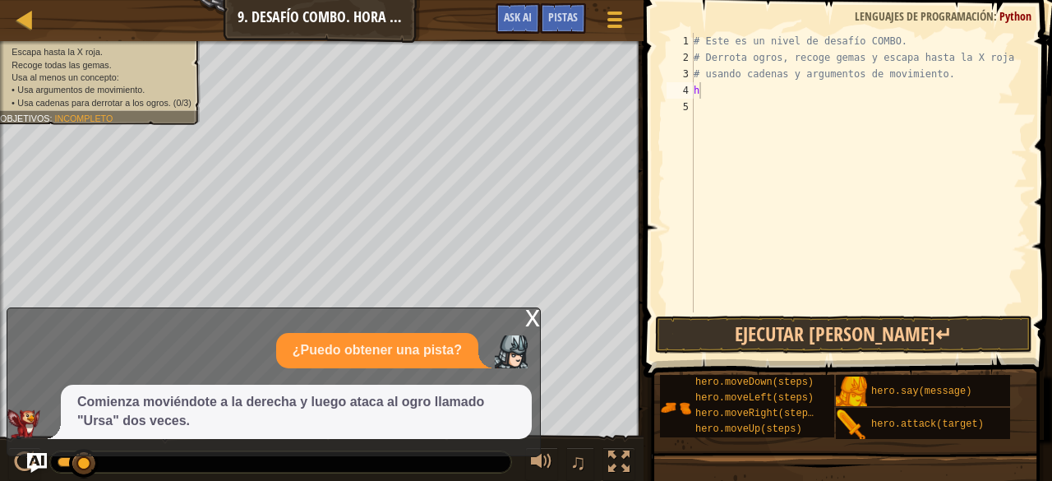
click at [719, 86] on div "# Este es un nivel de desafío COMBO. # Derrota ogros, recoge gemas y escapa has…" at bounding box center [858, 189] width 337 height 312
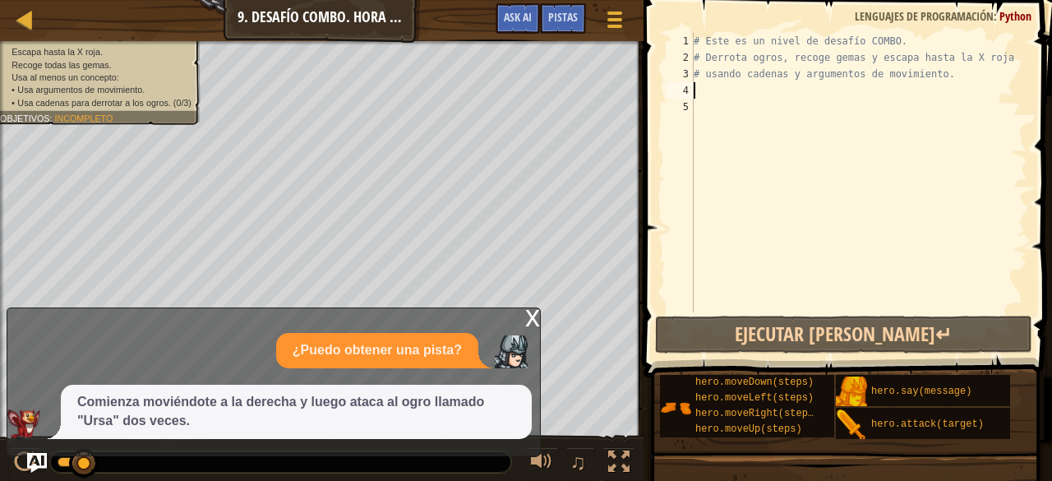
type textarea "h"
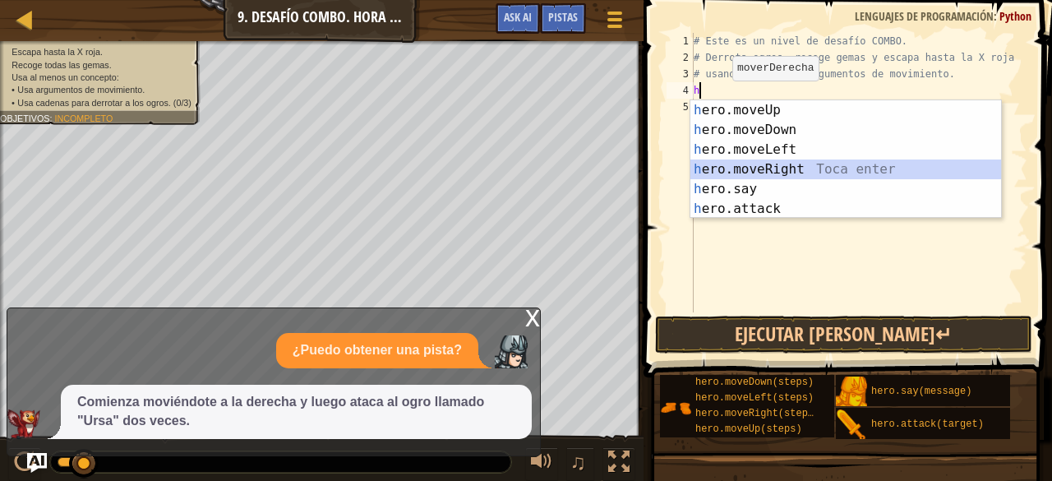
click at [772, 162] on div "h ero.moveUp Toca enter h ero.moveDown Toca enter h ero.moveLeft Toca enter h e…" at bounding box center [845, 179] width 311 height 158
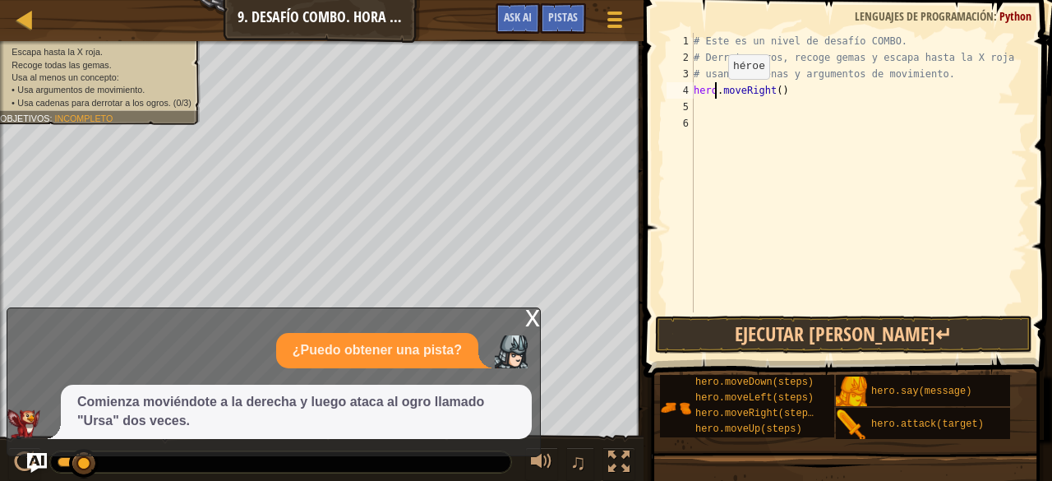
click at [714, 95] on div "# Este es un nivel de desafío COMBO. # Derrota ogros, recoge gemas y escapa has…" at bounding box center [858, 189] width 337 height 312
type textarea "hero.moveRight()"
click at [708, 110] on div "# Este es un nivel de desafío COMBO. # Derrota ogros, recoge gemas y escapa has…" at bounding box center [858, 189] width 337 height 312
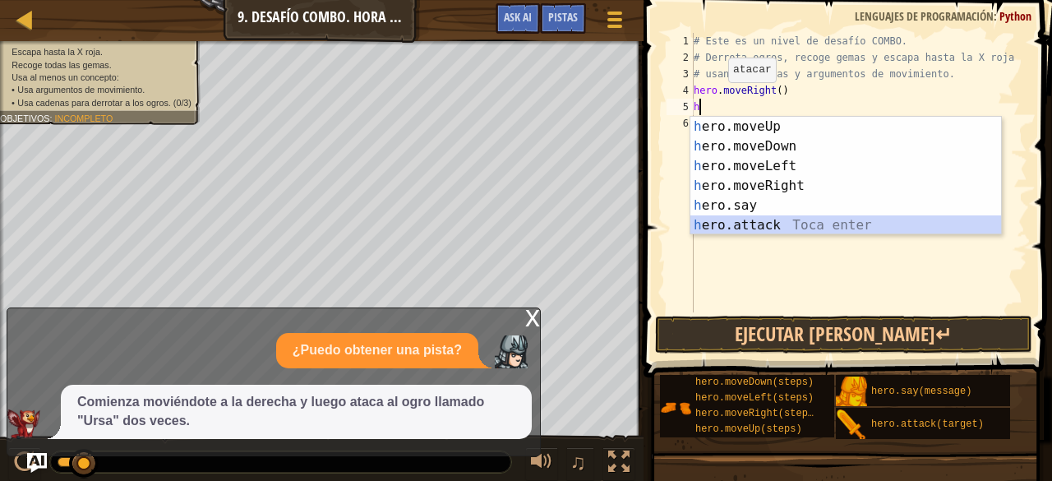
click at [764, 225] on div "h ero.moveUp Toca enter h ero.moveDown Toca enter h ero.moveLeft Toca enter h e…" at bounding box center [845, 196] width 311 height 158
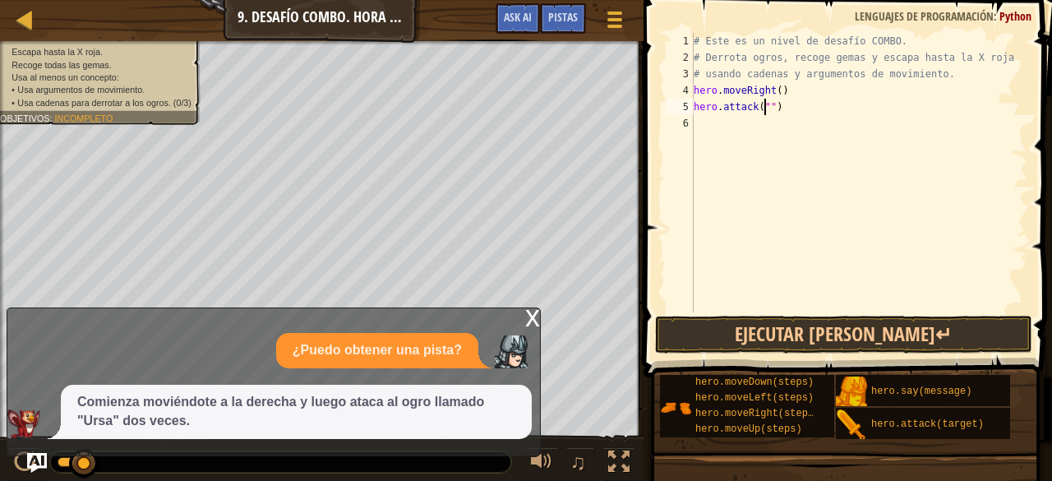
scroll to position [7, 7]
type textarea "hero.attack("Ursa")"
click at [735, 122] on div "# Este es un nivel de desafío COMBO. # Derrota ogros, recoge gemas y escapa has…" at bounding box center [858, 189] width 337 height 312
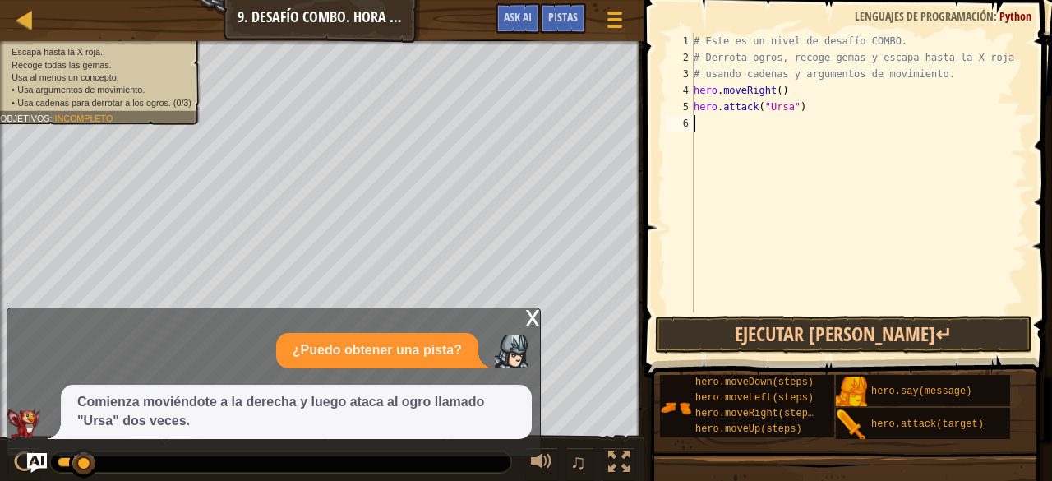
click at [735, 122] on div "# Este es un nivel de desafío COMBO. # Derrota ogros, recoge gemas y escapa has…" at bounding box center [858, 189] width 337 height 312
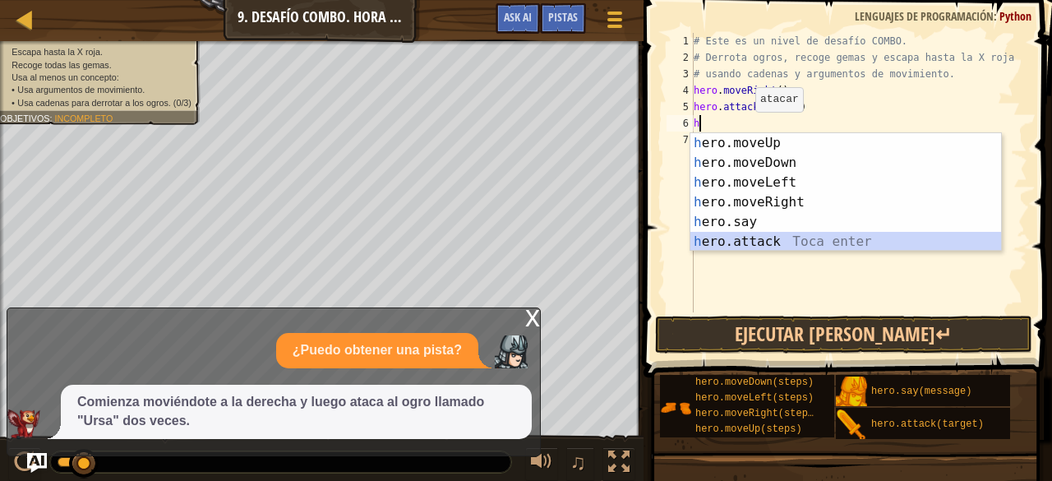
click at [755, 240] on div "h ero.moveUp Toca enter h ero.moveDown Toca enter h ero.moveLeft Toca enter h e…" at bounding box center [845, 212] width 311 height 158
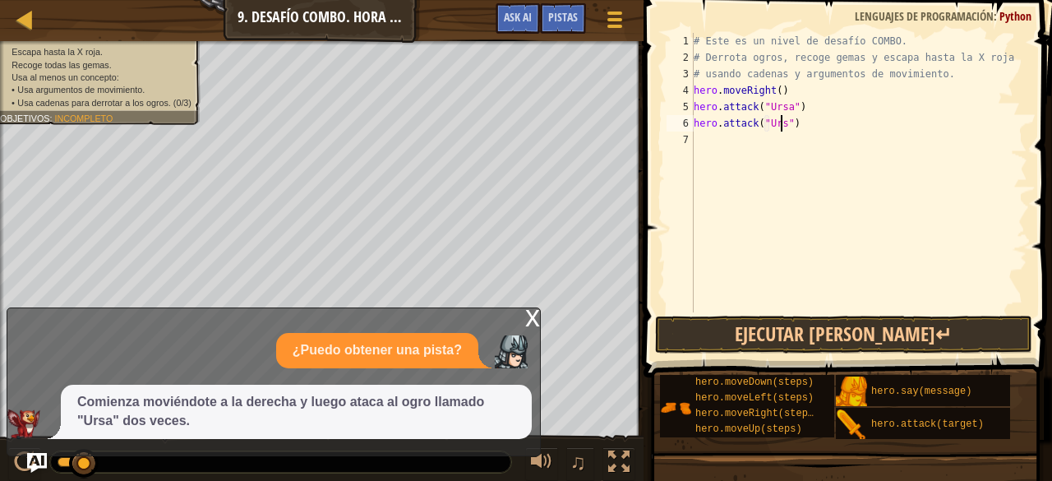
scroll to position [7, 7]
type textarea "hero.attack("Ursa")"
click at [794, 313] on span at bounding box center [848, 165] width 421 height 426
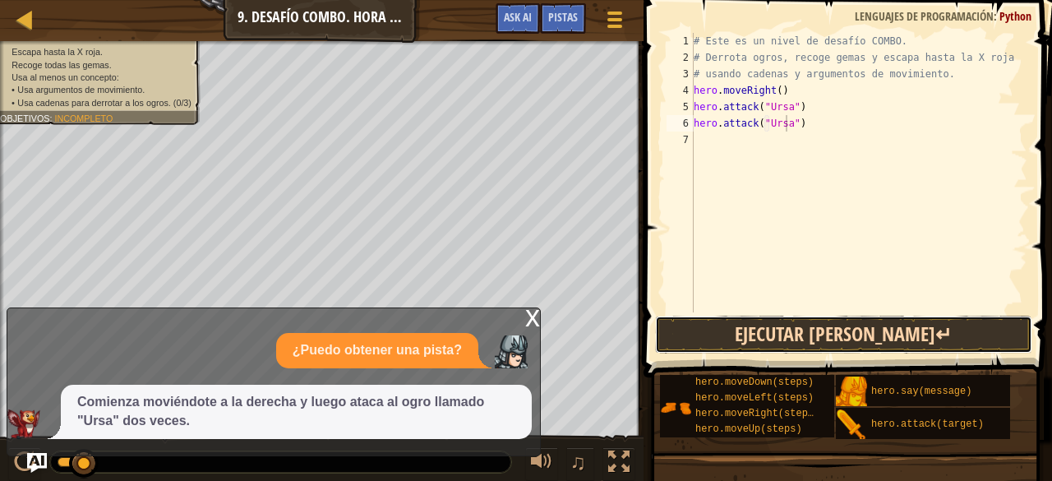
click at [794, 338] on button "Ejecutar [PERSON_NAME]↵" at bounding box center [843, 334] width 377 height 38
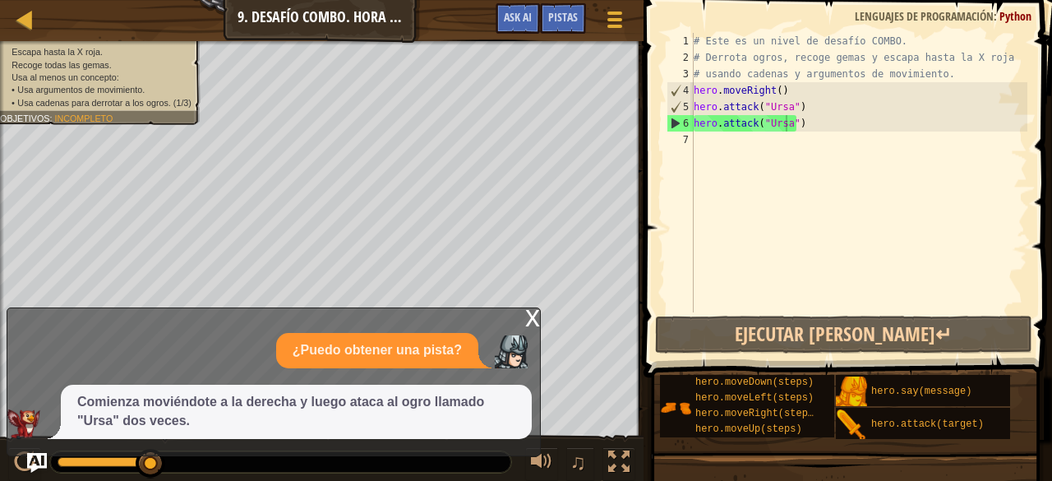
click at [536, 312] on div "x" at bounding box center [532, 316] width 15 height 16
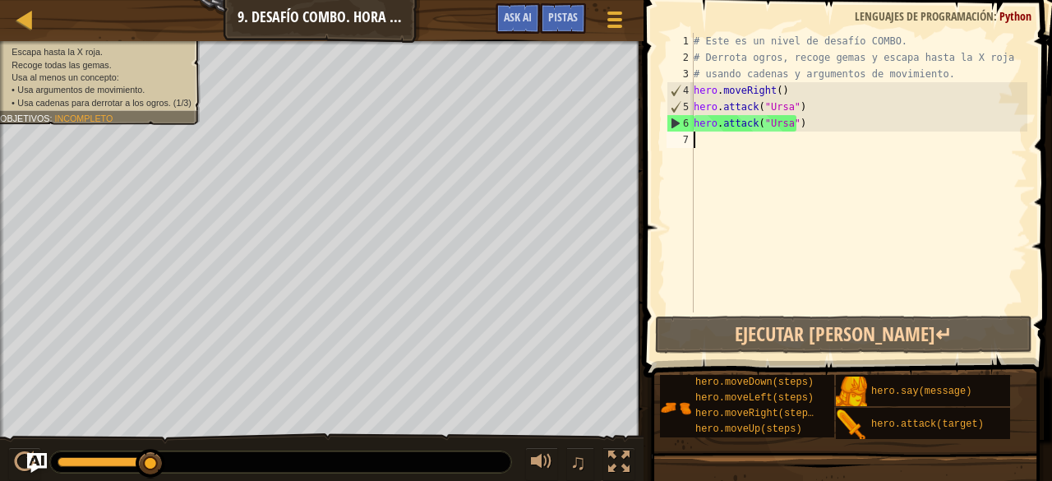
scroll to position [7, 0]
click at [723, 148] on div "# Este es un nivel de desafío COMBO. # Derrota ogros, recoge gemas y escapa has…" at bounding box center [858, 189] width 337 height 312
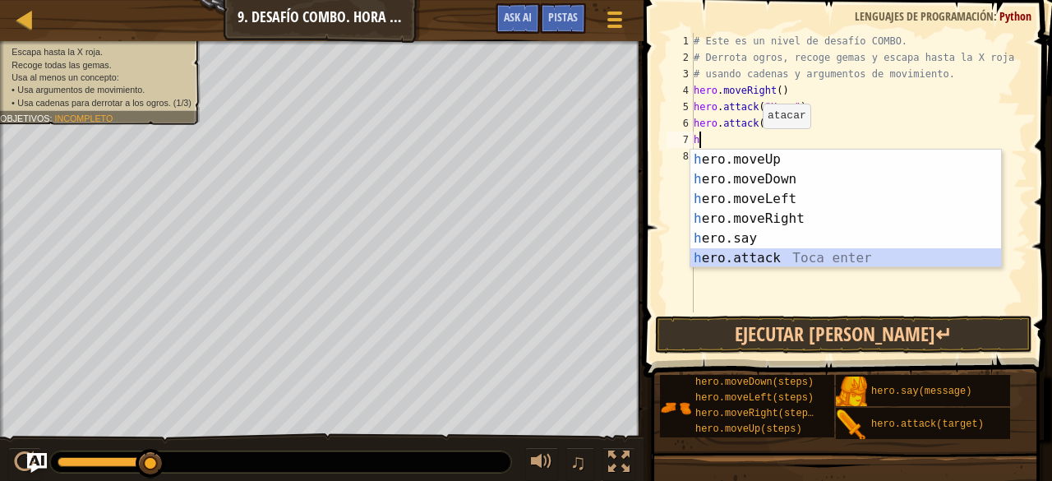
click at [752, 249] on div "h ero.moveUp Toca enter h ero.moveDown Toca enter h ero.moveLeft Toca enter h e…" at bounding box center [845, 229] width 311 height 158
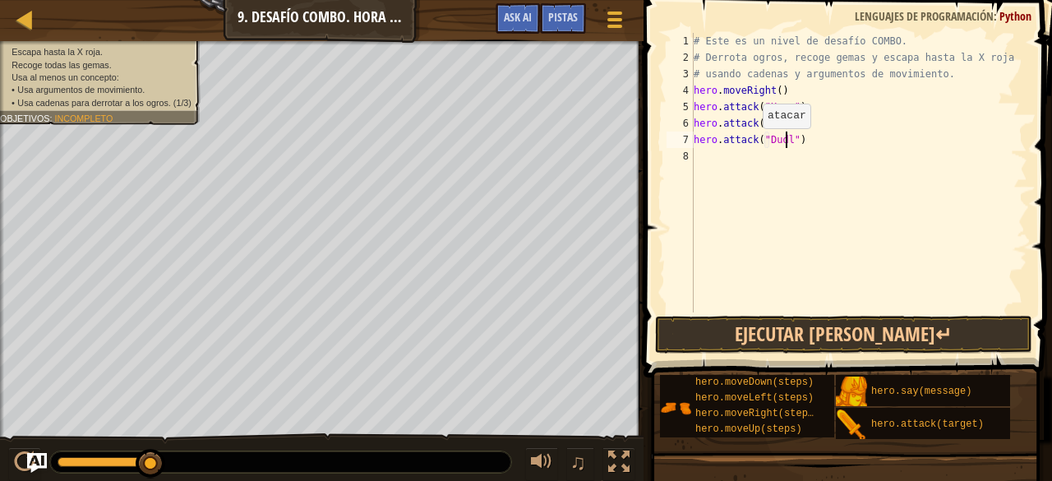
scroll to position [7, 8]
type textarea "hero.attack("Dudle")"
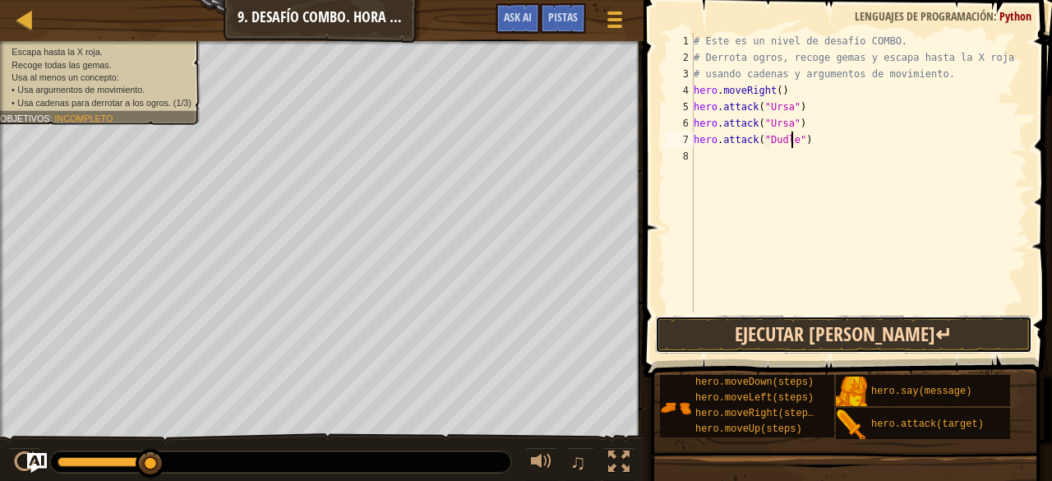
click at [810, 331] on button "Ejecutar [PERSON_NAME]↵" at bounding box center [843, 334] width 377 height 38
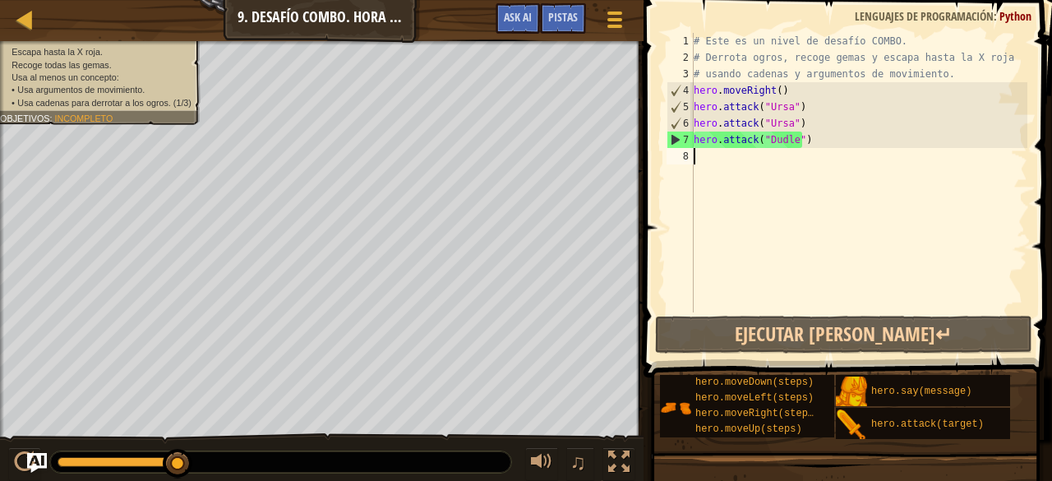
click at [701, 151] on div "# Este es un nivel de desafío COMBO. # Derrota ogros, recoge gemas y escapa has…" at bounding box center [858, 189] width 337 height 312
type textarea "h"
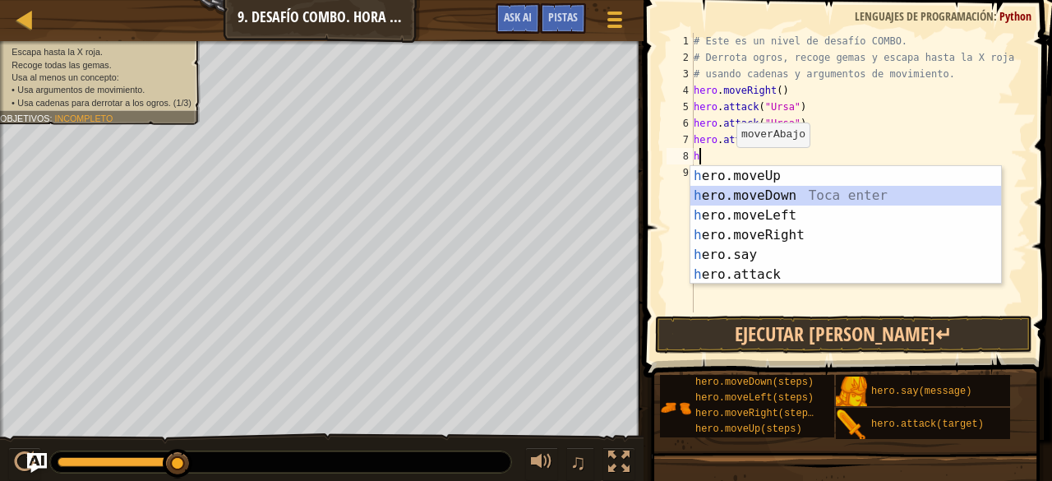
click at [753, 188] on div "h ero.moveUp Toca enter h ero.moveDown Toca enter h ero.moveLeft Toca enter h e…" at bounding box center [845, 245] width 311 height 158
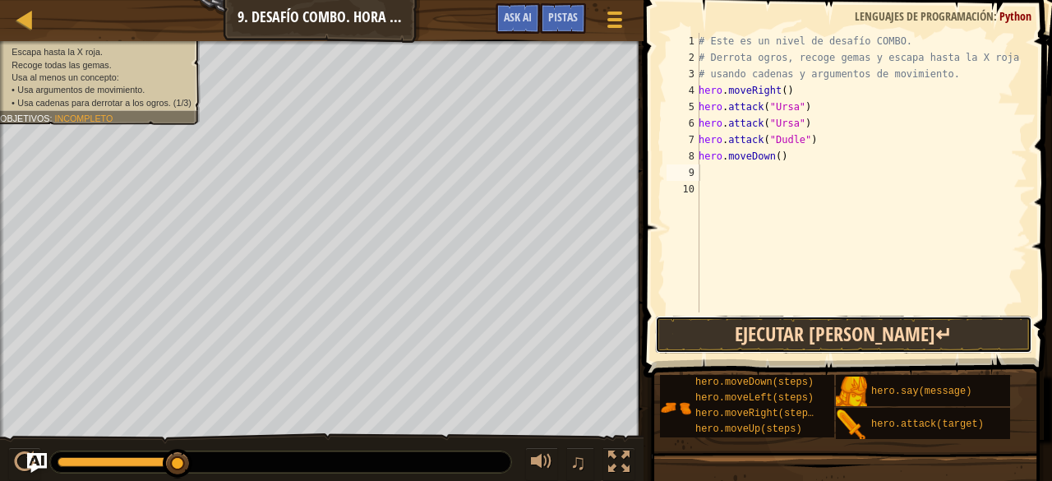
click at [821, 333] on button "Ejecutar [PERSON_NAME]↵" at bounding box center [843, 334] width 377 height 38
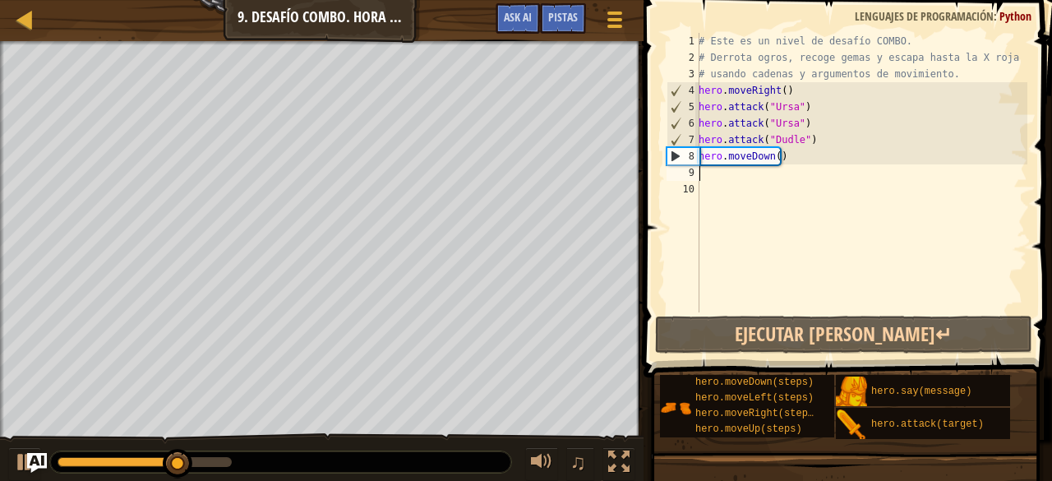
click at [716, 172] on div "# Este es un nivel de desafío COMBO. # Derrota ogros, recoge gemas y escapa has…" at bounding box center [861, 189] width 332 height 312
type textarea "h"
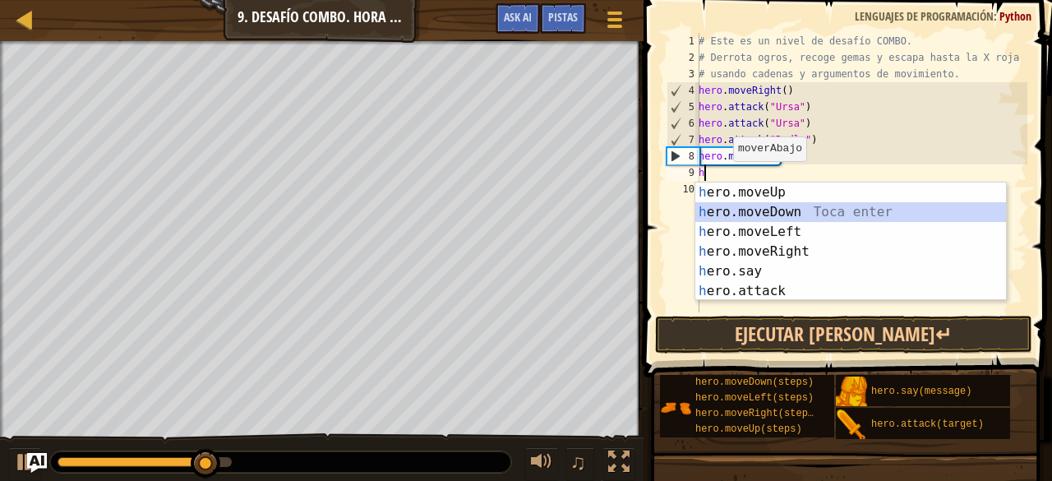
click at [774, 212] on div "h ero.moveUp Toca enter h ero.moveDown Toca enter h ero.moveLeft Toca enter h e…" at bounding box center [850, 261] width 311 height 158
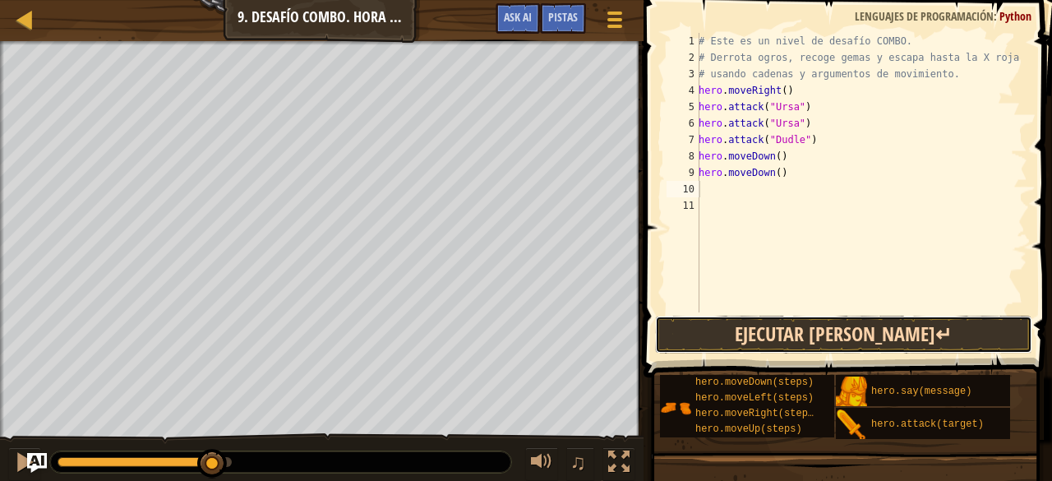
click at [792, 320] on button "Ejecutar [PERSON_NAME]↵" at bounding box center [843, 334] width 377 height 38
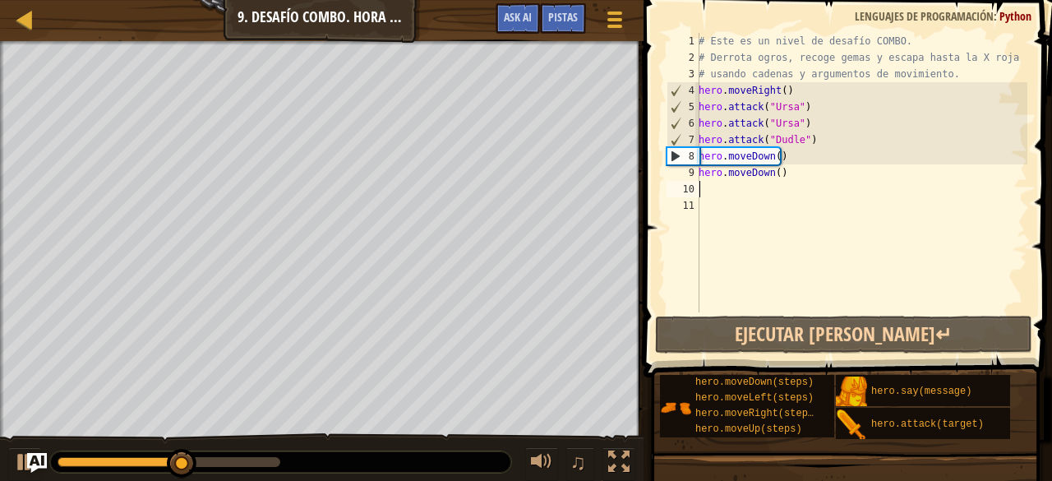
click at [777, 173] on div "# Este es un nivel de desafío COMBO. # Derrota ogros, recoge gemas y escapa has…" at bounding box center [861, 189] width 332 height 312
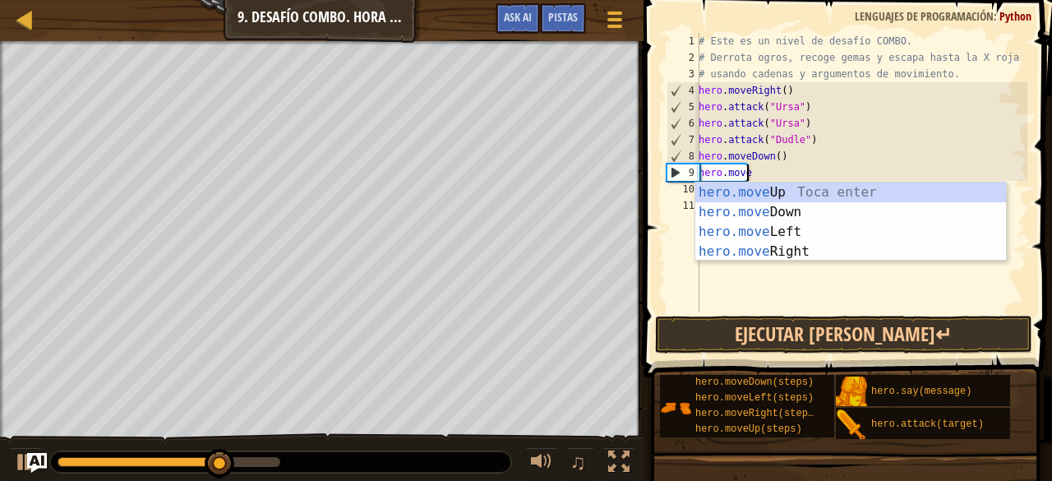
type textarea "[DOMAIN_NAME]"
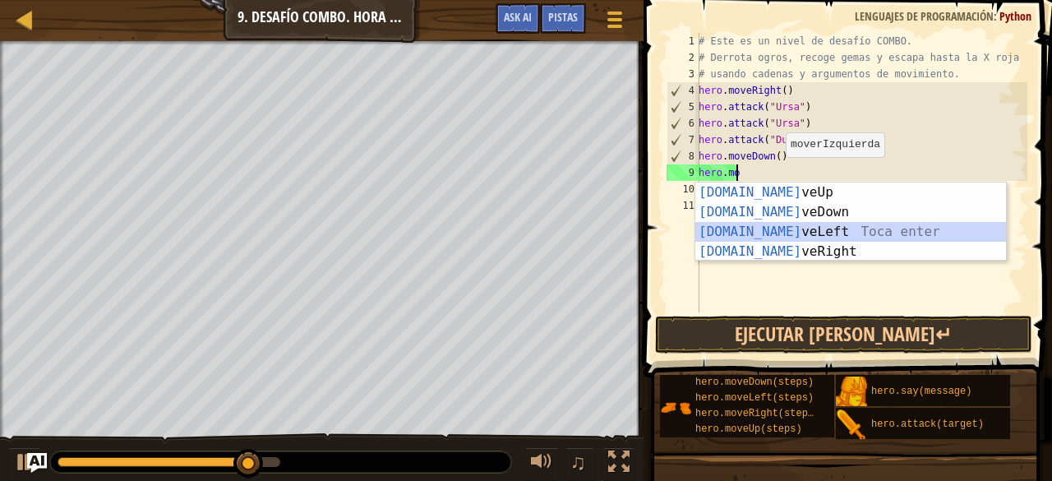
click at [786, 229] on div "[DOMAIN_NAME] veUp Toca enter [DOMAIN_NAME] veDown Toca enter [DOMAIN_NAME] veL…" at bounding box center [850, 241] width 311 height 118
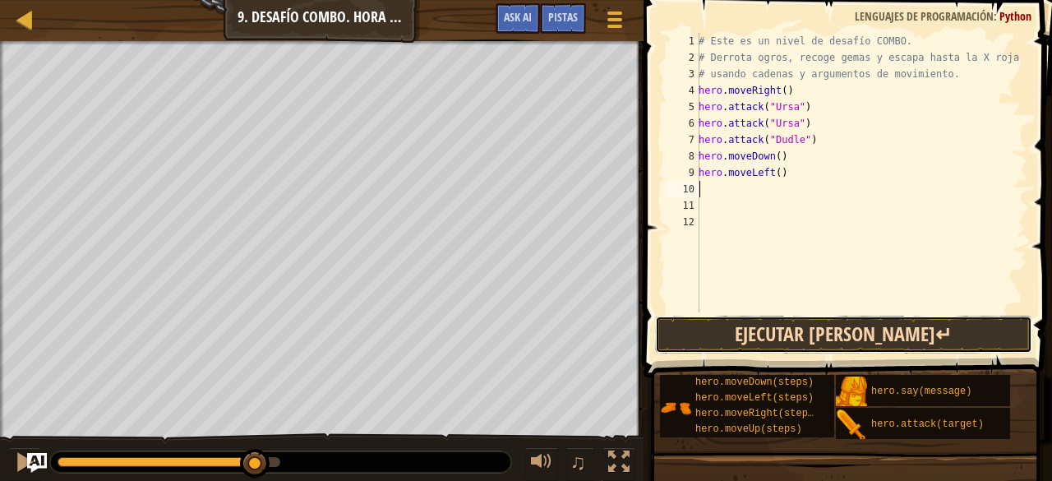
click at [792, 329] on button "Ejecutar [PERSON_NAME]↵" at bounding box center [843, 334] width 377 height 38
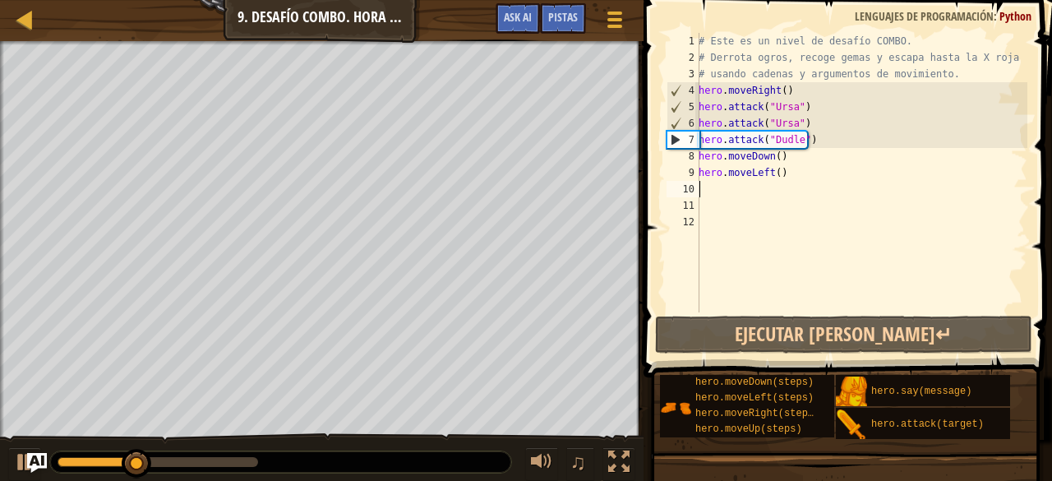
click at [725, 190] on div "# Este es un nivel de desafío COMBO. # Derrota ogros, recoge gemas y escapa has…" at bounding box center [861, 189] width 332 height 312
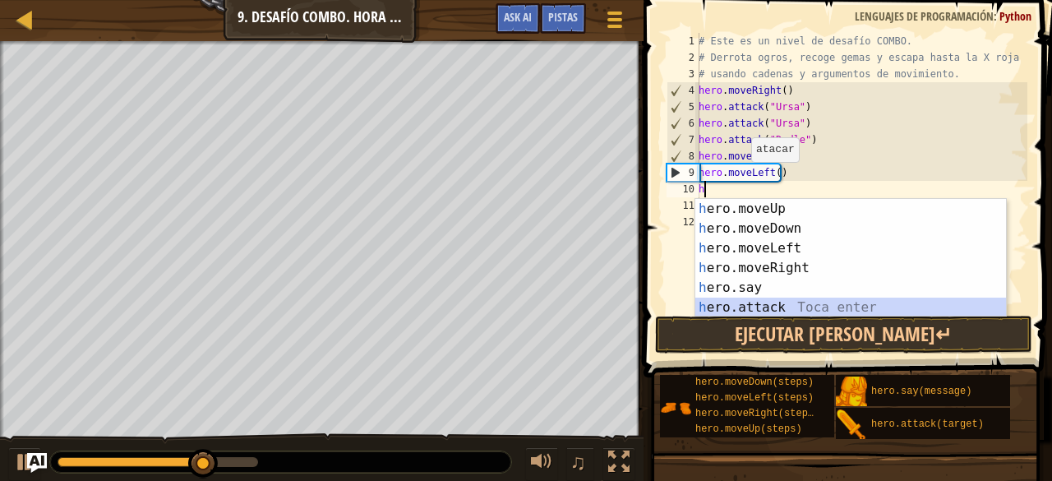
click at [774, 300] on div "h ero.moveUp Toca enter h ero.moveDown Toca enter h ero.moveLeft Toca enter h e…" at bounding box center [850, 278] width 311 height 158
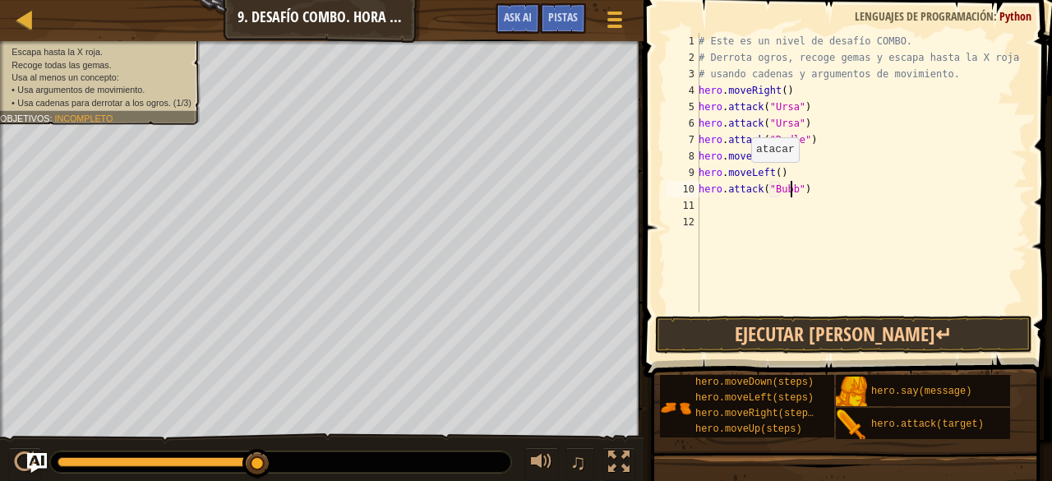
scroll to position [7, 8]
type textarea "hero.attack("Bubble")"
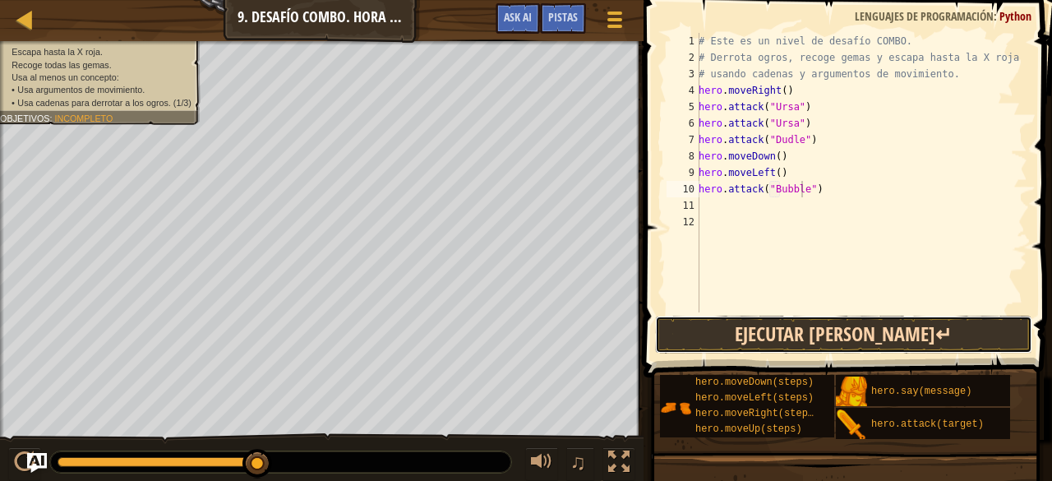
click at [782, 329] on button "Ejecutar [PERSON_NAME]↵" at bounding box center [843, 334] width 377 height 38
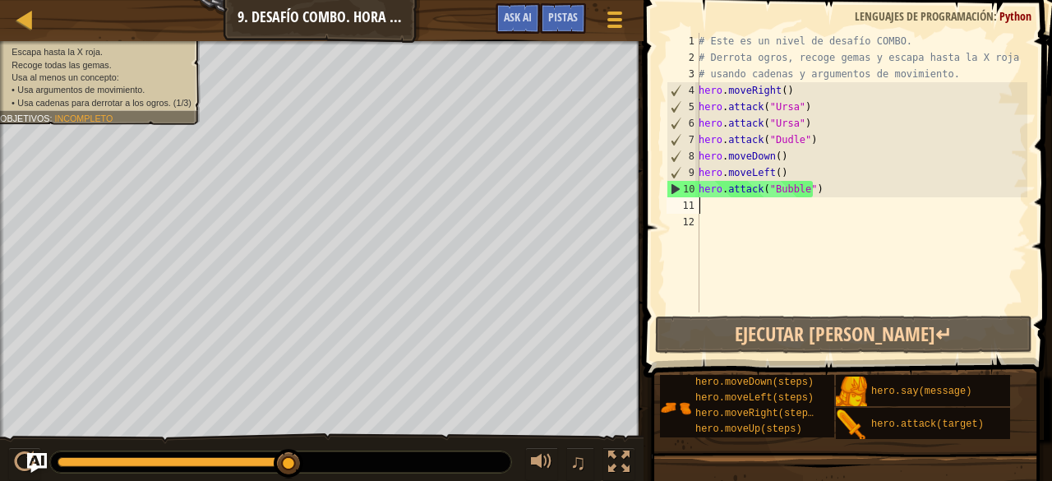
click at [753, 209] on div "# Este es un nivel de desafío COMBO. # Derrota ogros, recoge gemas y escapa has…" at bounding box center [861, 189] width 332 height 312
type textarea "h"
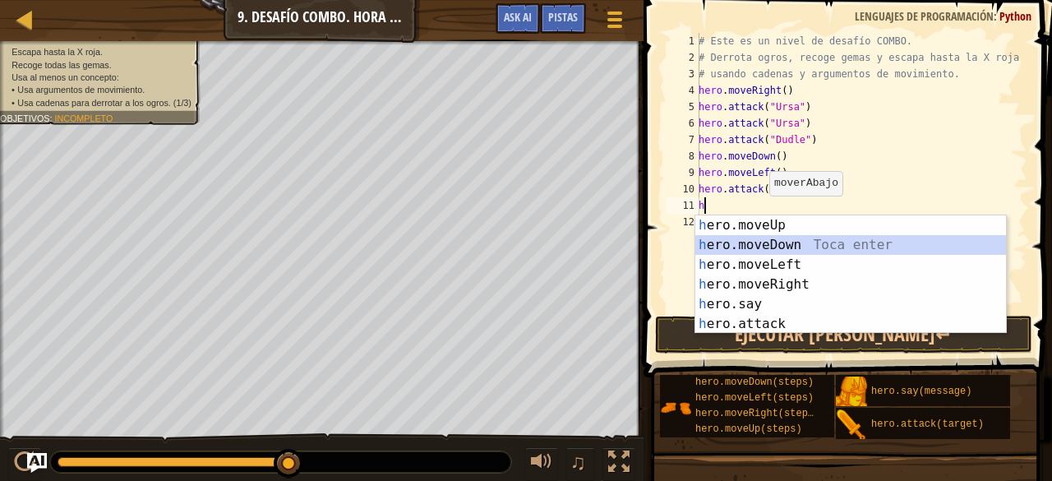
click at [776, 236] on div "h ero.moveUp Toca enter h ero.moveDown Toca enter h ero.moveLeft Toca enter h e…" at bounding box center [850, 294] width 311 height 158
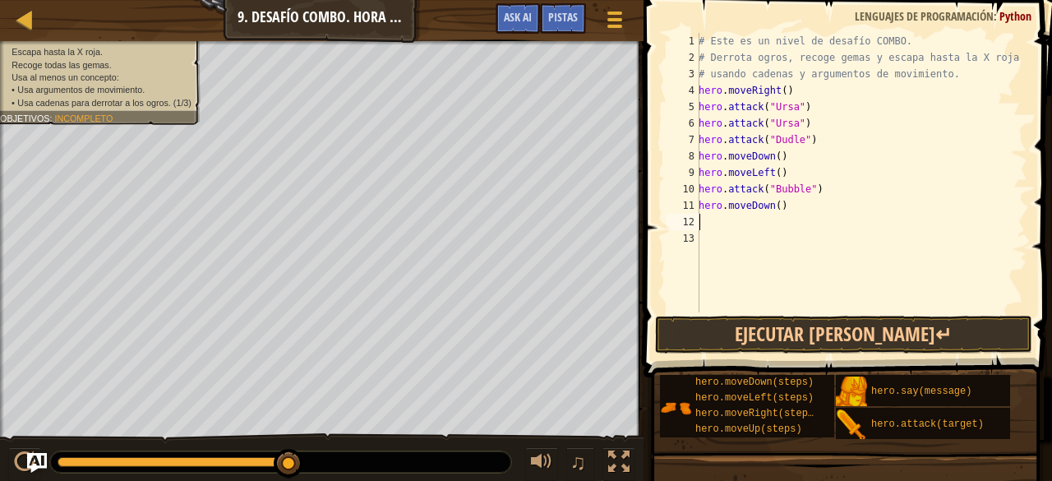
click at [711, 216] on div "# Este es un nivel de desafío COMBO. # Derrota ogros, recoge gemas y escapa has…" at bounding box center [861, 189] width 332 height 312
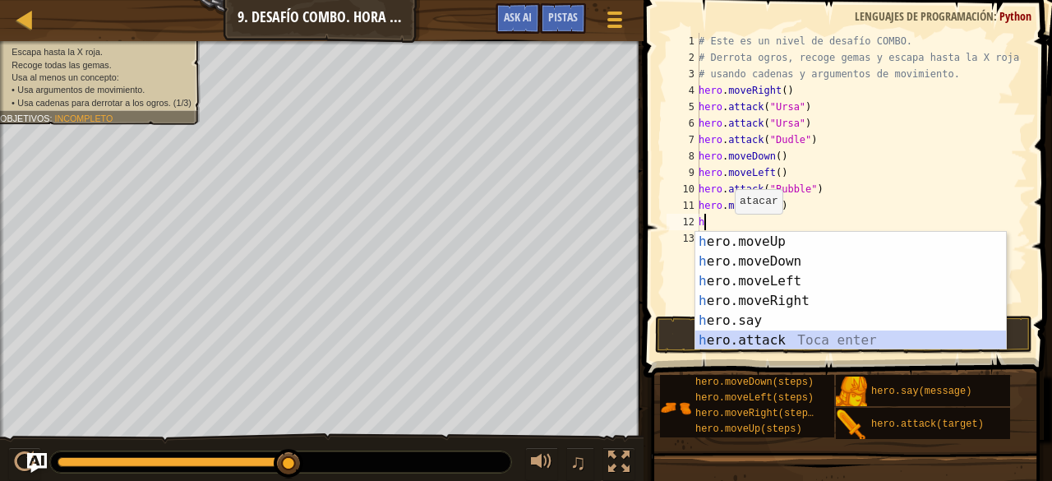
click at [779, 332] on div "h ero.moveUp Toca enter h ero.moveDown Toca enter h ero.moveLeft Toca enter h e…" at bounding box center [850, 311] width 311 height 158
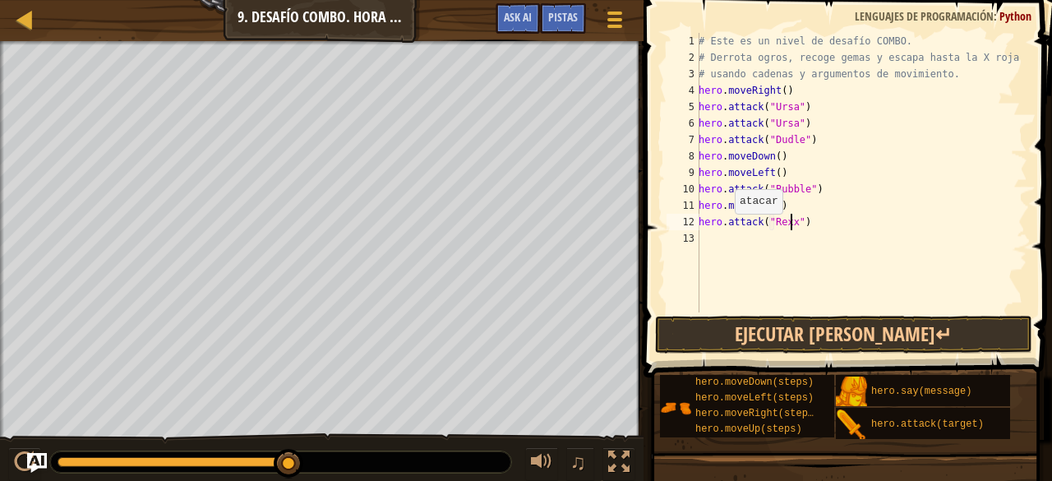
scroll to position [7, 8]
type textarea "hero.attack("Rexxar")"
click at [713, 242] on div "# Este es un nivel de desafío COMBO. # Derrota ogros, recoge gemas y escapa has…" at bounding box center [861, 189] width 332 height 312
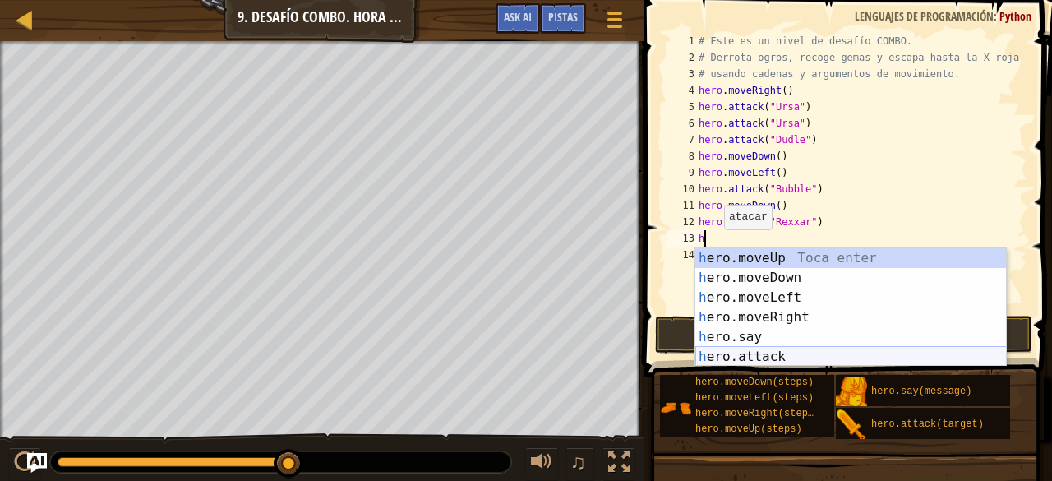
click at [772, 356] on div "h ero.moveUp Toca enter h ero.moveDown Toca enter h ero.moveLeft Toca enter h e…" at bounding box center [850, 327] width 311 height 158
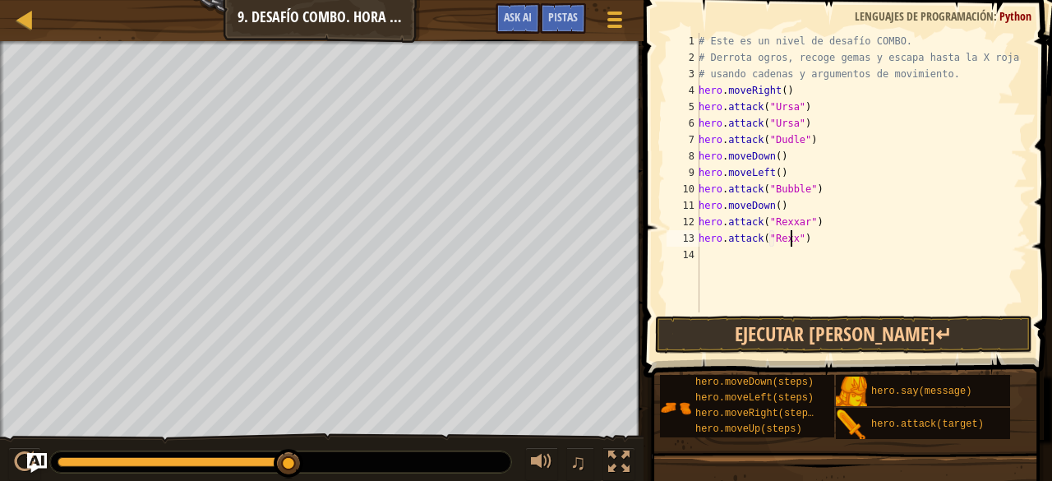
scroll to position [7, 8]
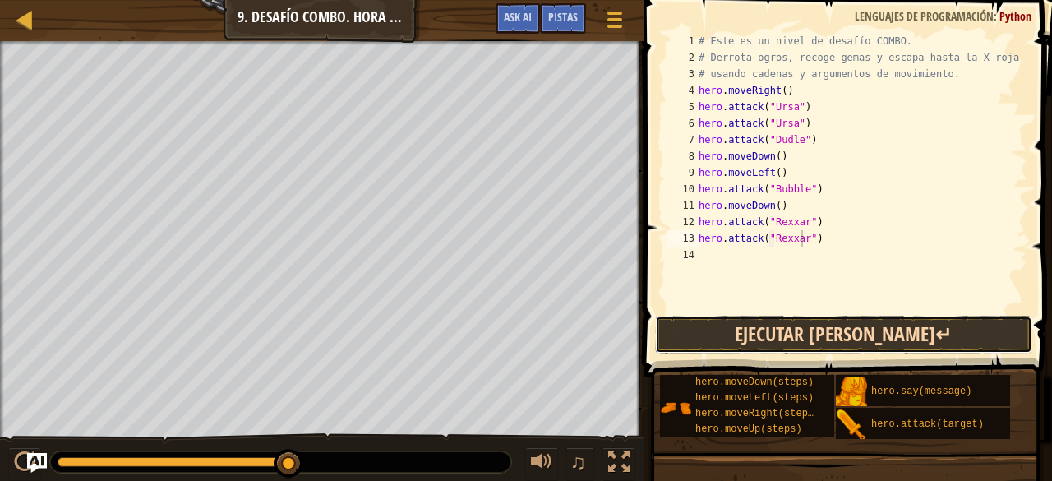
click at [754, 325] on button "Ejecutar [PERSON_NAME]↵" at bounding box center [843, 334] width 377 height 38
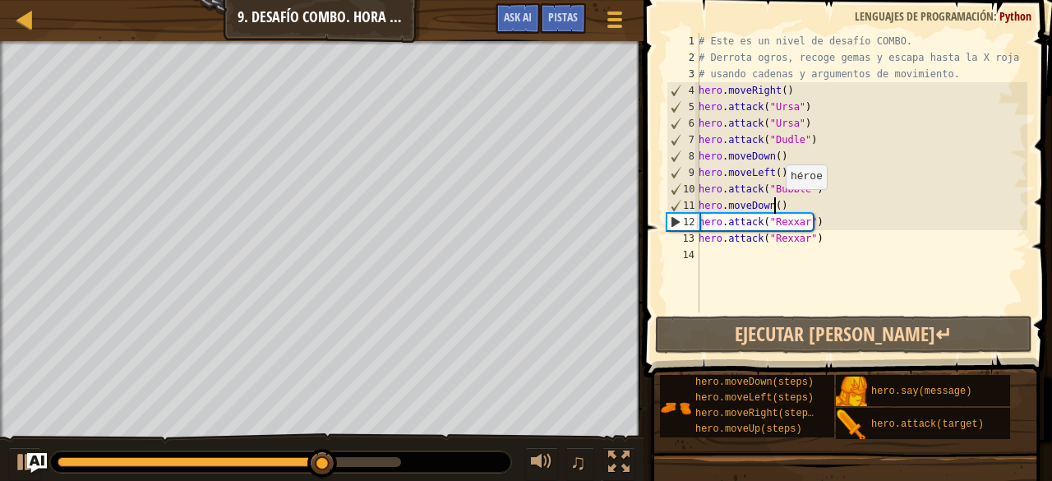
click at [776, 205] on div "# Este es un nivel de desafío COMBO. # Derrota ogros, recoge gemas y escapa has…" at bounding box center [861, 189] width 332 height 312
click at [782, 204] on div "# Este es un nivel de desafío COMBO. # Derrota ogros, recoge gemas y escapa has…" at bounding box center [861, 189] width 332 height 312
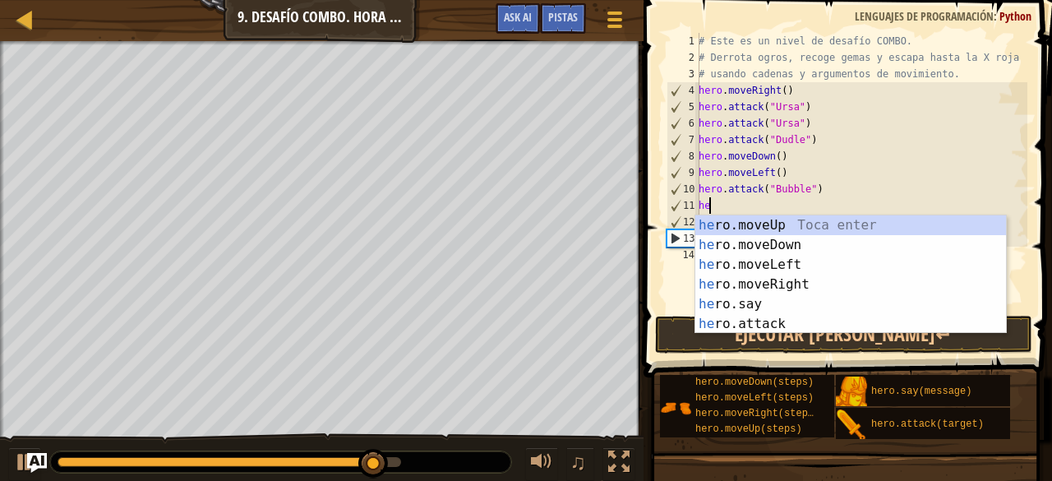
scroll to position [7, 0]
type textarea "h"
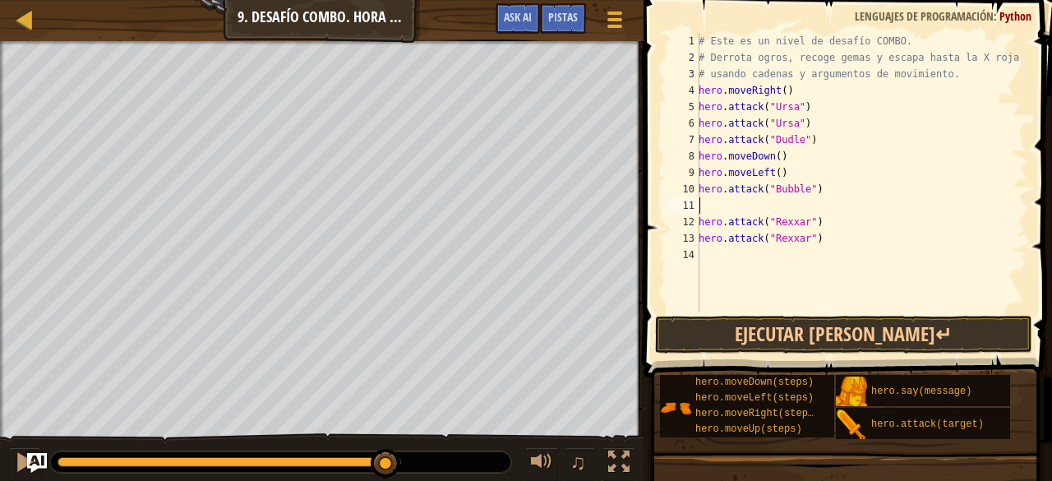
click at [771, 206] on div "# Este es un nivel de desafío COMBO. # Derrota ogros, recoge gemas y escapa has…" at bounding box center [861, 189] width 332 height 312
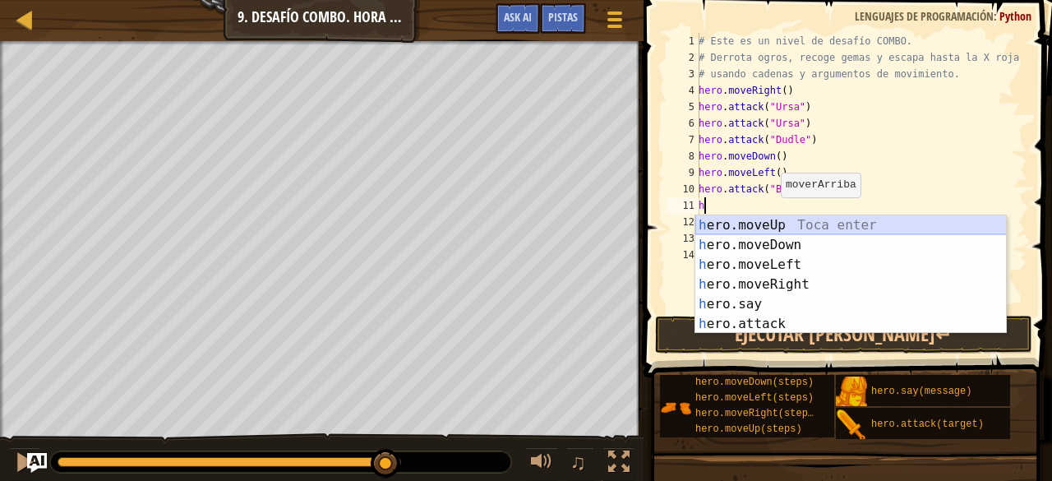
type textarea "h"
click at [774, 0] on body "Mapa Introducción a las Ciencias de la computación 9. Desafío Combo. Hora de do…" at bounding box center [526, 0] width 1052 height 0
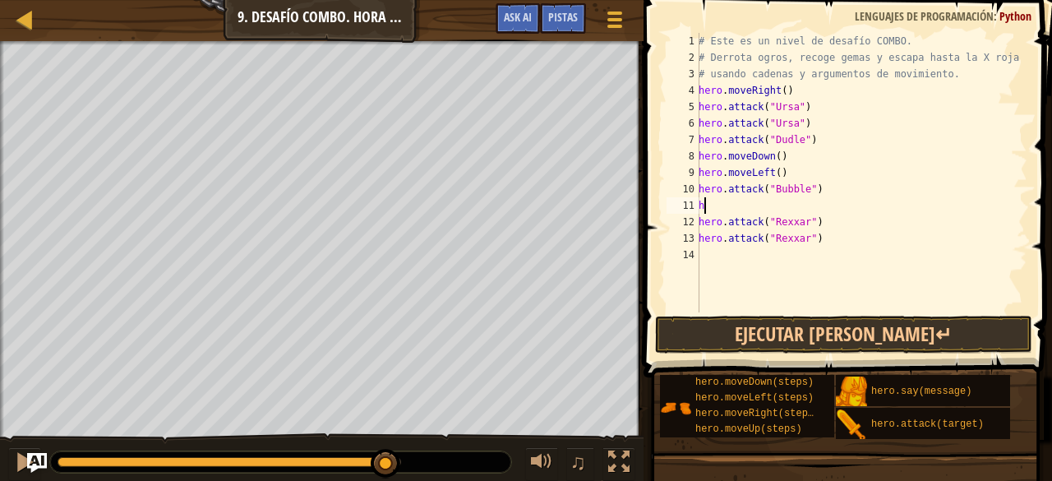
click at [745, 205] on div "# Este es un nivel de desafío COMBO. # Derrota ogros, recoge gemas y escapa has…" at bounding box center [861, 189] width 332 height 312
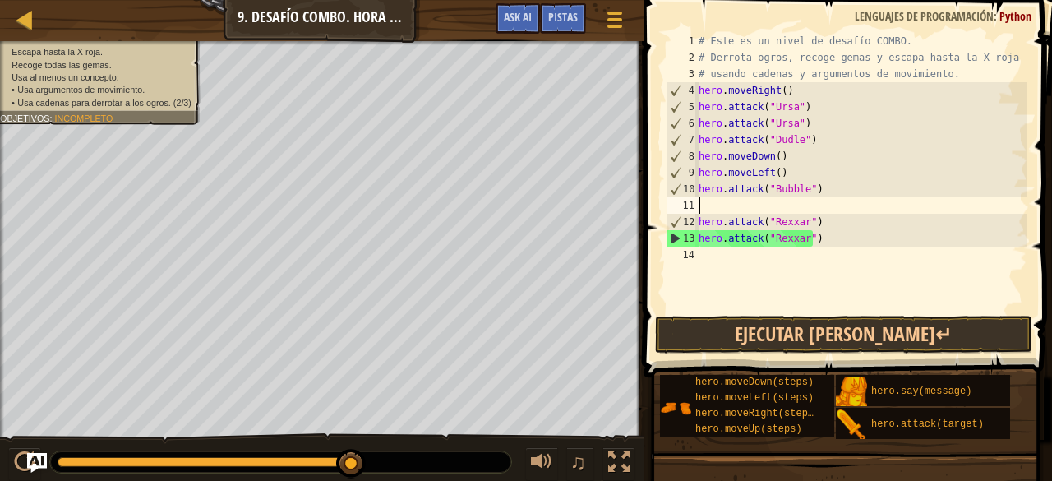
type textarea "h"
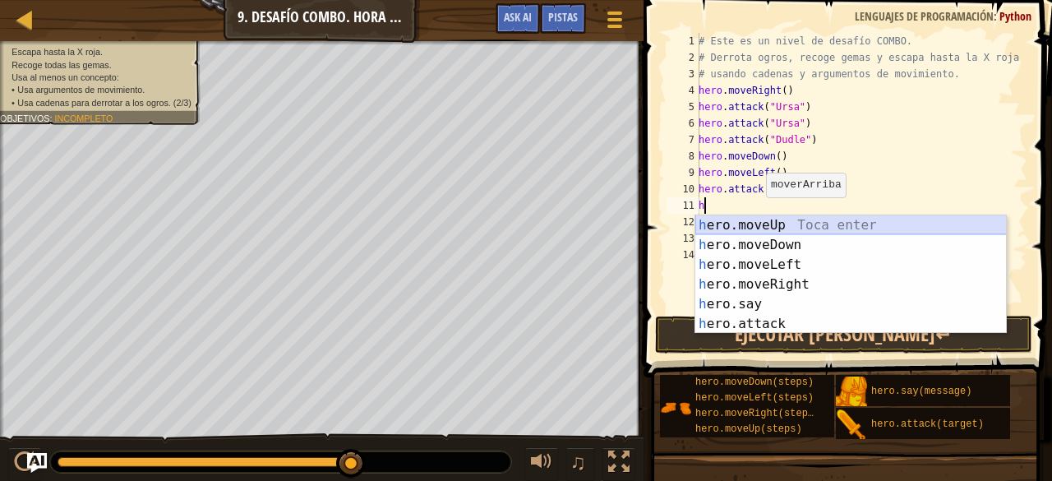
click at [766, 219] on div "h ero.moveUp Toca enter h ero.moveDown Toca enter h ero.moveLeft Toca enter h e…" at bounding box center [850, 294] width 311 height 158
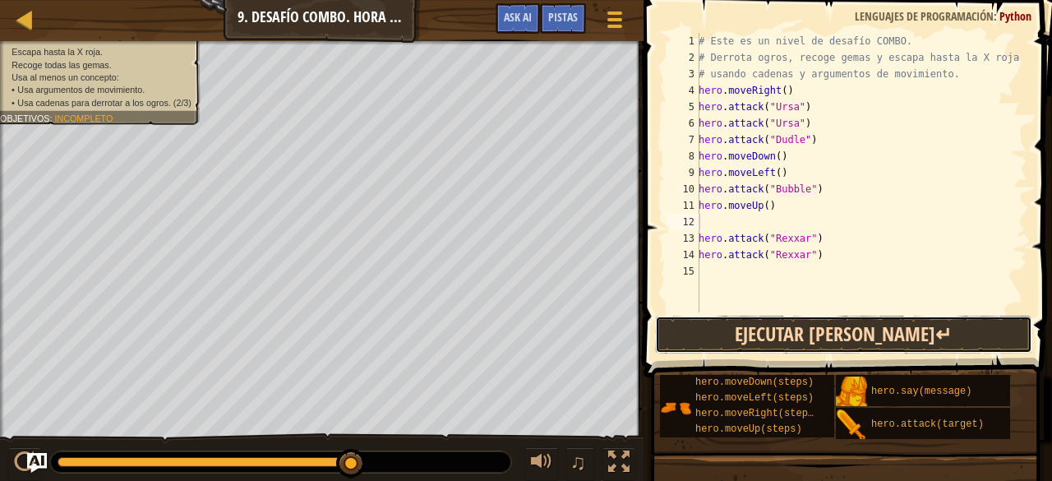
click at [812, 337] on button "Ejecutar [PERSON_NAME]↵" at bounding box center [843, 334] width 377 height 38
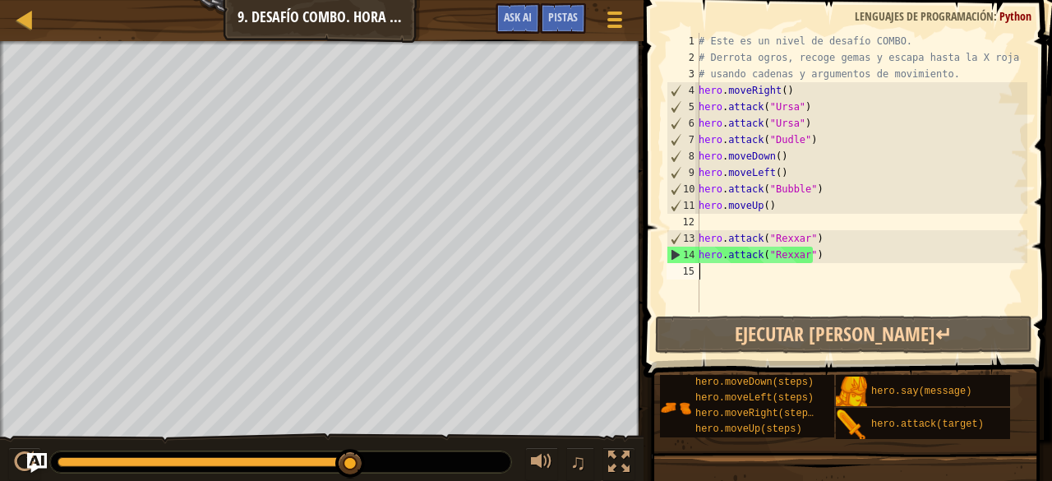
click at [740, 275] on div "# Este es un nivel de desafío COMBO. # Derrota ogros, recoge gemas y escapa has…" at bounding box center [861, 189] width 332 height 312
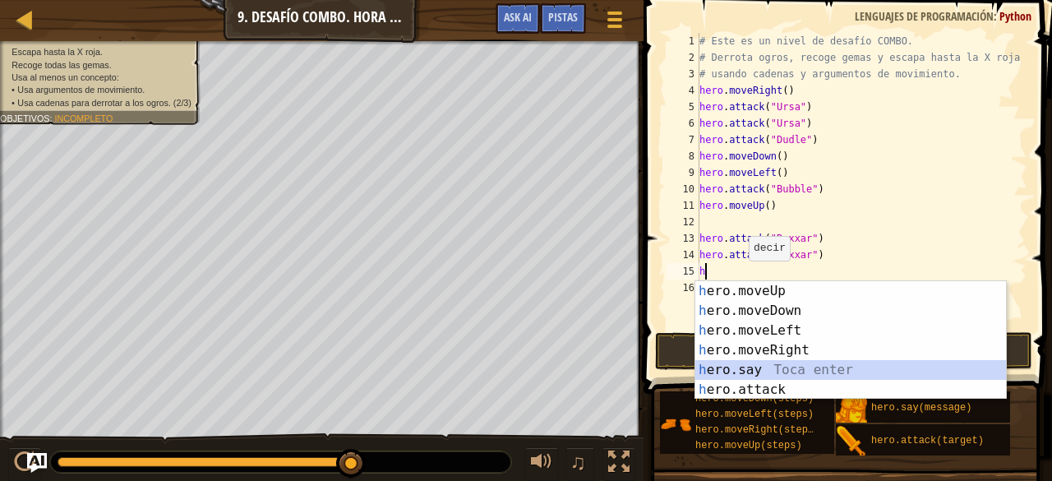
click at [791, 370] on div "h ero.moveUp Toca enter h ero.moveDown Toca enter h ero.moveLeft Toca enter h e…" at bounding box center [850, 360] width 311 height 158
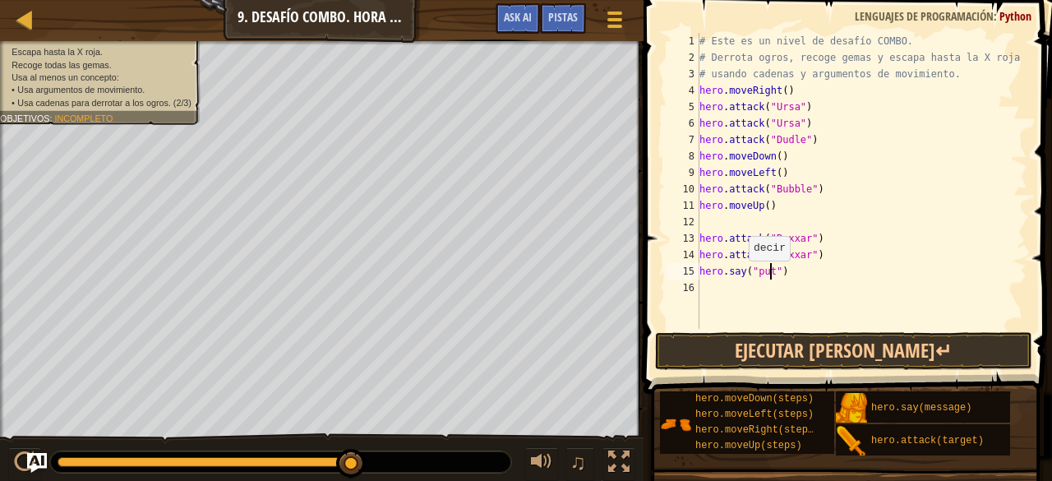
scroll to position [7, 6]
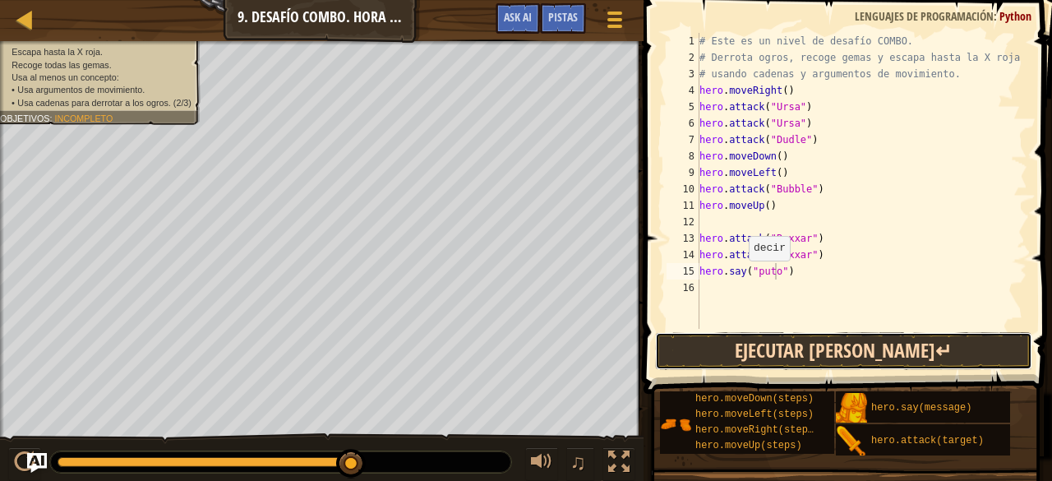
click at [797, 364] on button "Ejecutar [PERSON_NAME]↵" at bounding box center [843, 351] width 377 height 38
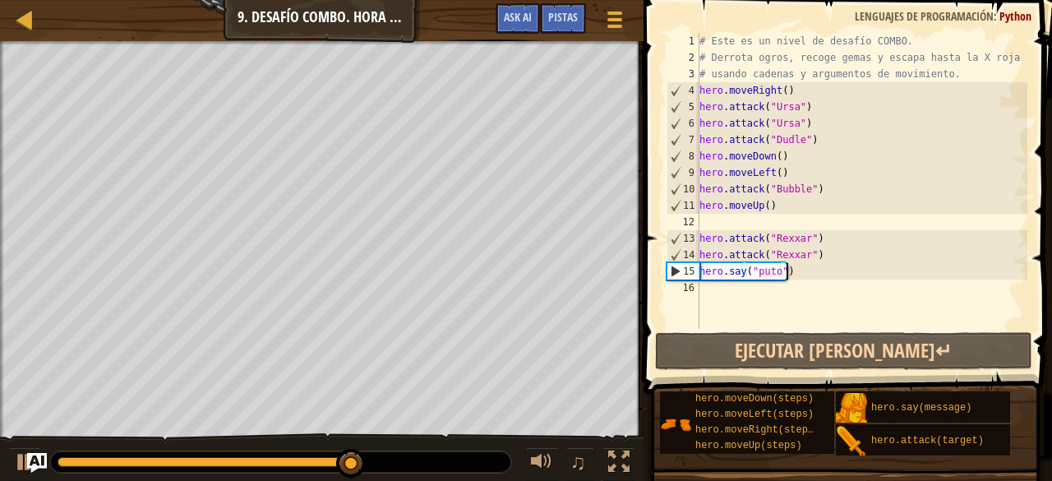
click at [790, 273] on div "# Este es un nivel de desafío COMBO. # Derrota ogros, recoge gemas y escapa has…" at bounding box center [861, 197] width 331 height 329
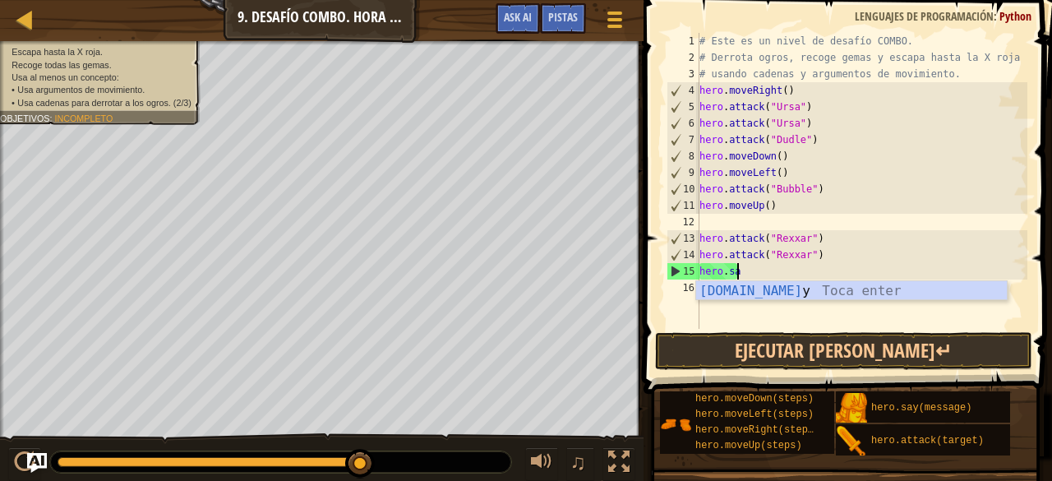
scroll to position [7, 2]
type textarea "h"
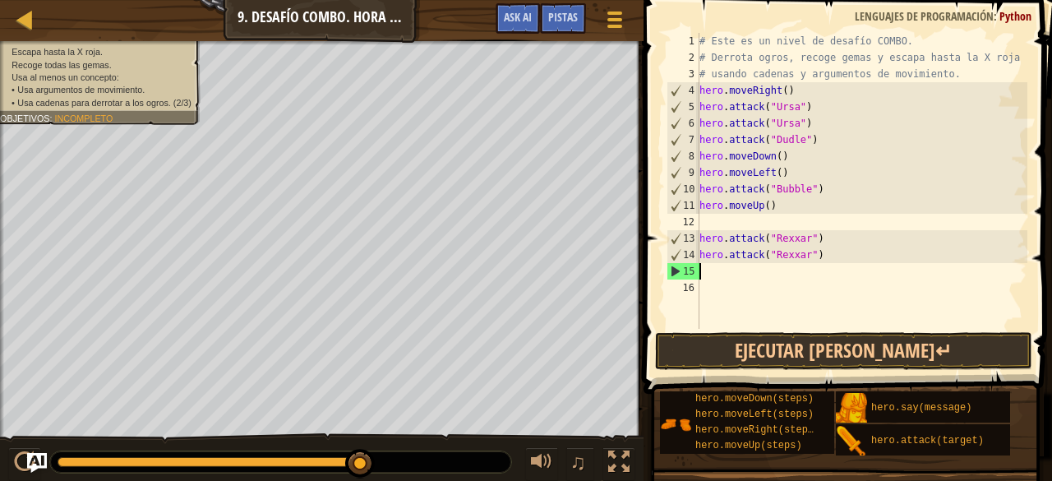
scroll to position [7, 0]
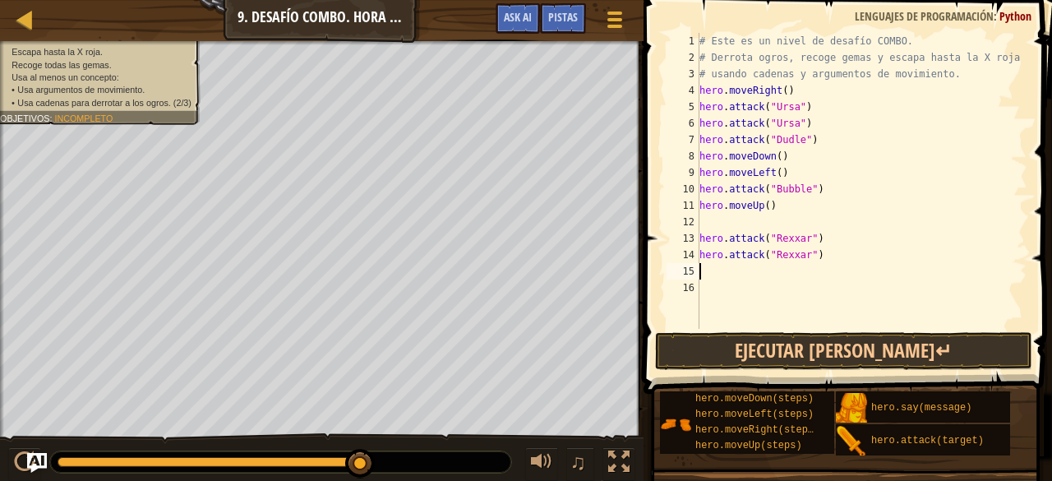
type textarea "h"
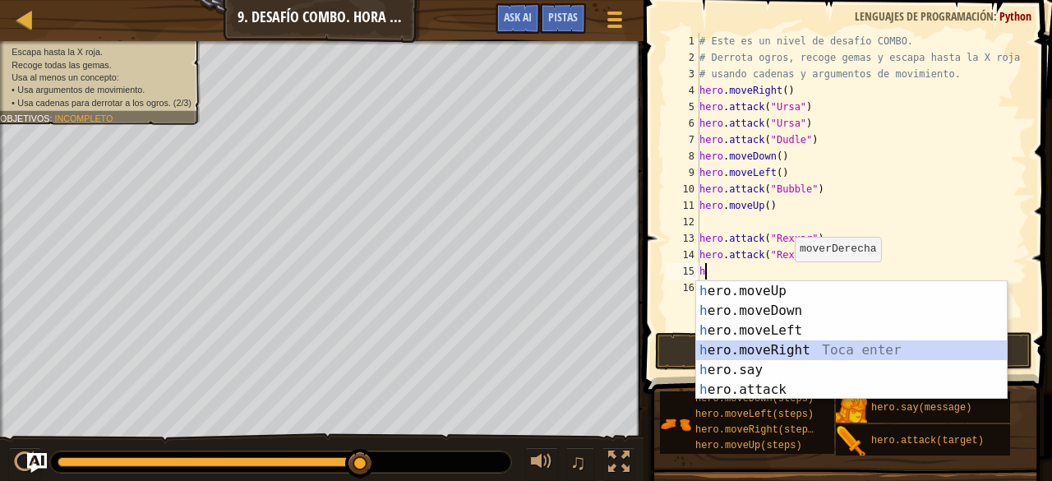
click at [765, 344] on div "h ero.moveUp Toca enter h ero.moveDown Toca enter h ero.moveLeft Toca enter h e…" at bounding box center [851, 360] width 311 height 158
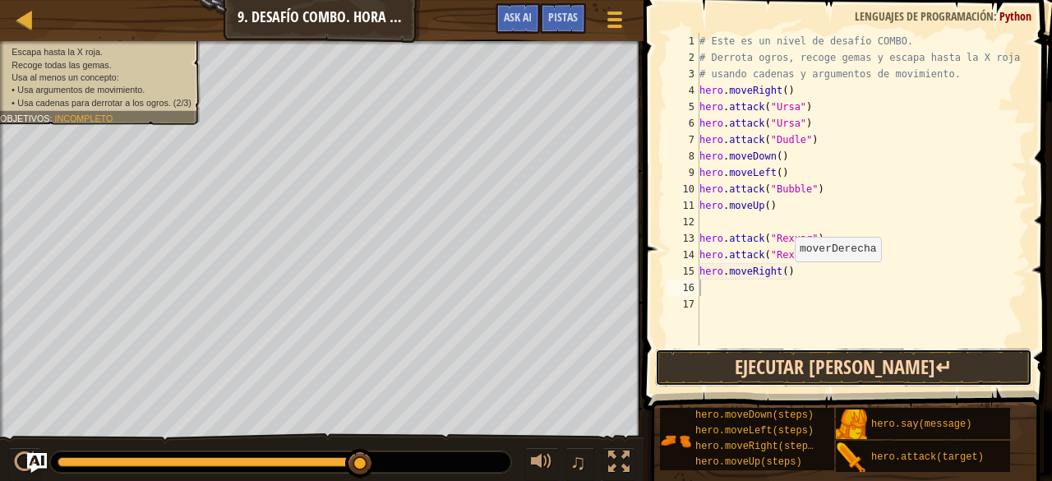
click at [802, 364] on button "Ejecutar [PERSON_NAME]↵" at bounding box center [843, 367] width 377 height 38
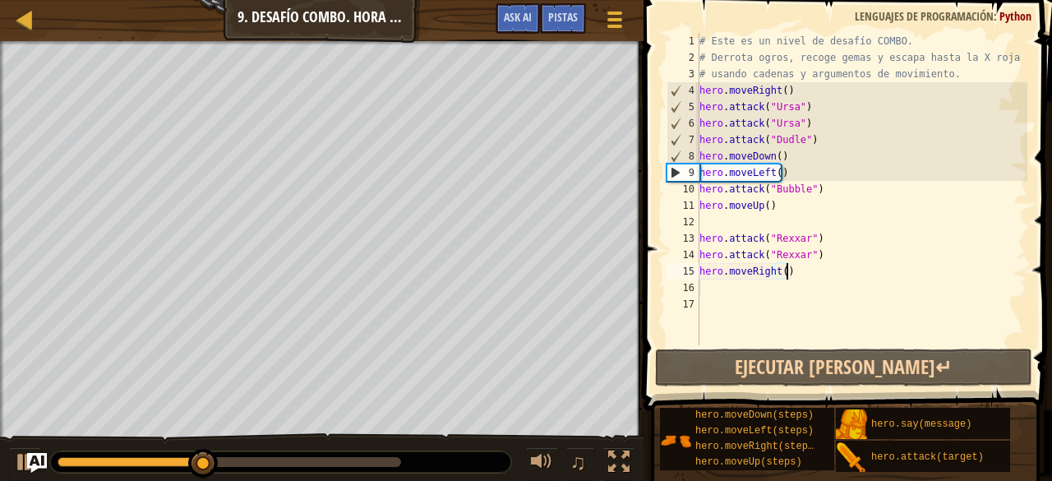
click at [789, 269] on div "# Este es un nivel de desafío COMBO. # Derrota ogros, recoge gemas y escapa has…" at bounding box center [861, 205] width 331 height 345
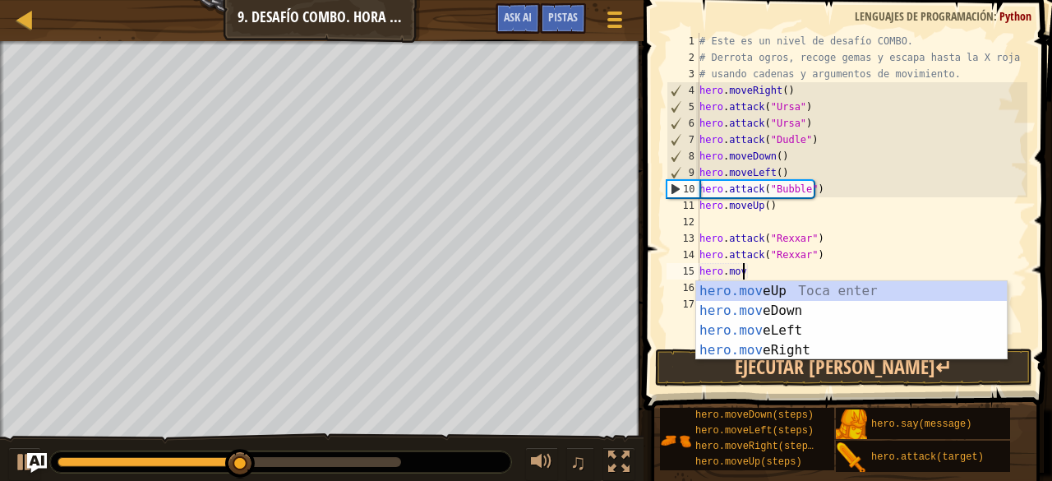
type textarea "h"
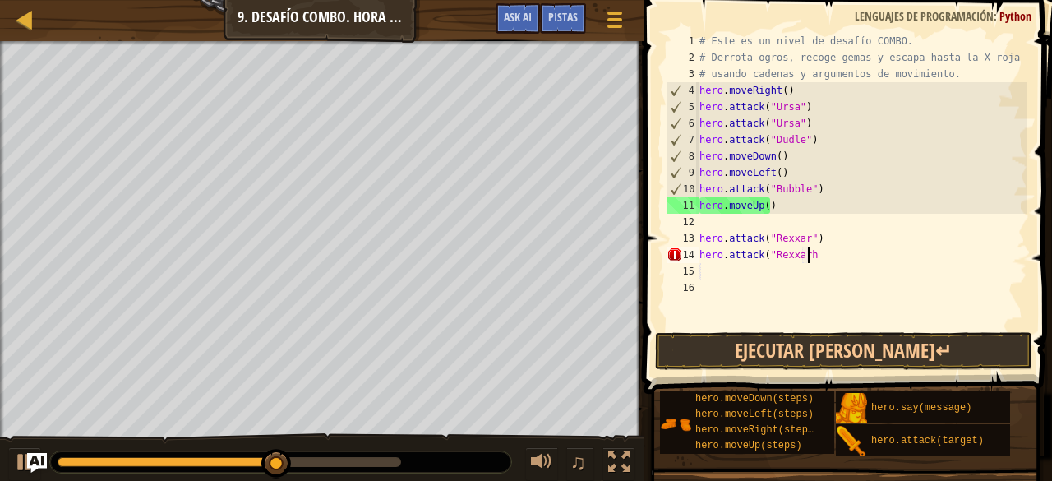
scroll to position [7, 8]
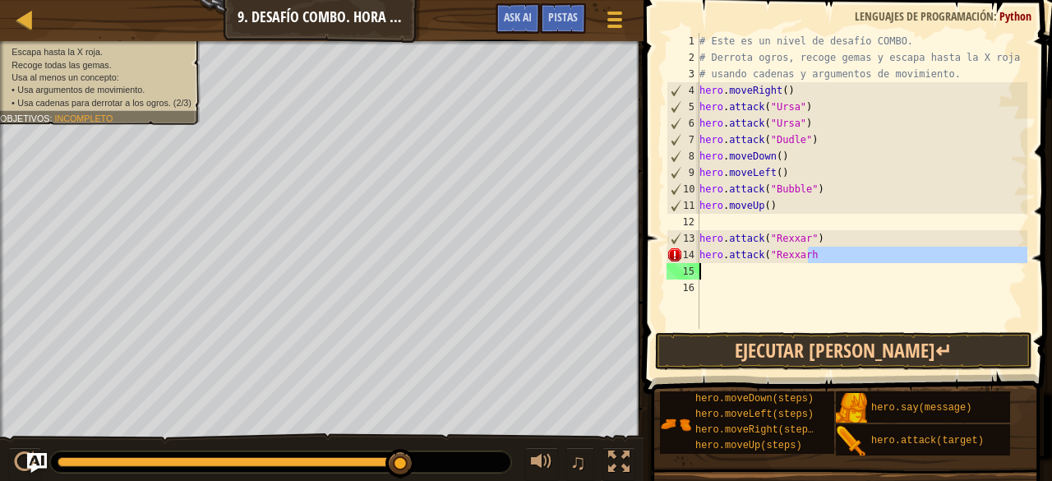
click at [785, 269] on div "# Este es un nivel de desafío COMBO. # Derrota ogros, recoge gemas y escapa has…" at bounding box center [861, 197] width 331 height 329
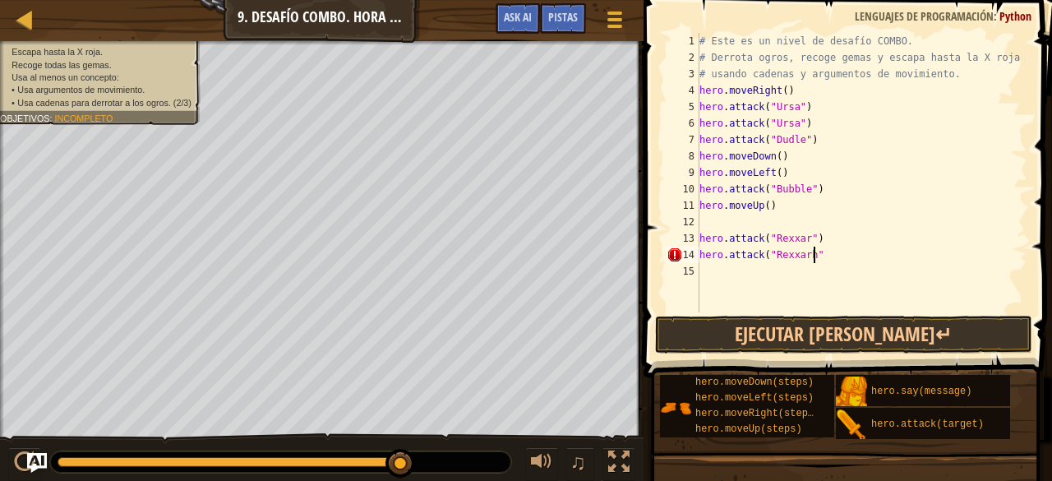
type textarea "hero.attack("Rexxarh")"
click at [726, 274] on div "# Este es un nivel de desafío COMBO. # Derrota ogros, recoge gemas y escapa has…" at bounding box center [861, 189] width 331 height 312
type textarea "h"
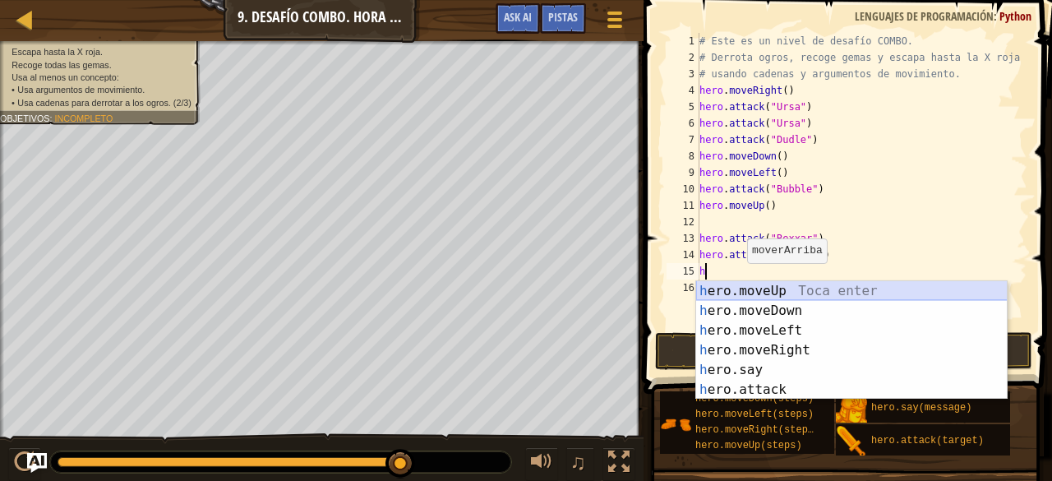
click at [745, 290] on div "h ero.moveUp Toca enter h ero.moveDown Toca enter h ero.moveLeft Toca enter h e…" at bounding box center [851, 360] width 311 height 158
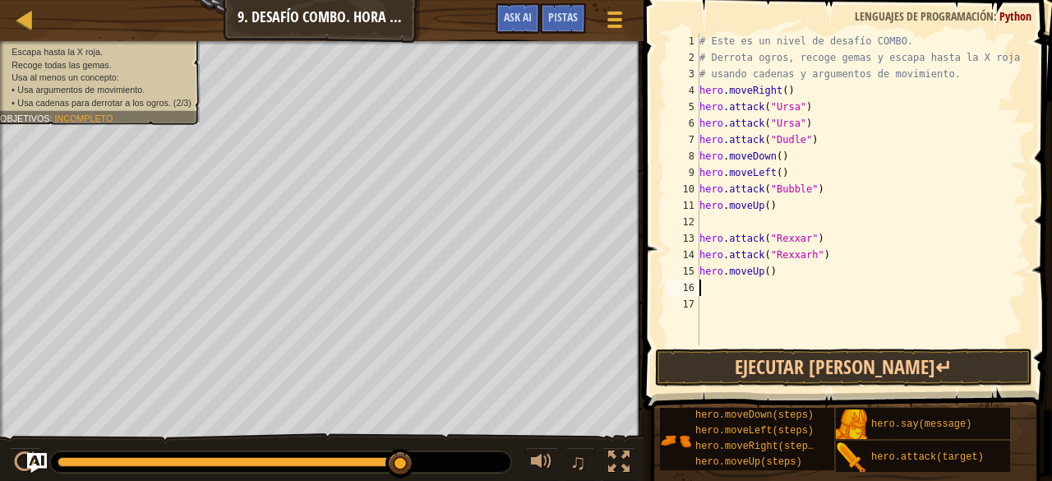
click at [713, 283] on div "# Este es un nivel de desafío COMBO. # Derrota ogros, recoge gemas y escapa has…" at bounding box center [861, 205] width 331 height 345
type textarea "h"
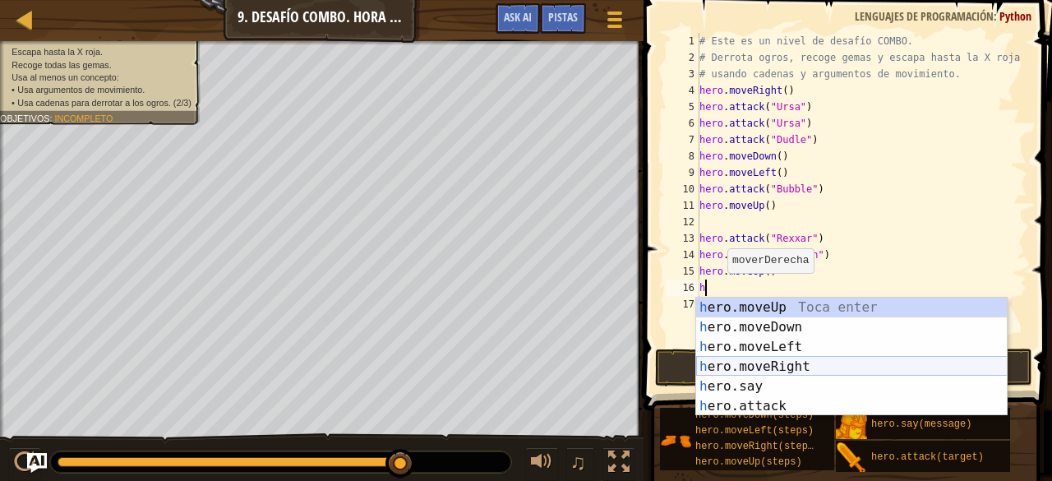
click at [799, 363] on div "h ero.moveUp Toca enter h ero.moveDown Toca enter h ero.moveLeft Toca enter h e…" at bounding box center [851, 376] width 311 height 158
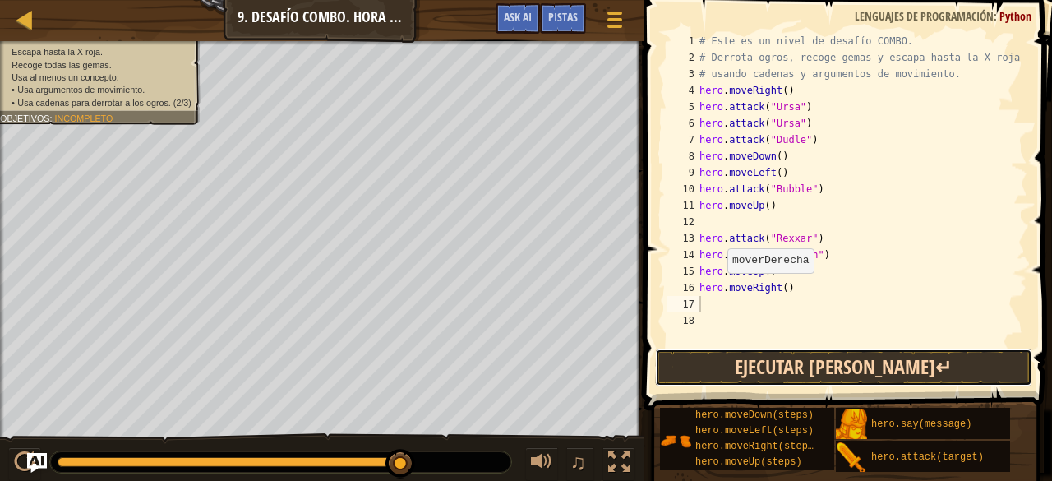
drag, startPoint x: 813, startPoint y: 383, endPoint x: 813, endPoint y: 367, distance: 15.6
click at [813, 367] on button "Ejecutar [PERSON_NAME]↵" at bounding box center [843, 367] width 377 height 38
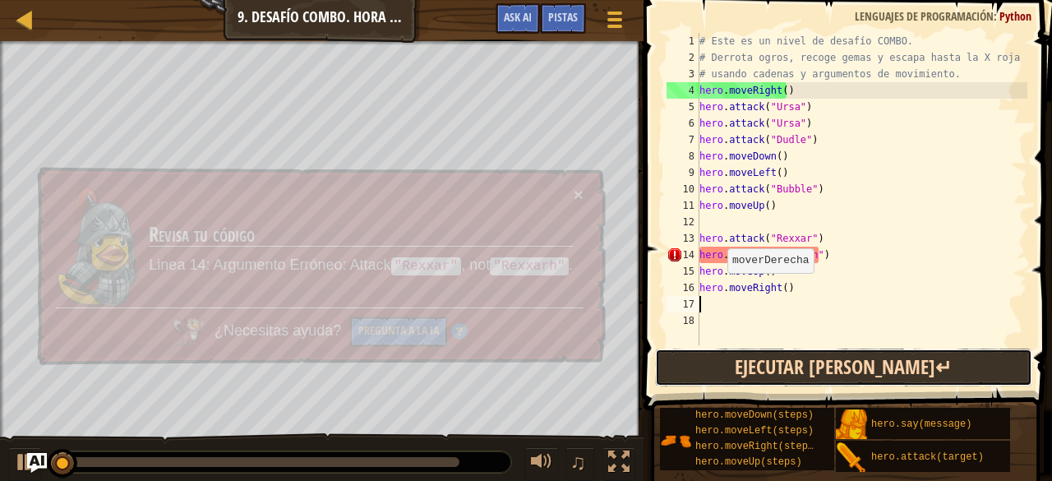
click at [813, 367] on button "Ejecutar [PERSON_NAME]↵" at bounding box center [843, 367] width 377 height 38
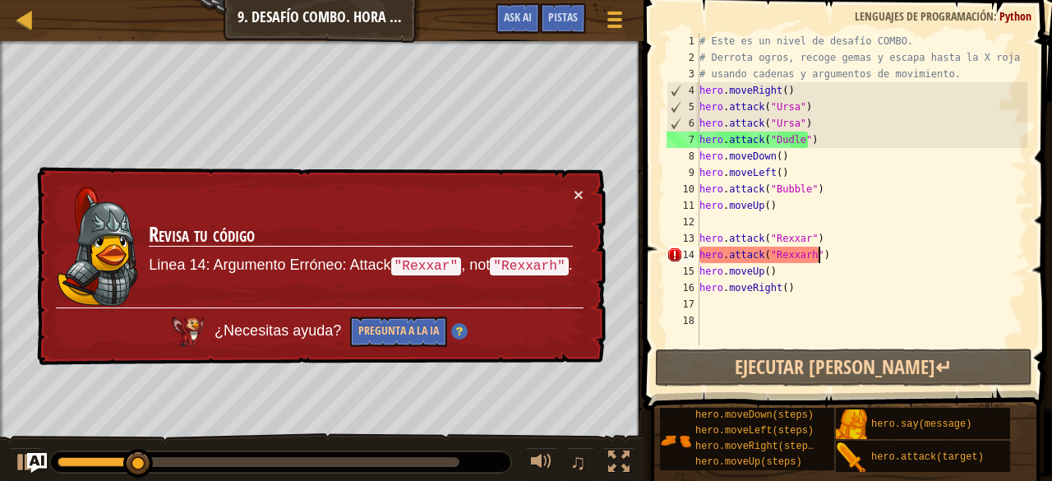
click at [822, 251] on div "# Este es un nivel de desafío COMBO. # Derrota ogros, recoge gemas y escapa has…" at bounding box center [861, 205] width 331 height 345
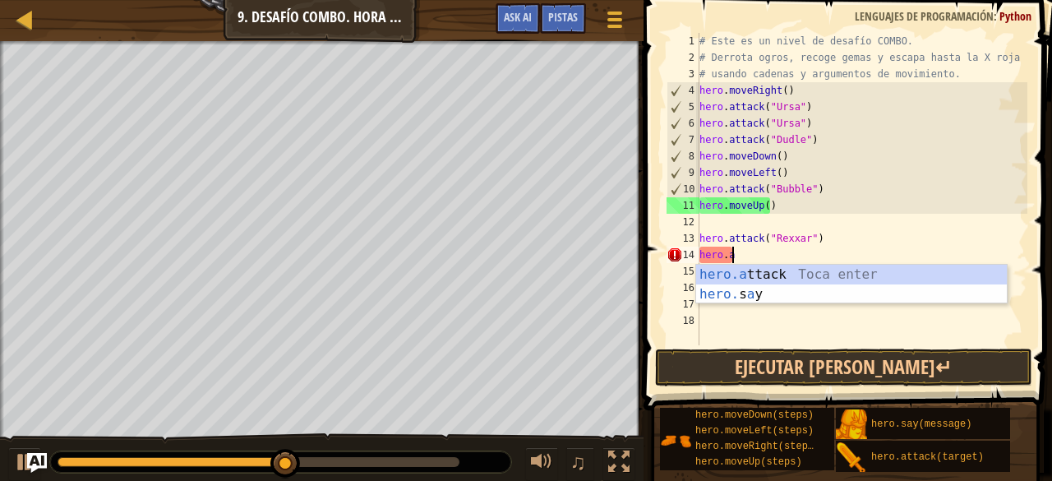
scroll to position [7, 1]
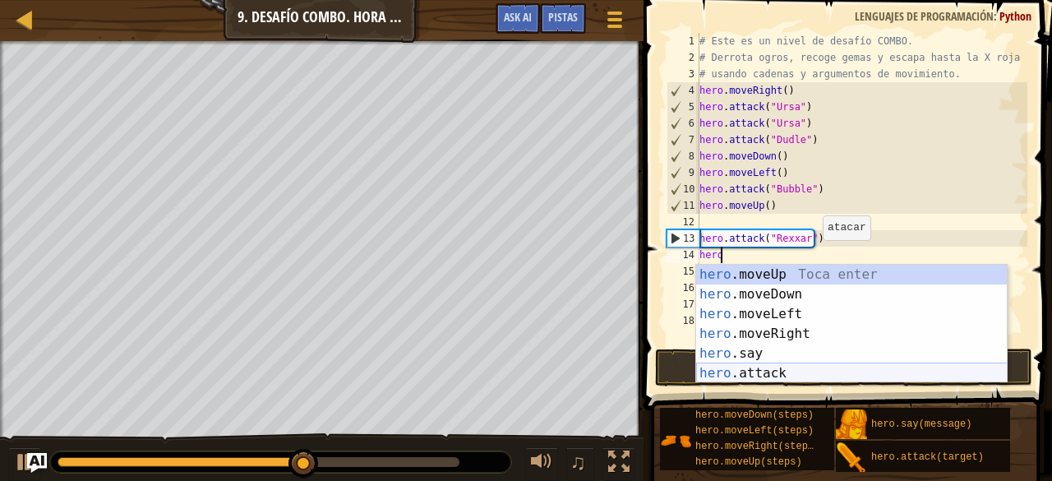
click at [772, 366] on div "hero .moveUp Toca enter hero .moveDown Toca enter hero .moveLeft Toca enter her…" at bounding box center [851, 344] width 311 height 158
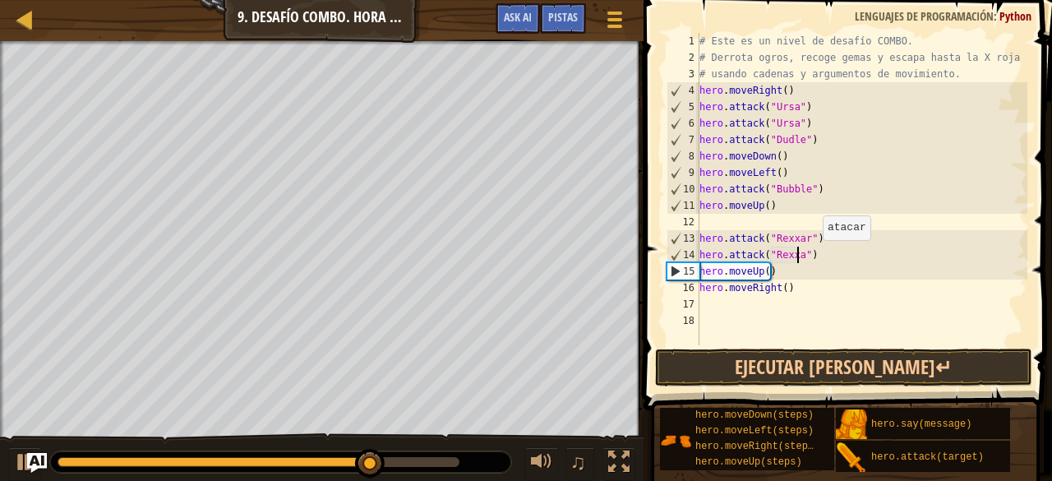
scroll to position [7, 8]
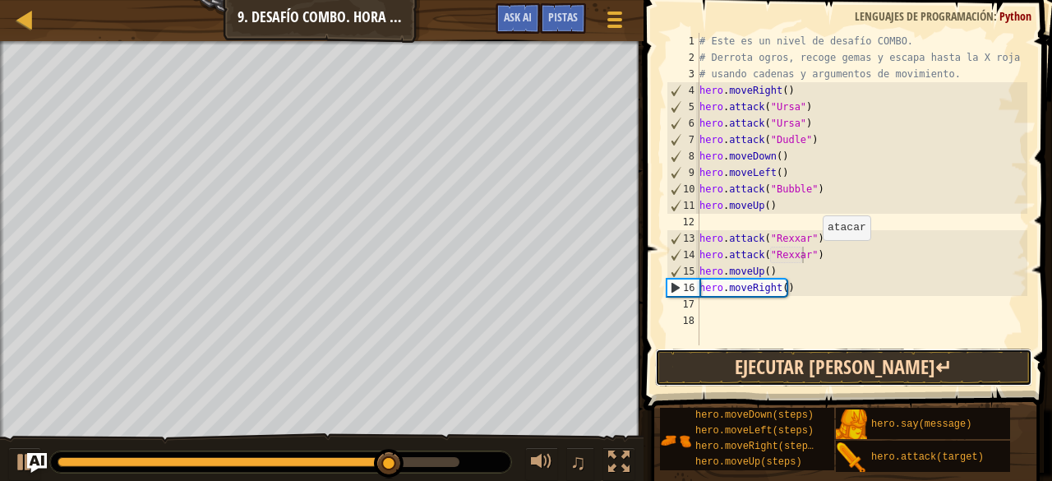
click at [797, 359] on button "Ejecutar [PERSON_NAME]↵" at bounding box center [843, 367] width 377 height 38
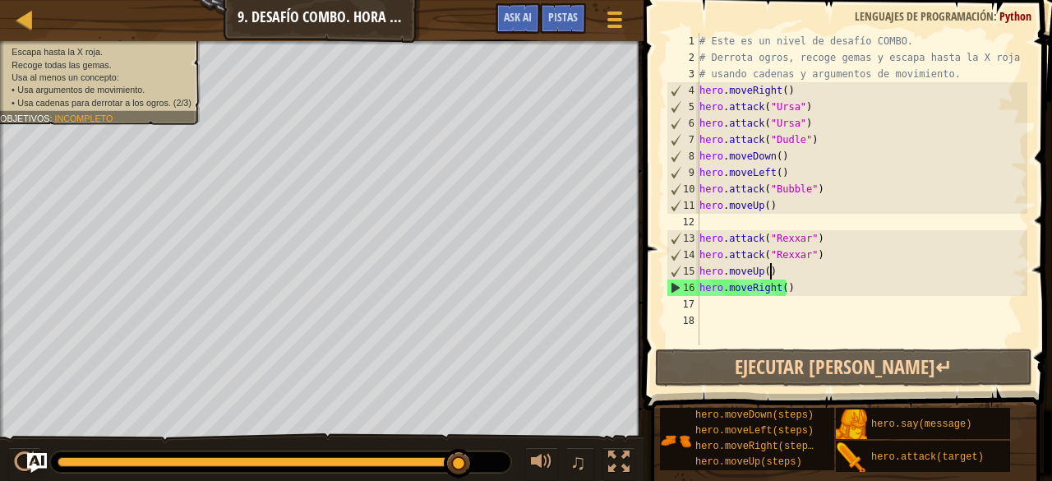
click at [776, 271] on div "# Este es un nivel de desafío COMBO. # Derrota ogros, recoge gemas y escapa has…" at bounding box center [861, 205] width 331 height 345
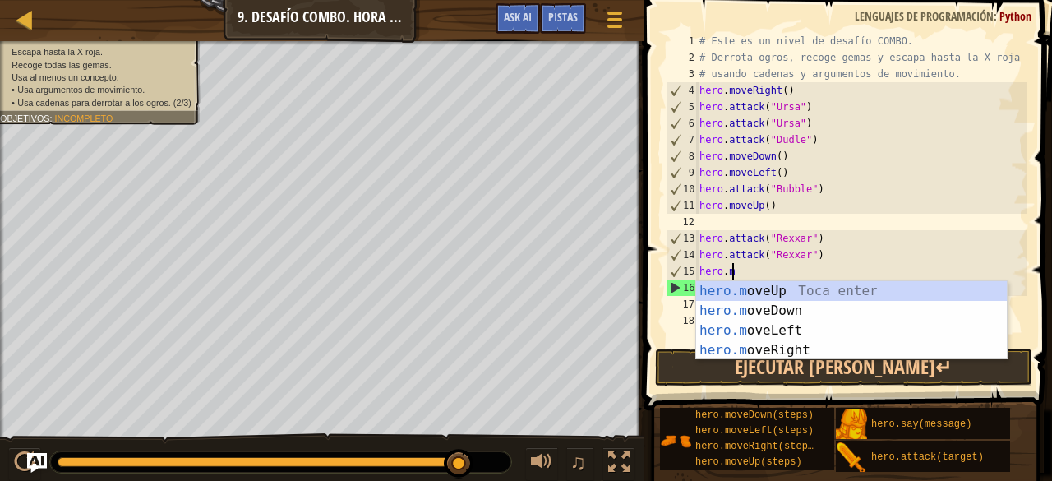
scroll to position [7, 1]
type textarea "h"
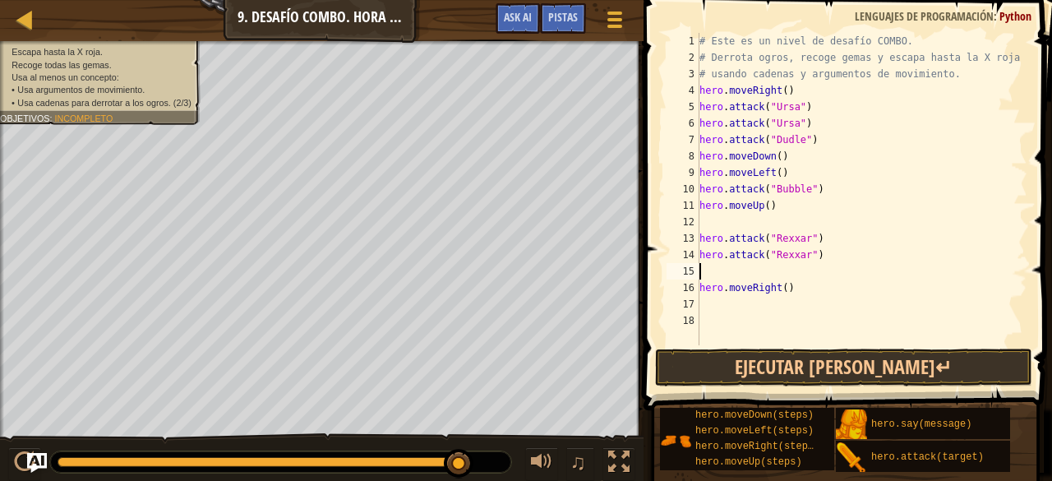
drag, startPoint x: 782, startPoint y: 277, endPoint x: 790, endPoint y: 285, distance: 11.6
click at [790, 285] on div "# Este es un nivel de desafío COMBO. # Derrota ogros, recoge gemas y escapa has…" at bounding box center [861, 205] width 331 height 345
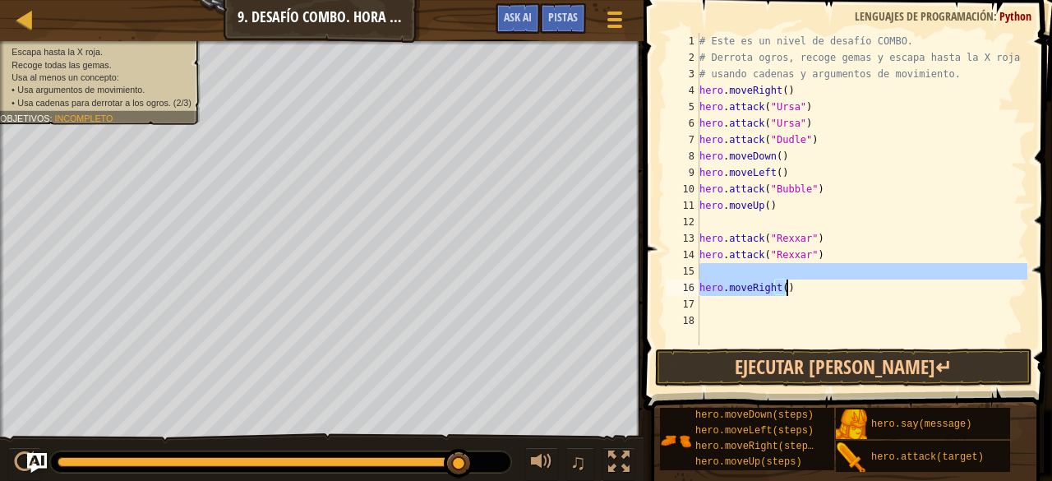
click at [790, 285] on div "# Este es un nivel de desafío COMBO. # Derrota ogros, recoge gemas y escapa has…" at bounding box center [861, 189] width 331 height 312
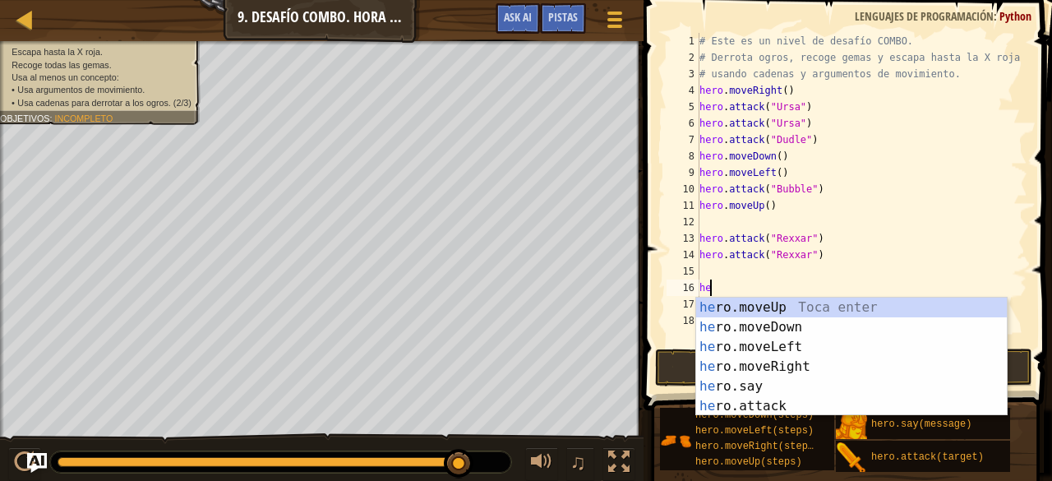
type textarea "h"
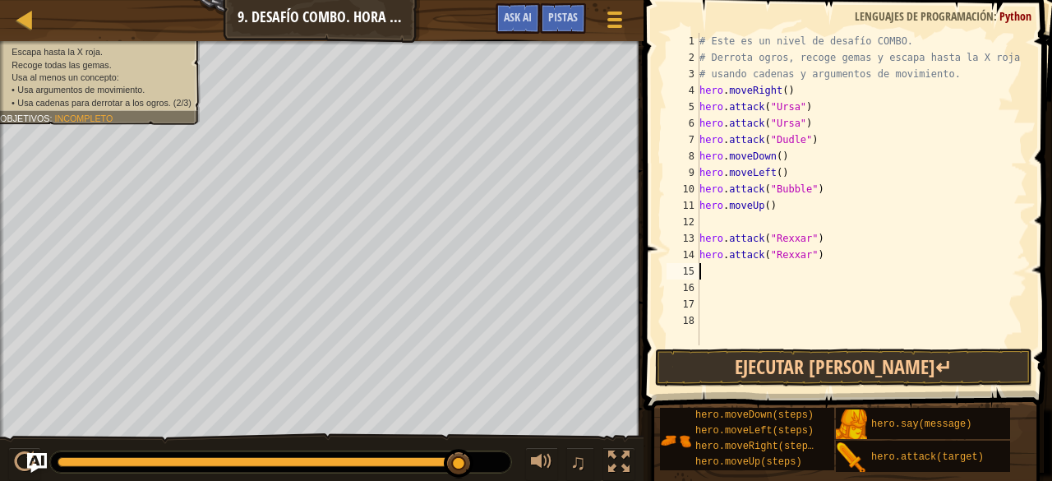
click at [702, 263] on div "# Este es un nivel de desafío COMBO. # Derrota ogros, recoge gemas y escapa has…" at bounding box center [861, 205] width 331 height 345
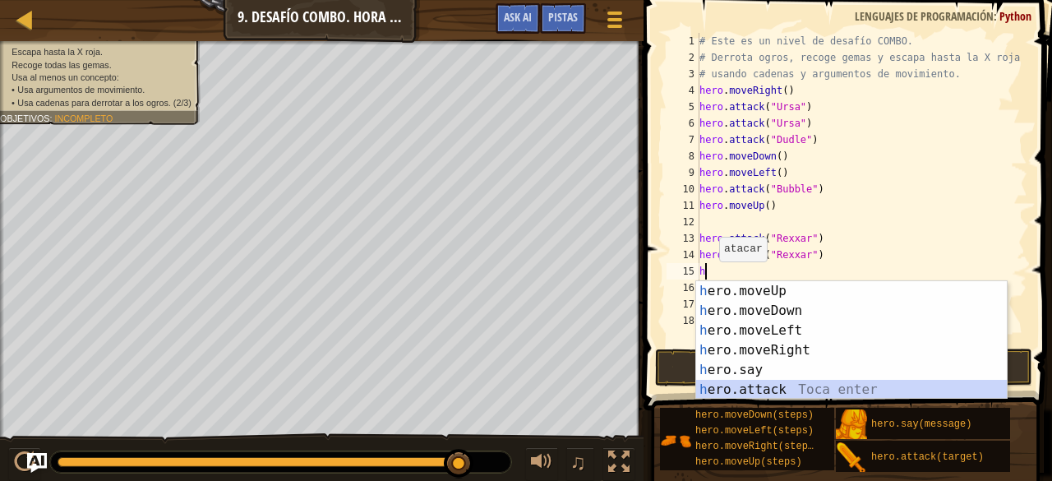
click at [777, 387] on div "h ero.moveUp Toca enter h ero.moveDown Toca enter h ero.moveLeft Toca enter h e…" at bounding box center [851, 360] width 311 height 158
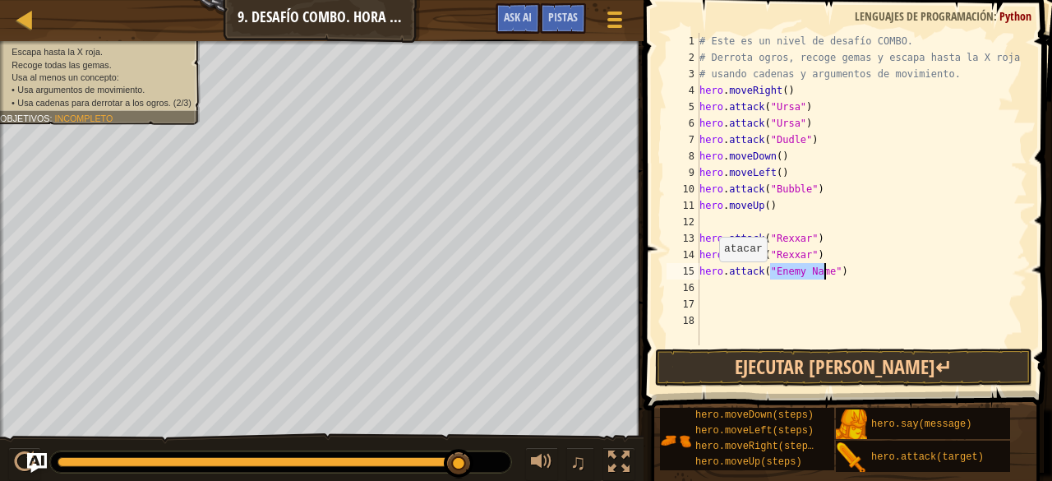
click at [777, 387] on span at bounding box center [848, 181] width 421 height 458
type textarea "hero.attack("Brack")"
click at [711, 288] on div "# Este es un nivel de desafío COMBO. # Derrota ogros, recoge gemas y escapa has…" at bounding box center [861, 205] width 331 height 345
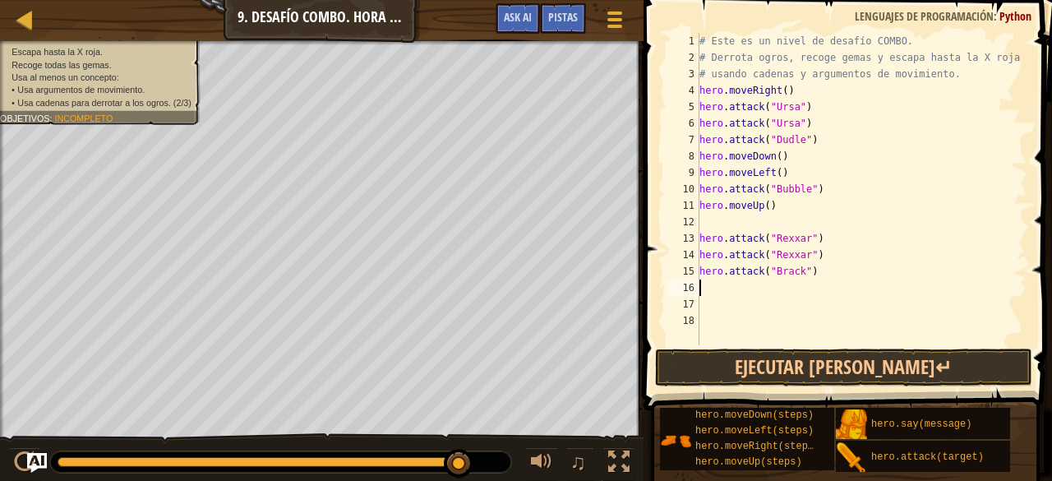
scroll to position [7, 0]
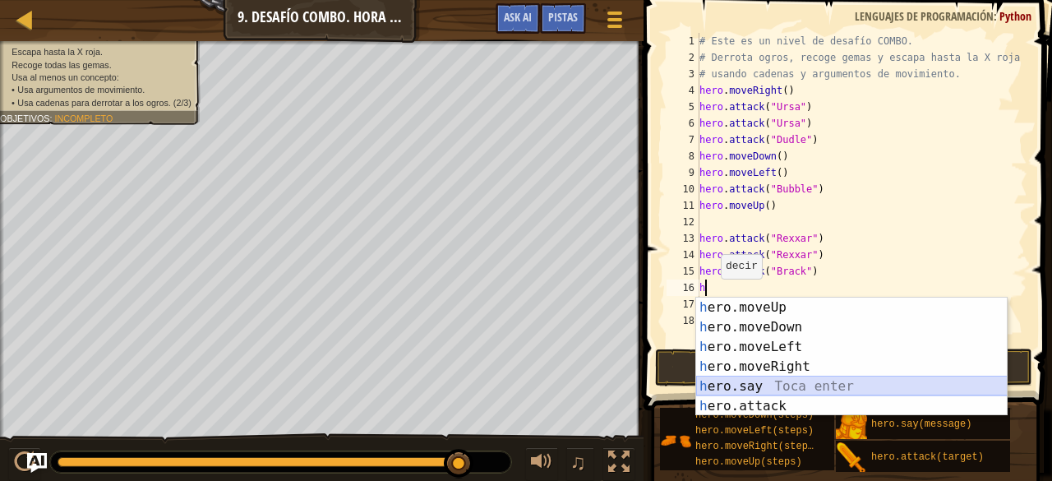
drag, startPoint x: 746, startPoint y: 376, endPoint x: 762, endPoint y: 381, distance: 16.4
click at [762, 381] on div "h ero.moveUp Toca enter h ero.moveDown Toca enter h ero.moveLeft Toca enter h e…" at bounding box center [851, 376] width 311 height 158
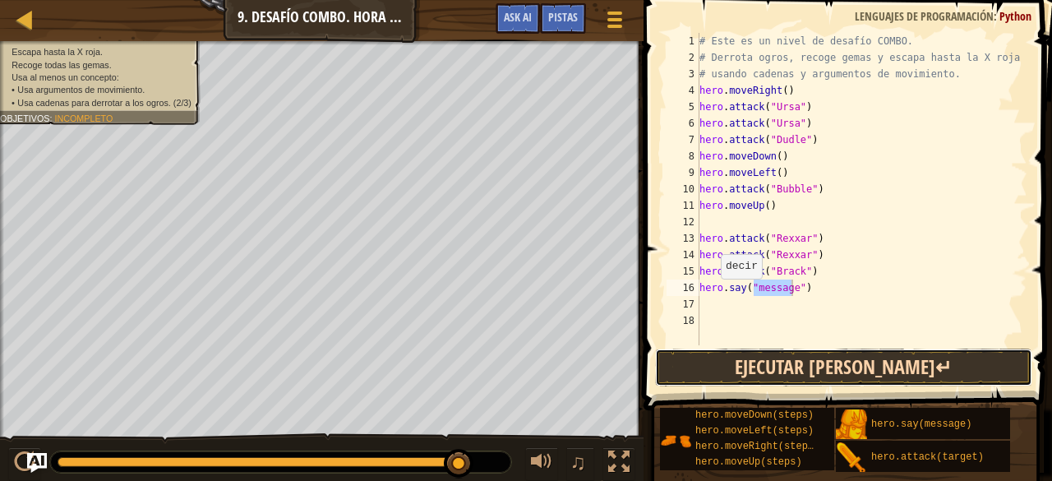
click at [762, 381] on button "Ejecutar [PERSON_NAME]↵" at bounding box center [843, 367] width 377 height 38
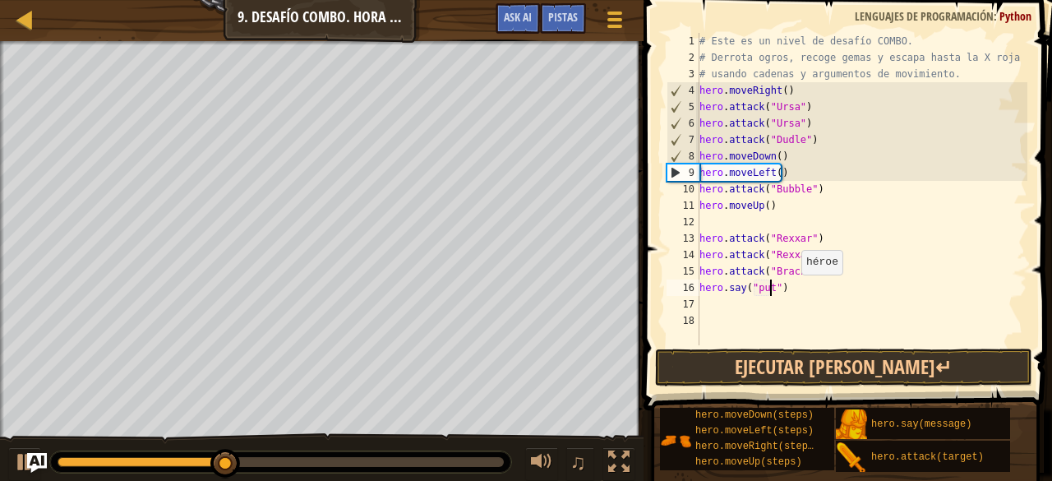
scroll to position [7, 6]
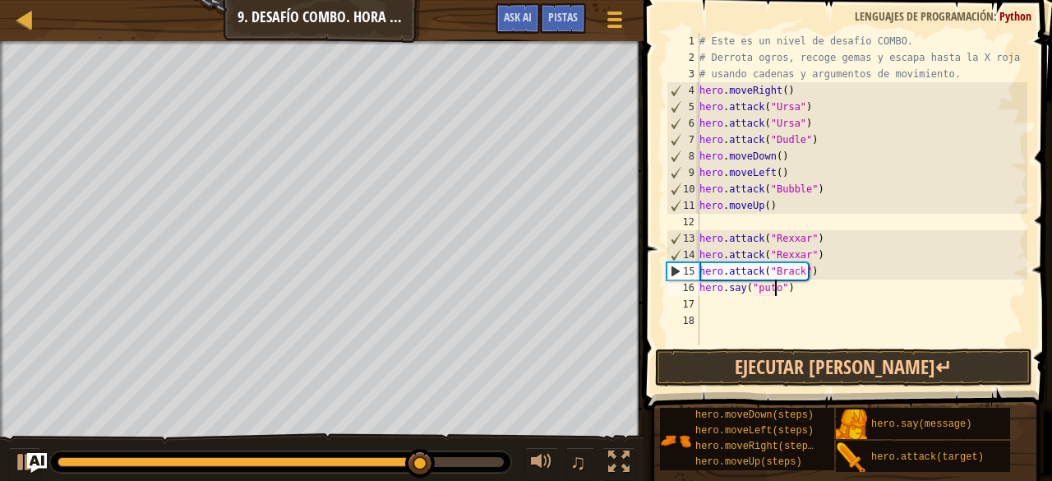
click at [807, 272] on div "# Este es un nivel de desafío COMBO. # Derrota ogros, recoge gemas y escapa has…" at bounding box center [861, 205] width 331 height 345
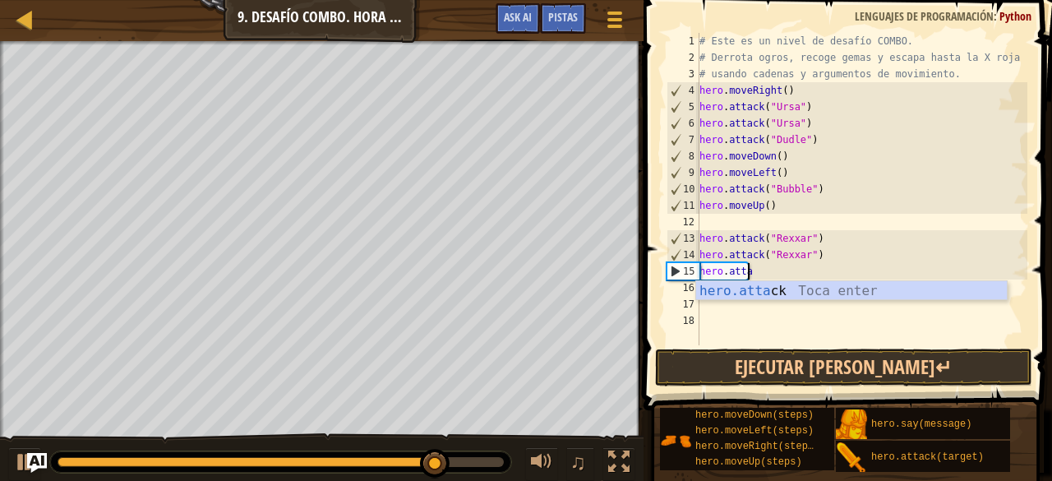
scroll to position [7, 0]
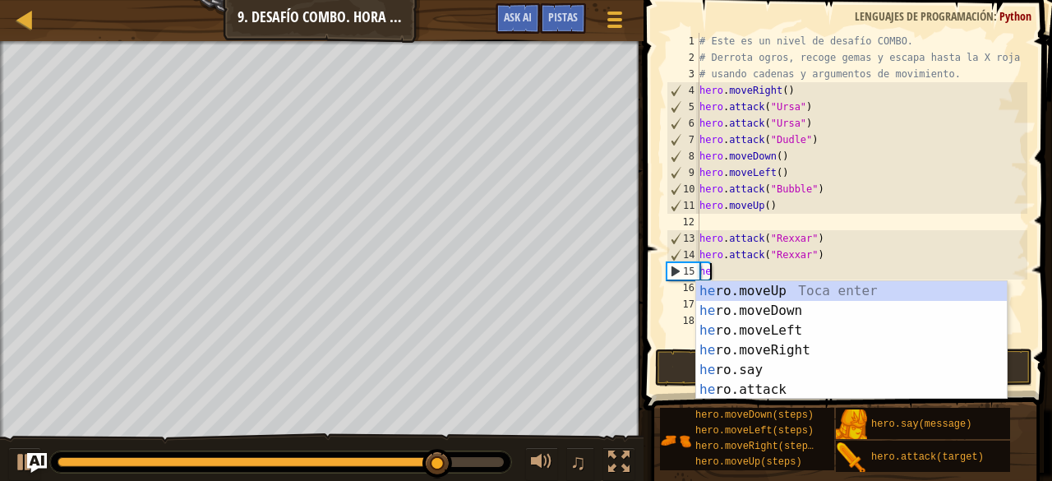
type textarea "h"
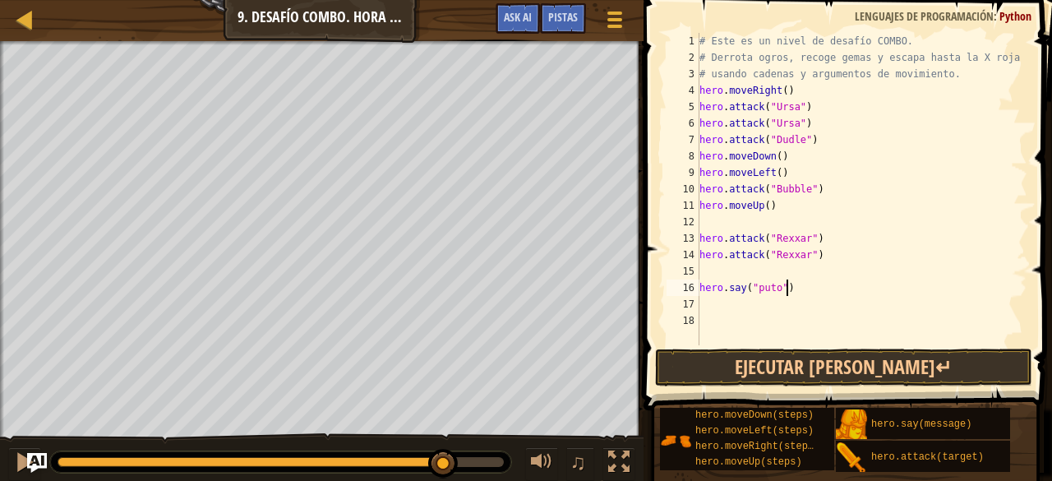
click at [784, 285] on div "# Este es un nivel de desafío COMBO. # Derrota ogros, recoge gemas y escapa has…" at bounding box center [861, 205] width 331 height 345
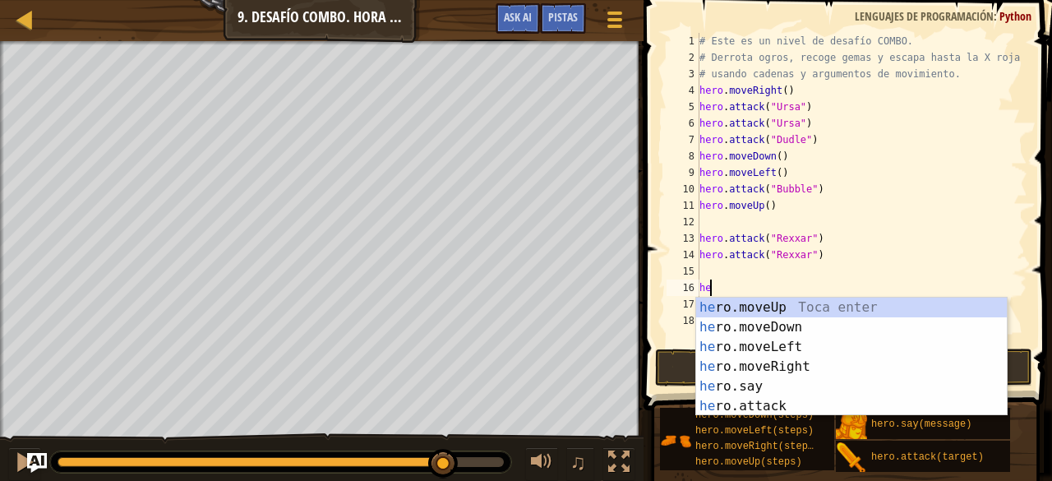
type textarea "h"
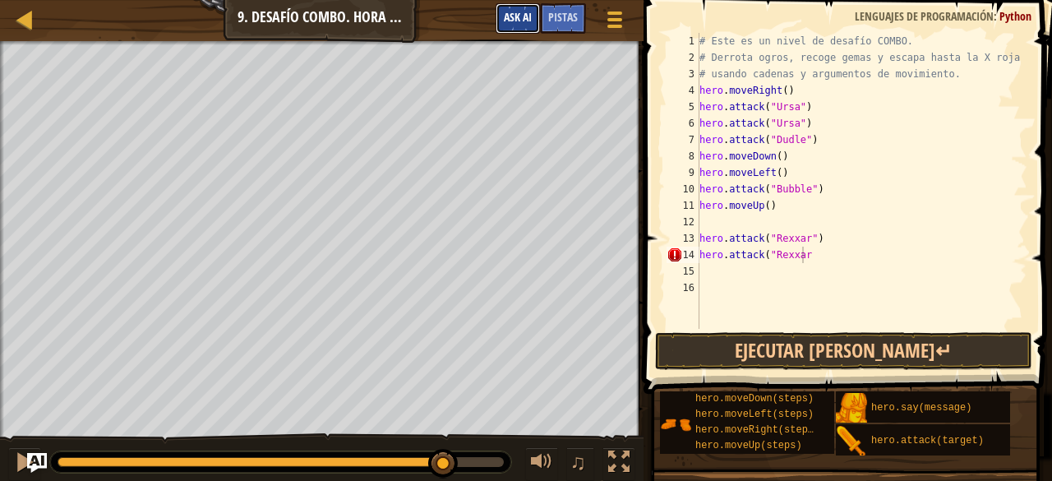
click at [500, 17] on button "Ask AI" at bounding box center [517, 18] width 44 height 30
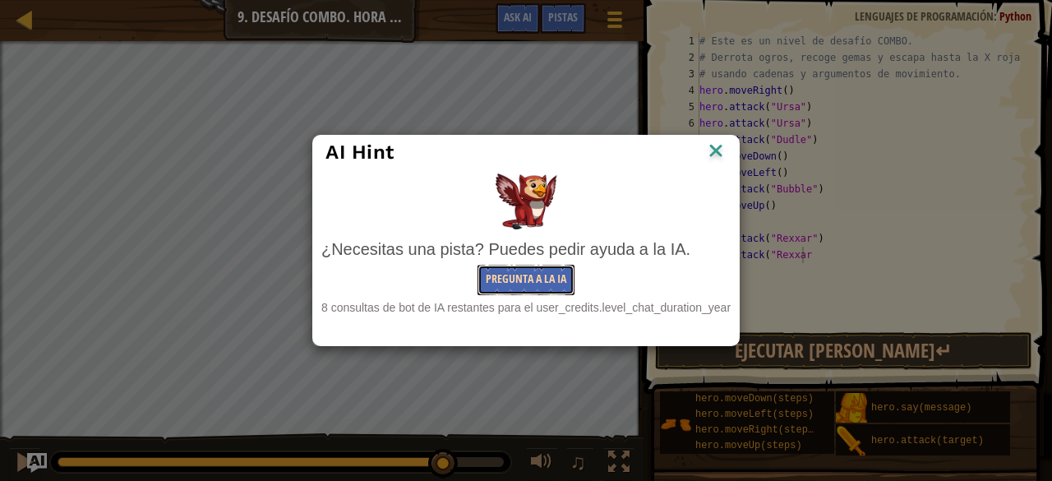
click at [529, 287] on button "Pregunta a la IA" at bounding box center [525, 280] width 97 height 30
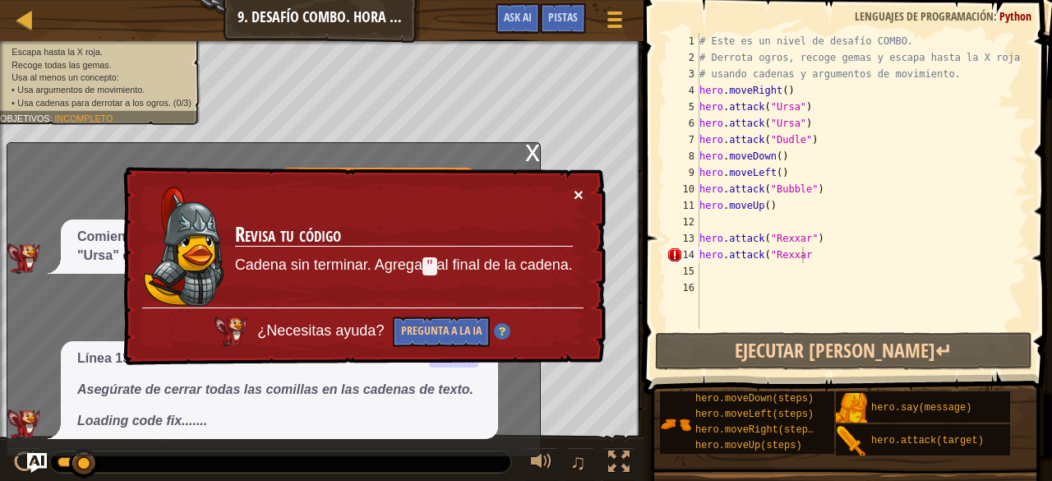
click at [574, 188] on button "×" at bounding box center [579, 196] width 11 height 17
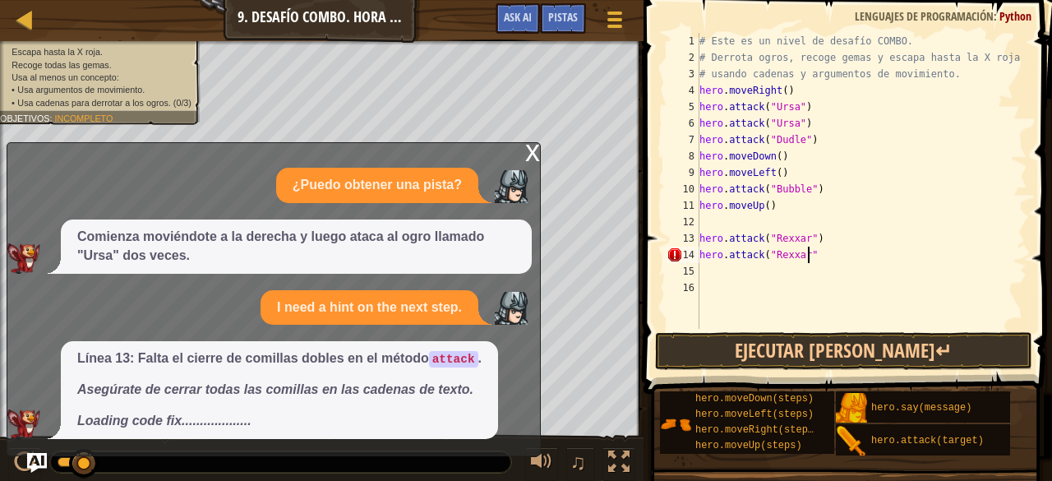
scroll to position [7, 8]
type textarea "hero.attack("Rexxar")"
click at [523, 4] on button "Ask AI" at bounding box center [517, 18] width 44 height 30
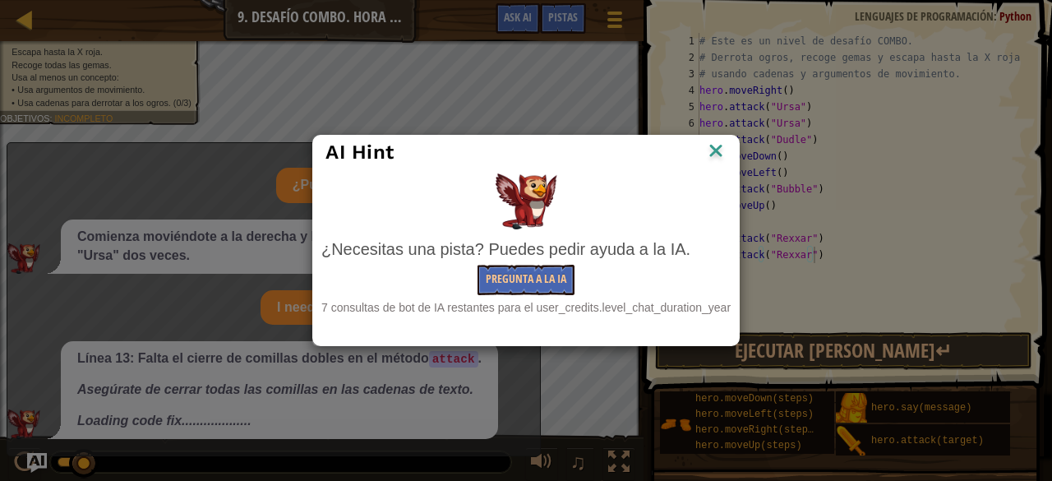
click at [527, 260] on div "¿Necesitas una pista? Puedes pedir ayuda a la IA." at bounding box center [525, 249] width 409 height 24
click at [531, 285] on button "Pregunta a la IA" at bounding box center [525, 280] width 97 height 30
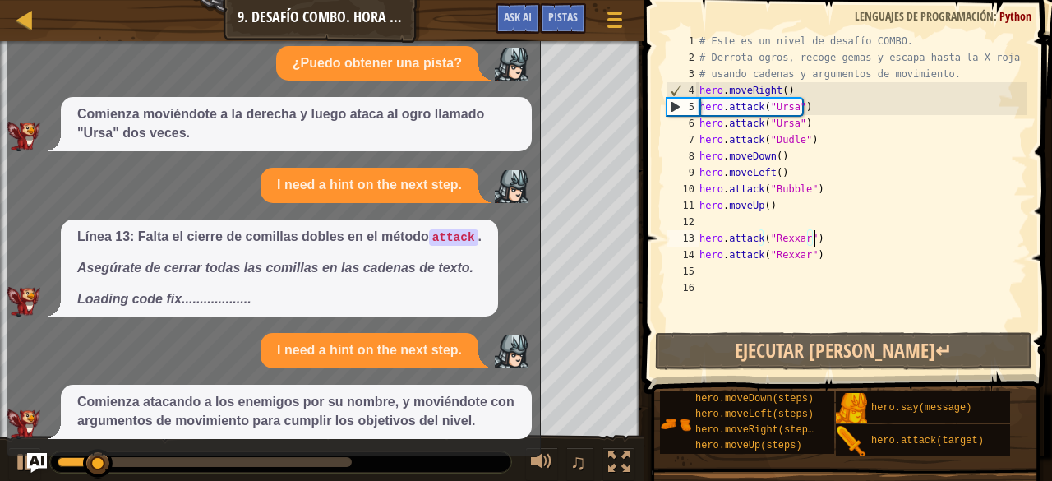
scroll to position [7, 0]
type textarea "hero.moveUp()"
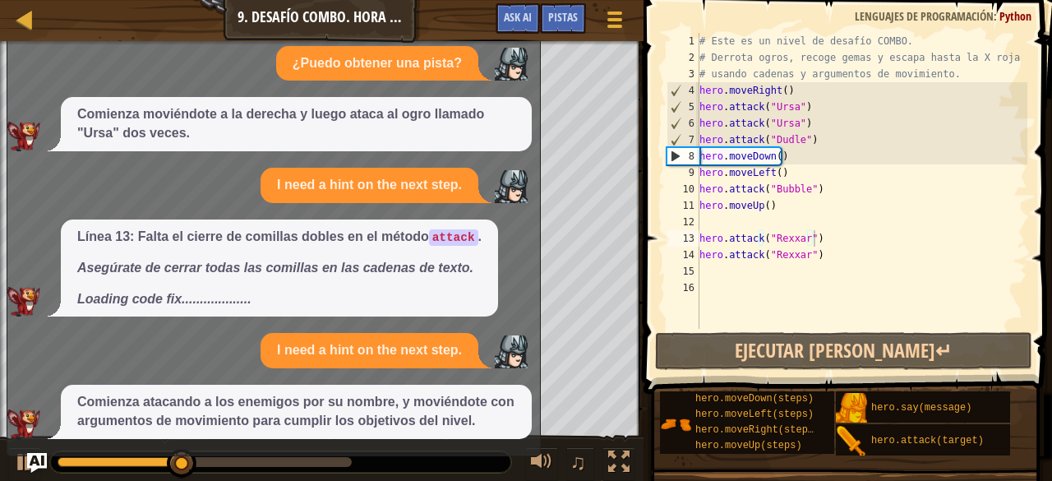
click at [531, 87] on div "¿Puedo obtener una pista? Comienza moviéndote a la derecha y luego ataca al ogr…" at bounding box center [269, 242] width 524 height 393
click at [511, 14] on div "Mapa Introducción a las Ciencias de la computación 9. Desafío Combo. Hora de do…" at bounding box center [526, 240] width 1052 height 481
click at [511, 14] on span "Ask AI" at bounding box center [518, 17] width 28 height 16
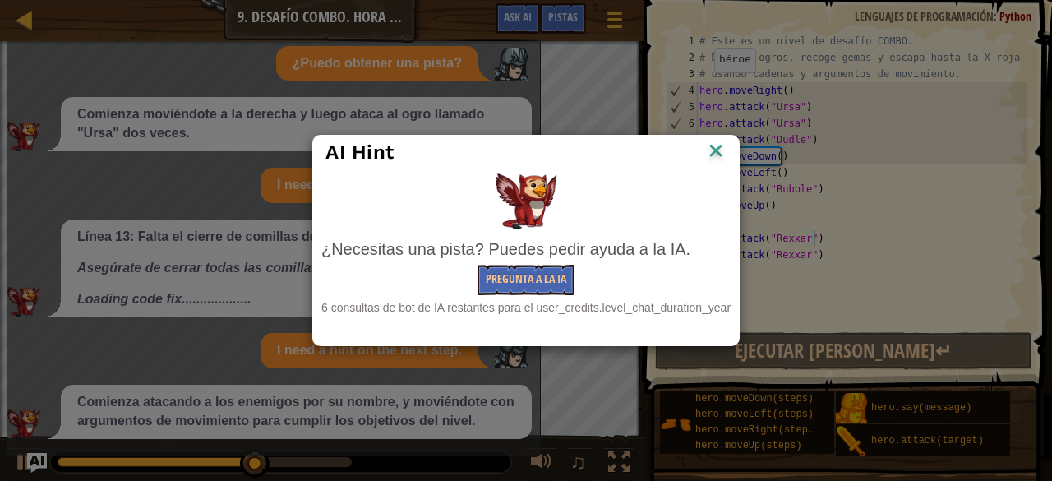
click at [715, 146] on img at bounding box center [715, 152] width 21 height 25
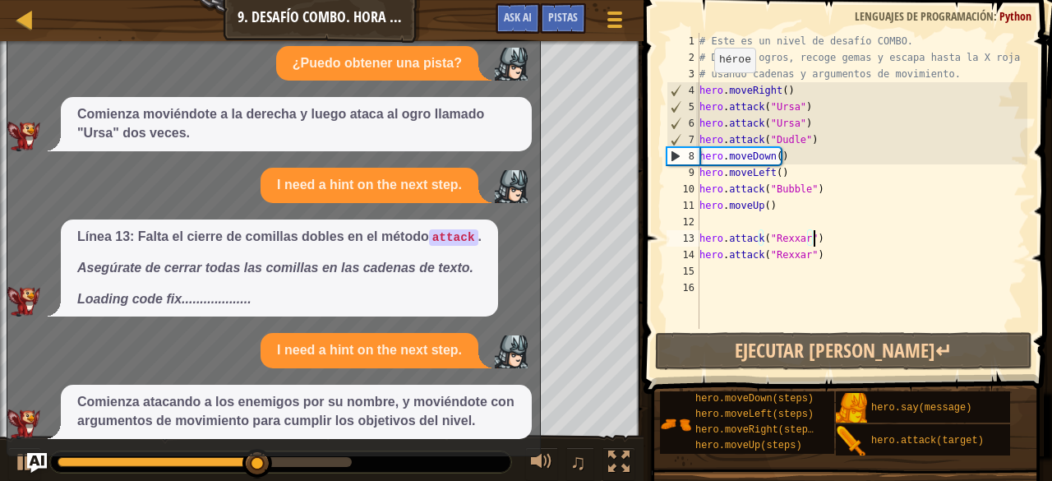
click at [715, 146] on div "# Este es un nivel de desafío COMBO. # Derrota ogros, recoge gemas y escapa has…" at bounding box center [861, 197] width 331 height 329
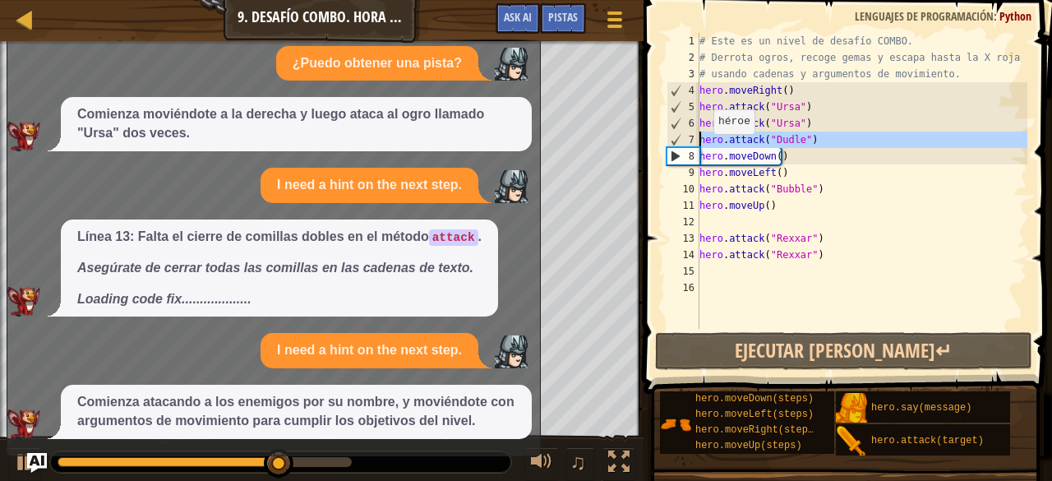
type textarea "hero.attack("Ursa")"
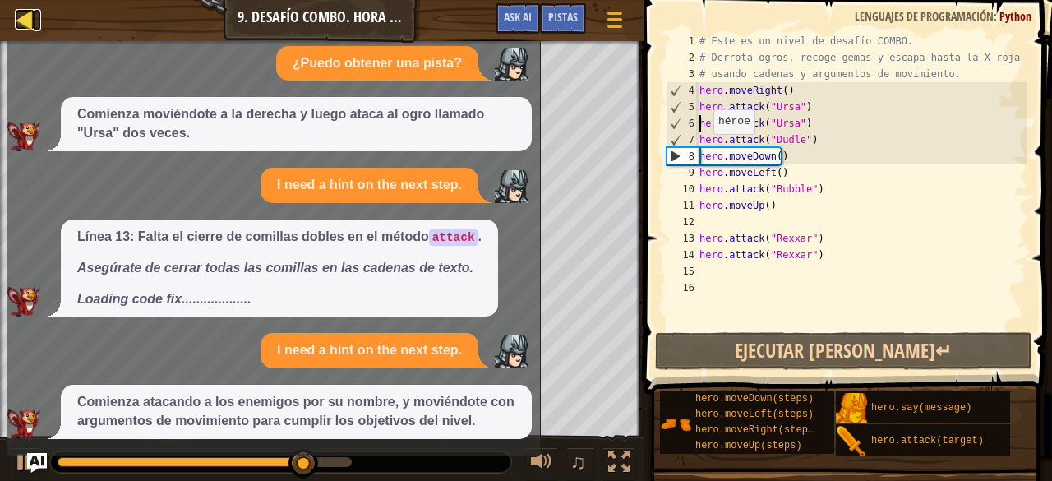
click at [26, 11] on div at bounding box center [25, 19] width 21 height 21
select select "es-419"
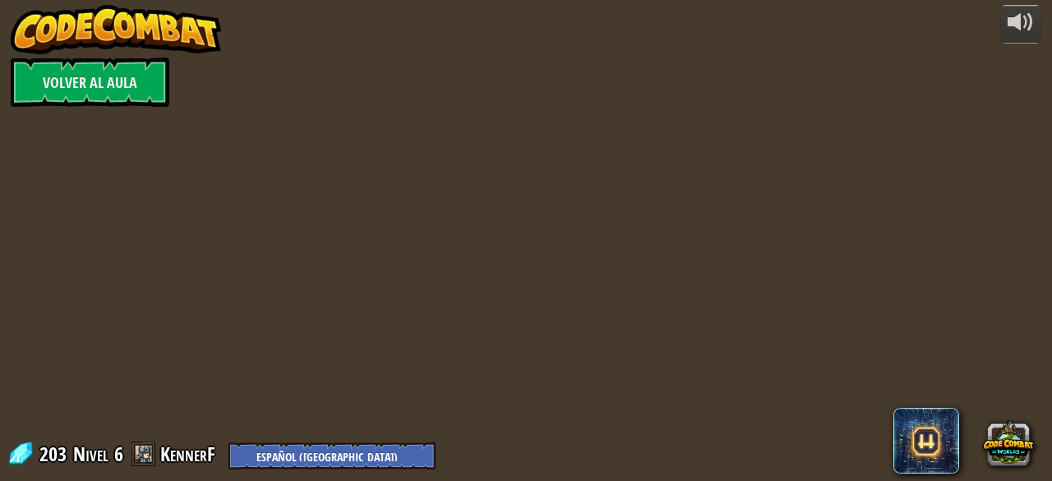
select select "es-419"
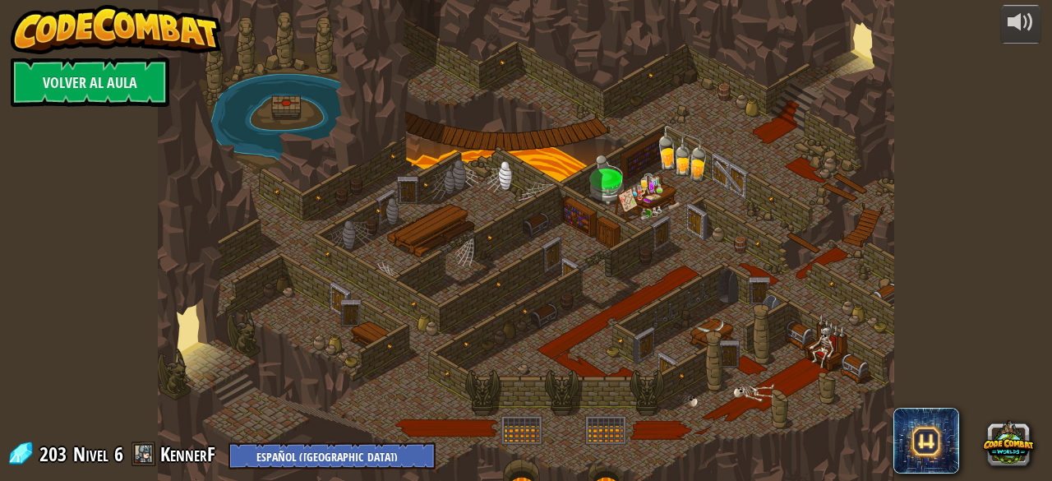
select select "es-419"
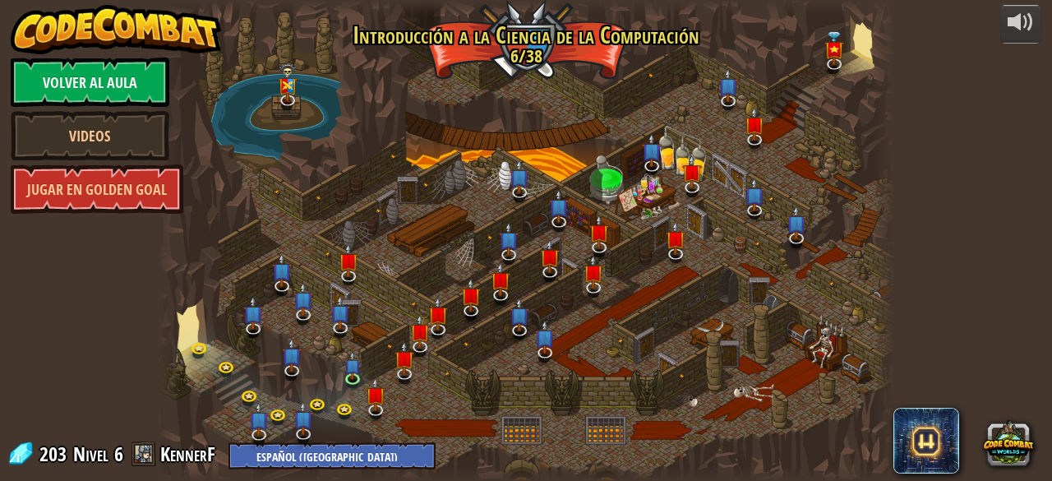
select select "es-419"
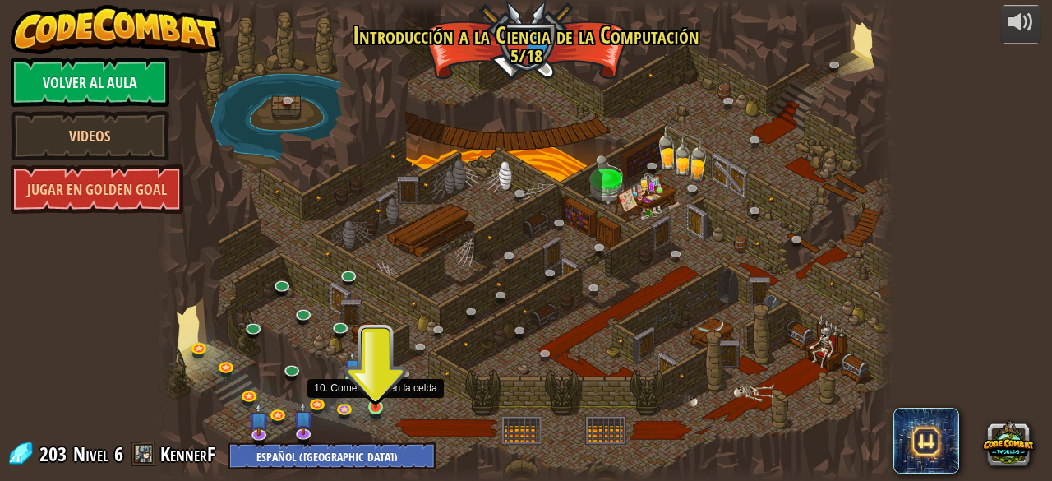
click at [369, 405] on img at bounding box center [375, 389] width 16 height 38
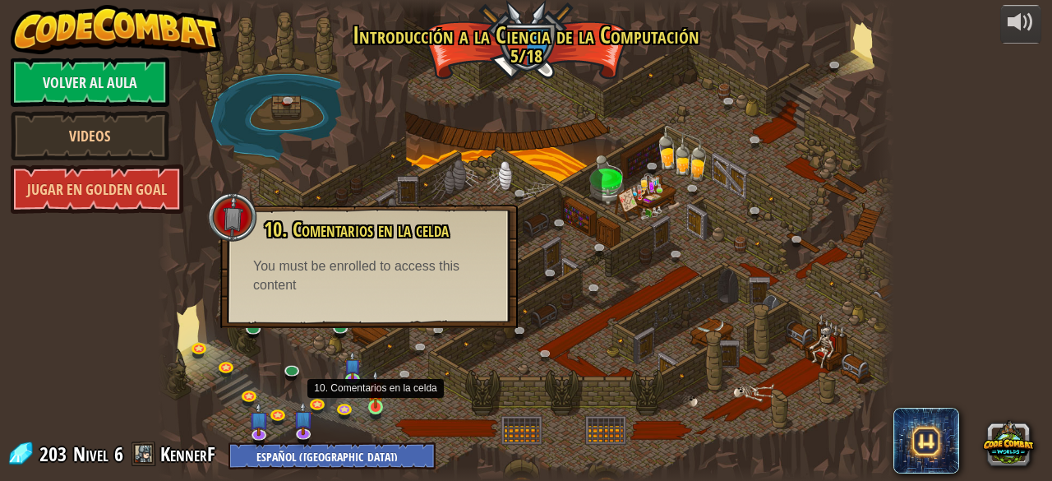
click at [375, 404] on img at bounding box center [375, 389] width 16 height 38
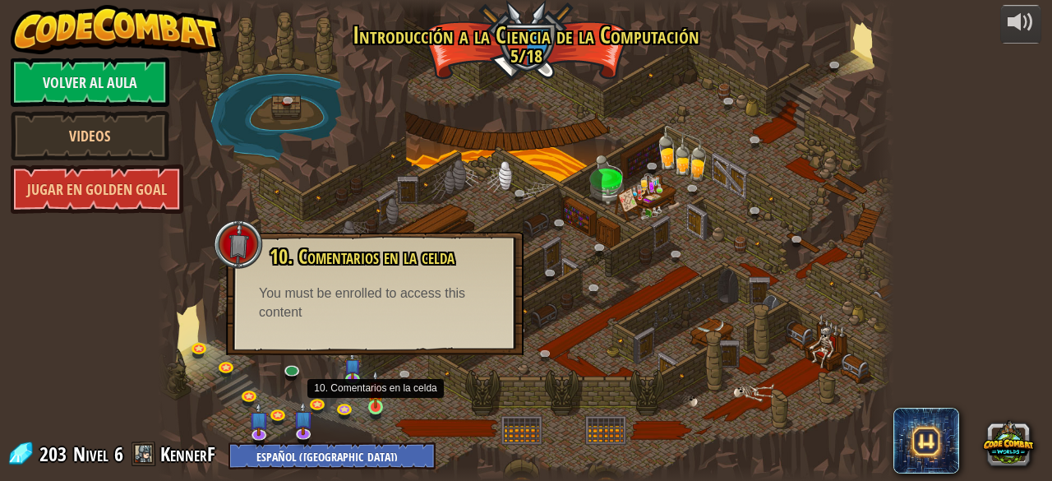
click at [375, 404] on img at bounding box center [375, 389] width 16 height 38
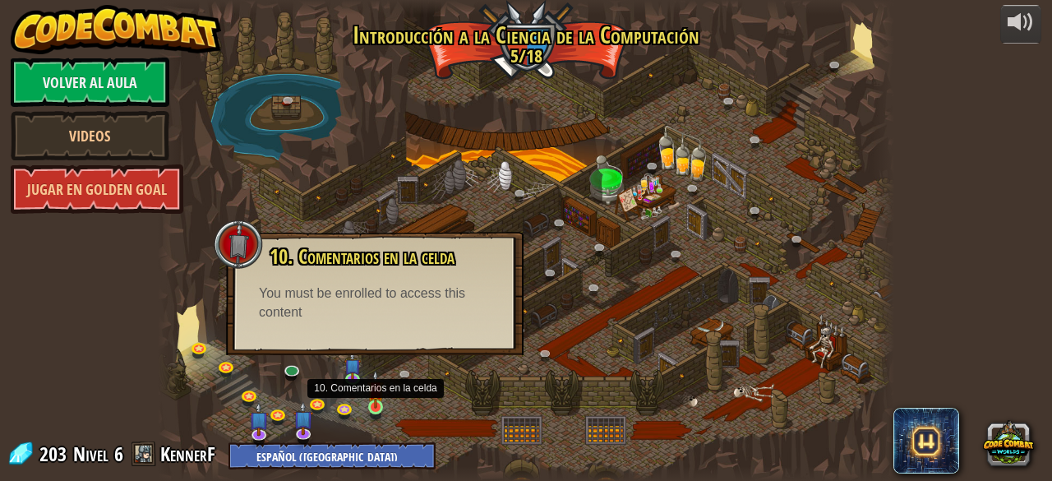
click at [375, 404] on img at bounding box center [375, 389] width 16 height 38
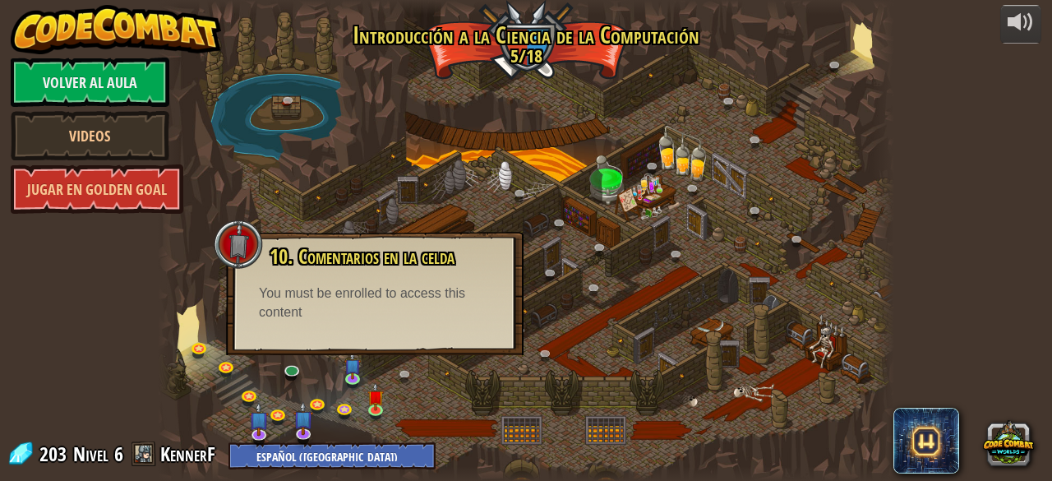
click at [758, 245] on div at bounding box center [525, 240] width 735 height 481
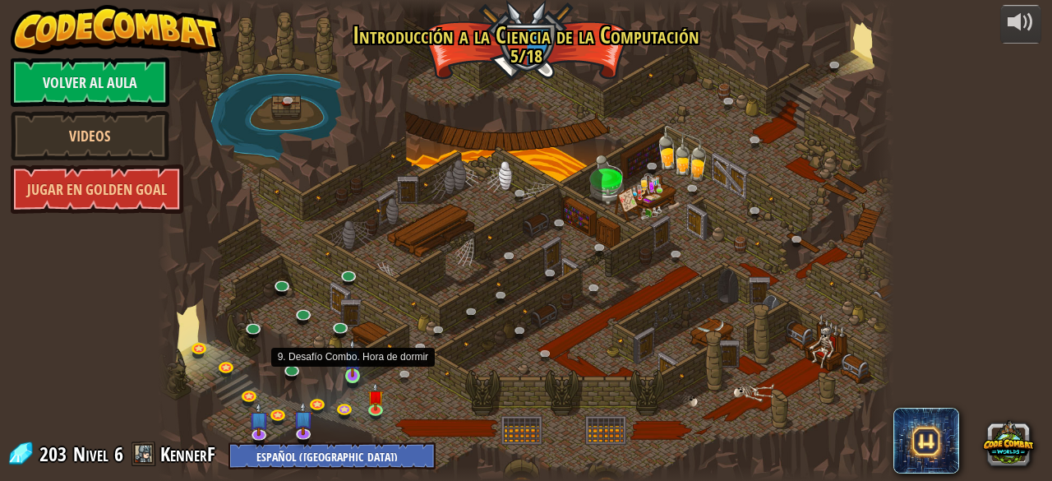
click at [358, 369] on img at bounding box center [352, 357] width 16 height 38
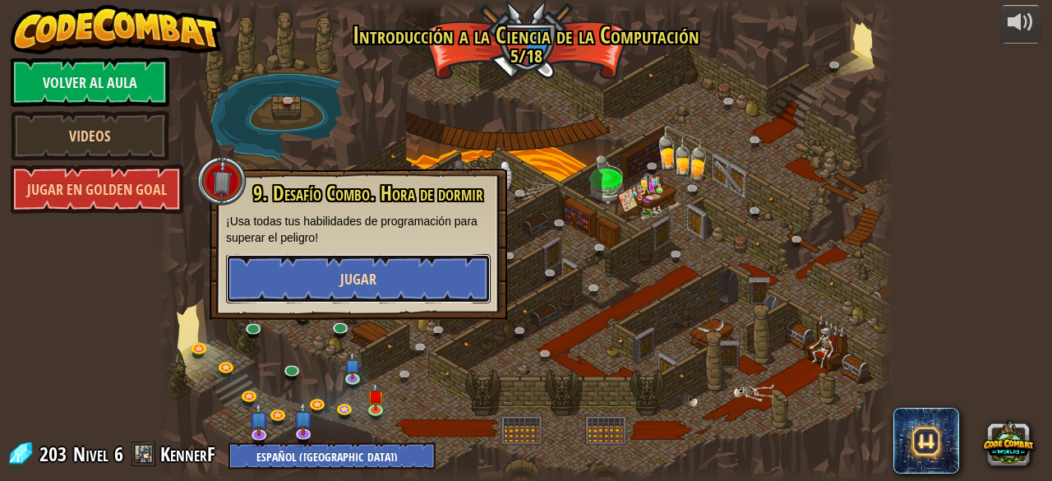
click at [371, 278] on span "Jugar" at bounding box center [358, 279] width 36 height 21
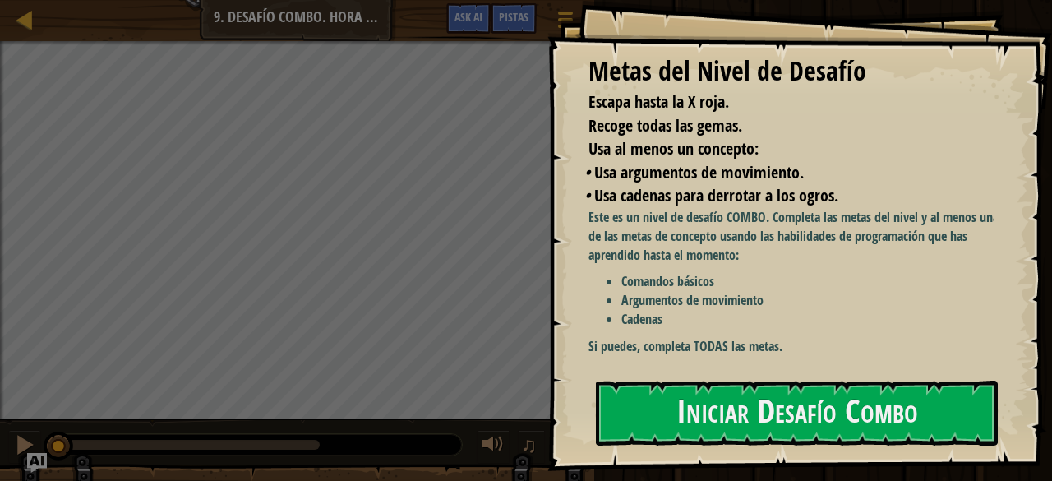
click at [261, 420] on div "♫" at bounding box center [297, 440] width 594 height 49
